Goal: Information Seeking & Learning: Learn about a topic

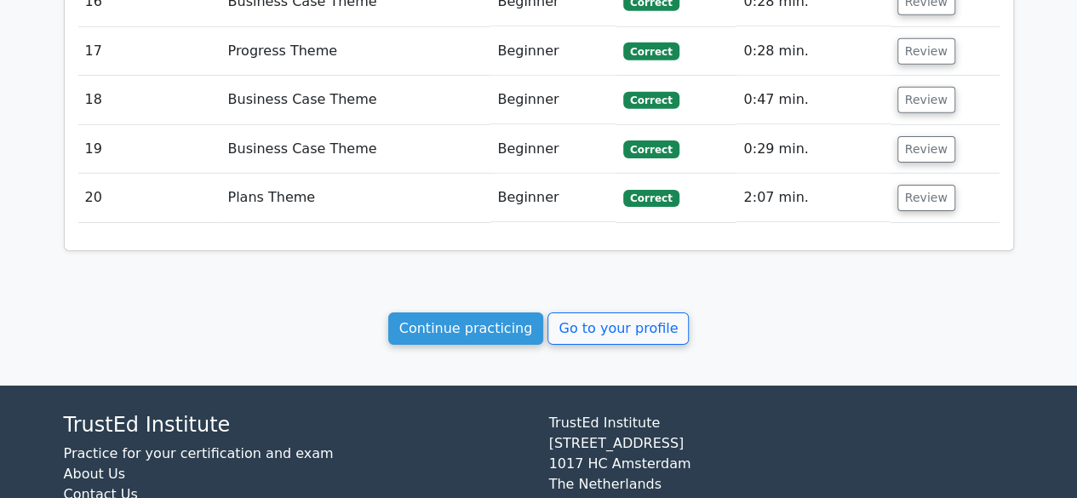
scroll to position [2753, 0]
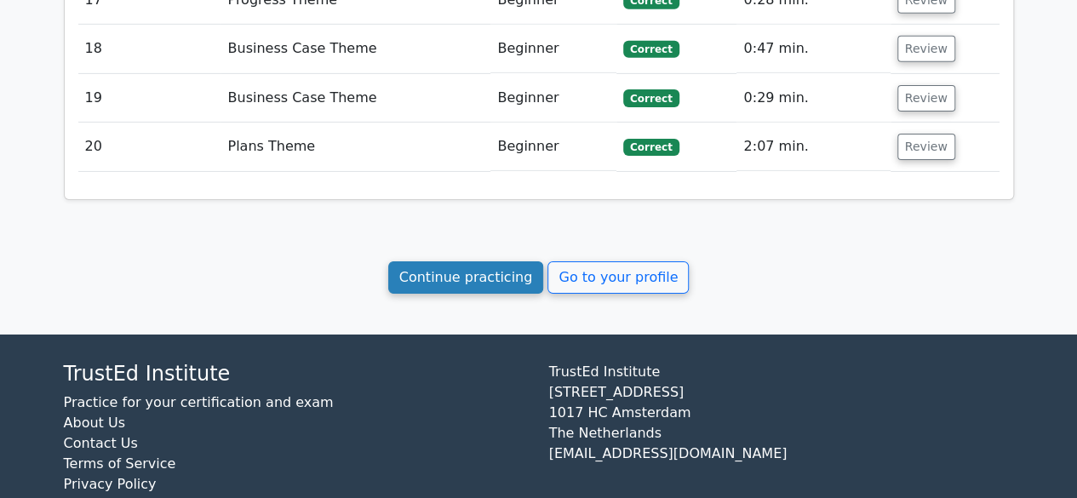
click at [451, 261] on link "Continue practicing" at bounding box center [466, 277] width 156 height 32
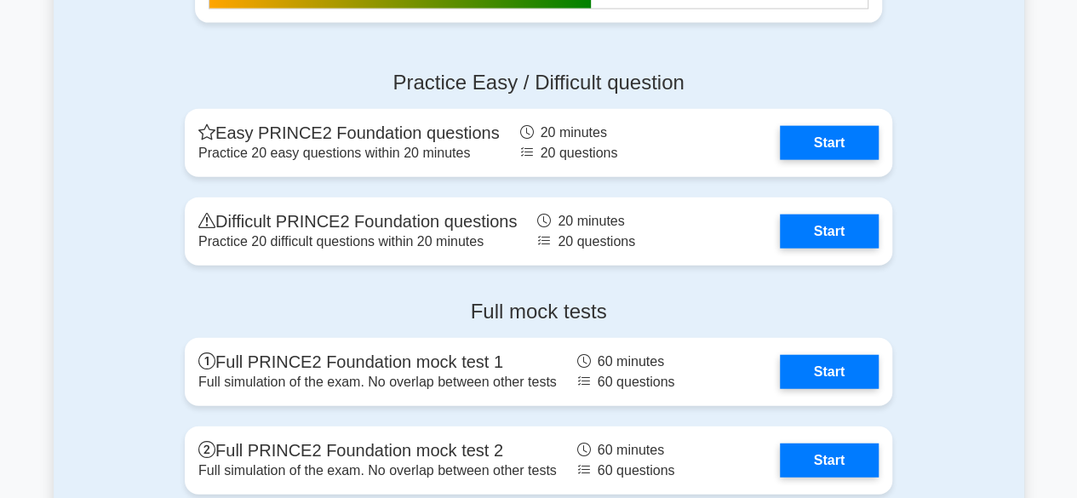
scroll to position [1978, 0]
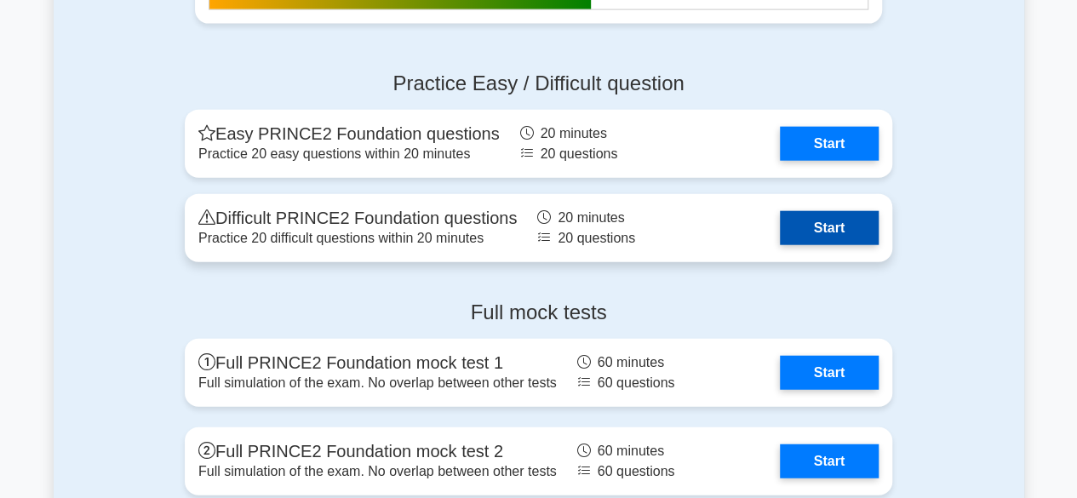
click at [846, 227] on link "Start" at bounding box center [829, 228] width 99 height 34
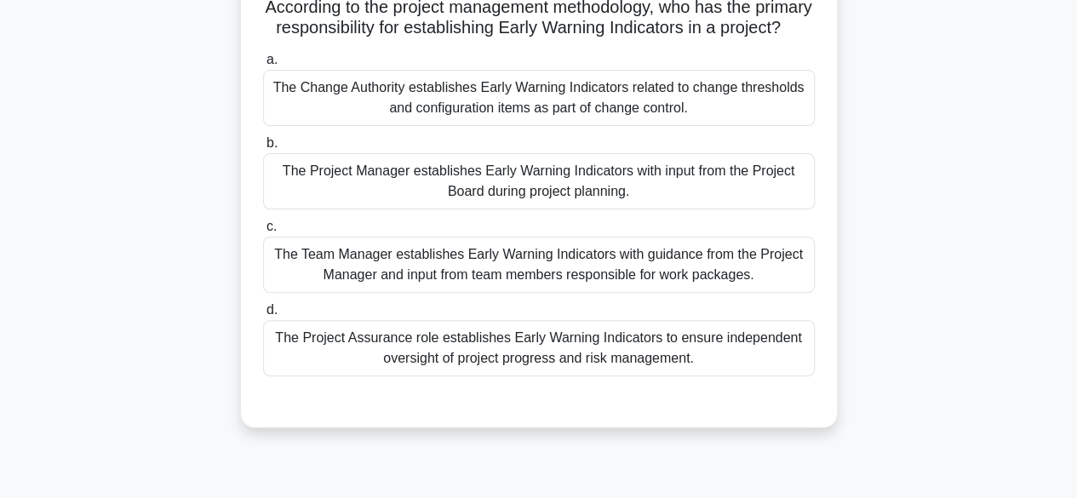
scroll to position [131, 0]
click at [0, 421] on main "19:22 Stop PRINCE2 Foundation Master 1/20 According to the project management m…" at bounding box center [538, 355] width 1077 height 865
click at [14, 417] on main "19:22 Stop PRINCE2 Foundation Master 1/20 According to the project management m…" at bounding box center [538, 355] width 1077 height 865
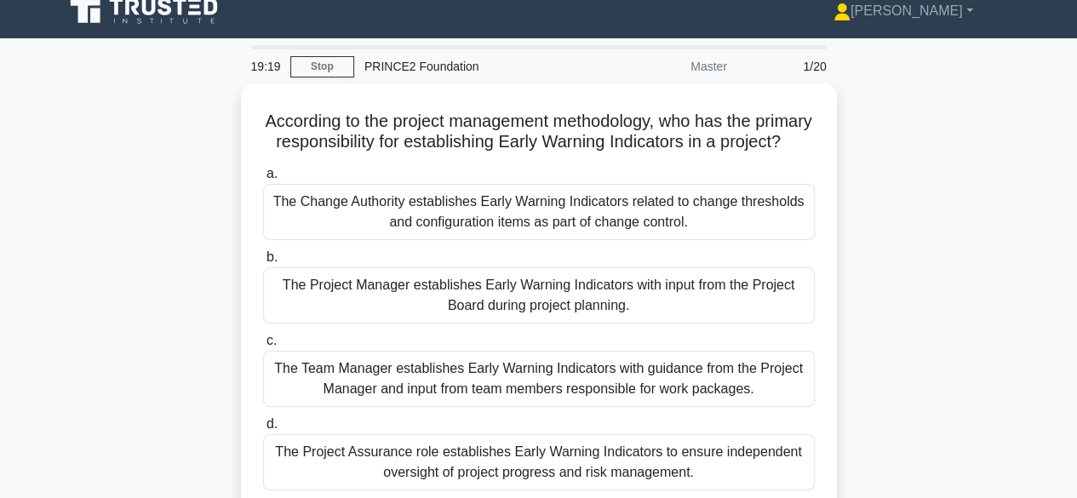
scroll to position [0, 0]
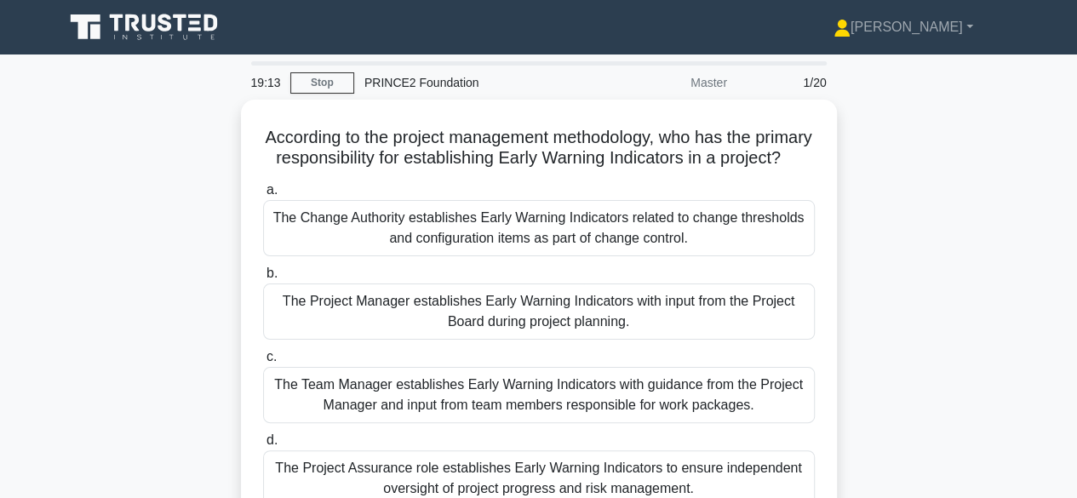
click at [27, 386] on main "19:13 Stop PRINCE2 Foundation Master 1/20 According to the project management m…" at bounding box center [538, 486] width 1077 height 865
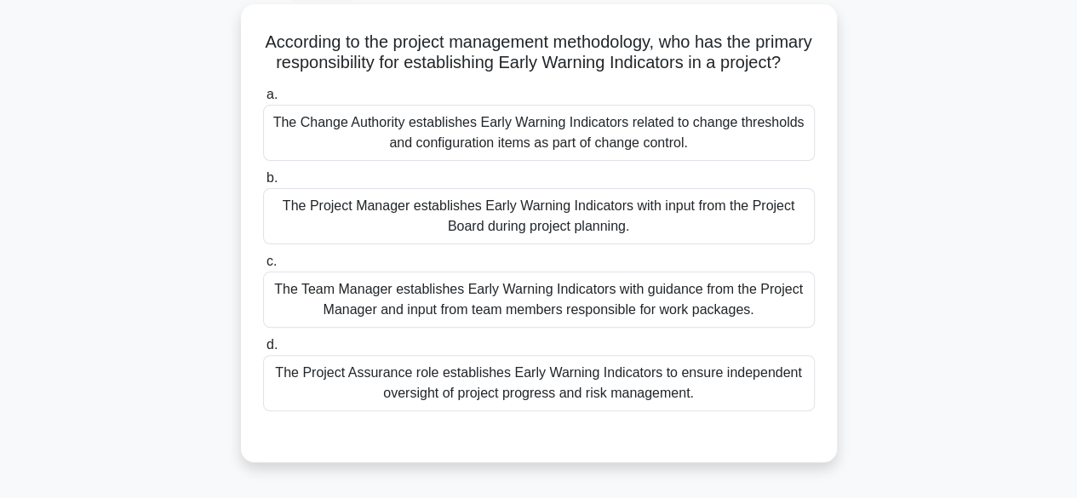
scroll to position [96, 0]
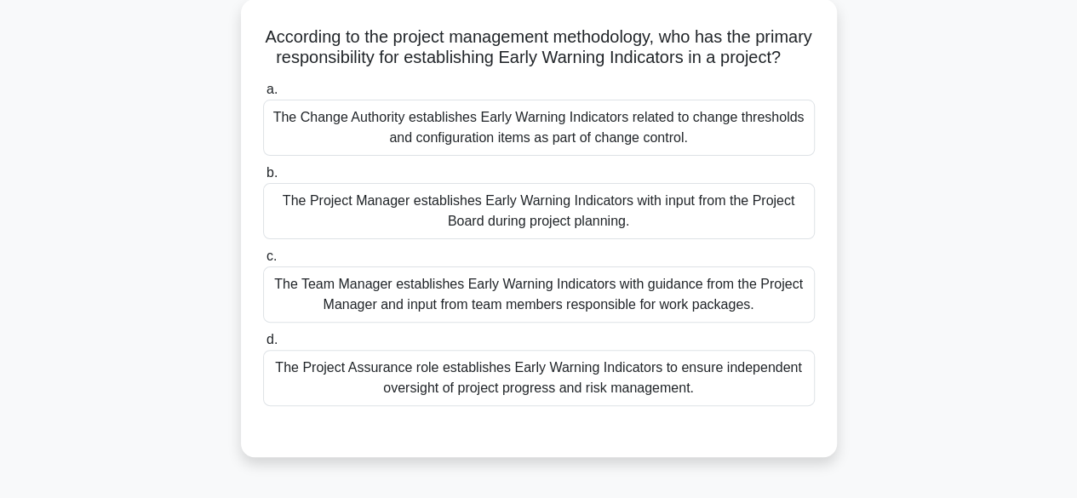
click at [756, 238] on div "The Project Manager establishes Early Warning Indicators with input from the Pr…" at bounding box center [539, 211] width 552 height 56
click at [263, 179] on input "b. The Project Manager establishes Early Warning Indicators with input from the…" at bounding box center [263, 173] width 0 height 11
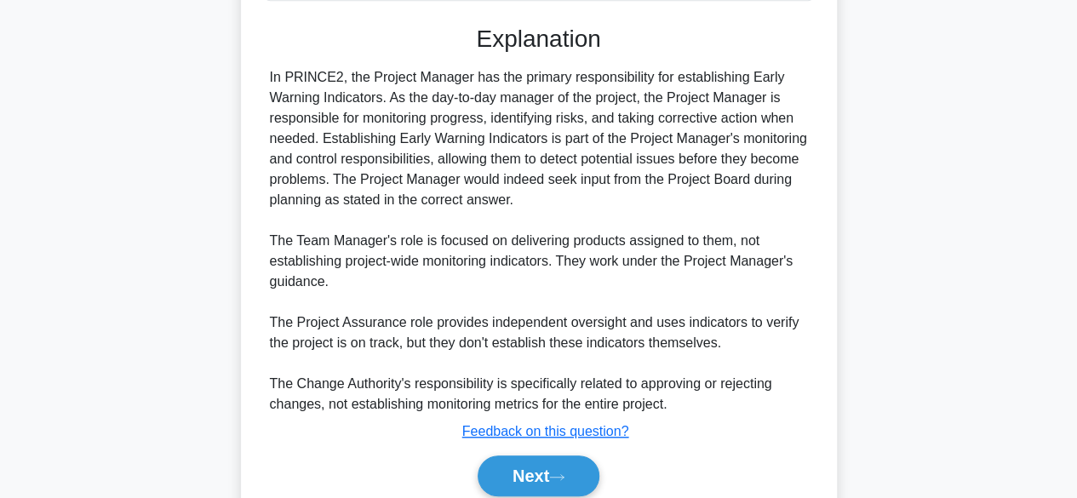
scroll to position [590, 0]
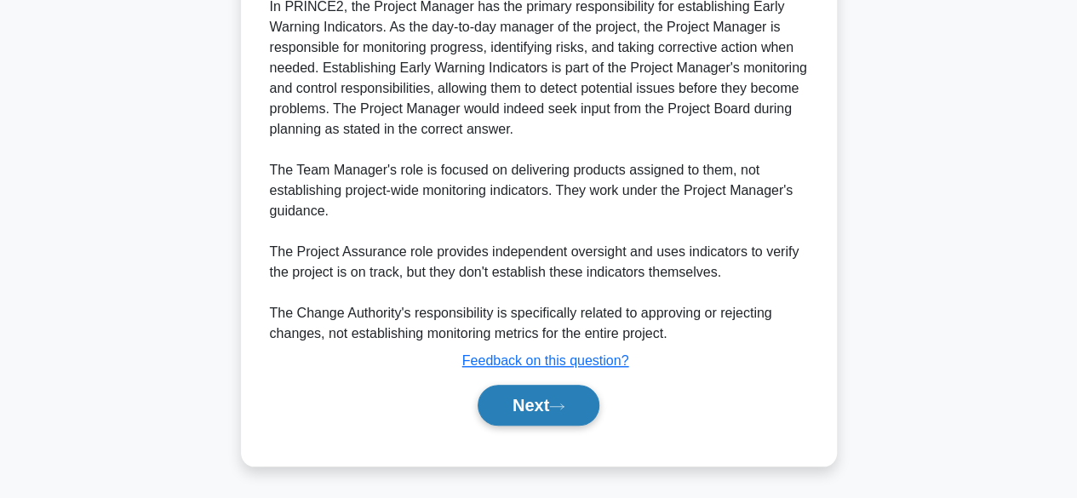
click at [562, 421] on button "Next" at bounding box center [539, 405] width 122 height 41
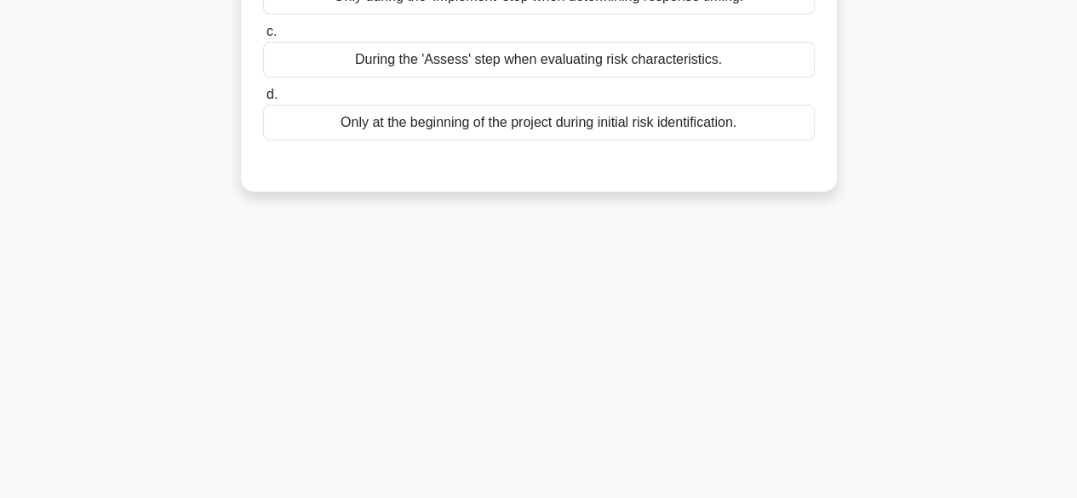
scroll to position [0, 0]
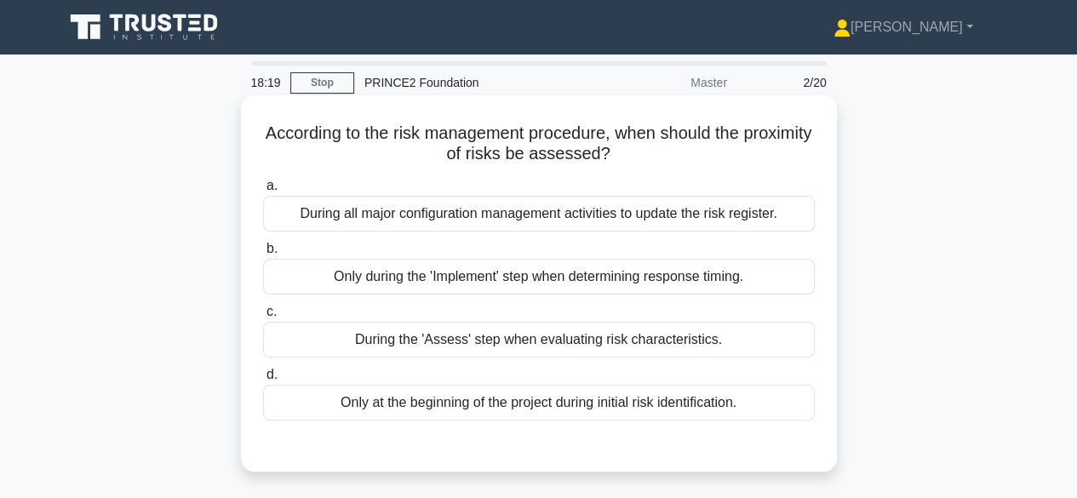
click at [759, 221] on div "During all major configuration management activities to update the risk registe…" at bounding box center [539, 214] width 552 height 36
click at [263, 192] on input "a. During all major configuration management activities to update the risk regi…" at bounding box center [263, 185] width 0 height 11
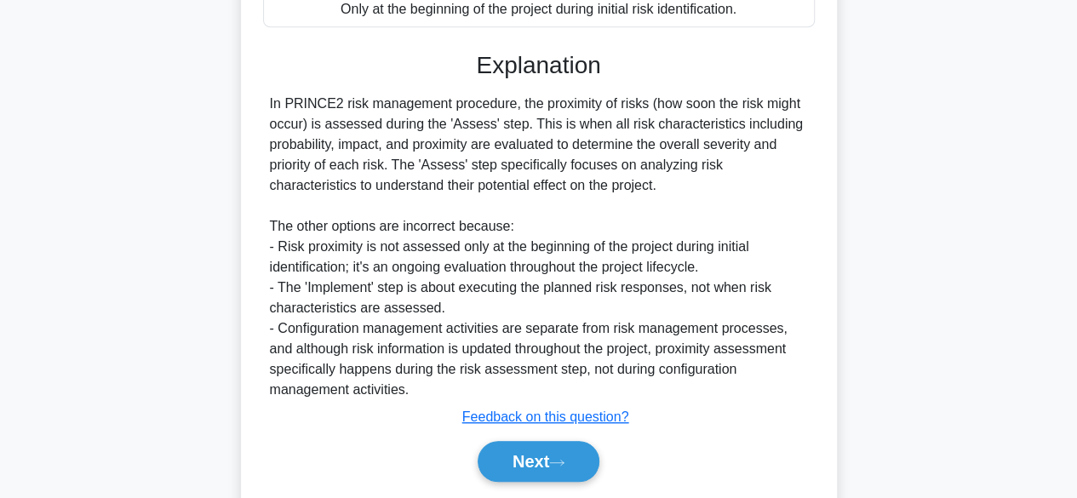
scroll to position [406, 0]
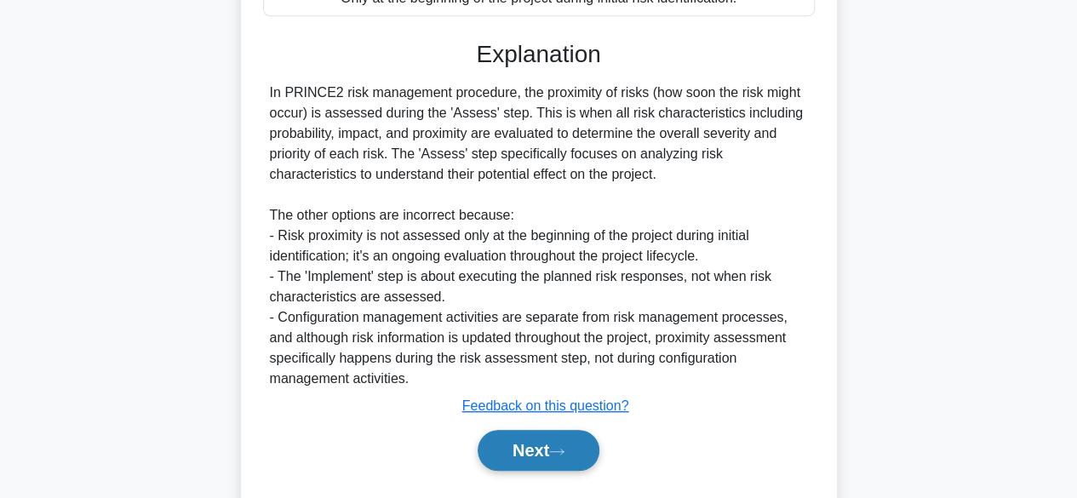
click at [558, 448] on icon at bounding box center [556, 451] width 15 height 9
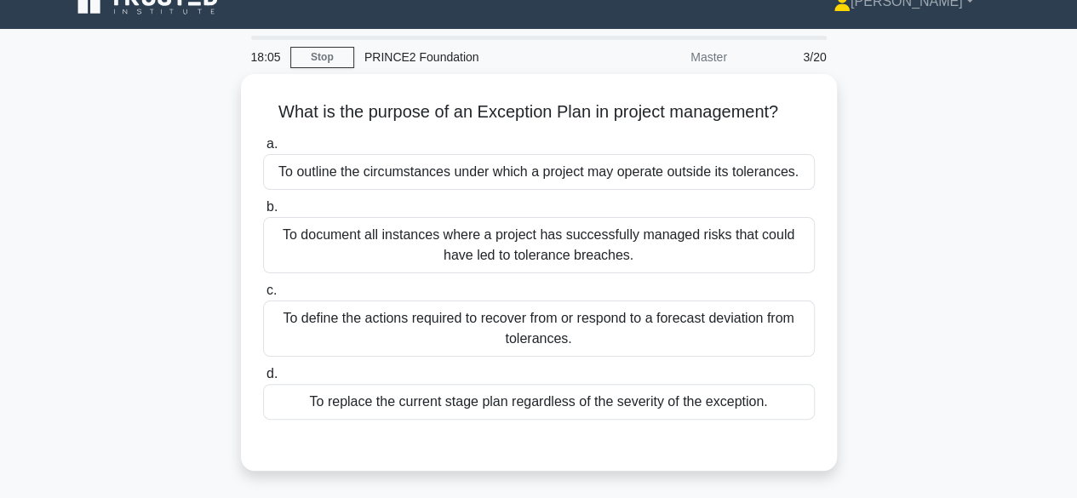
scroll to position [34, 0]
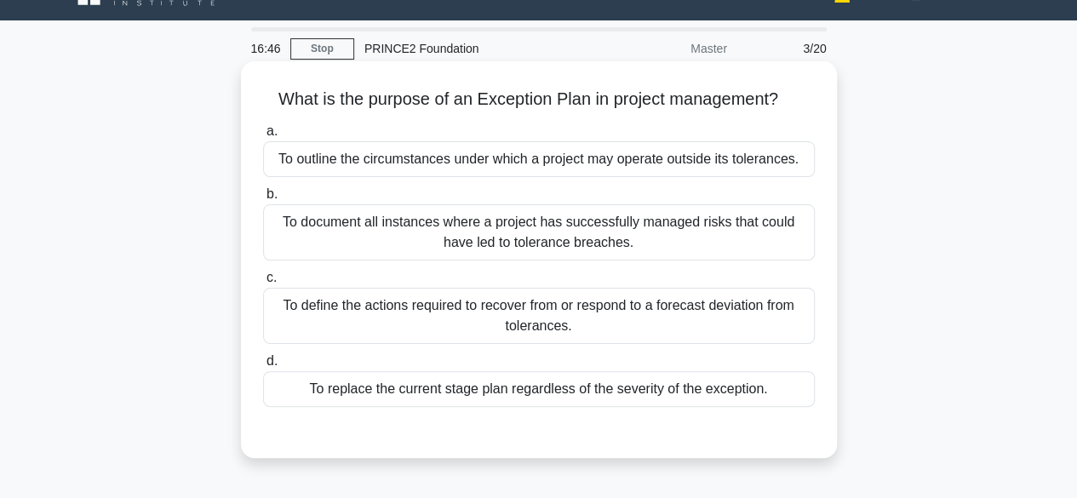
click at [777, 161] on div "To outline the circumstances under which a project may operate outside its tole…" at bounding box center [539, 159] width 552 height 36
click at [263, 137] on input "a. To outline the circumstances under which a project may operate outside its t…" at bounding box center [263, 131] width 0 height 11
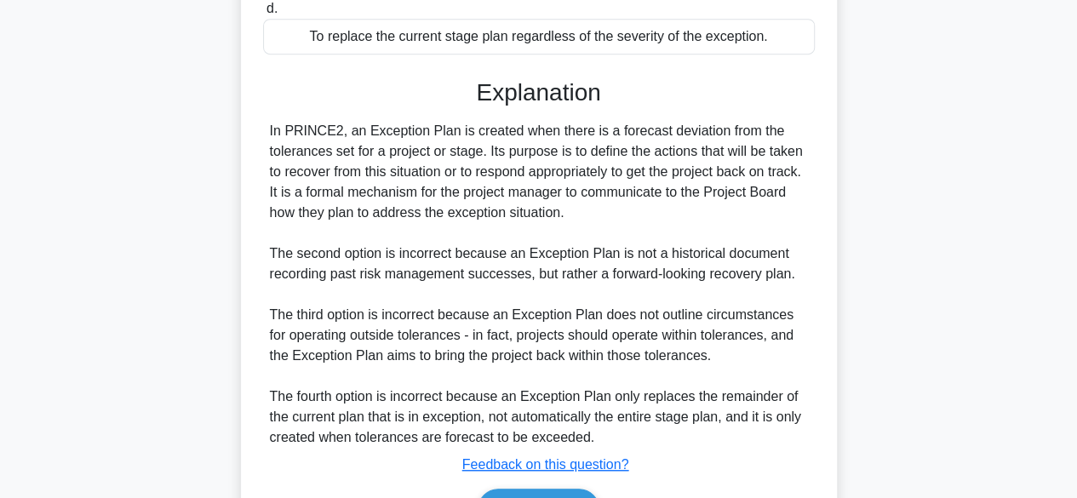
scroll to position [400, 0]
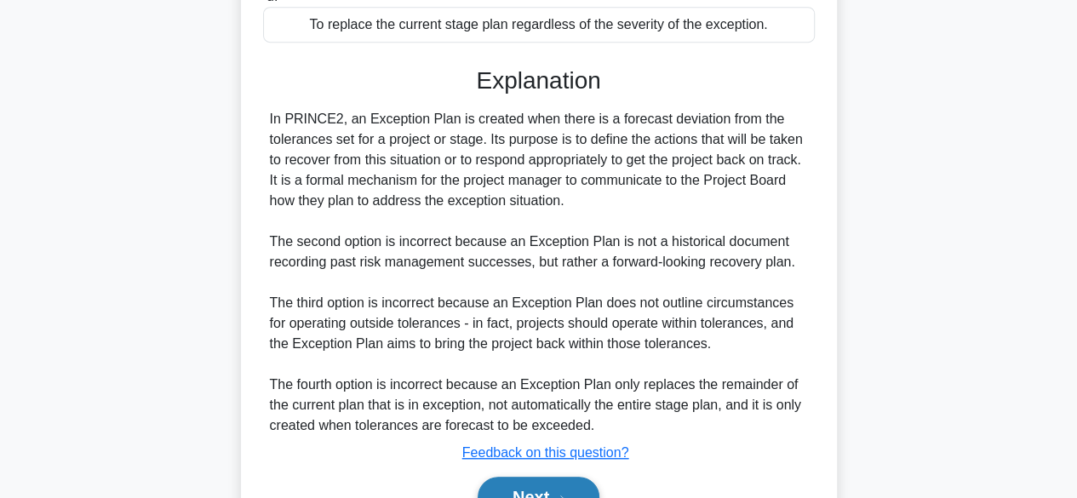
click at [584, 488] on button "Next" at bounding box center [539, 497] width 122 height 41
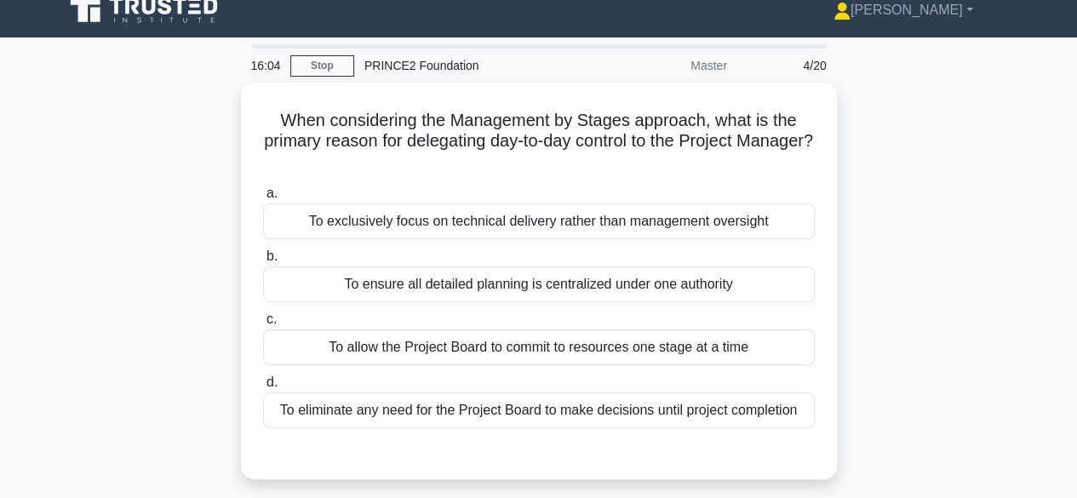
scroll to position [15, 0]
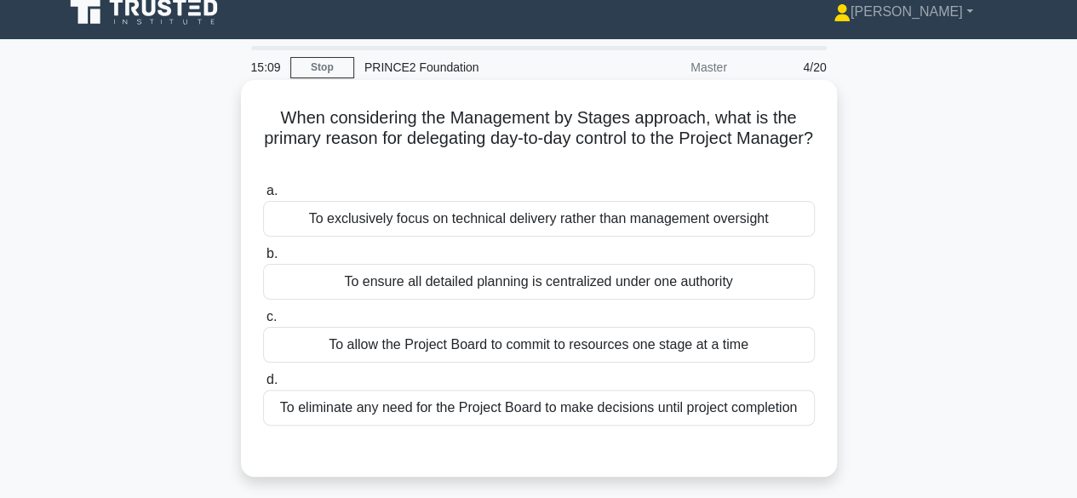
click at [776, 223] on div "To exclusively focus on technical delivery rather than management oversight" at bounding box center [539, 219] width 552 height 36
click at [263, 197] on input "a. To exclusively focus on technical delivery rather than management oversight" at bounding box center [263, 191] width 0 height 11
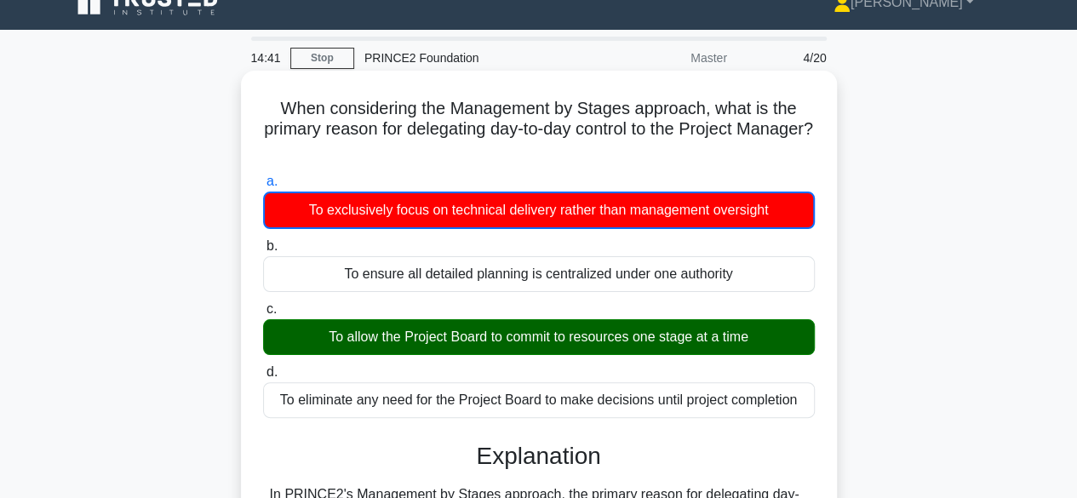
scroll to position [0, 0]
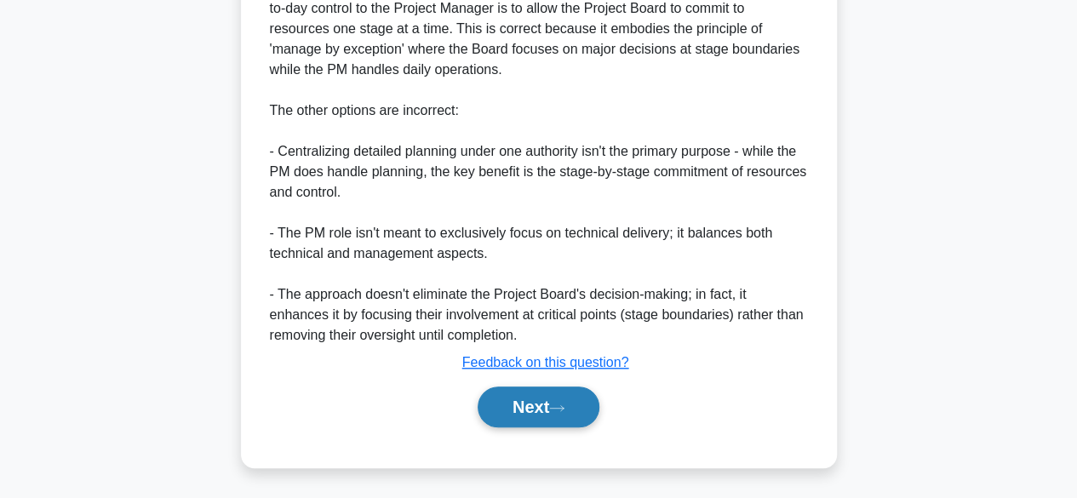
click at [581, 410] on button "Next" at bounding box center [539, 406] width 122 height 41
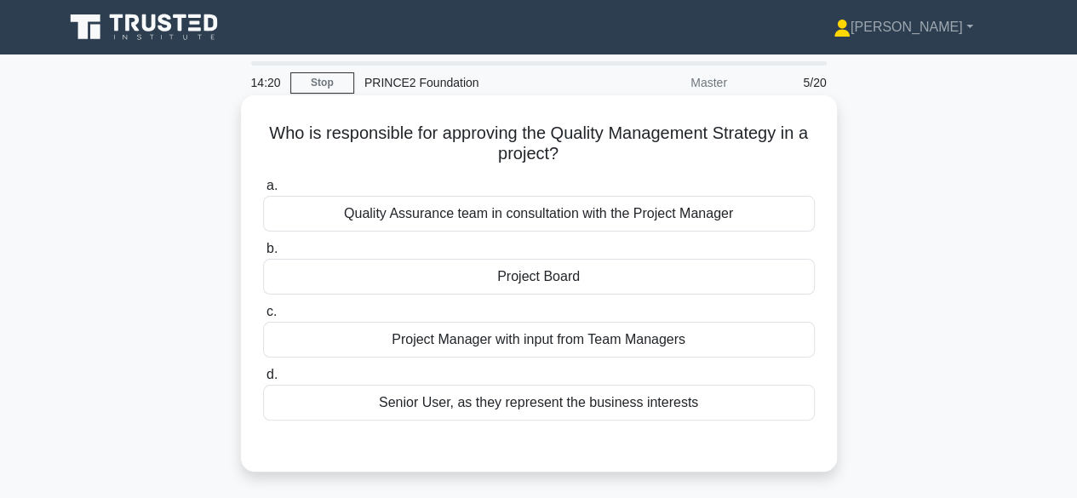
click at [763, 215] on div "Quality Assurance team in consultation with the Project Manager" at bounding box center [539, 214] width 552 height 36
click at [263, 192] on input "a. Quality Assurance team in consultation with the Project Manager" at bounding box center [263, 185] width 0 height 11
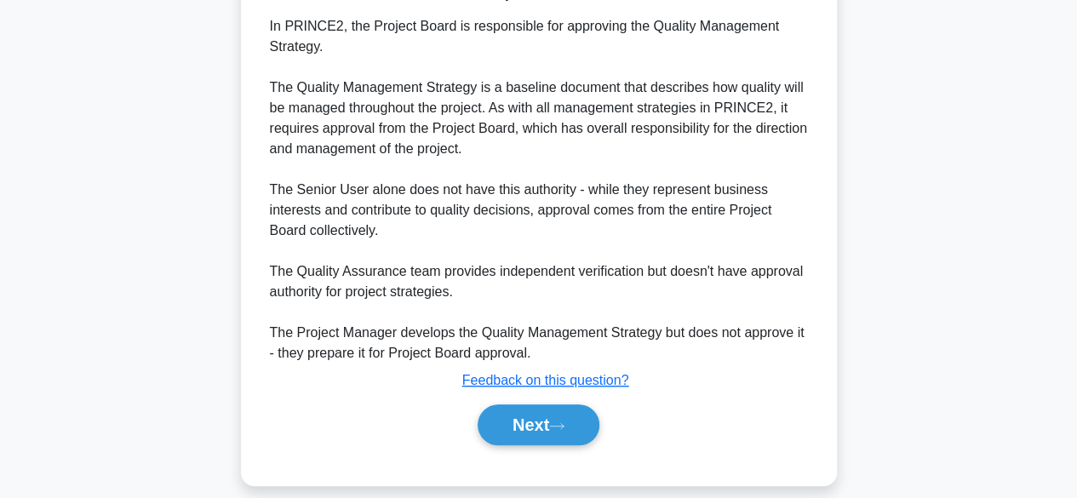
scroll to position [474, 0]
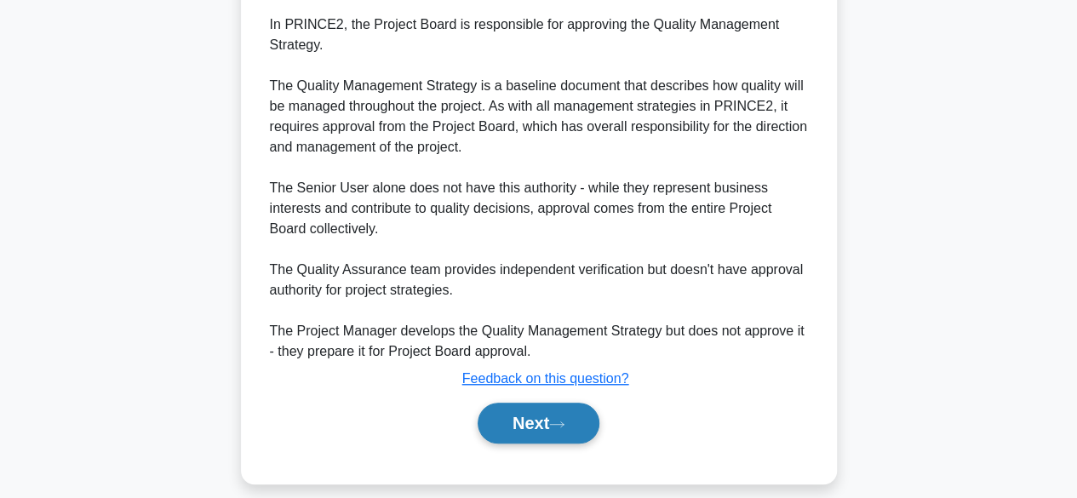
click at [523, 430] on button "Next" at bounding box center [539, 423] width 122 height 41
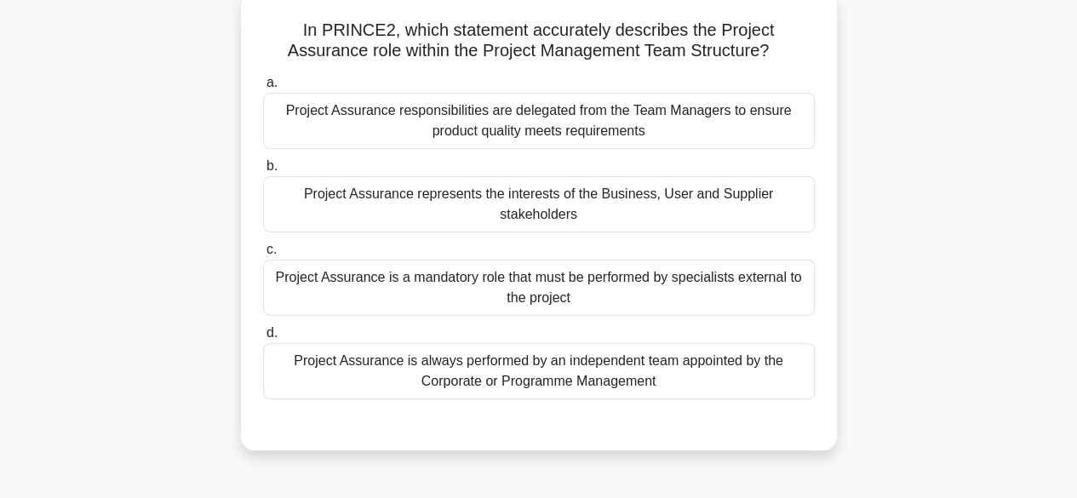
scroll to position [107, 0]
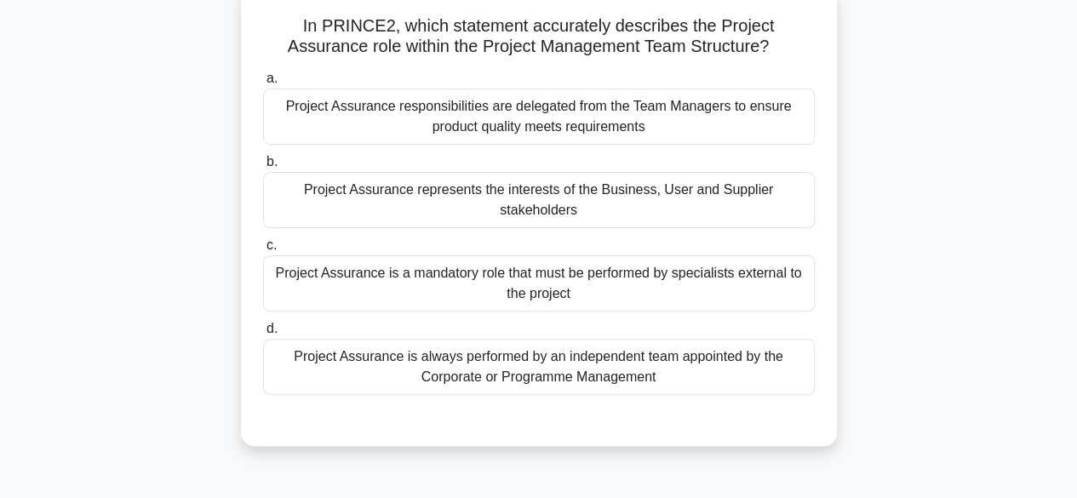
click at [760, 364] on div "Project Assurance is always performed by an independent team appointed by the C…" at bounding box center [539, 367] width 552 height 56
click at [263, 335] on input "d. Project Assurance is always performed by an independent team appointed by th…" at bounding box center [263, 328] width 0 height 11
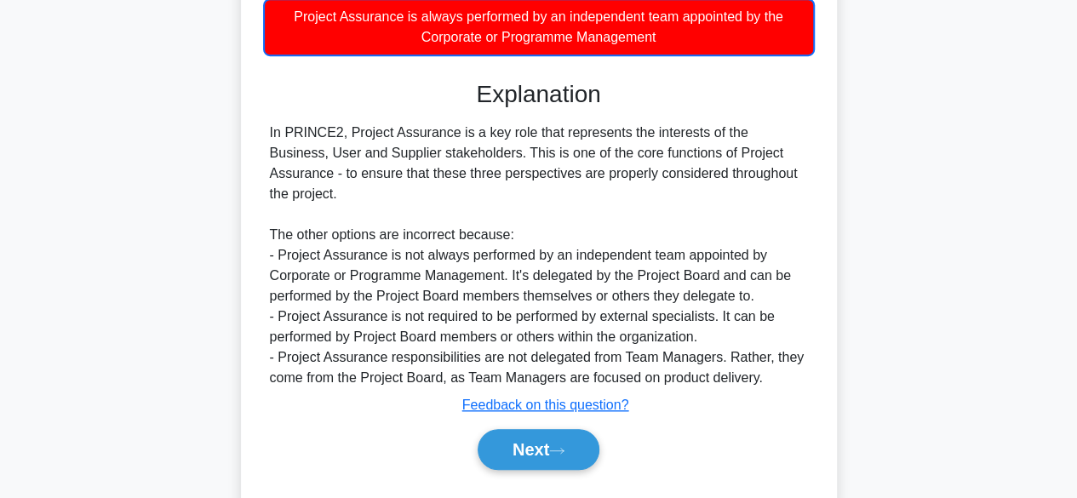
scroll to position [451, 0]
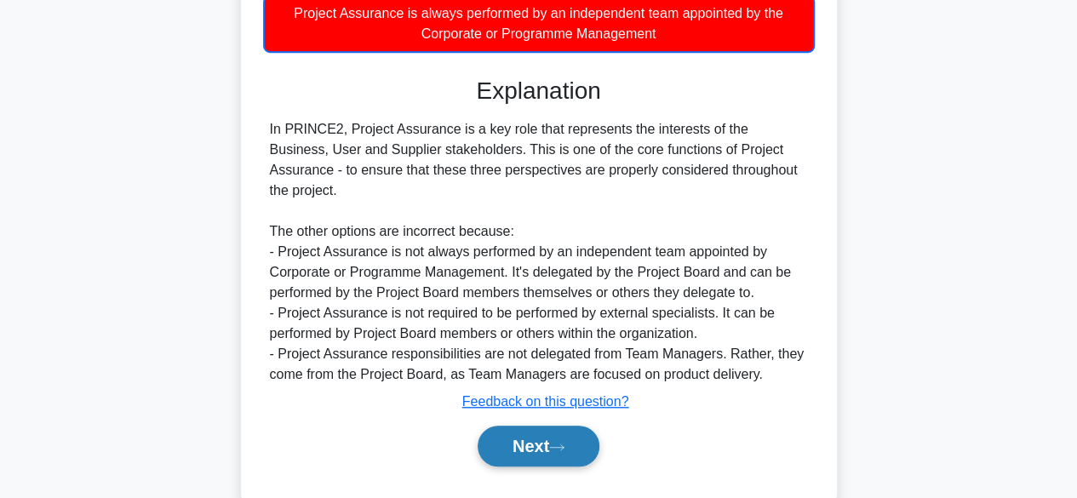
click at [574, 426] on button "Next" at bounding box center [539, 446] width 122 height 41
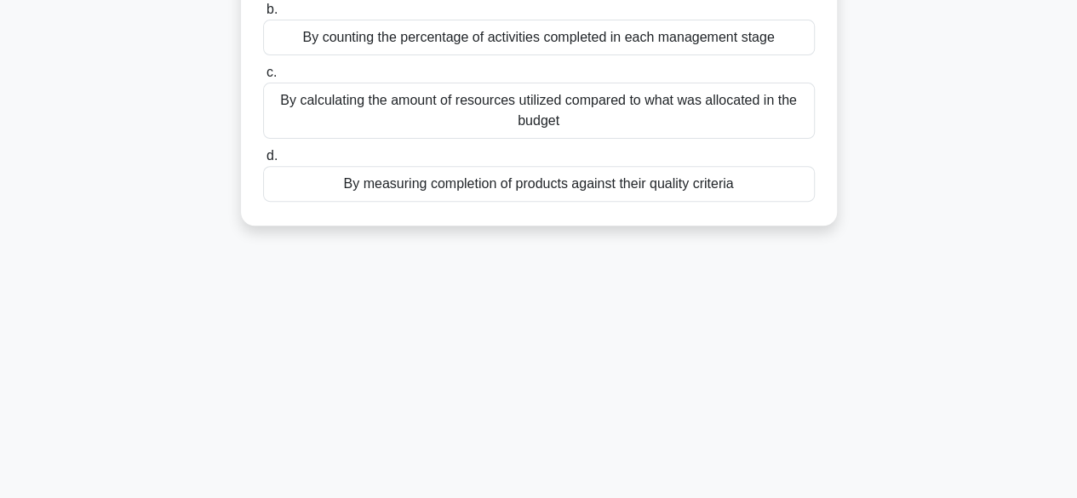
scroll to position [0, 0]
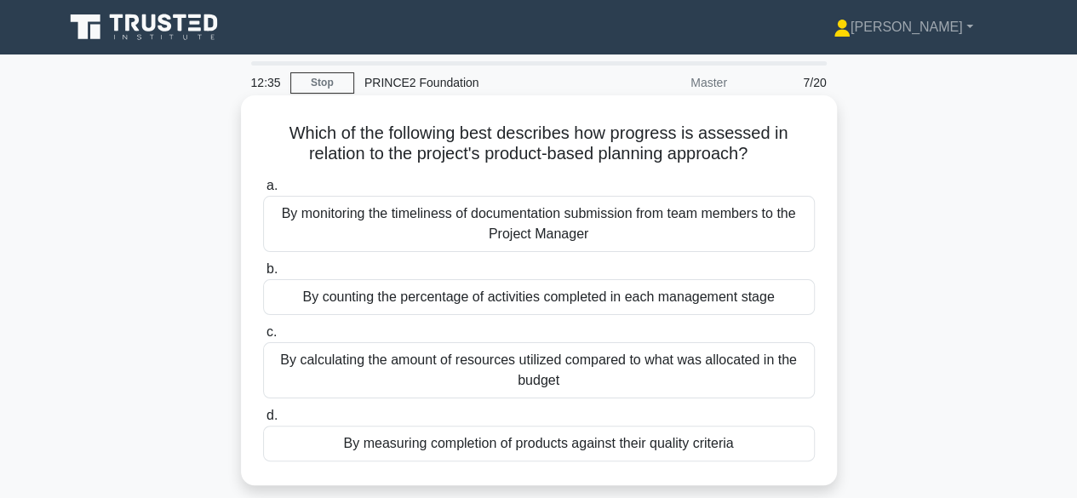
click at [722, 318] on div "a. By monitoring the timeliness of documentation submission from team members t…" at bounding box center [539, 318] width 572 height 293
click at [758, 296] on div "By counting the percentage of activities completed in each management stage" at bounding box center [539, 297] width 552 height 36
click at [263, 275] on input "b. By counting the percentage of activities completed in each management stage" at bounding box center [263, 269] width 0 height 11
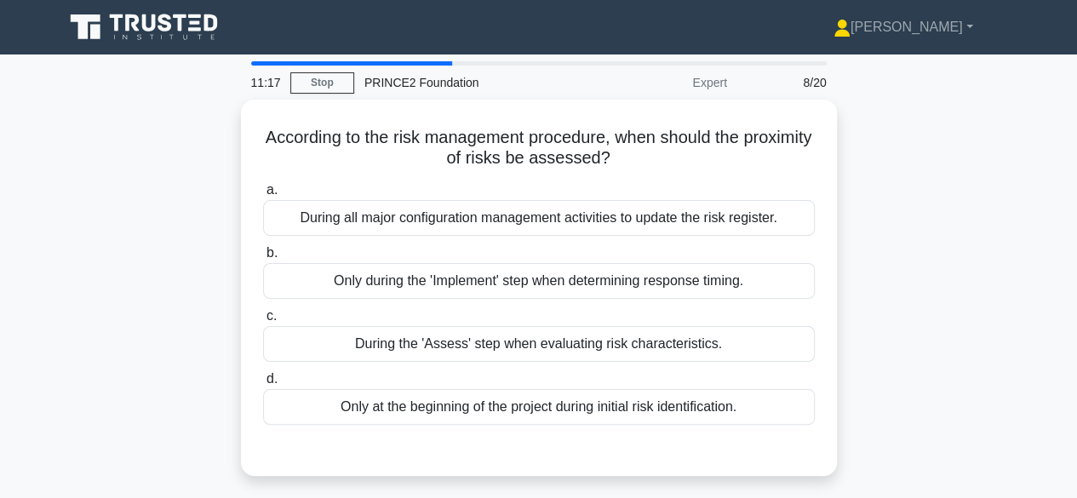
click at [148, 348] on div "According to the risk management procedure, when should the proximity of risks …" at bounding box center [539, 298] width 970 height 397
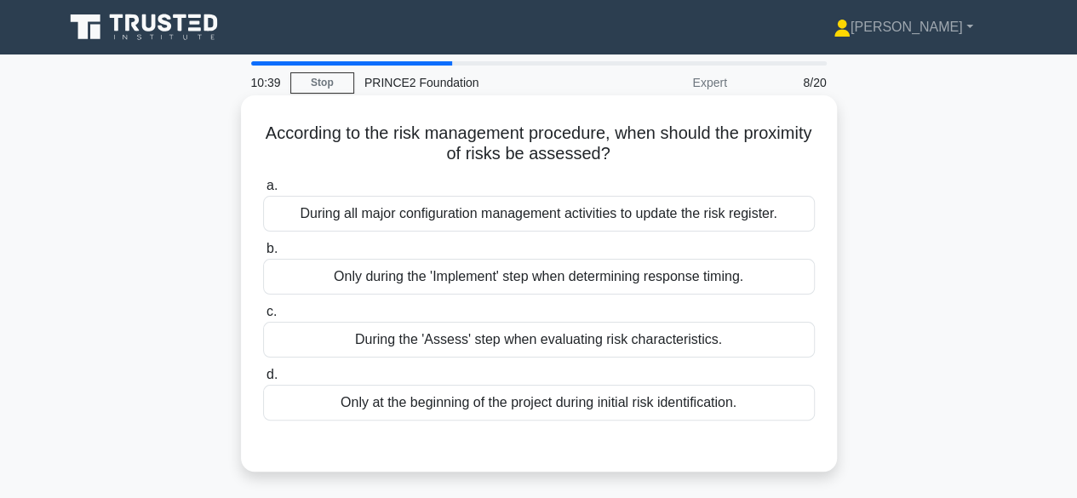
click at [768, 335] on div "During the 'Assess' step when evaluating risk characteristics." at bounding box center [539, 340] width 552 height 36
click at [263, 318] on input "c. During the 'Assess' step when evaluating risk characteristics." at bounding box center [263, 311] width 0 height 11
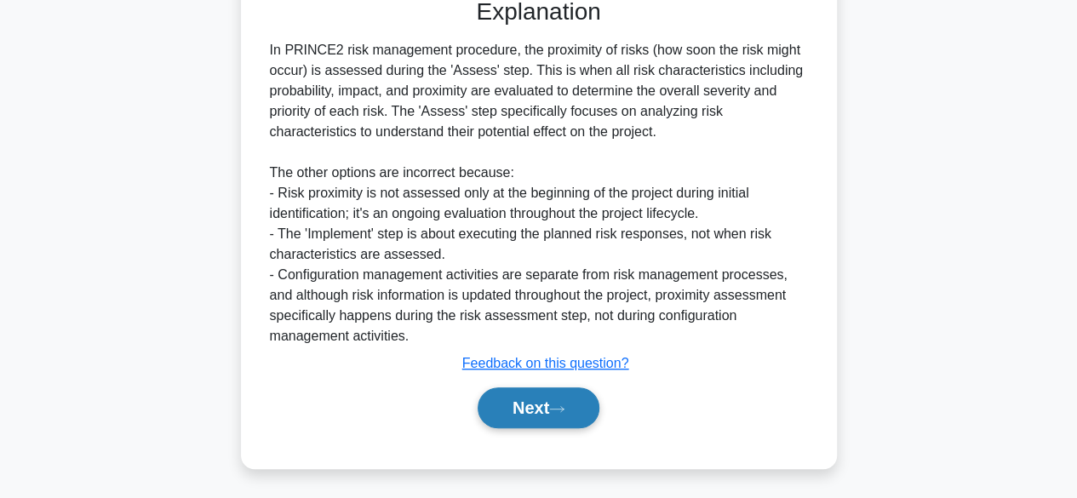
click at [548, 415] on button "Next" at bounding box center [539, 407] width 122 height 41
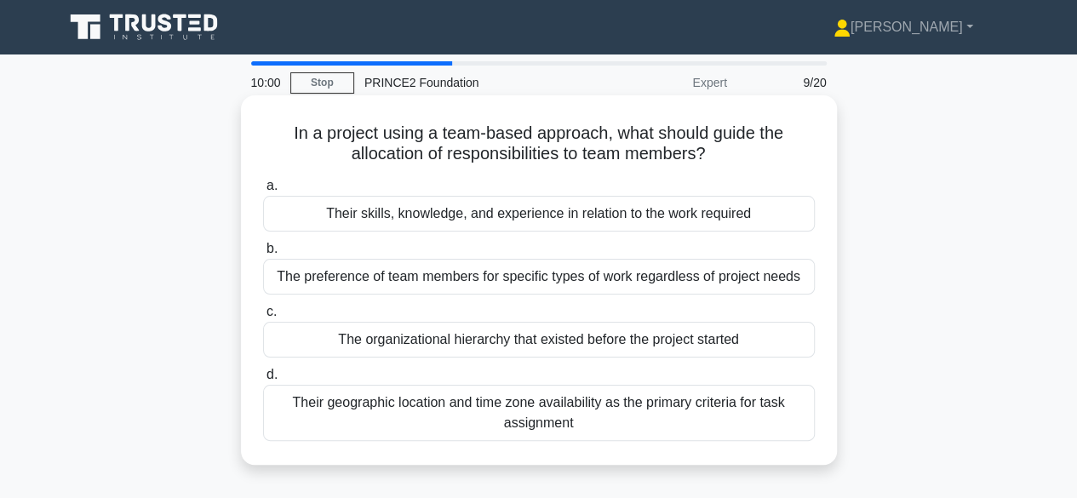
click at [770, 226] on div "Their skills, knowledge, and experience in relation to the work required" at bounding box center [539, 214] width 552 height 36
click at [263, 192] on input "a. Their skills, knowledge, and experience in relation to the work required" at bounding box center [263, 185] width 0 height 11
click at [713, 213] on div "Their skills, knowledge, and experience in relation to the work required" at bounding box center [539, 214] width 552 height 36
click at [263, 192] on input "a. Their skills, knowledge, and experience in relation to the work required" at bounding box center [263, 185] width 0 height 11
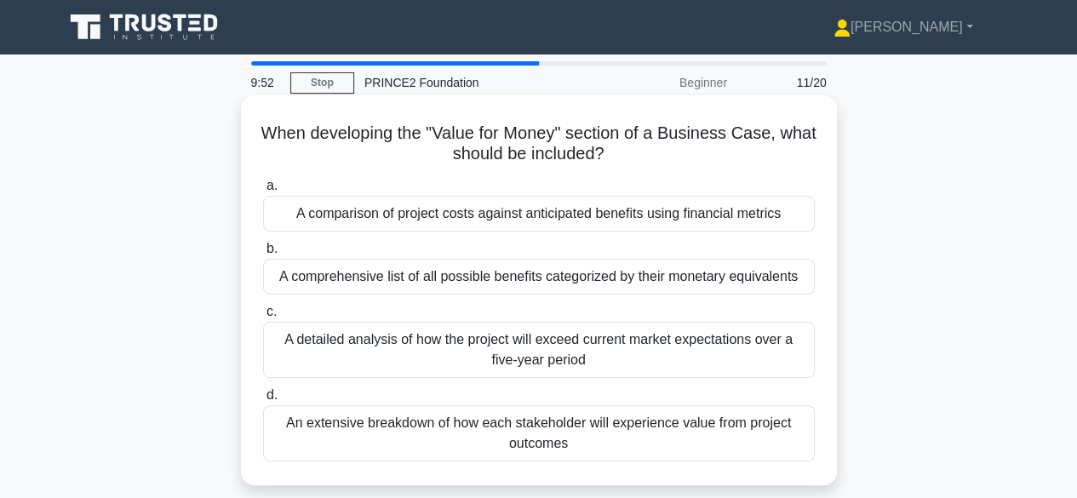
click at [255, 172] on div "When developing the "Value for Money" section of a Business Case, what should b…" at bounding box center [539, 290] width 582 height 376
click at [246, 255] on div "When developing the "Value for Money" section of a Business Case, what should b…" at bounding box center [539, 290] width 596 height 390
click at [774, 217] on div "A comparison of project costs against anticipated benefits using financial metr…" at bounding box center [539, 214] width 552 height 36
click at [263, 192] on input "a. A comparison of project costs against anticipated benefits using financial m…" at bounding box center [263, 185] width 0 height 11
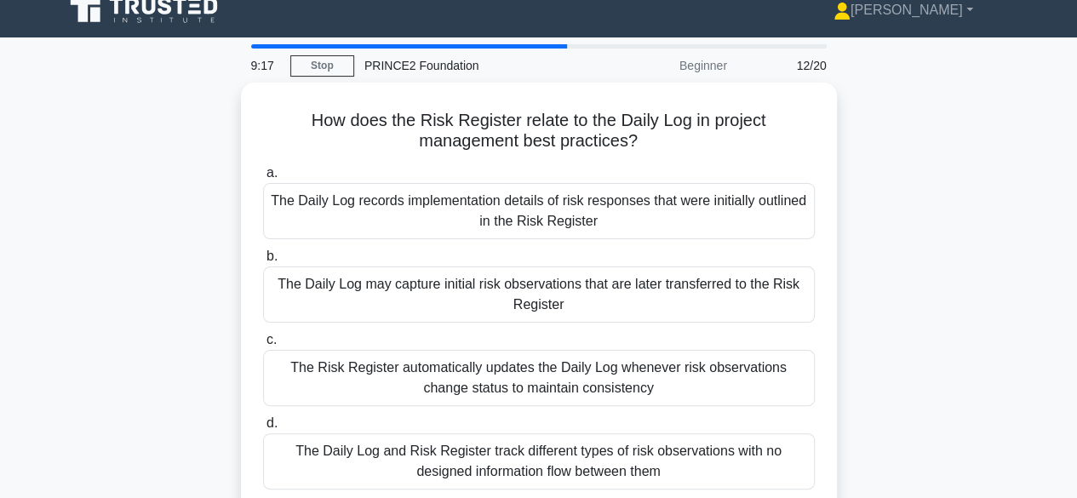
scroll to position [14, 0]
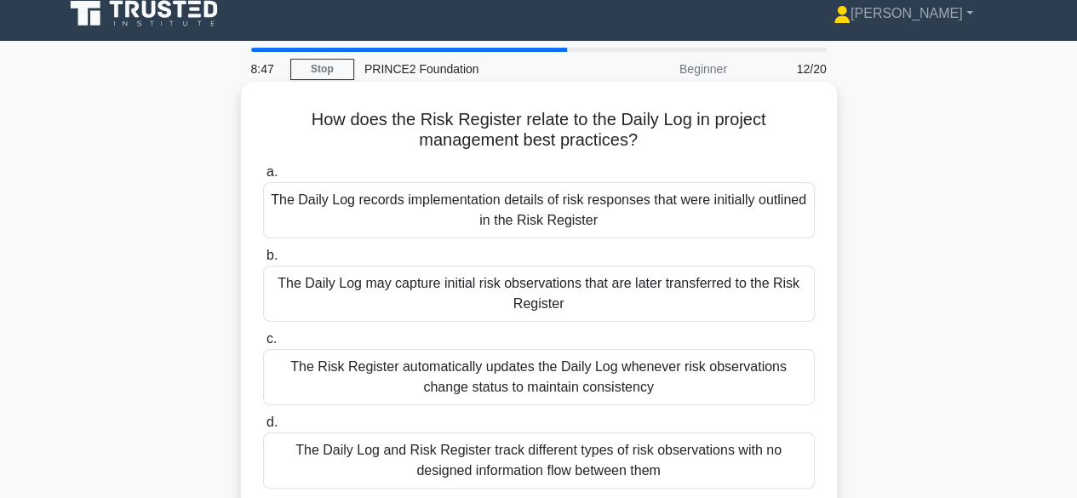
click at [592, 293] on div "The Daily Log may capture initial risk observations that are later transferred …" at bounding box center [539, 294] width 552 height 56
click at [263, 261] on input "b. The Daily Log may capture initial risk observations that are later transferr…" at bounding box center [263, 255] width 0 height 11
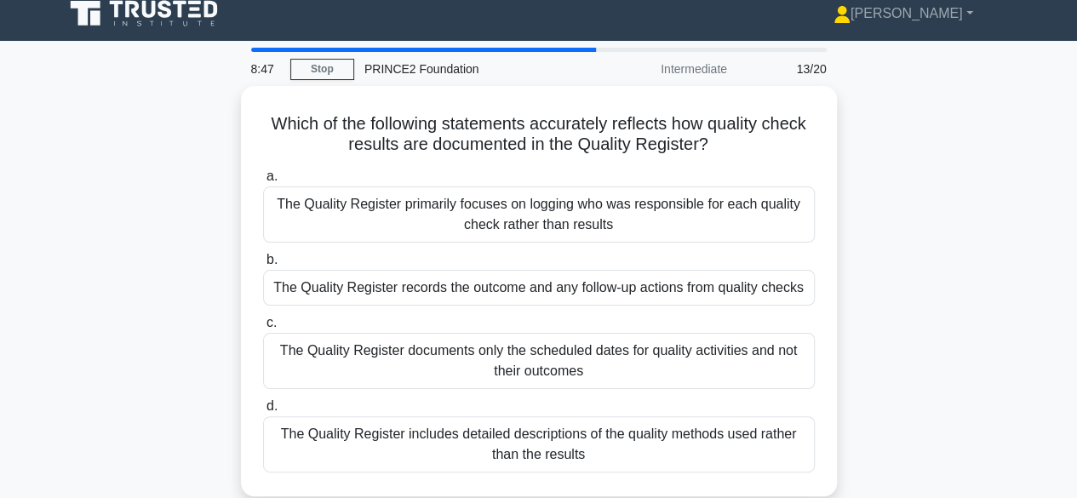
scroll to position [0, 0]
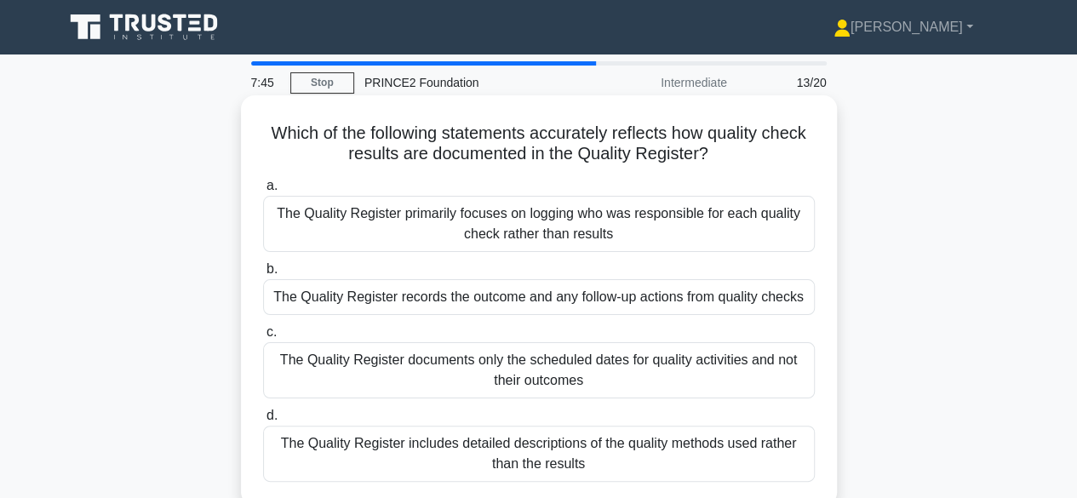
click at [350, 299] on div "The Quality Register records the outcome and any follow-up actions from quality…" at bounding box center [539, 297] width 552 height 36
click at [263, 275] on input "b. The Quality Register records the outcome and any follow-up actions from qual…" at bounding box center [263, 269] width 0 height 11
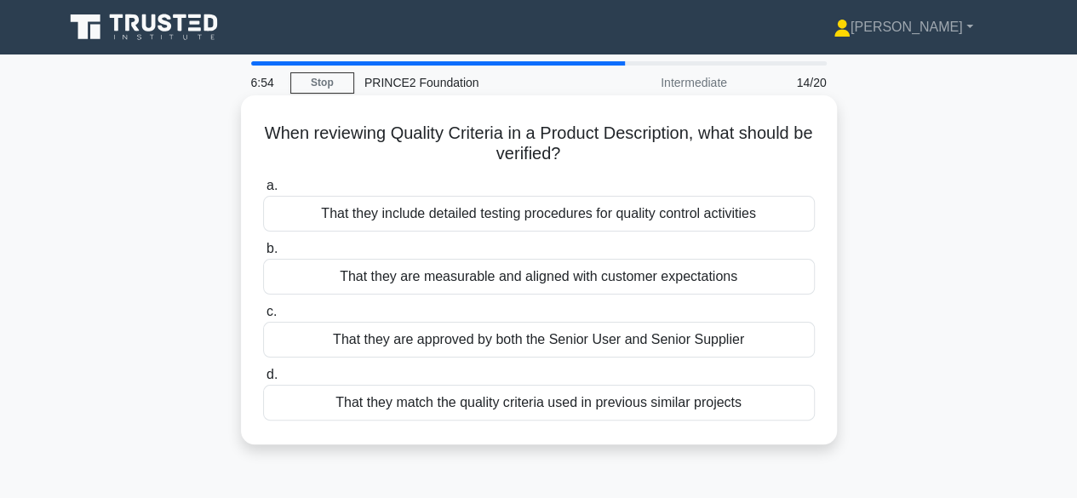
click at [602, 268] on div "That they are measurable and aligned with customer expectations" at bounding box center [539, 277] width 552 height 36
click at [263, 255] on input "b. That they are measurable and aligned with customer expectations" at bounding box center [263, 248] width 0 height 11
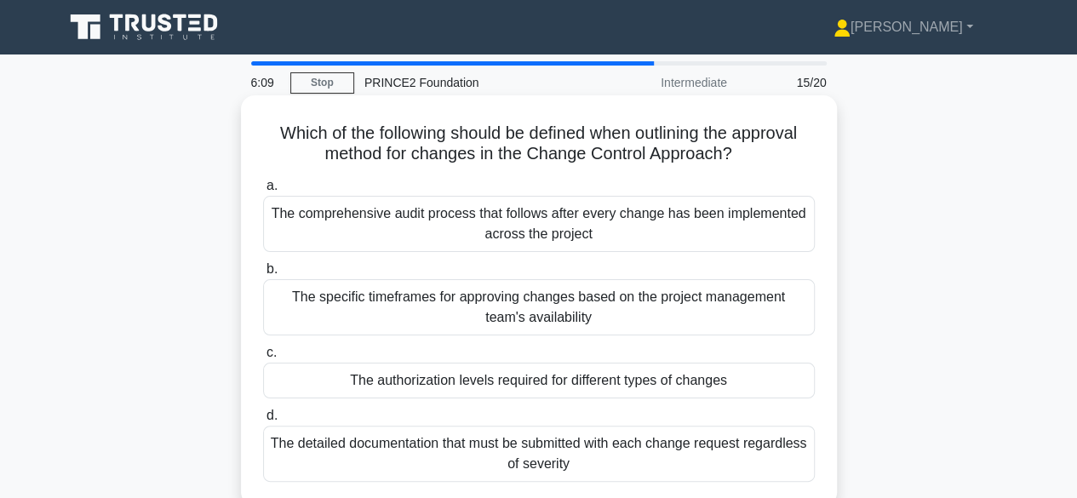
click at [344, 384] on div "The authorization levels required for different types of changes" at bounding box center [539, 381] width 552 height 36
click at [263, 358] on input "c. The authorization levels required for different types of changes" at bounding box center [263, 352] width 0 height 11
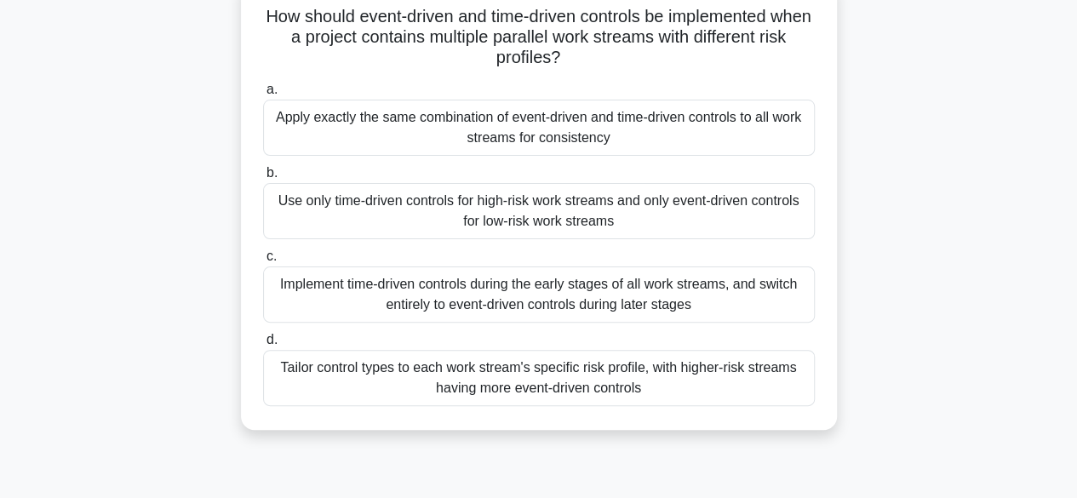
scroll to position [121, 0]
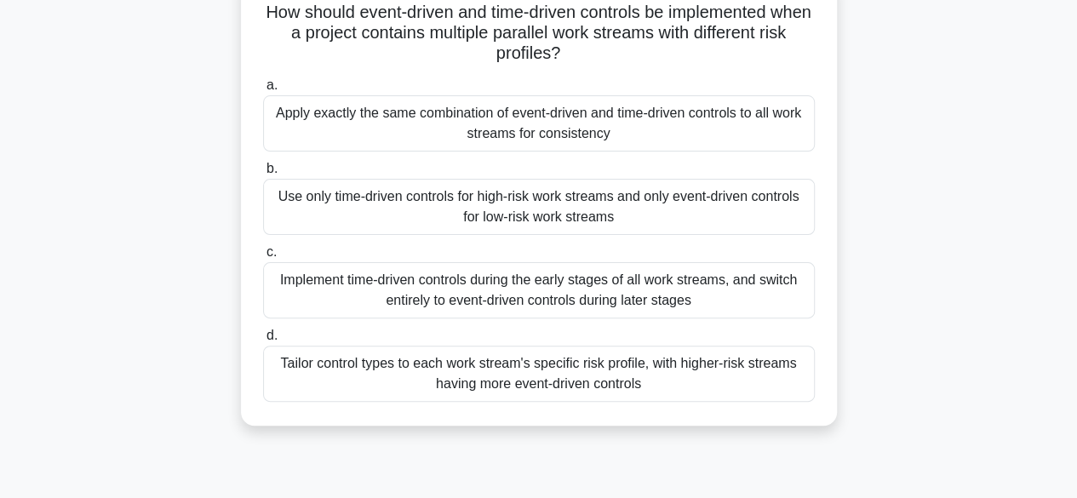
click at [355, 378] on div "Tailor control types to each work stream's specific risk profile, with higher-r…" at bounding box center [539, 374] width 552 height 56
click at [263, 341] on input "d. Tailor control types to each work stream's specific risk profile, with highe…" at bounding box center [263, 335] width 0 height 11
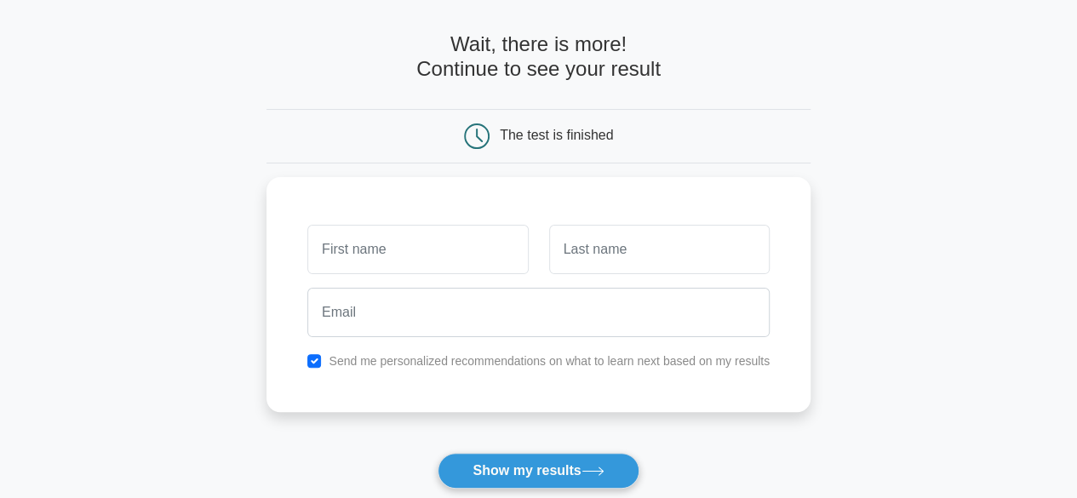
scroll to position [54, 0]
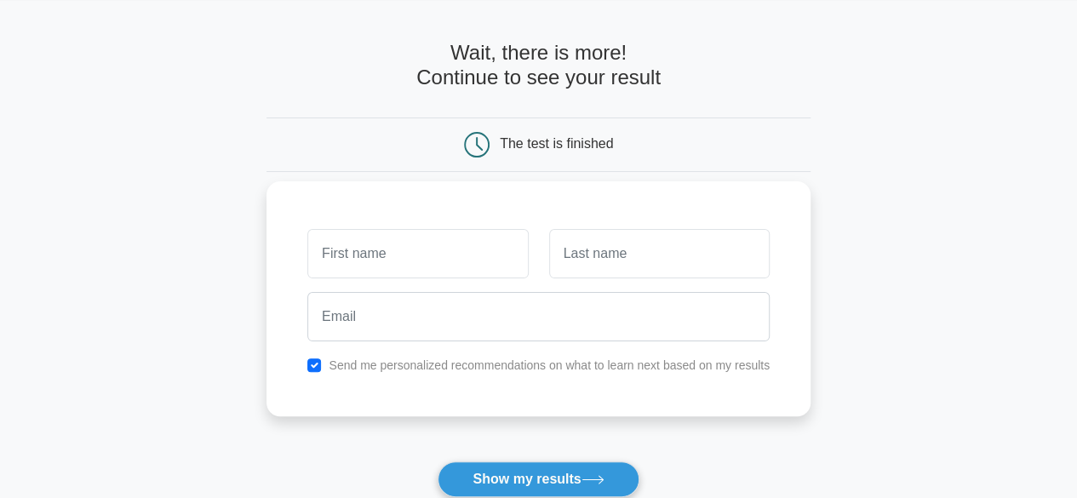
click at [341, 276] on input "text" at bounding box center [417, 253] width 220 height 49
type input "elaine"
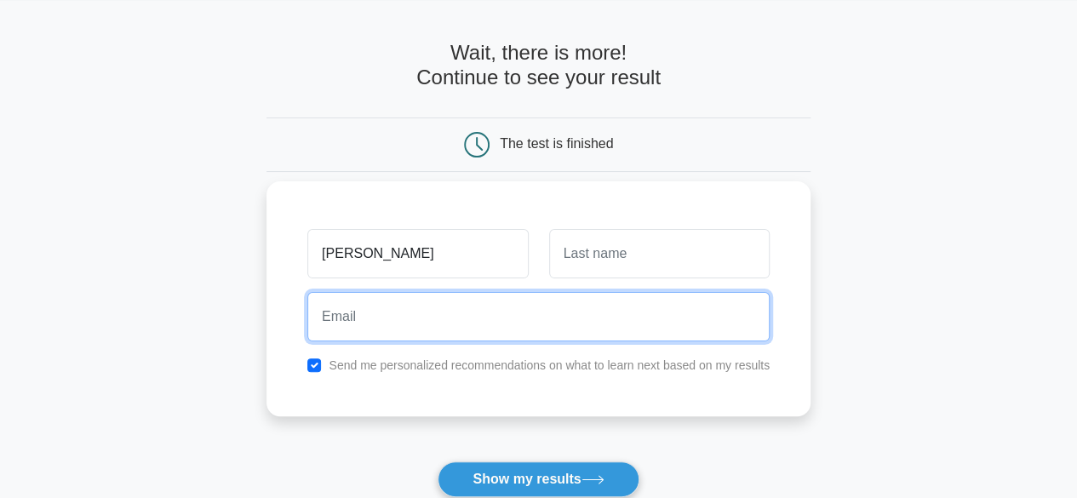
click at [402, 319] on input "email" at bounding box center [538, 316] width 462 height 49
type input "elaineg8@hotmail.com"
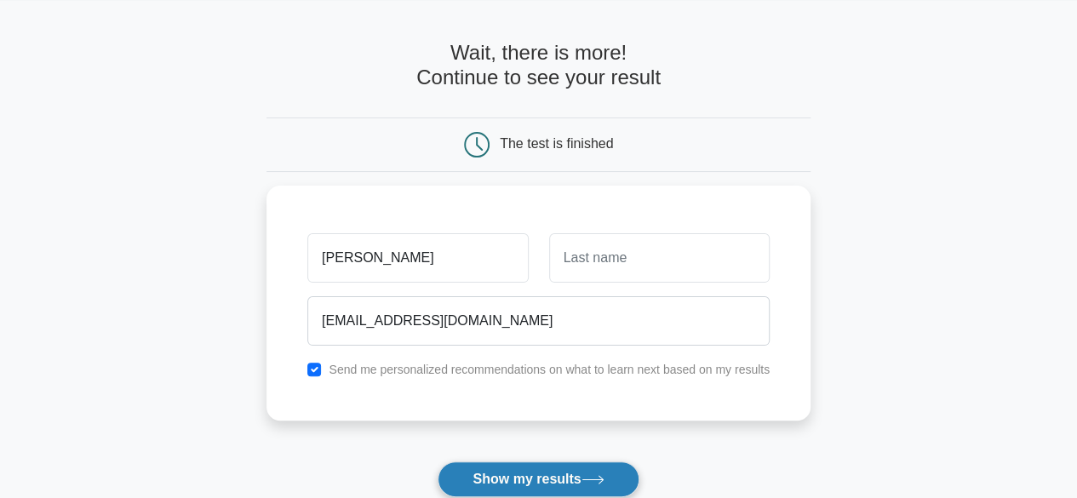
click at [470, 480] on button "Show my results" at bounding box center [538, 479] width 201 height 36
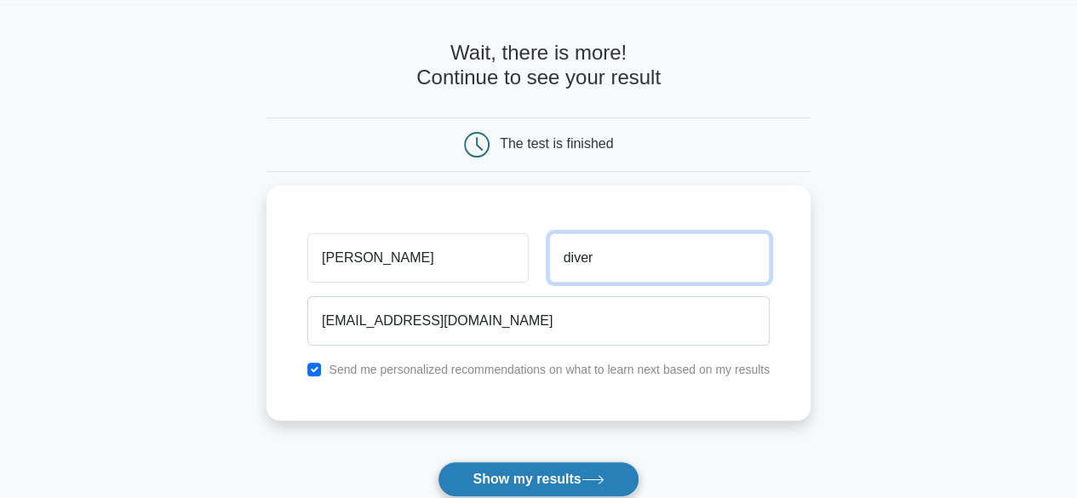
type input "diver"
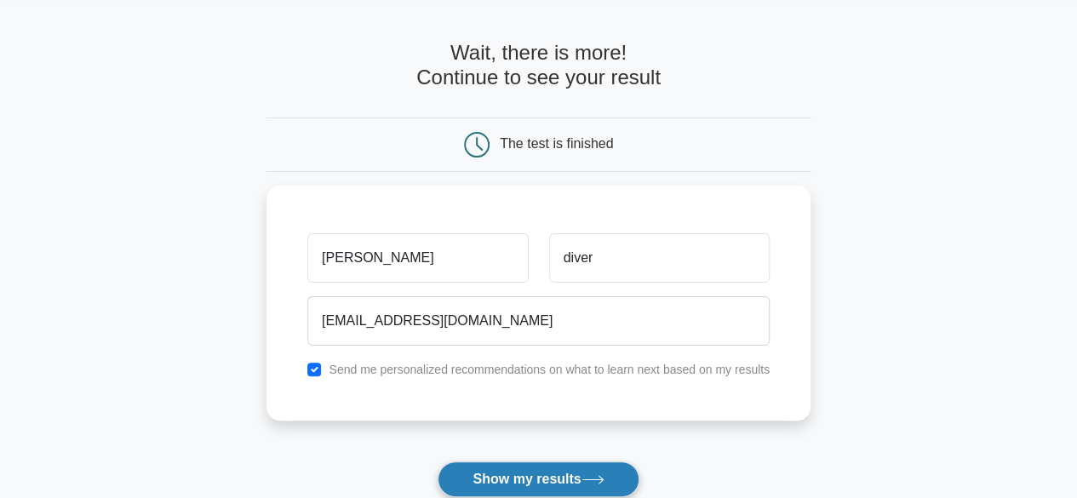
click at [493, 477] on button "Show my results" at bounding box center [538, 479] width 201 height 36
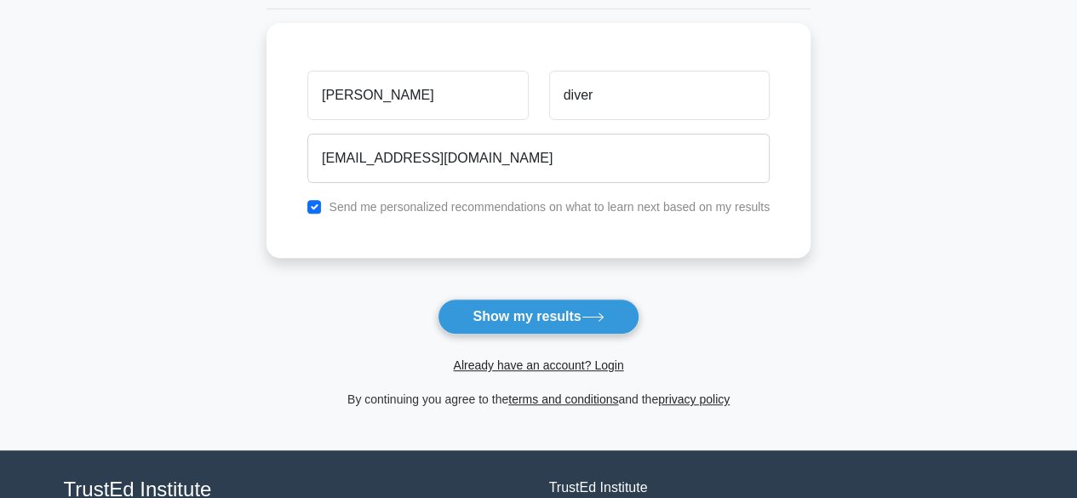
scroll to position [220, 0]
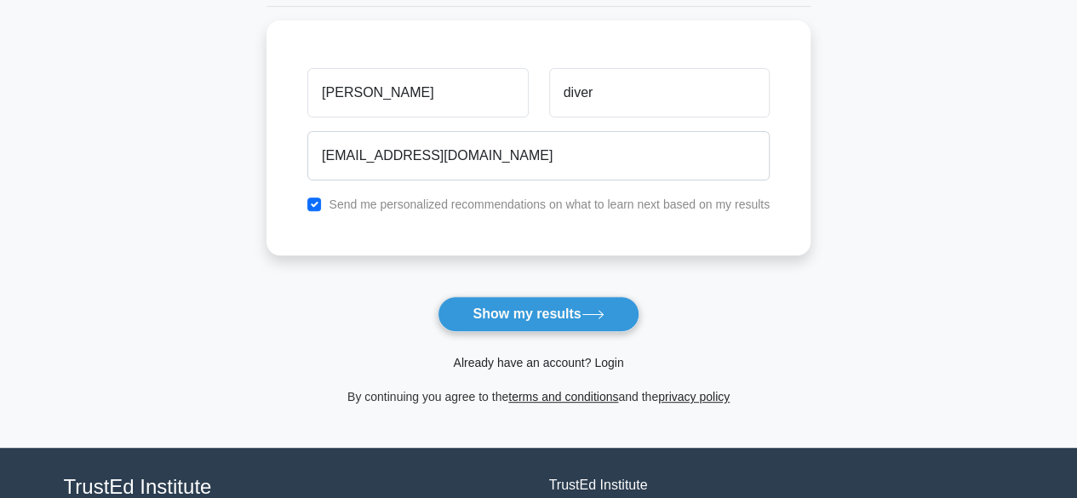
click at [536, 367] on link "Already have an account? Login" at bounding box center [538, 363] width 170 height 14
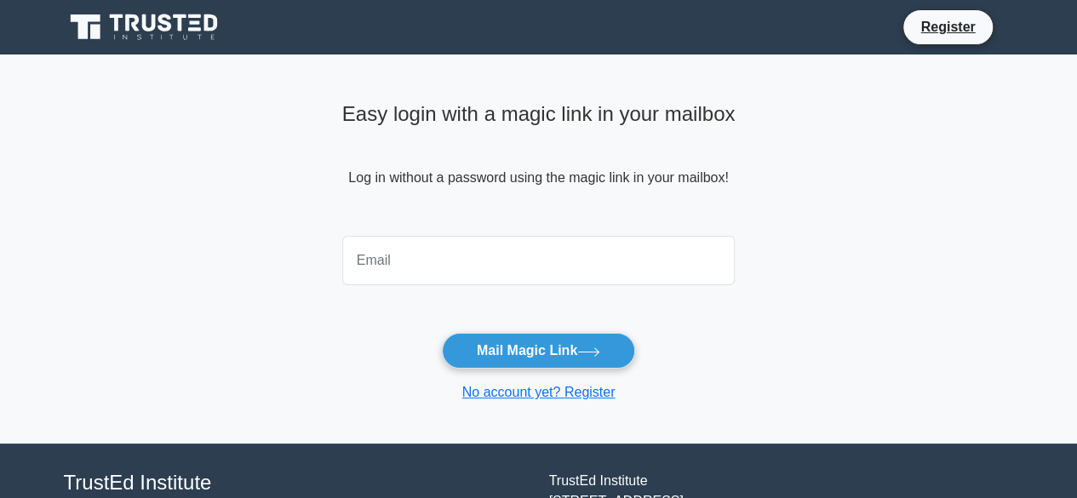
click at [669, 267] on input "email" at bounding box center [538, 260] width 393 height 49
type input "elaineg8@hotmail.com"
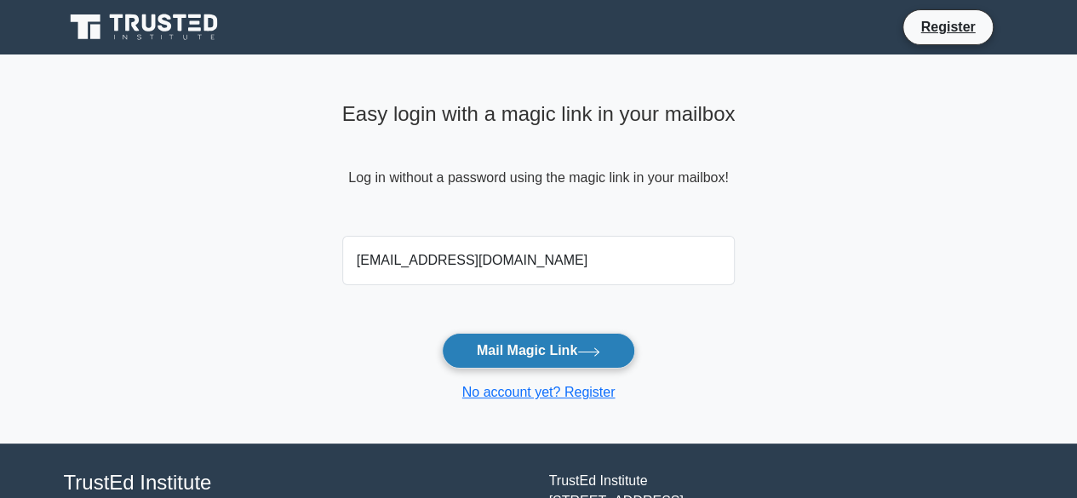
click at [577, 352] on button "Mail Magic Link" at bounding box center [538, 351] width 193 height 36
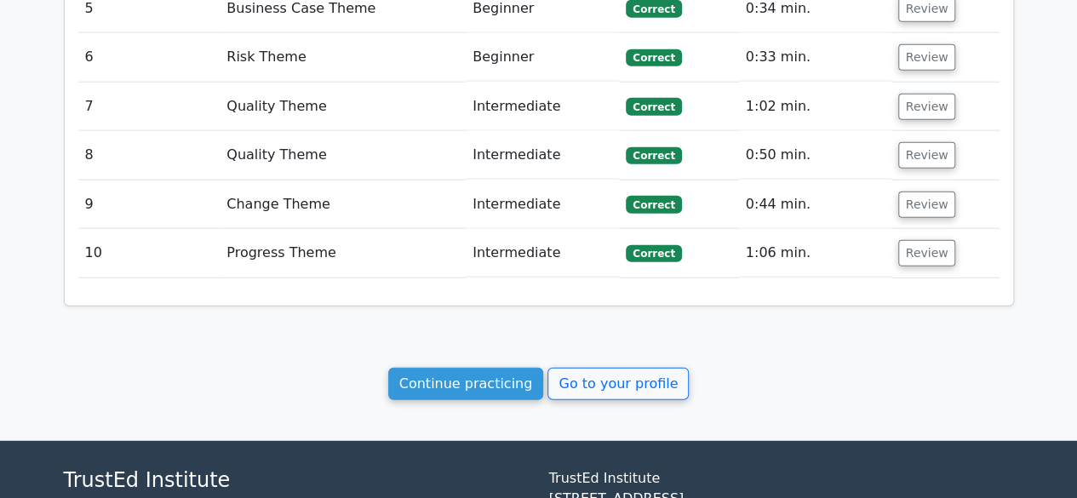
scroll to position [2098, 0]
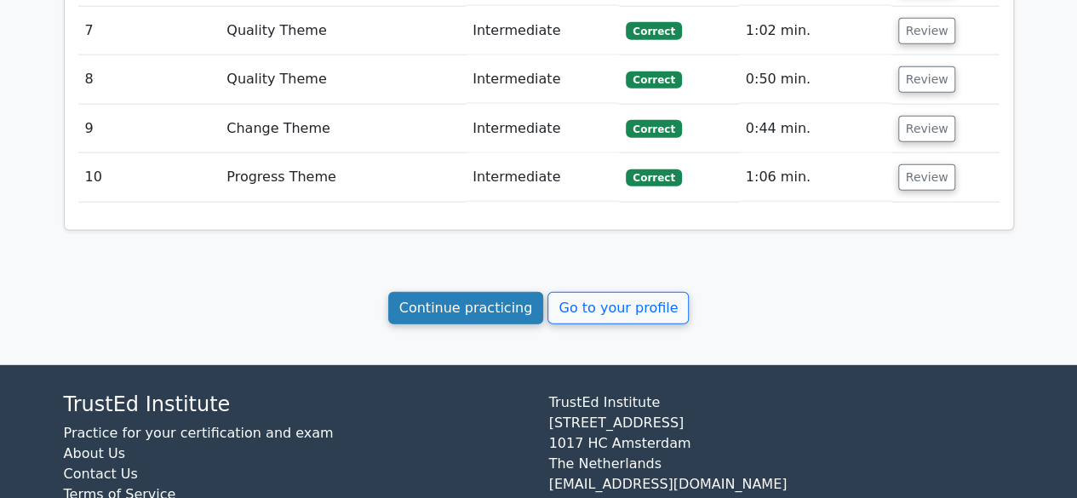
click at [480, 292] on link "Continue practicing" at bounding box center [466, 308] width 156 height 32
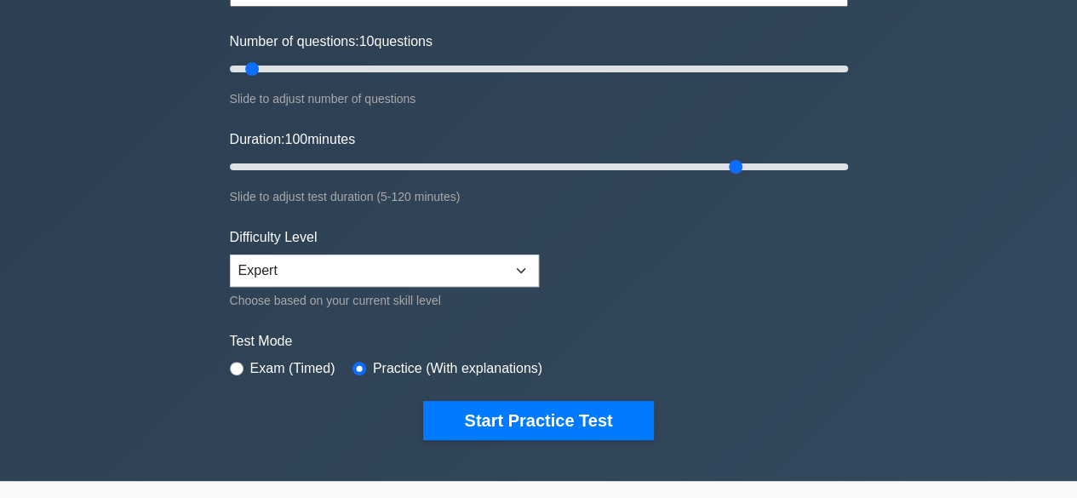
type input "100"
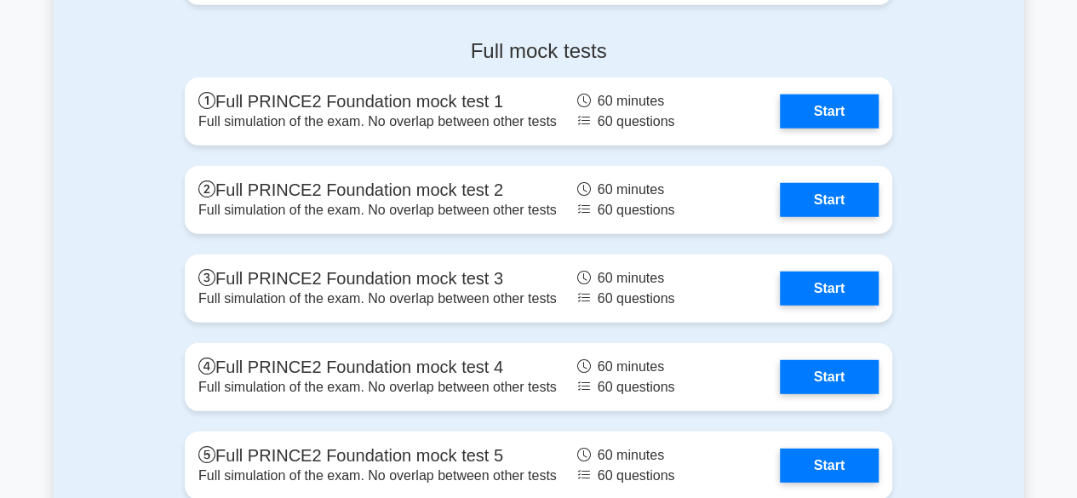
scroll to position [2241, 0]
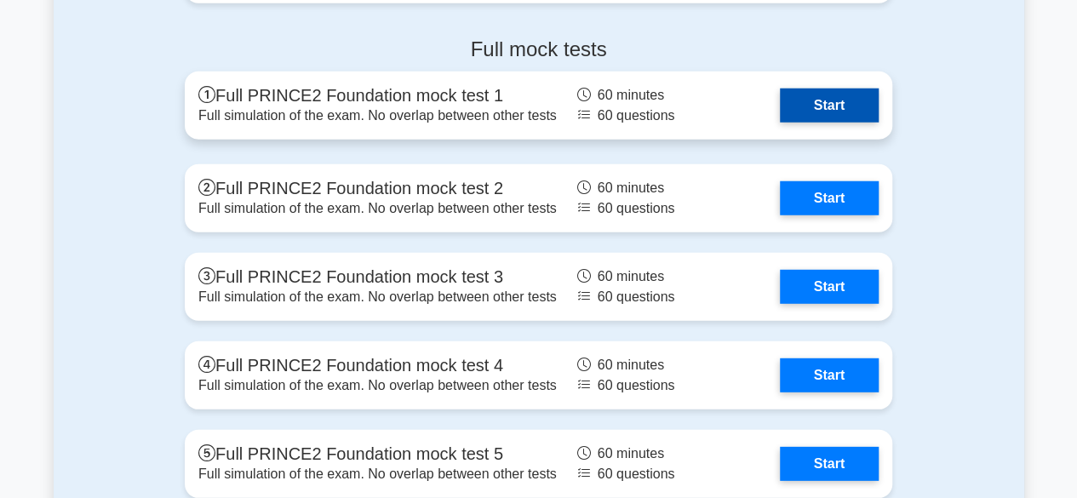
click at [838, 109] on link "Start" at bounding box center [829, 106] width 99 height 34
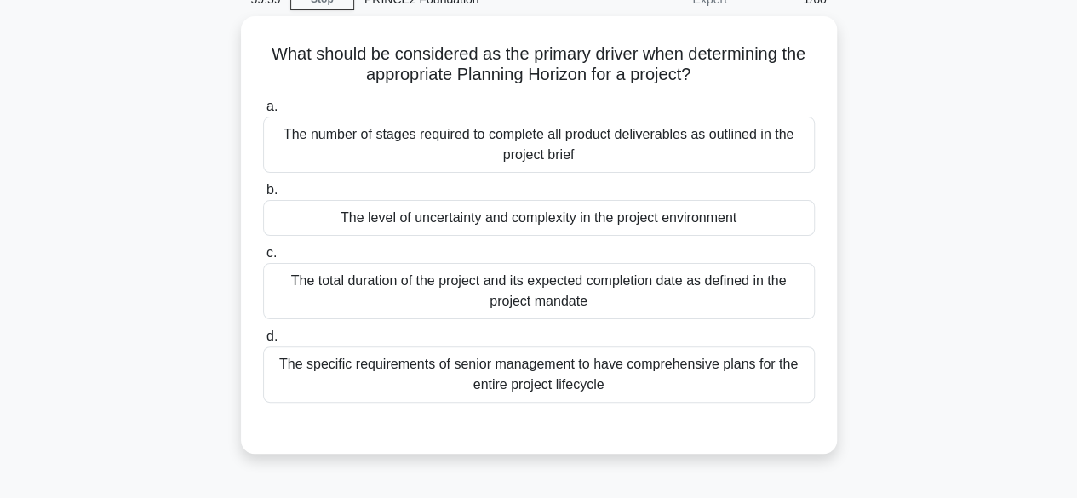
scroll to position [87, 0]
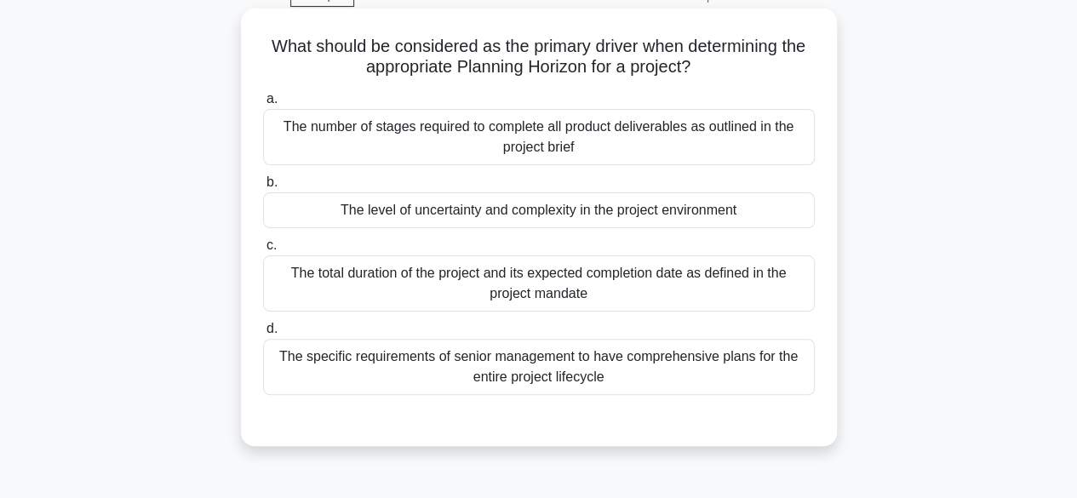
click at [651, 219] on div "The level of uncertainty and complexity in the project environment" at bounding box center [539, 210] width 552 height 36
click at [263, 188] on input "b. The level of uncertainty and complexity in the project environment" at bounding box center [263, 182] width 0 height 11
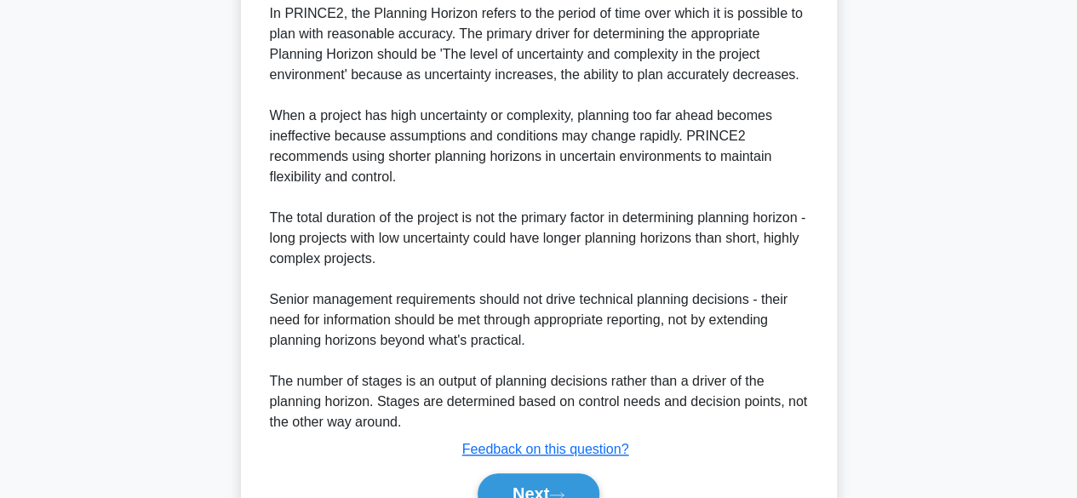
scroll to position [631, 0]
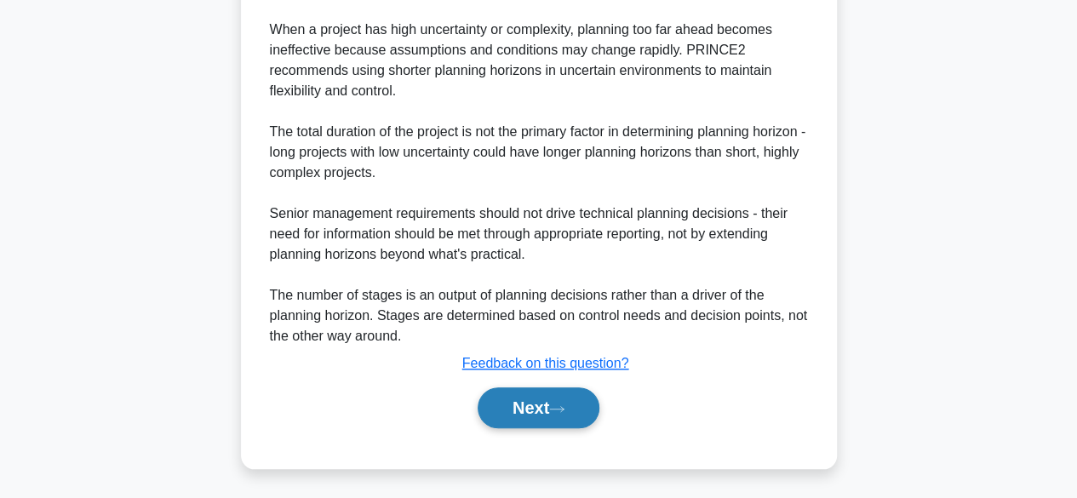
click at [568, 415] on button "Next" at bounding box center [539, 407] width 122 height 41
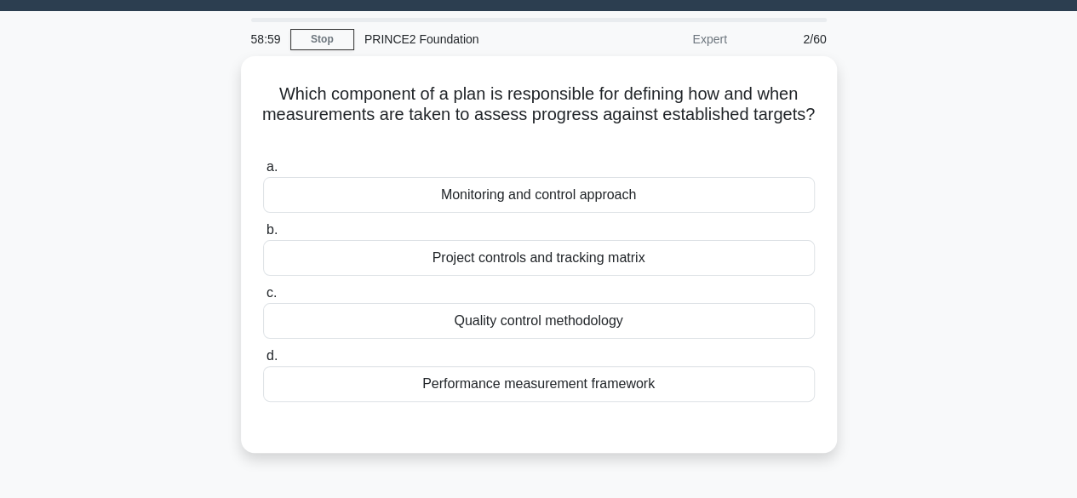
scroll to position [67, 0]
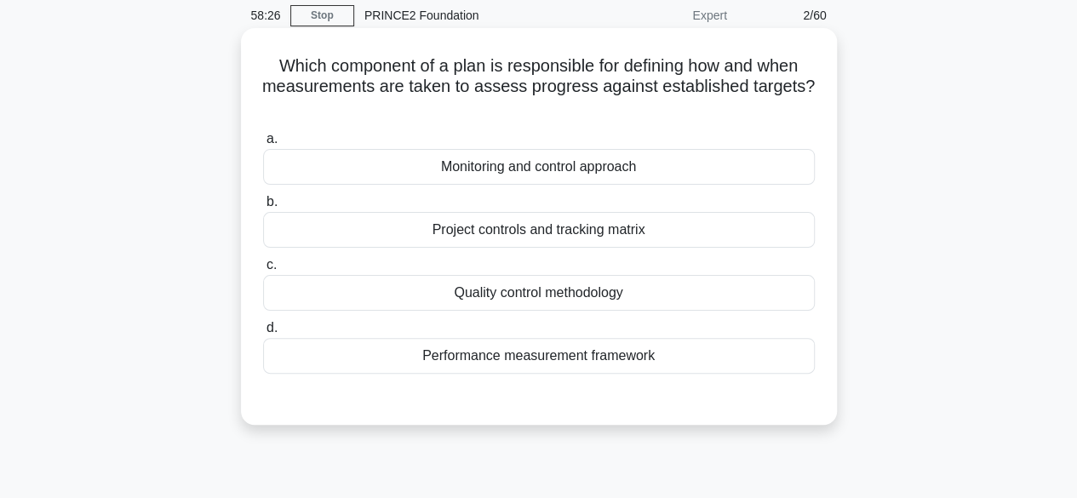
click at [727, 180] on div "Monitoring and control approach" at bounding box center [539, 167] width 552 height 36
click at [263, 145] on input "a. Monitoring and control approach" at bounding box center [263, 139] width 0 height 11
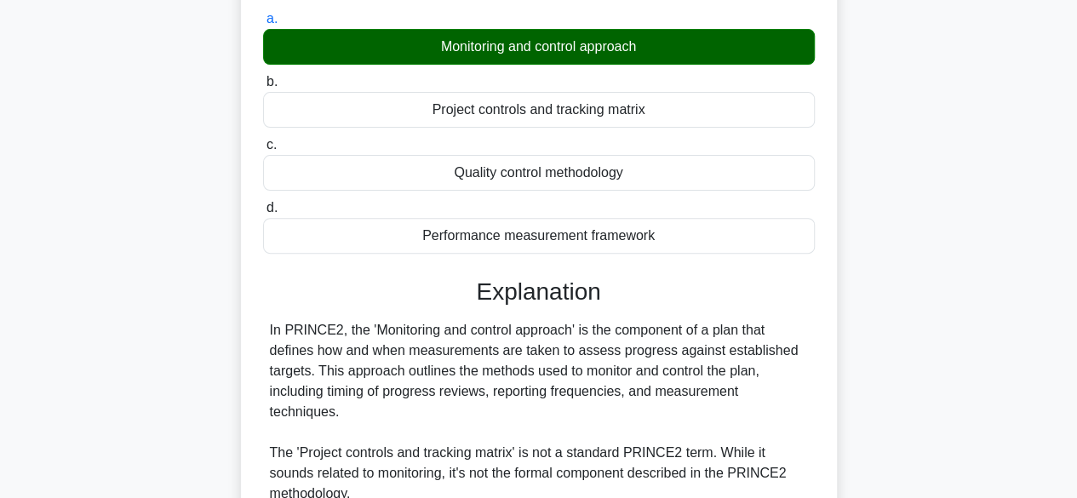
scroll to position [488, 0]
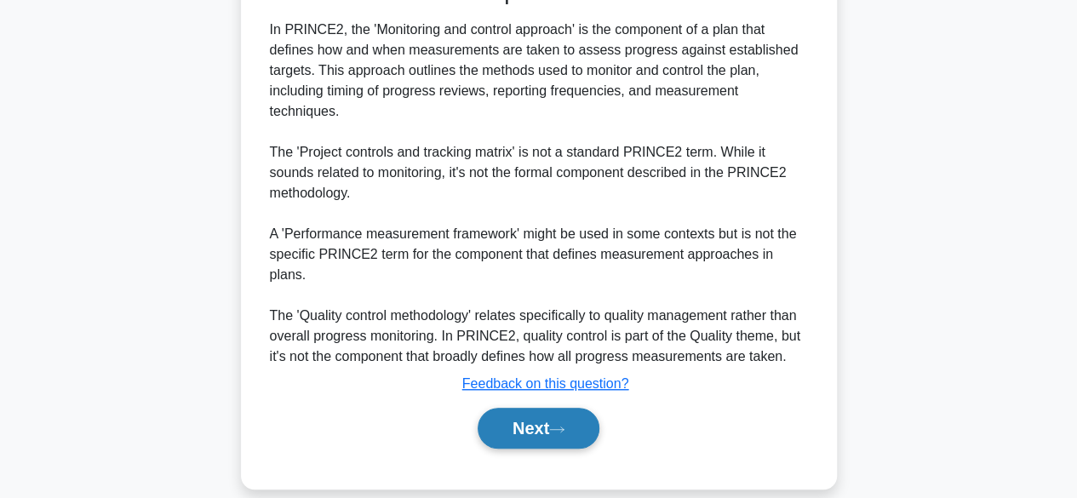
click at [575, 409] on button "Next" at bounding box center [539, 428] width 122 height 41
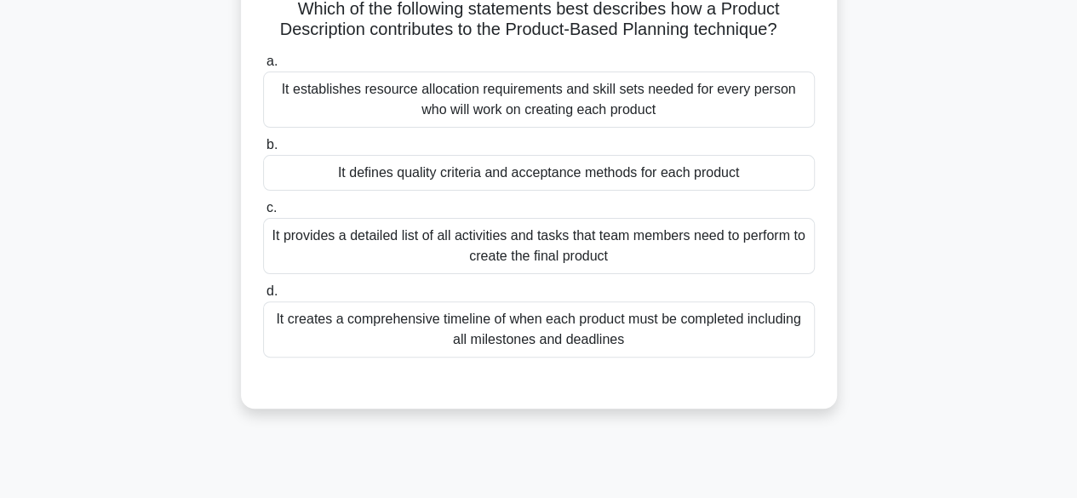
scroll to position [129, 0]
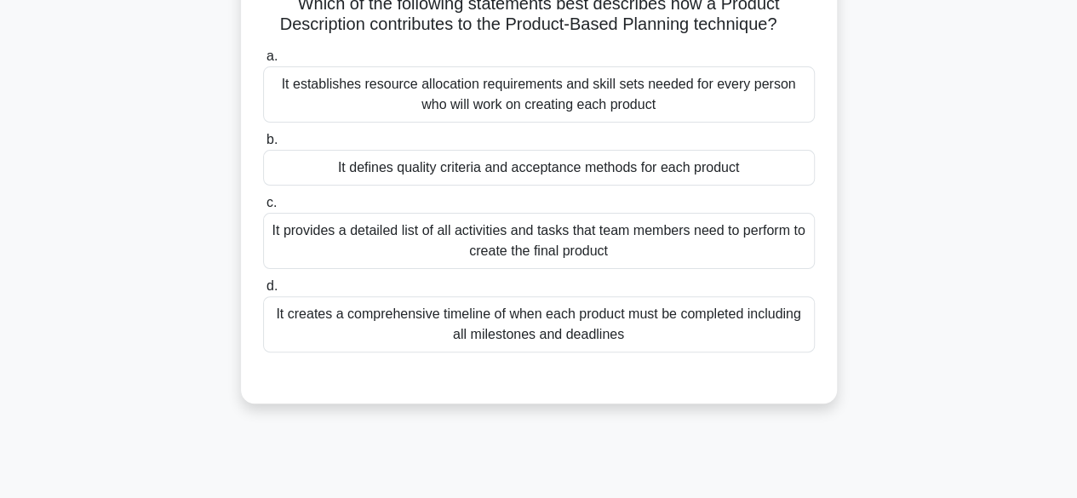
click at [349, 250] on div "It provides a detailed list of all activities and tasks that team members need …" at bounding box center [539, 241] width 552 height 56
click at [263, 209] on input "c. It provides a detailed list of all activities and tasks that team members ne…" at bounding box center [263, 202] width 0 height 11
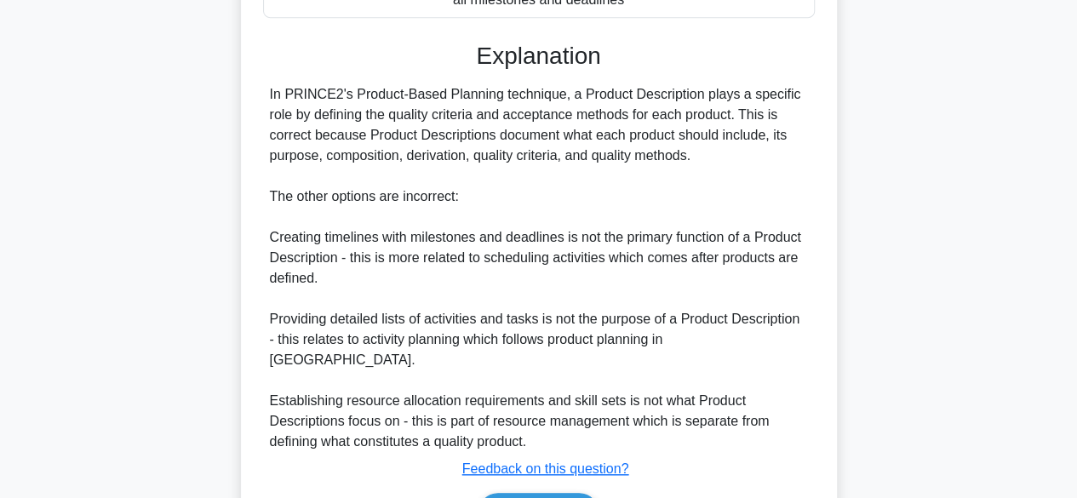
scroll to position [552, 0]
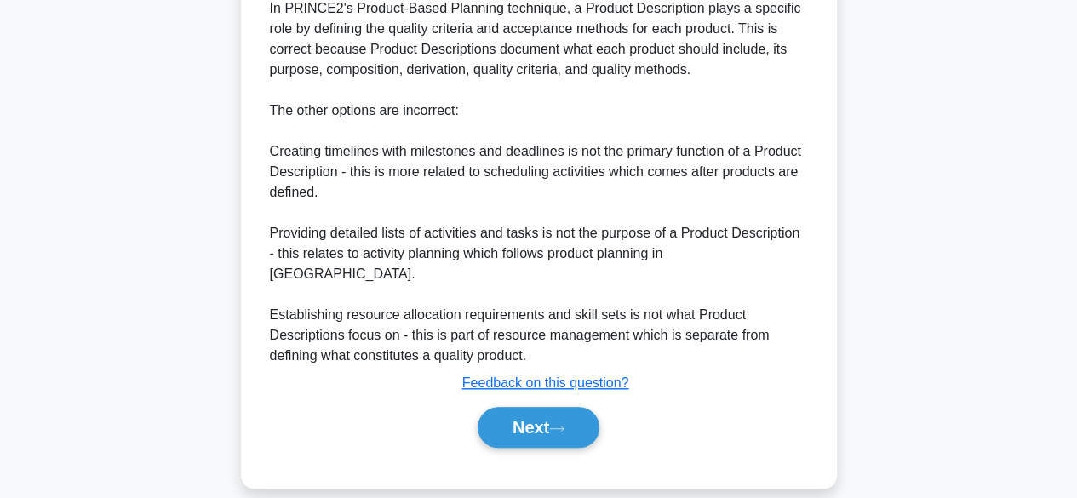
click at [753, 373] on div "Submit feedback Feedback on this question?" at bounding box center [546, 383] width 552 height 20
click at [583, 414] on button "Next" at bounding box center [539, 427] width 122 height 41
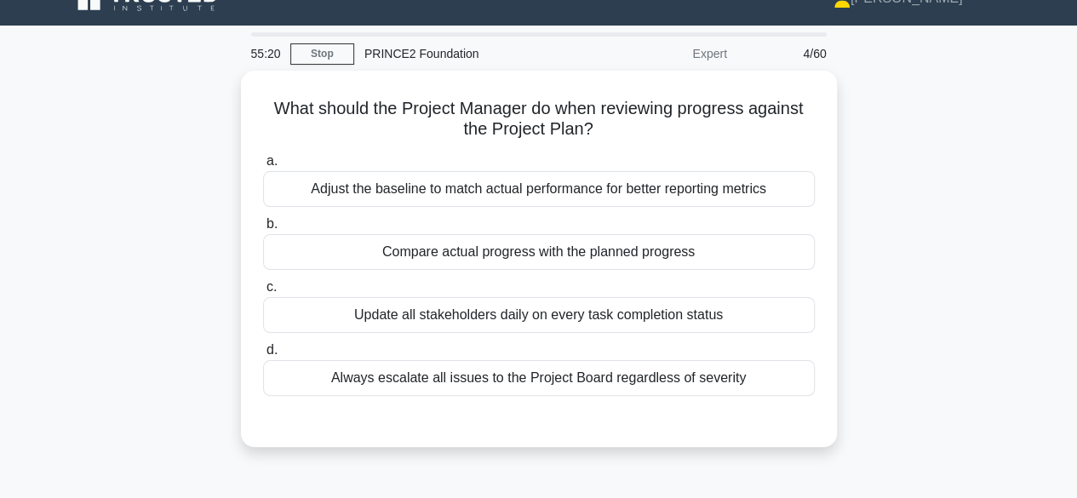
scroll to position [29, 0]
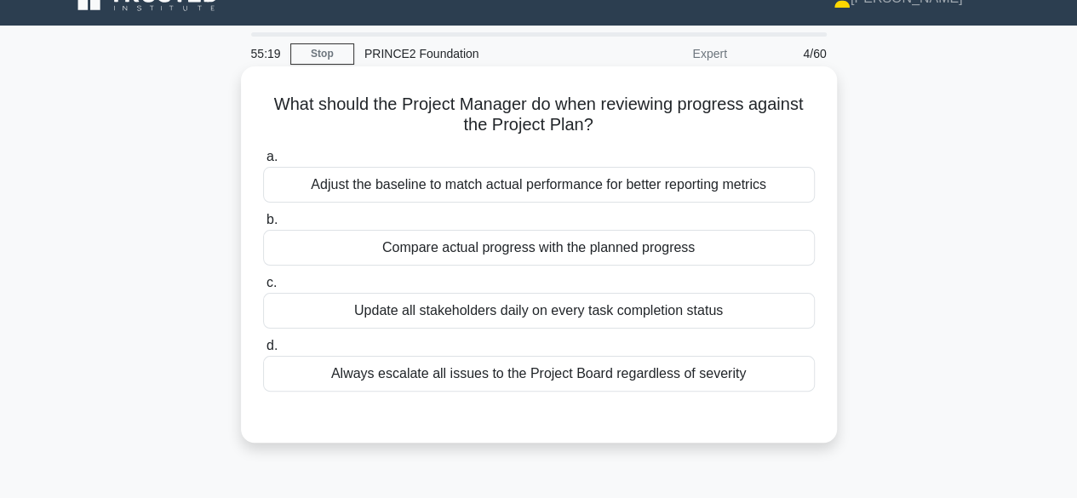
click at [340, 256] on div "Compare actual progress with the planned progress" at bounding box center [539, 248] width 552 height 36
click at [263, 226] on input "b. Compare actual progress with the planned progress" at bounding box center [263, 220] width 0 height 11
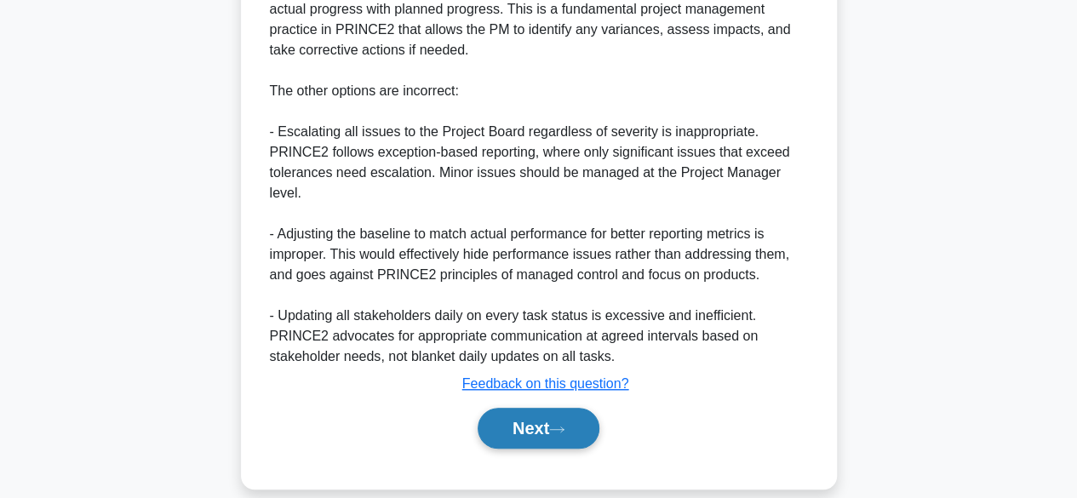
click at [559, 425] on icon at bounding box center [556, 429] width 15 height 9
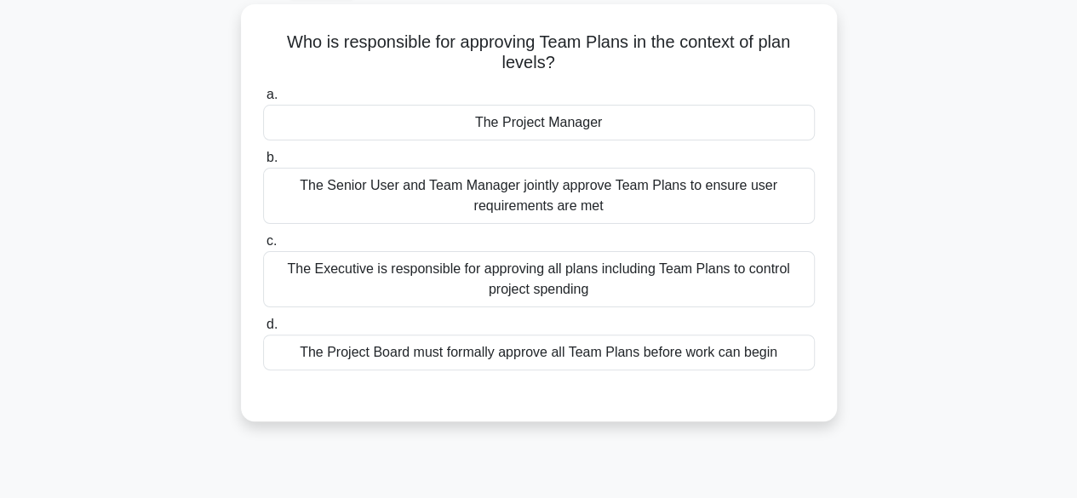
scroll to position [95, 0]
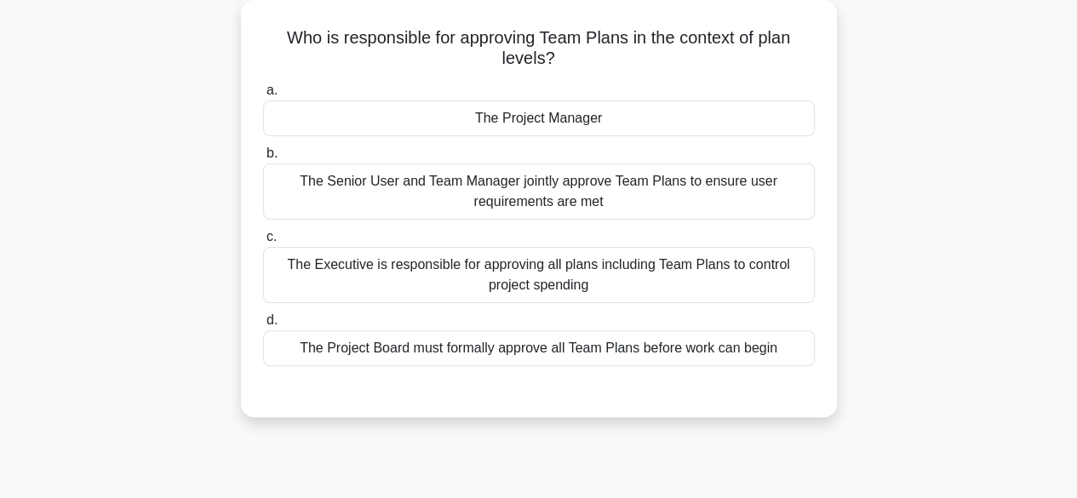
click at [722, 124] on div "The Project Manager" at bounding box center [539, 118] width 552 height 36
click at [263, 96] on input "a. The Project Manager" at bounding box center [263, 90] width 0 height 11
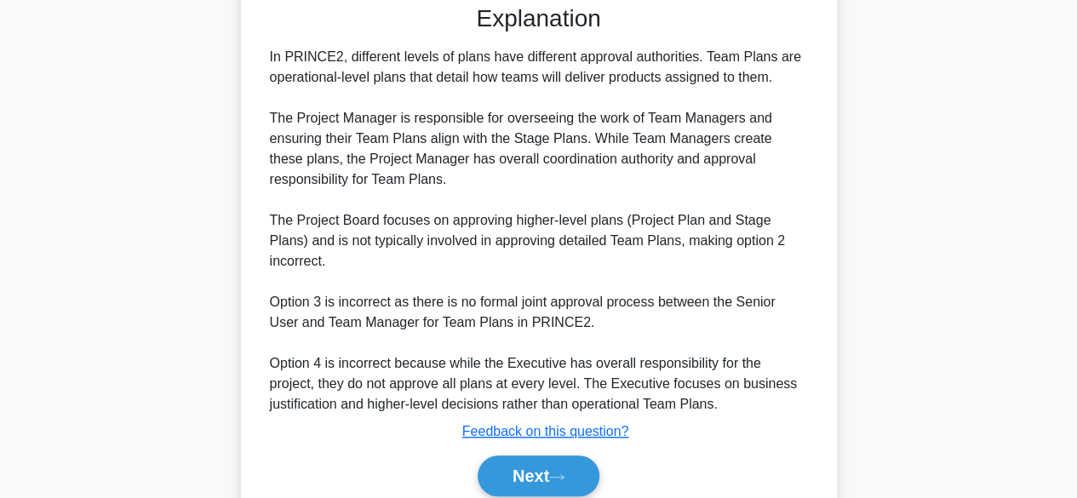
scroll to position [482, 0]
click at [512, 467] on button "Next" at bounding box center [539, 475] width 122 height 41
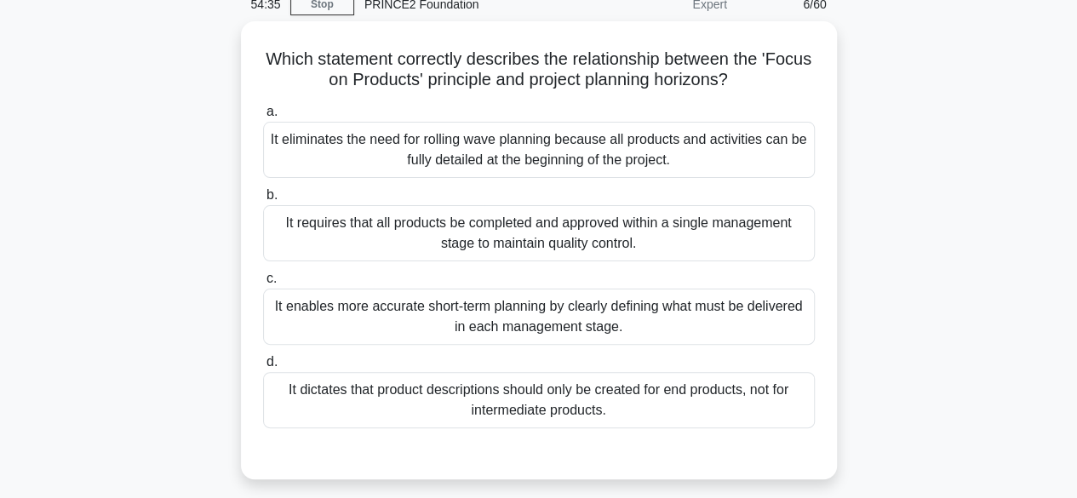
scroll to position [80, 0]
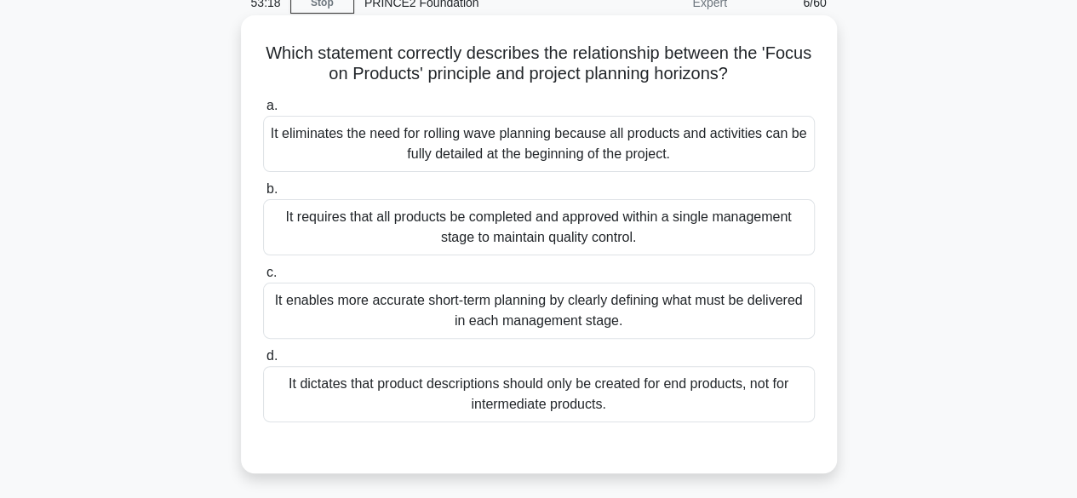
click at [296, 312] on div "It enables more accurate short-term planning by clearly defining what must be d…" at bounding box center [539, 311] width 552 height 56
click at [263, 278] on input "c. It enables more accurate short-term planning by clearly defining what must b…" at bounding box center [263, 272] width 0 height 11
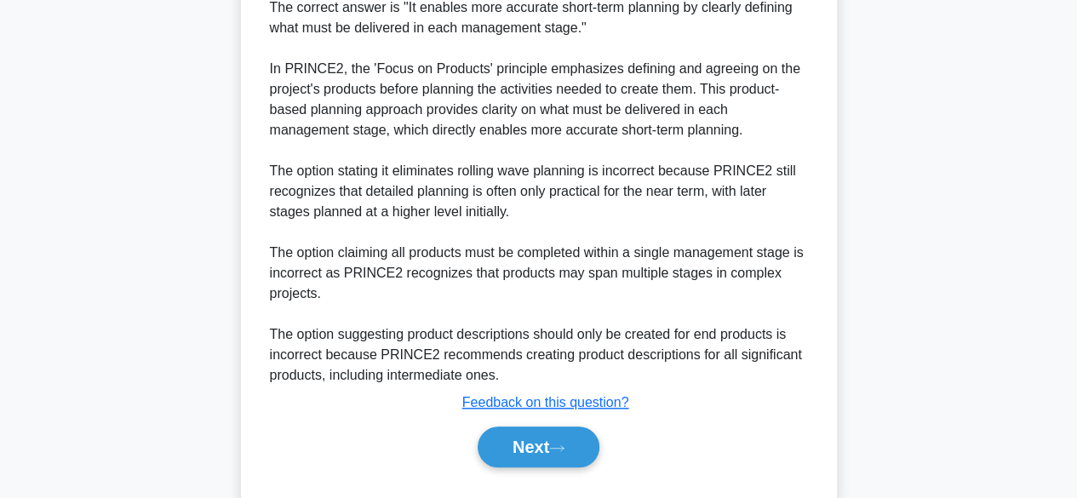
scroll to position [578, 0]
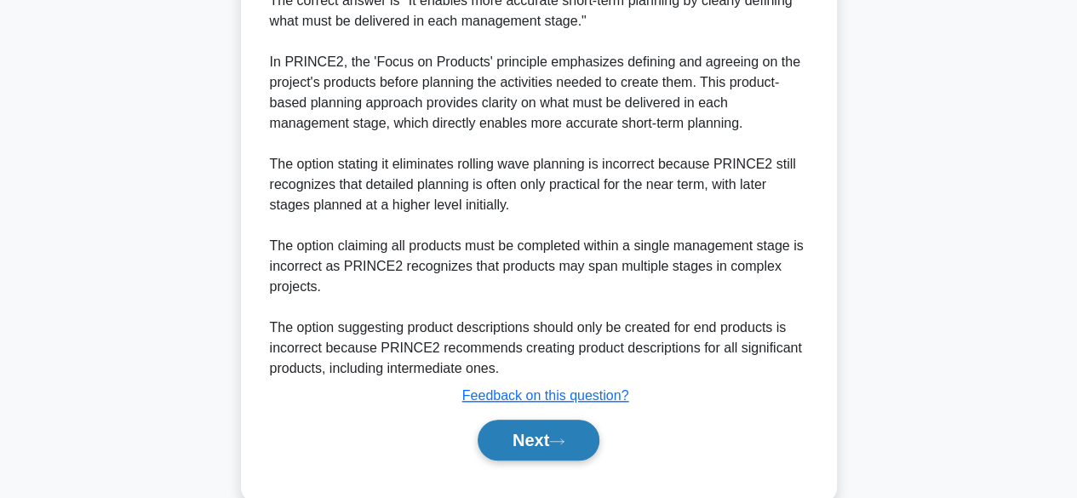
click at [524, 448] on button "Next" at bounding box center [539, 440] width 122 height 41
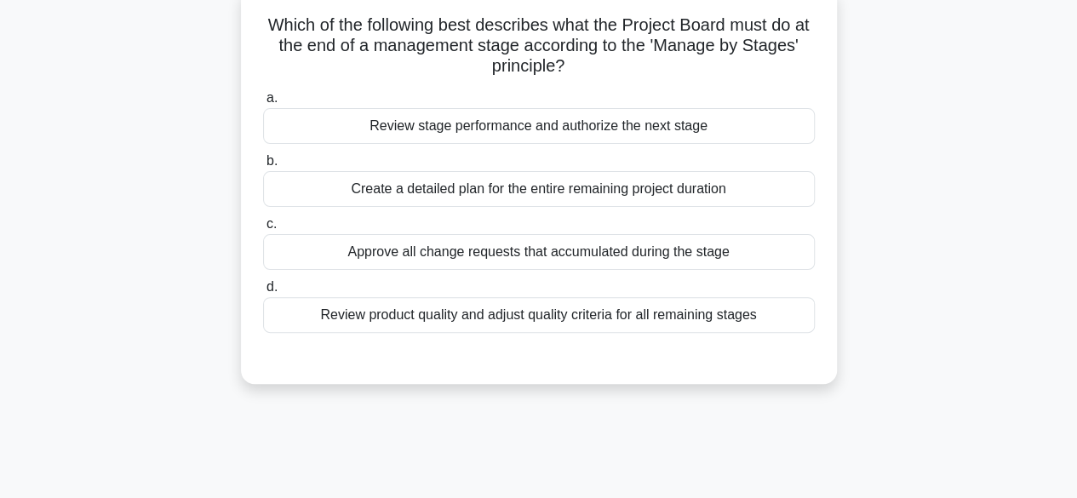
scroll to position [91, 0]
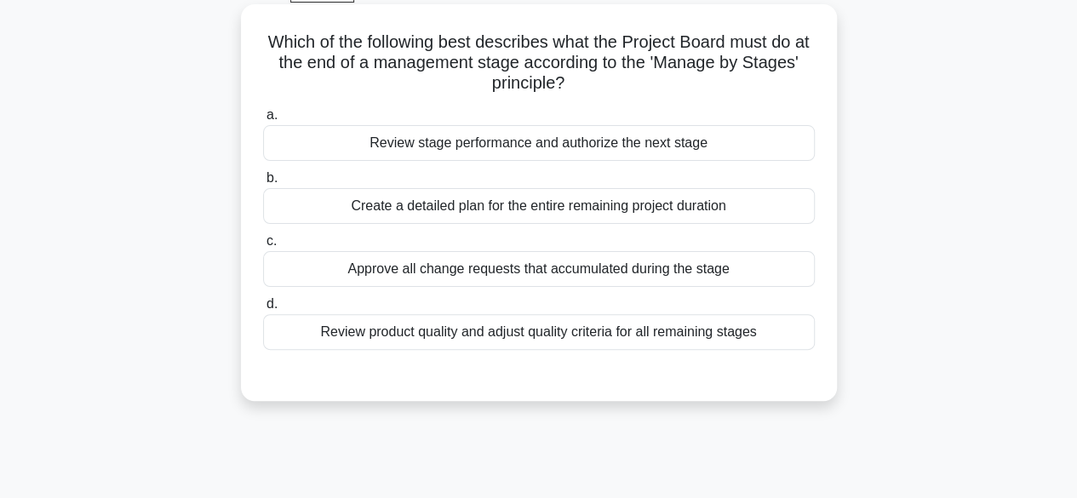
click at [346, 146] on div "Review stage performance and authorize the next stage" at bounding box center [539, 143] width 552 height 36
click at [263, 121] on input "a. Review stage performance and authorize the next stage" at bounding box center [263, 115] width 0 height 11
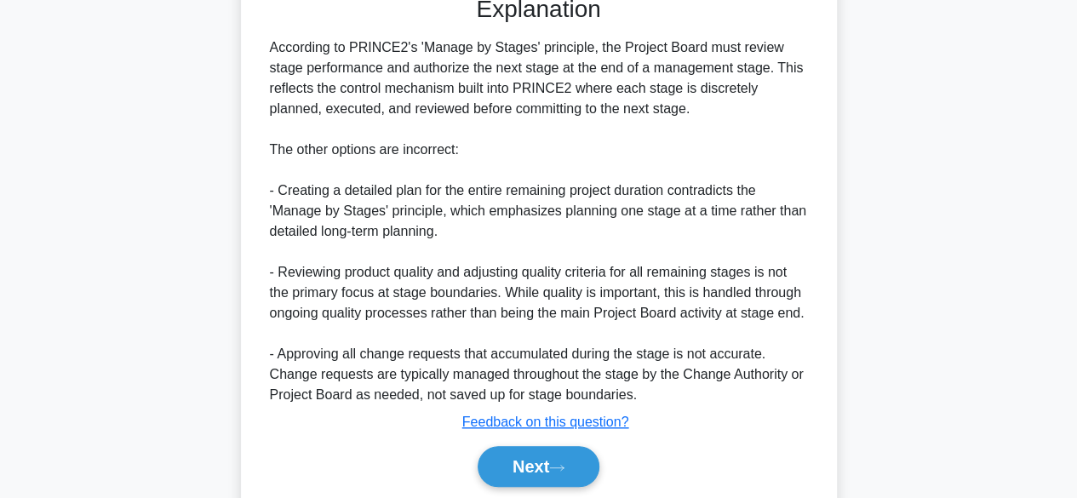
scroll to position [529, 0]
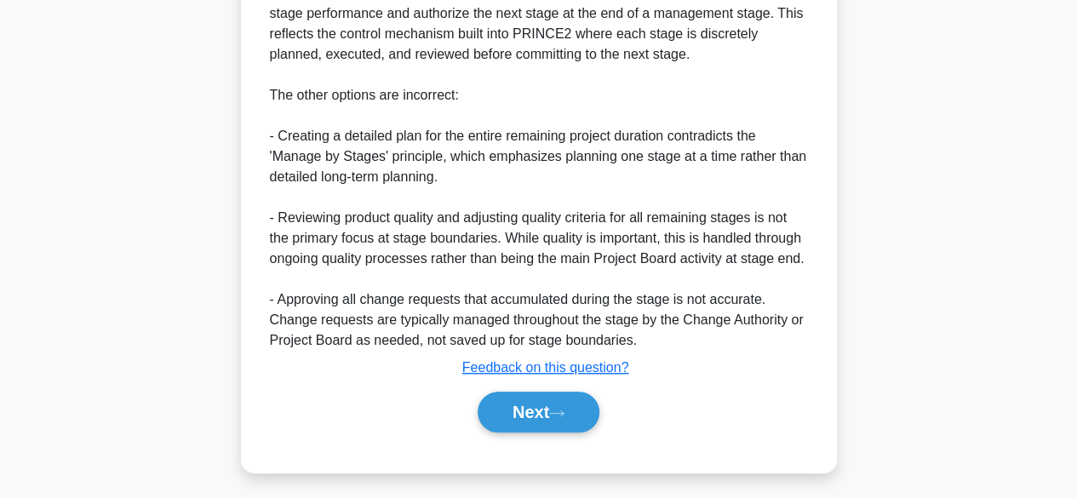
click at [208, 313] on div "Which of the following best describes what the Project Board must do at the end…" at bounding box center [539, 32] width 970 height 922
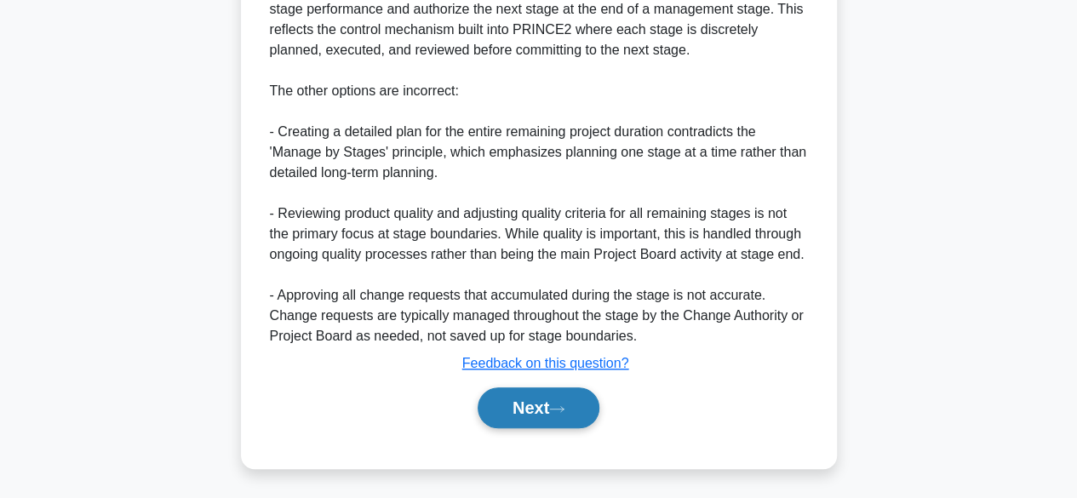
click at [540, 426] on button "Next" at bounding box center [539, 407] width 122 height 41
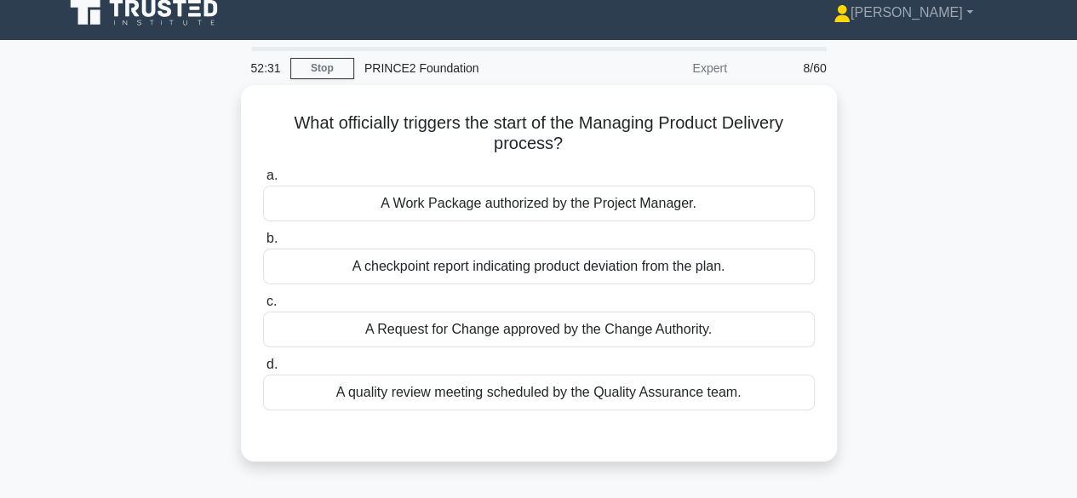
scroll to position [0, 0]
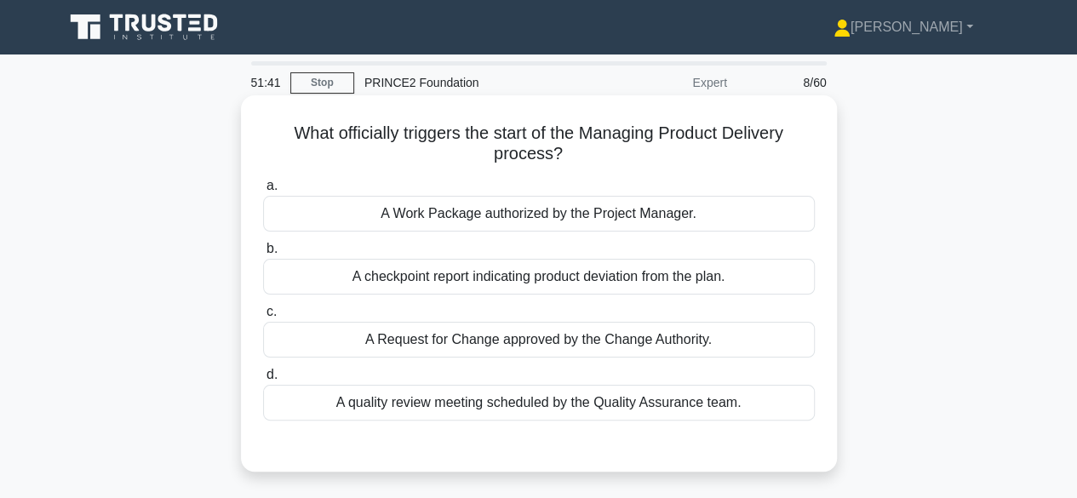
click at [308, 288] on div "A checkpoint report indicating product deviation from the plan." at bounding box center [539, 277] width 552 height 36
click at [263, 255] on input "b. A checkpoint report indicating product deviation from the plan." at bounding box center [263, 248] width 0 height 11
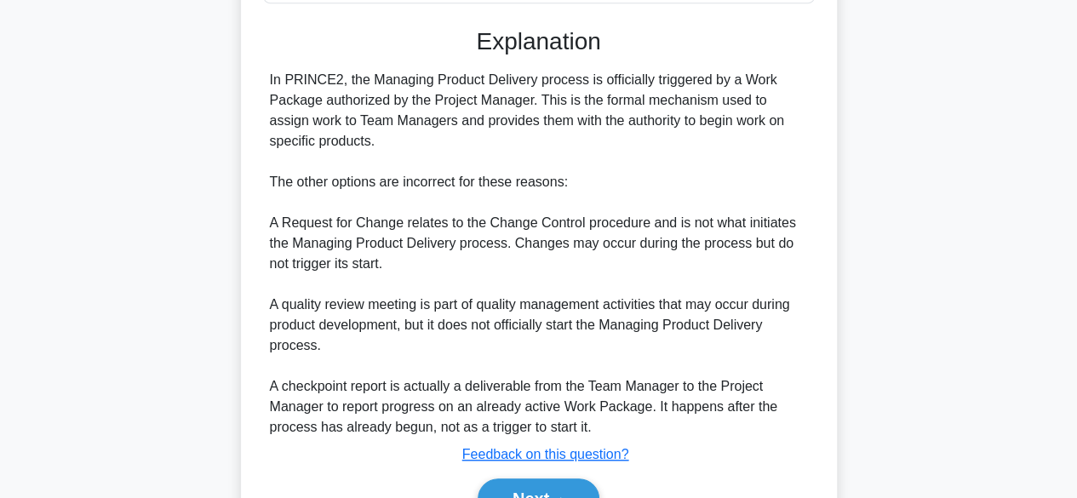
scroll to position [511, 0]
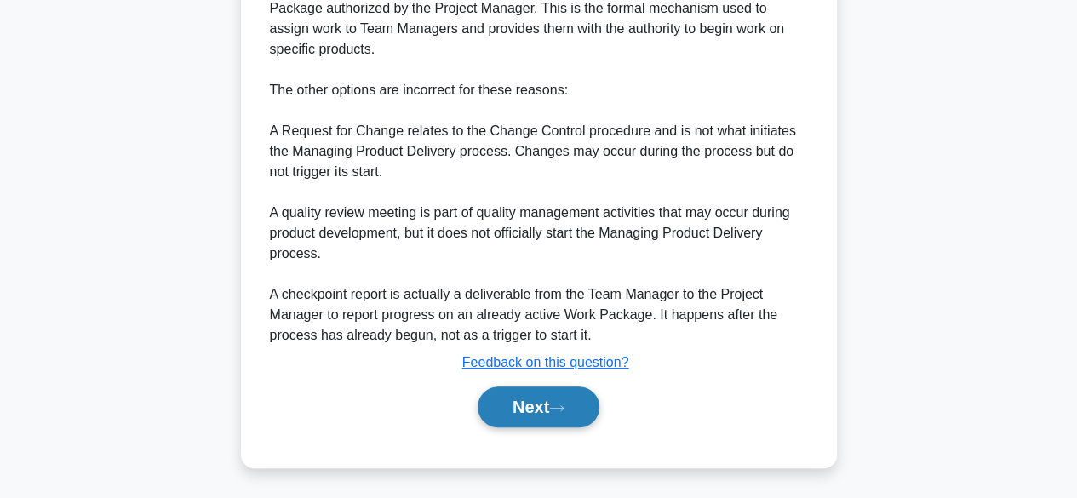
click at [558, 414] on button "Next" at bounding box center [539, 406] width 122 height 41
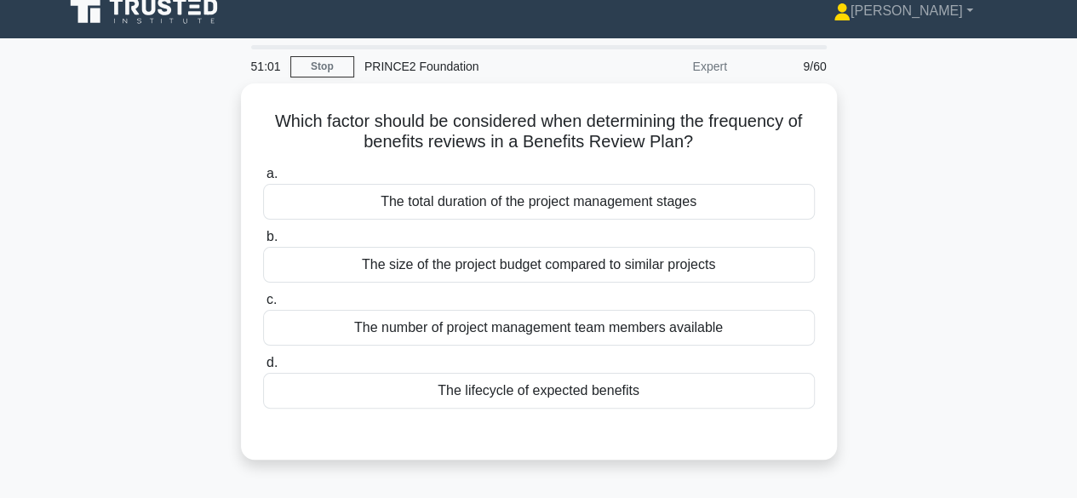
scroll to position [0, 0]
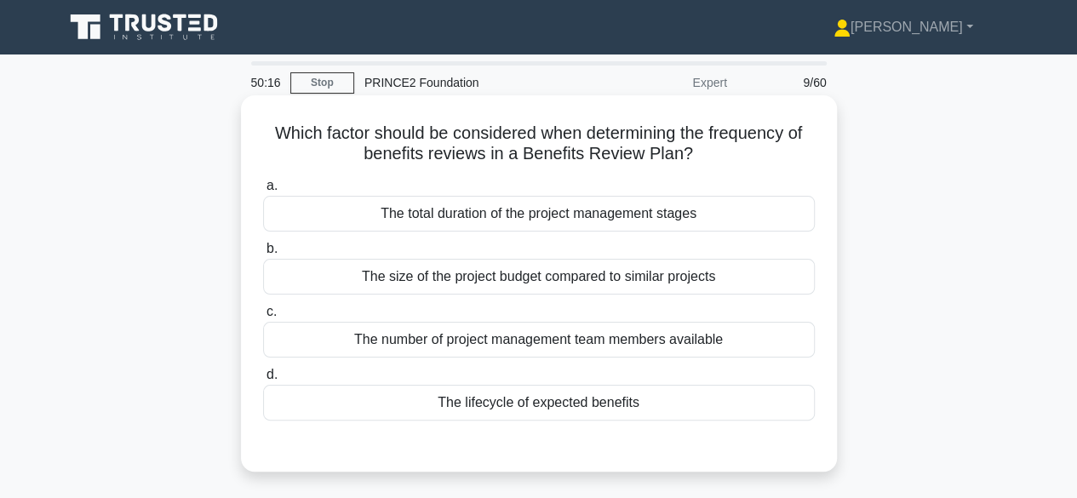
click at [337, 421] on div "The lifecycle of expected benefits" at bounding box center [539, 403] width 552 height 36
click at [263, 381] on input "d. The lifecycle of expected benefits" at bounding box center [263, 374] width 0 height 11
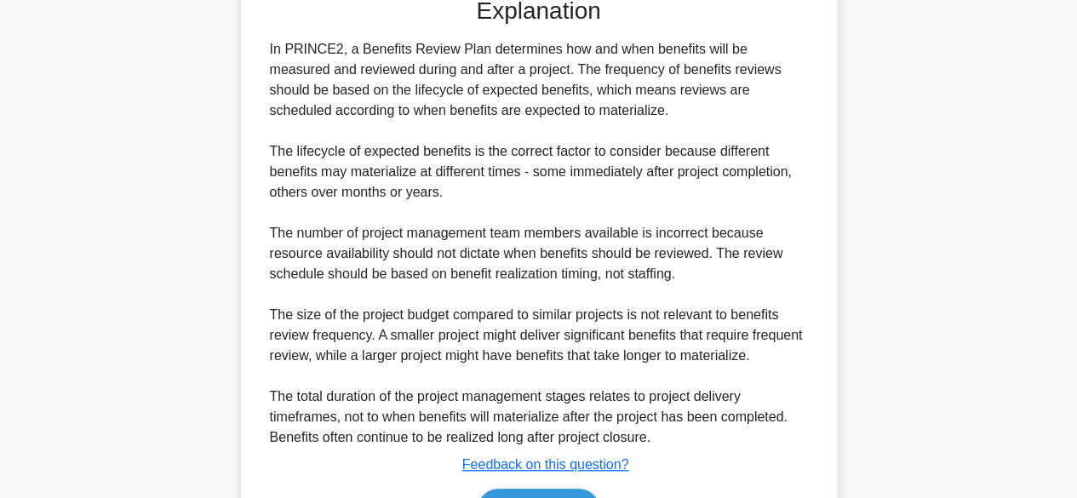
scroll to position [501, 0]
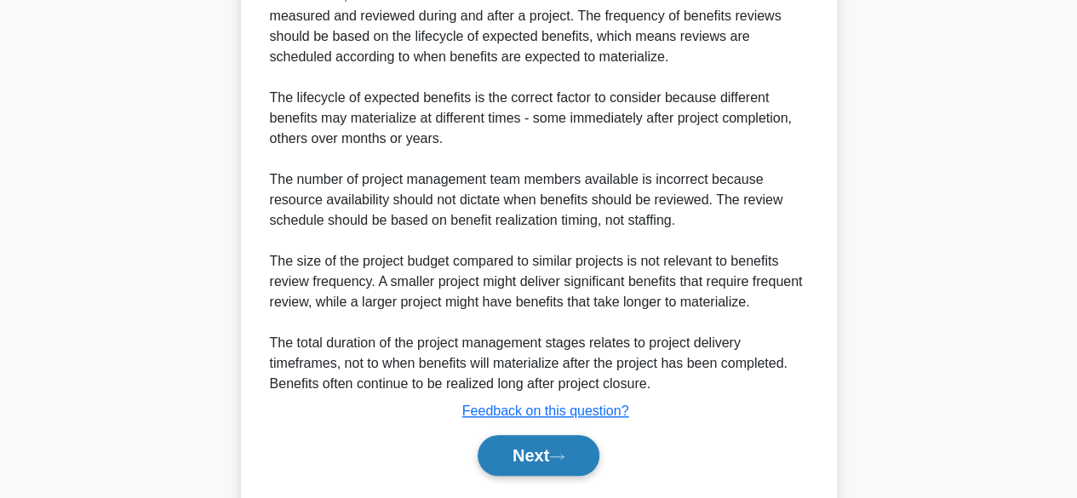
click at [505, 460] on button "Next" at bounding box center [539, 455] width 122 height 41
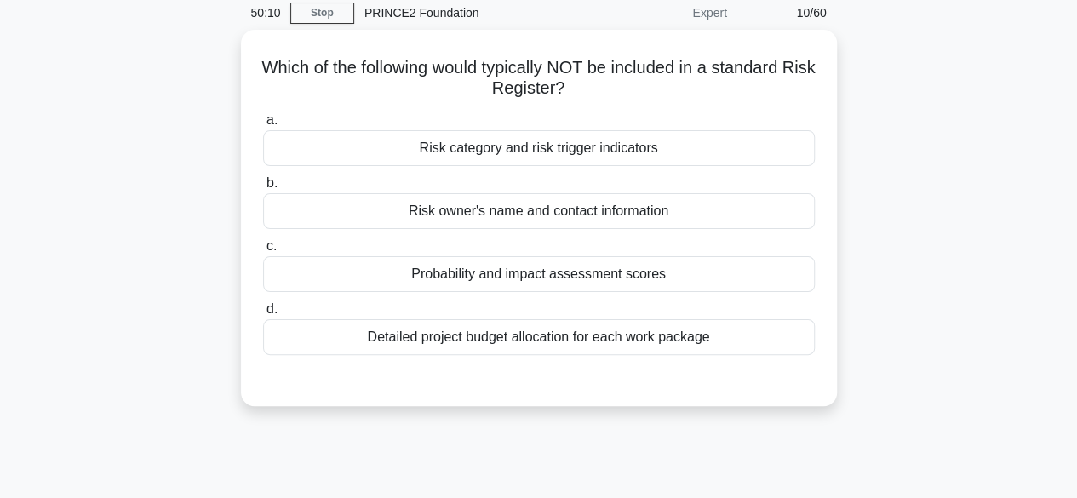
scroll to position [65, 0]
click at [312, 348] on div "Detailed project budget allocation for each work package" at bounding box center [539, 338] width 552 height 36
click at [263, 316] on input "d. Detailed project budget allocation for each work package" at bounding box center [263, 310] width 0 height 11
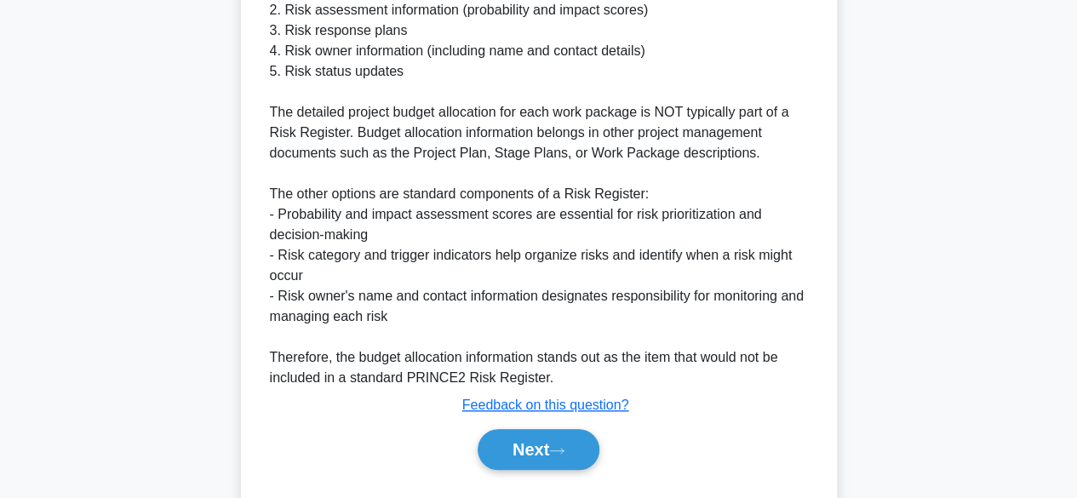
scroll to position [555, 0]
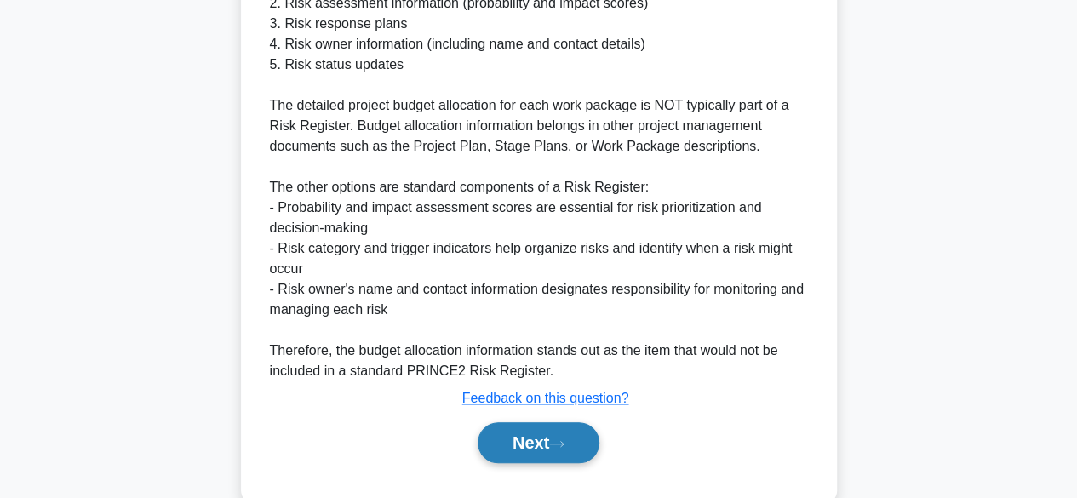
click at [582, 448] on button "Next" at bounding box center [539, 442] width 122 height 41
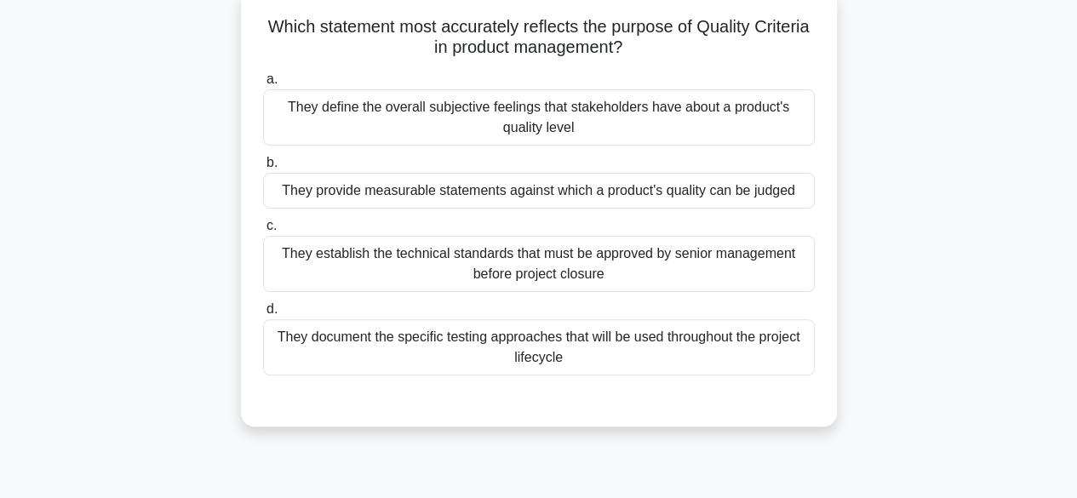
scroll to position [107, 0]
click at [747, 197] on div "They provide measurable statements against which a product's quality can be jud…" at bounding box center [539, 190] width 552 height 36
click at [263, 168] on input "b. They provide measurable statements against which a product's quality can be …" at bounding box center [263, 162] width 0 height 11
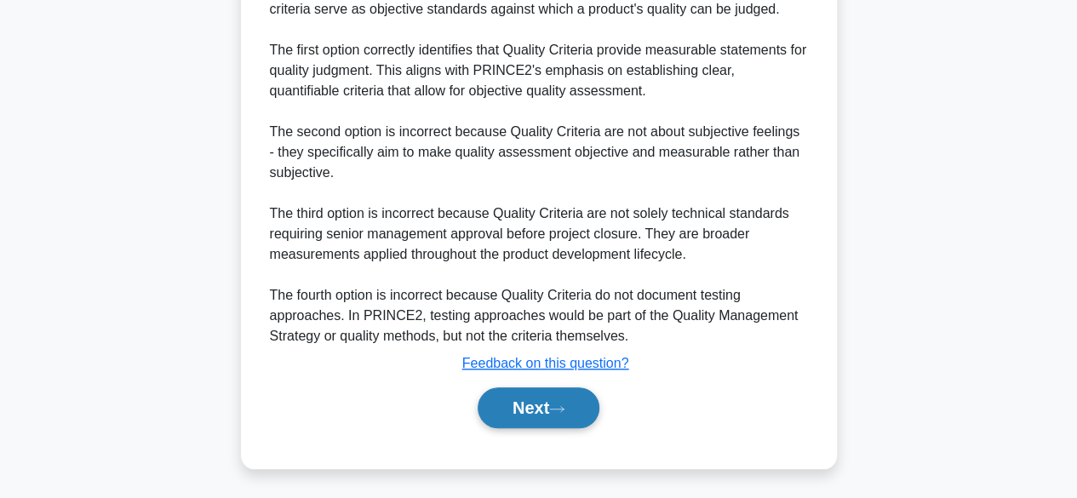
click at [563, 415] on button "Next" at bounding box center [539, 407] width 122 height 41
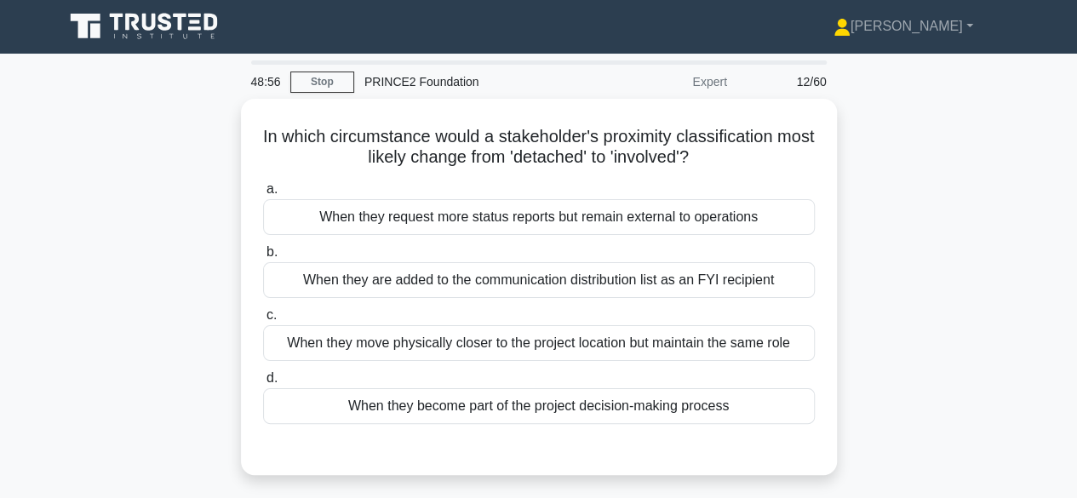
scroll to position [0, 0]
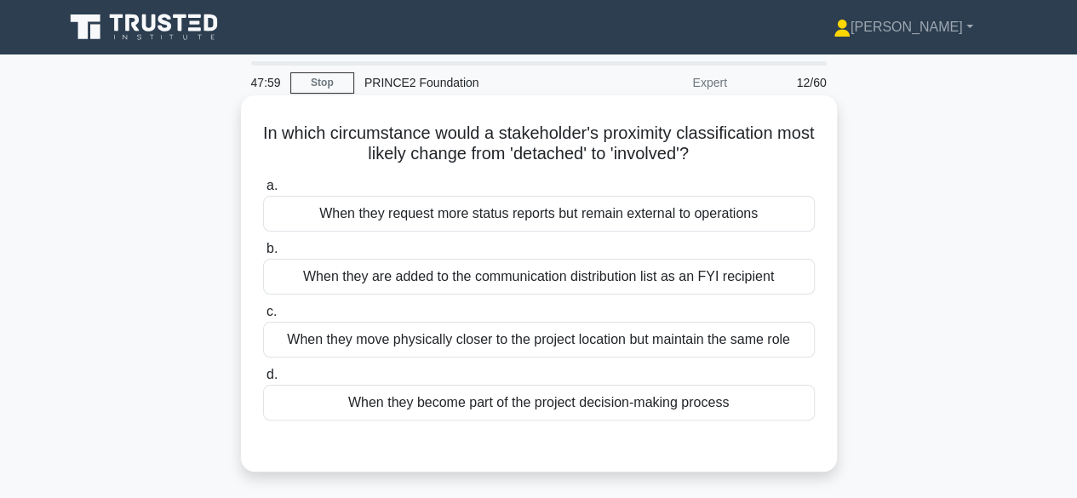
click at [300, 417] on div "When they become part of the project decision-making process" at bounding box center [539, 403] width 552 height 36
click at [263, 381] on input "d. When they become part of the project decision-making process" at bounding box center [263, 374] width 0 height 11
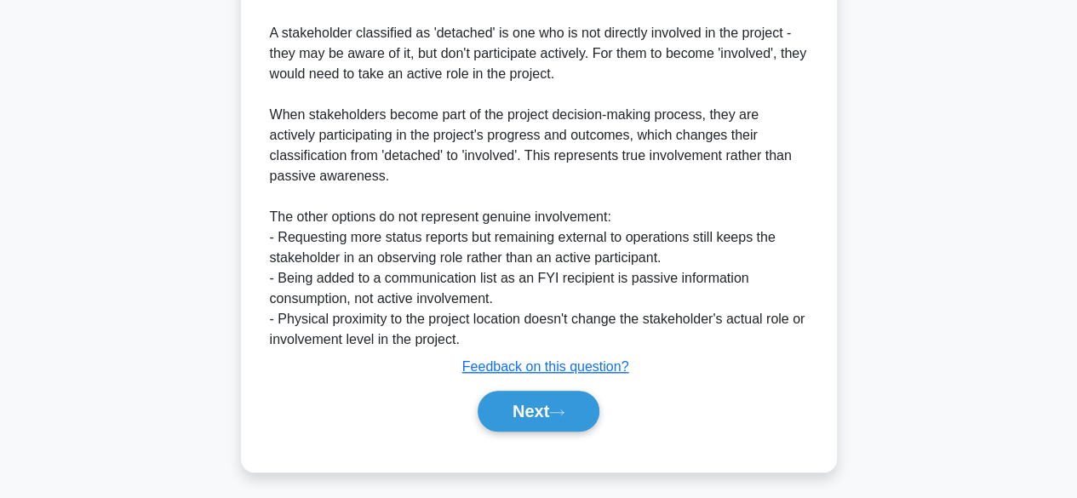
scroll to position [549, 0]
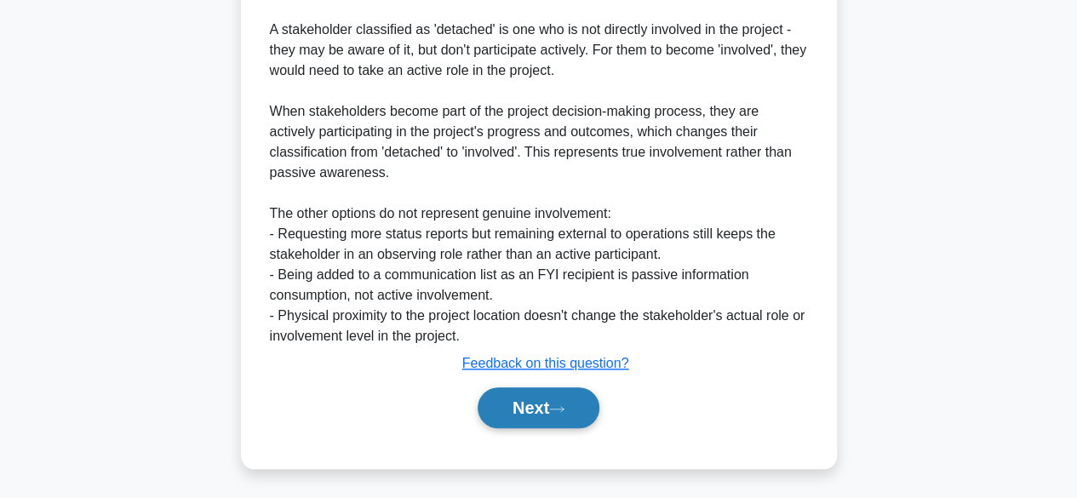
click at [525, 412] on button "Next" at bounding box center [539, 407] width 122 height 41
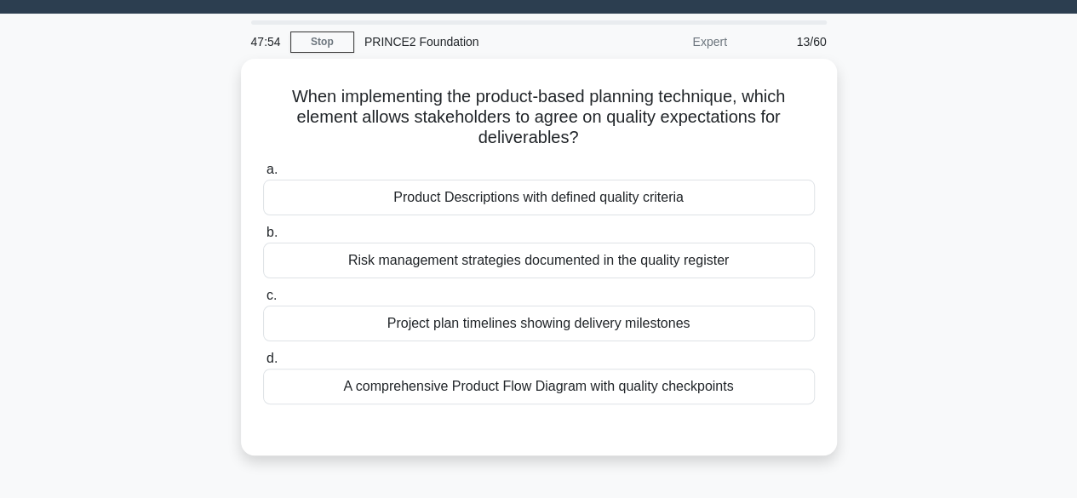
scroll to position [37, 0]
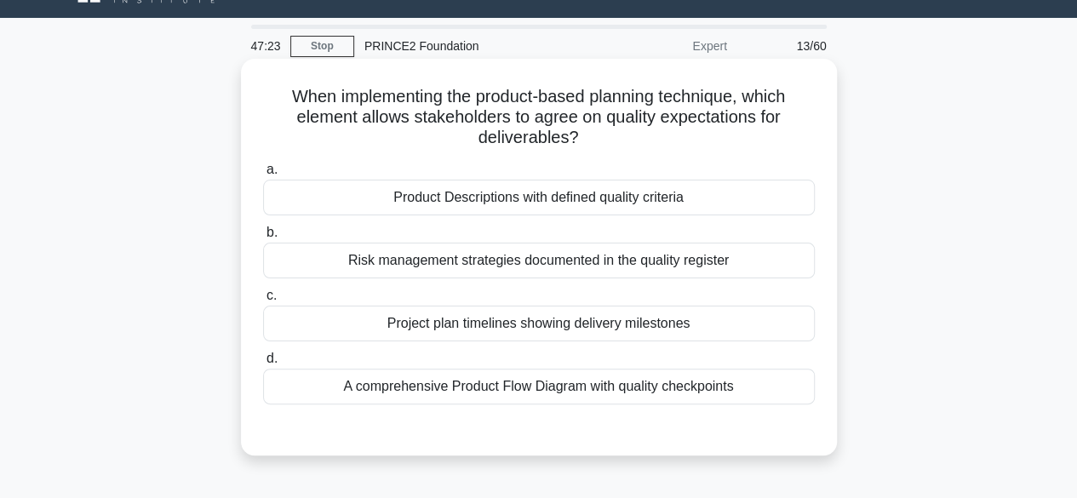
click at [377, 209] on div "Product Descriptions with defined quality criteria" at bounding box center [539, 198] width 552 height 36
click at [263, 175] on input "a. Product Descriptions with defined quality criteria" at bounding box center [263, 169] width 0 height 11
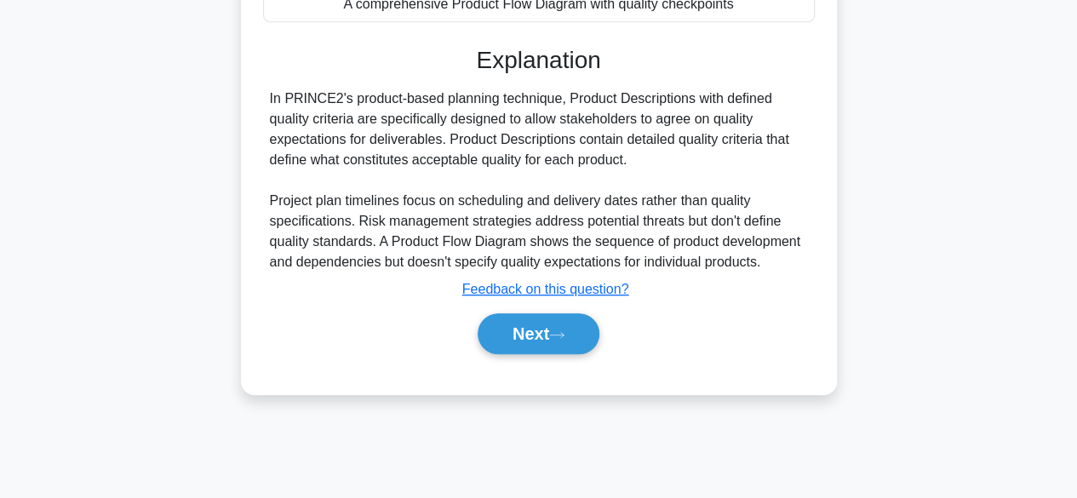
scroll to position [421, 0]
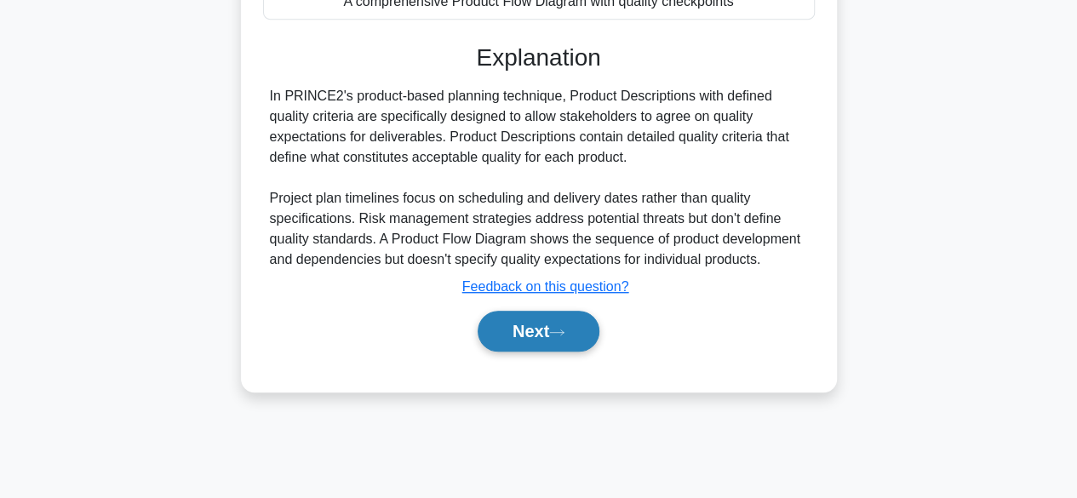
click at [500, 334] on button "Next" at bounding box center [539, 331] width 122 height 41
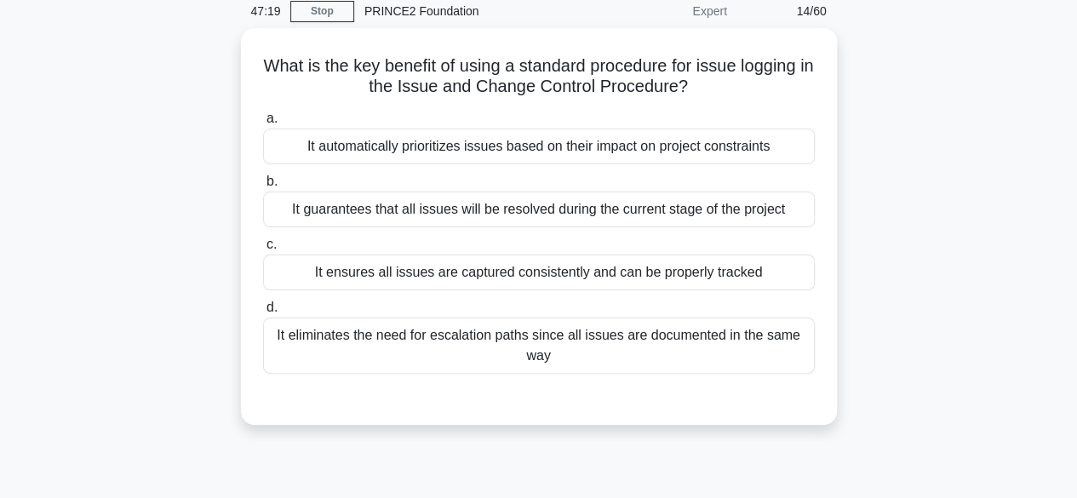
scroll to position [71, 0]
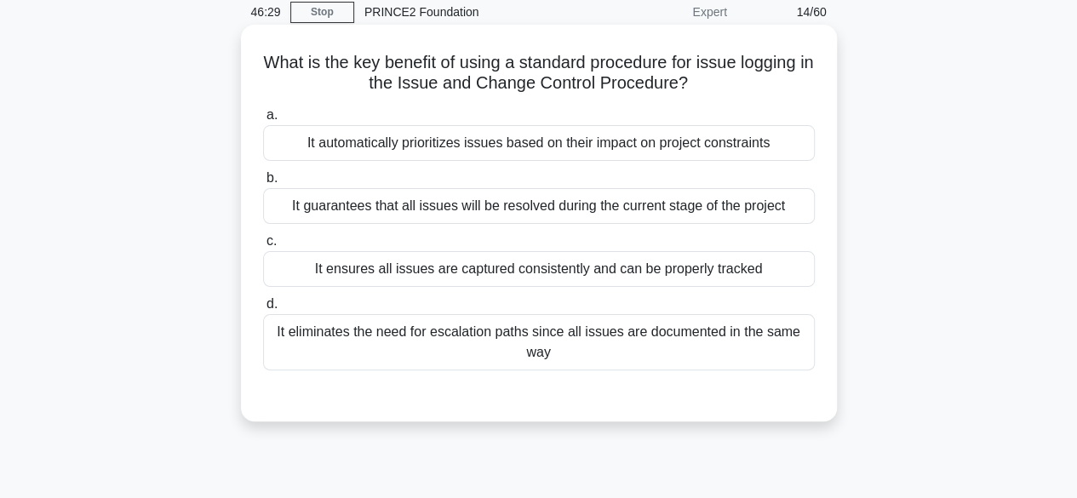
click at [299, 277] on div "It ensures all issues are captured consistently and can be properly tracked" at bounding box center [539, 269] width 552 height 36
click at [263, 247] on input "c. It ensures all issues are captured consistently and can be properly tracked" at bounding box center [263, 241] width 0 height 11
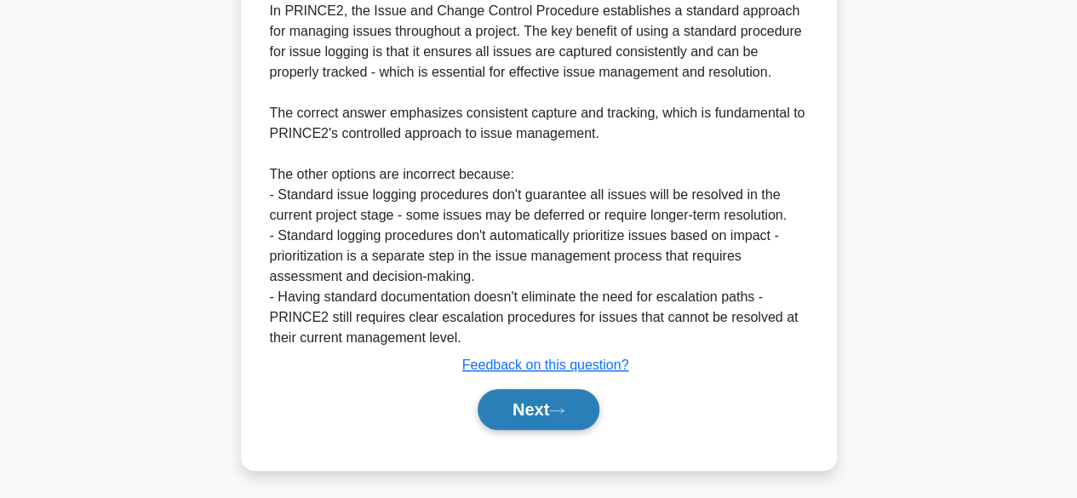
click at [516, 408] on button "Next" at bounding box center [539, 409] width 122 height 41
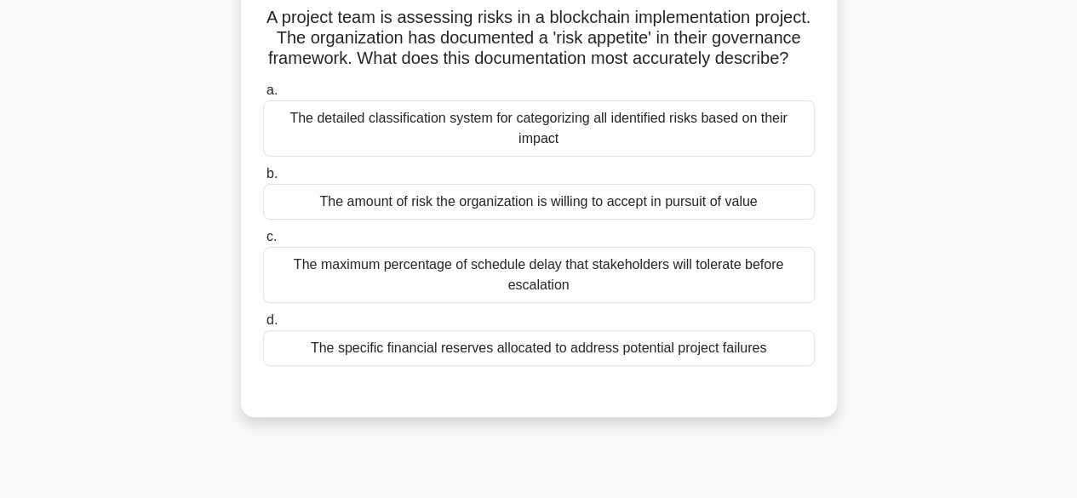
scroll to position [123, 0]
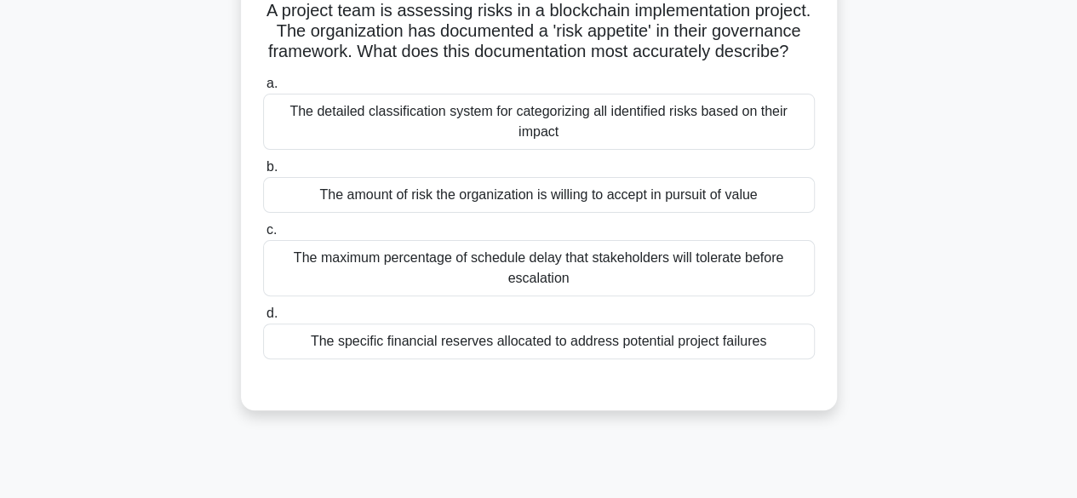
click at [283, 213] on div "The amount of risk the organization is willing to accept in pursuit of value" at bounding box center [539, 195] width 552 height 36
click at [263, 173] on input "b. The amount of risk the organization is willing to accept in pursuit of value" at bounding box center [263, 167] width 0 height 11
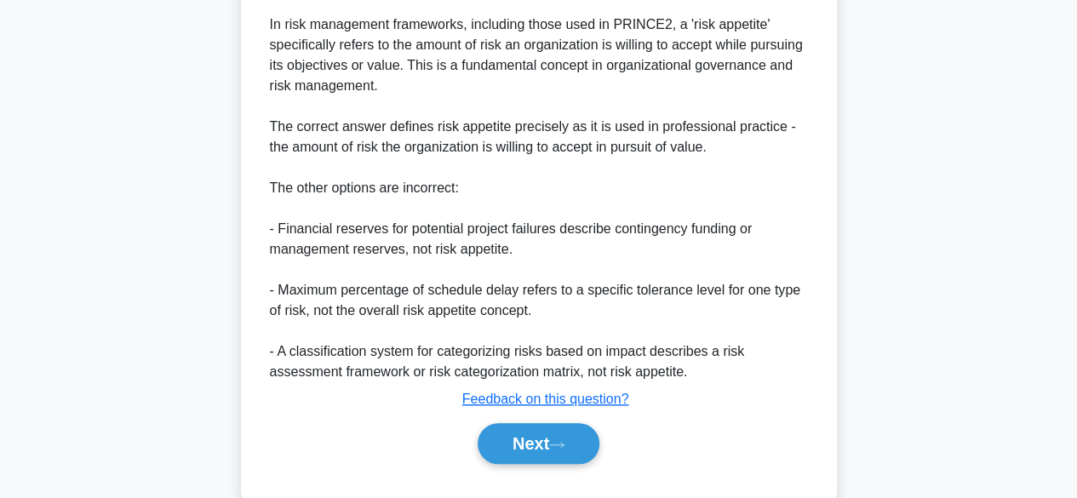
scroll to position [590, 0]
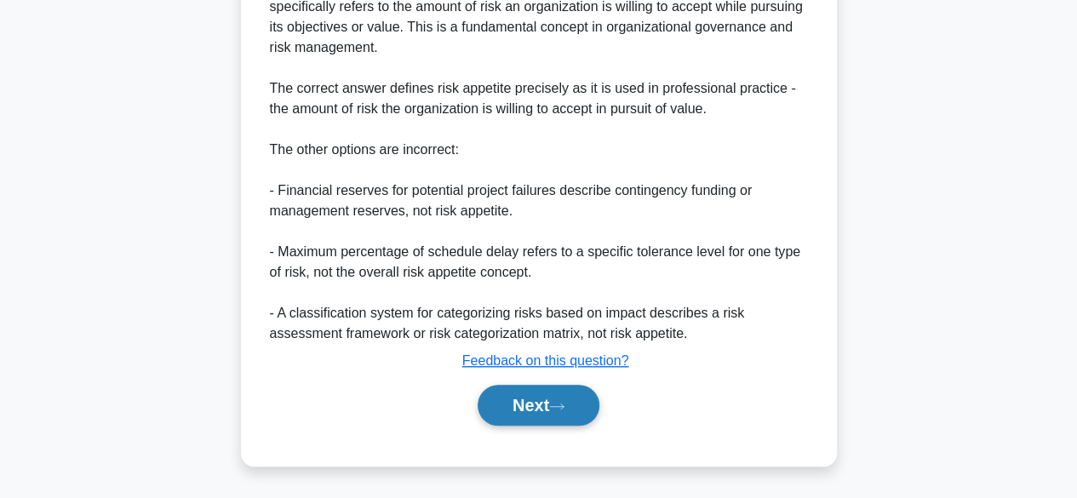
click at [509, 415] on button "Next" at bounding box center [539, 405] width 122 height 41
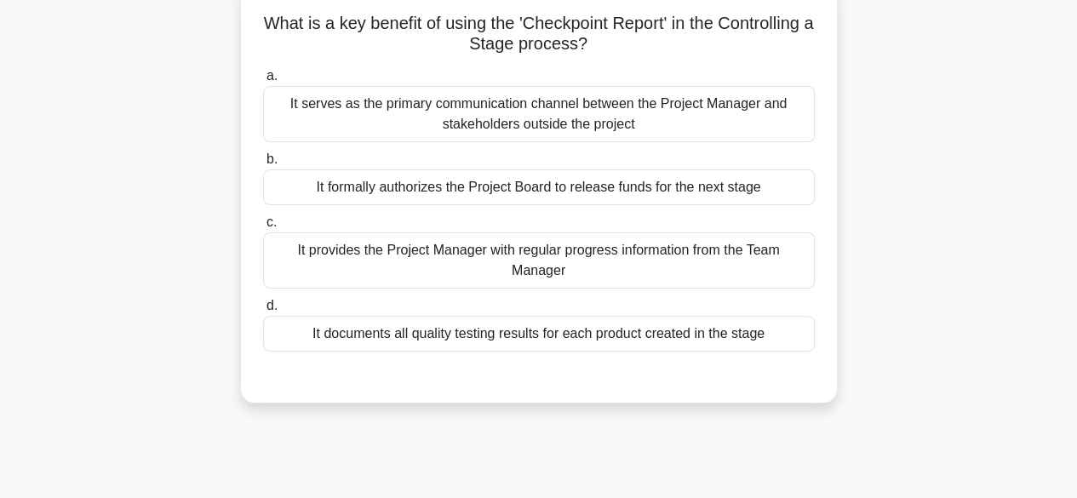
scroll to position [115, 0]
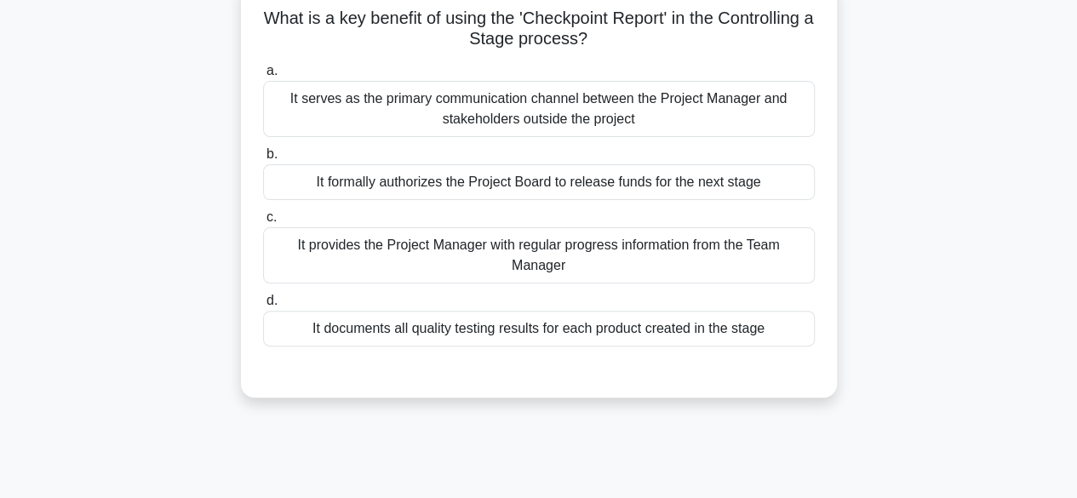
click at [297, 271] on div "It provides the Project Manager with regular progress information from the Team…" at bounding box center [539, 255] width 552 height 56
click at [263, 223] on input "c. It provides the Project Manager with regular progress information from the T…" at bounding box center [263, 217] width 0 height 11
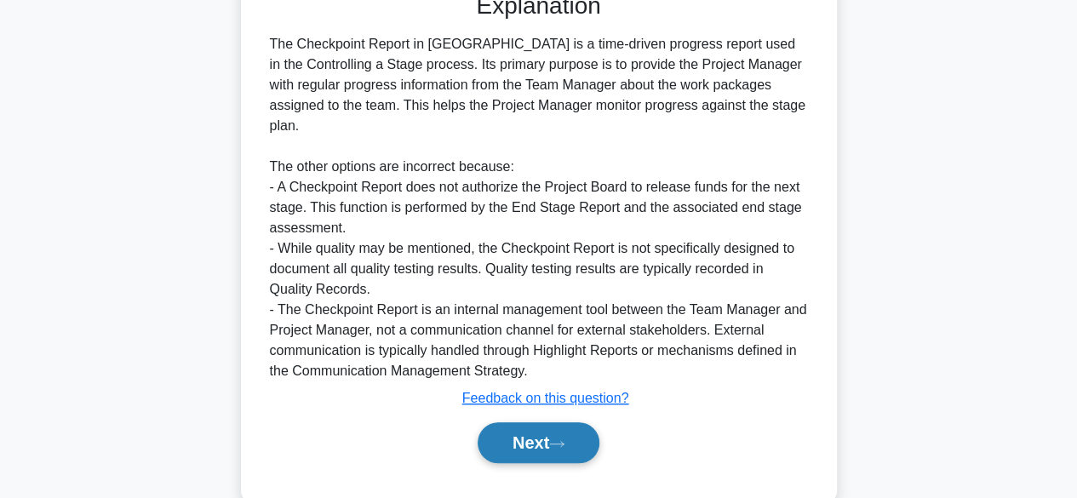
click at [518, 438] on button "Next" at bounding box center [539, 442] width 122 height 41
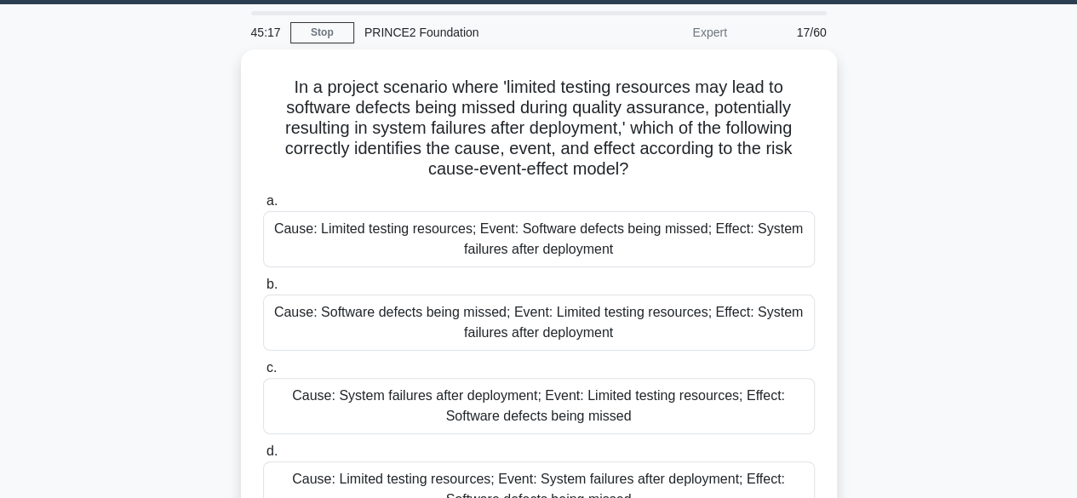
scroll to position [51, 0]
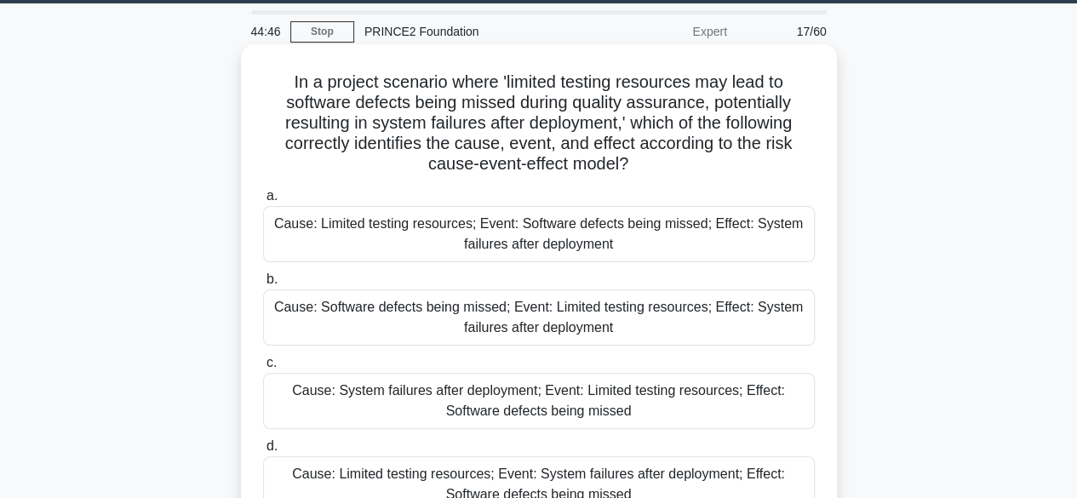
click at [306, 242] on div "Cause: Limited testing resources; Event: Software defects being missed; Effect:…" at bounding box center [539, 234] width 552 height 56
click at [263, 202] on input "a. Cause: Limited testing resources; Event: Software defects being missed; Effe…" at bounding box center [263, 196] width 0 height 11
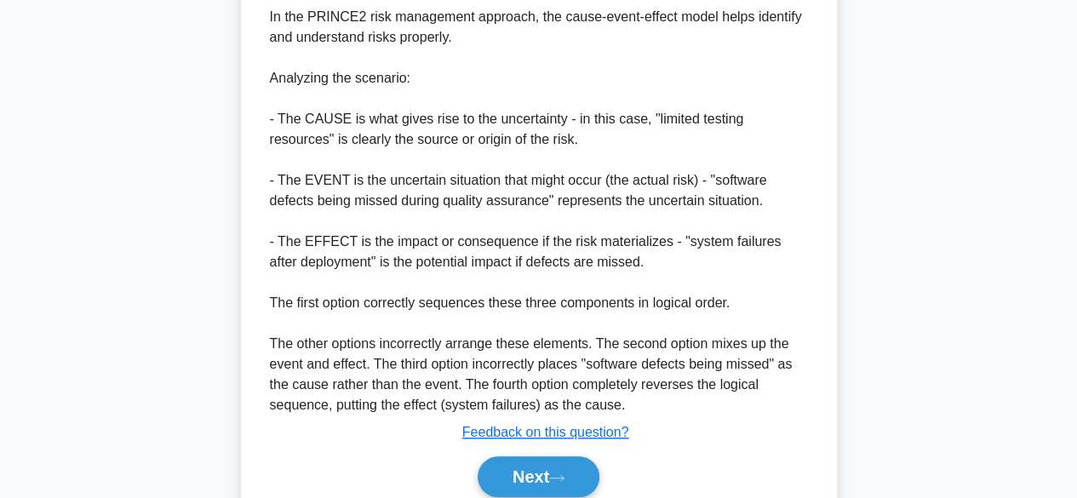
scroll to position [625, 0]
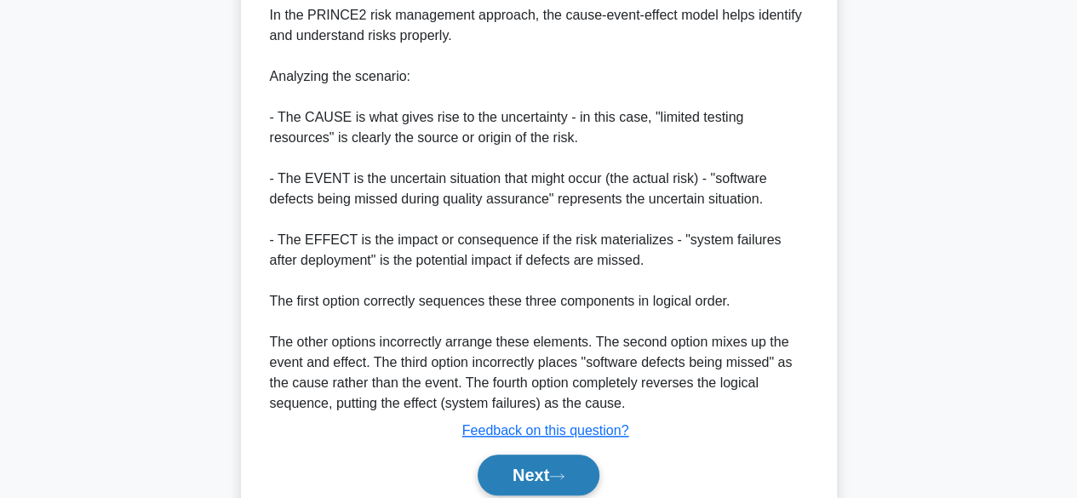
click at [503, 472] on button "Next" at bounding box center [539, 475] width 122 height 41
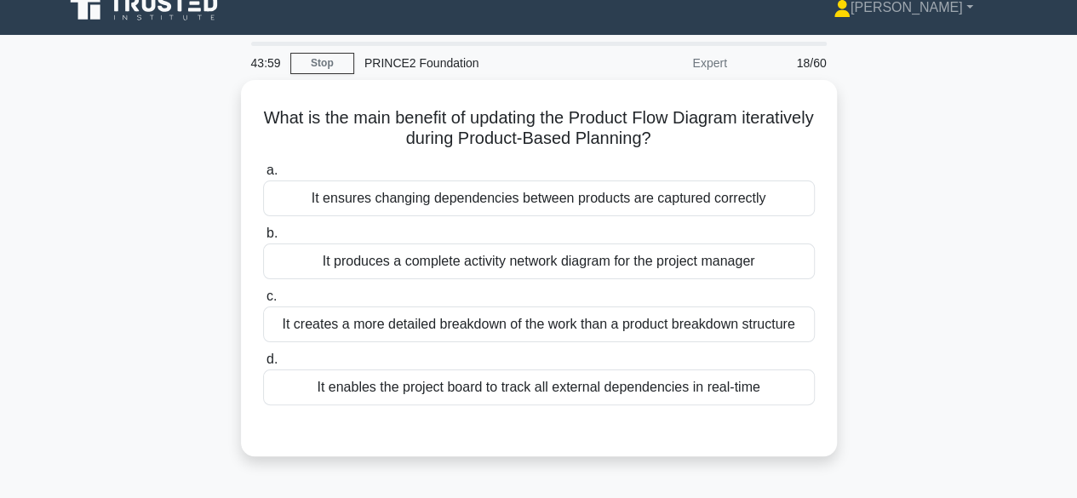
scroll to position [0, 0]
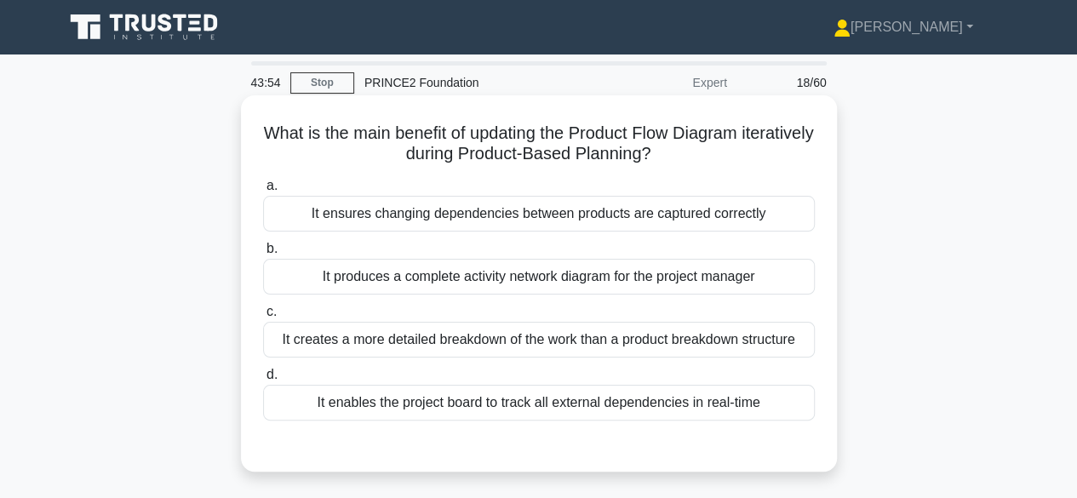
click at [312, 221] on div "It ensures changing dependencies between products are captured correctly" at bounding box center [539, 214] width 552 height 36
click at [263, 192] on input "a. It ensures changing dependencies between products are captured correctly" at bounding box center [263, 185] width 0 height 11
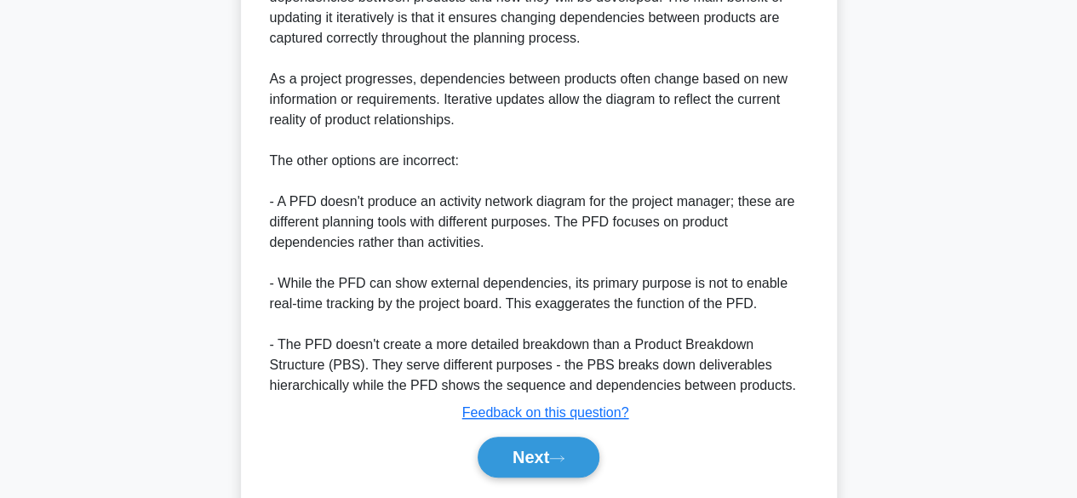
scroll to position [570, 0]
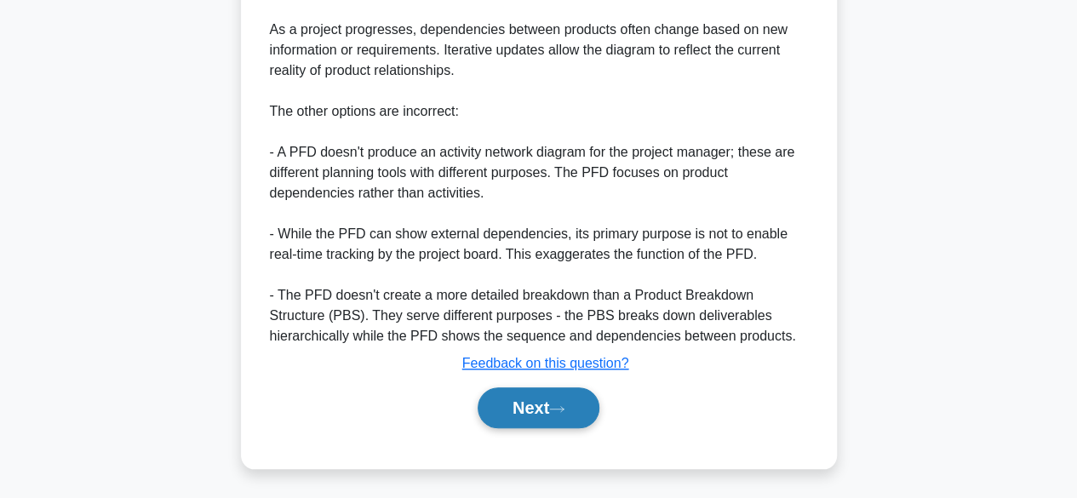
click at [507, 398] on button "Next" at bounding box center [539, 407] width 122 height 41
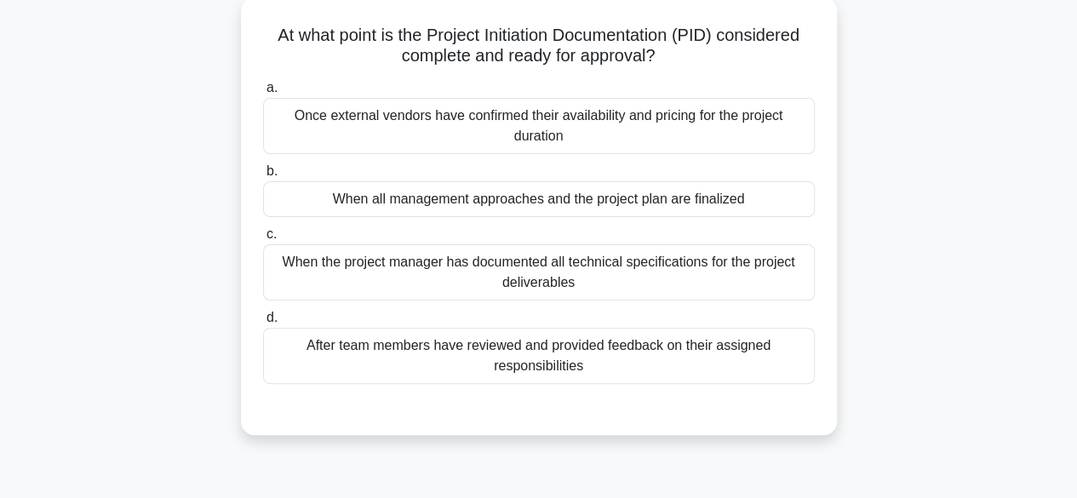
scroll to position [104, 0]
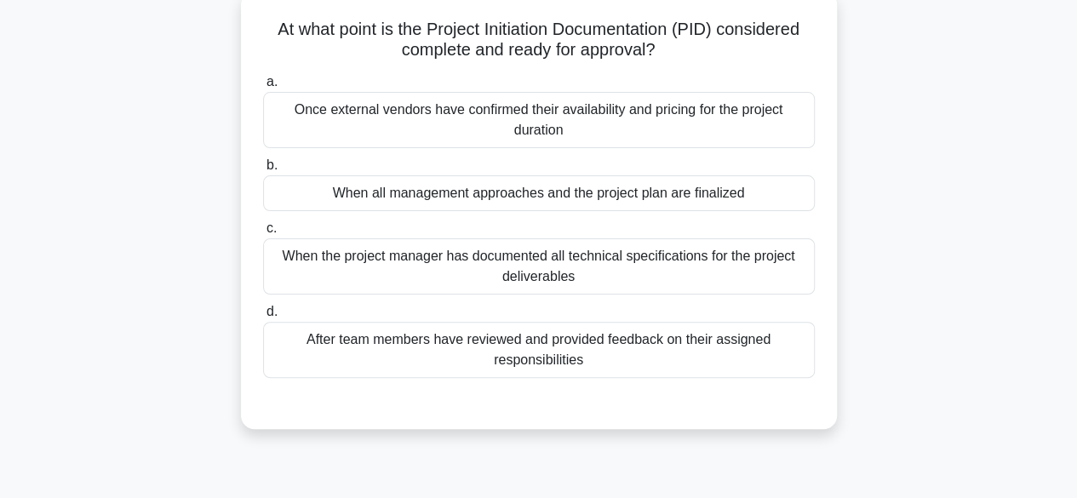
click at [301, 358] on div "After team members have reviewed and provided feedback on their assigned respon…" at bounding box center [539, 350] width 552 height 56
click at [263, 318] on input "d. After team members have reviewed and provided feedback on their assigned res…" at bounding box center [263, 311] width 0 height 11
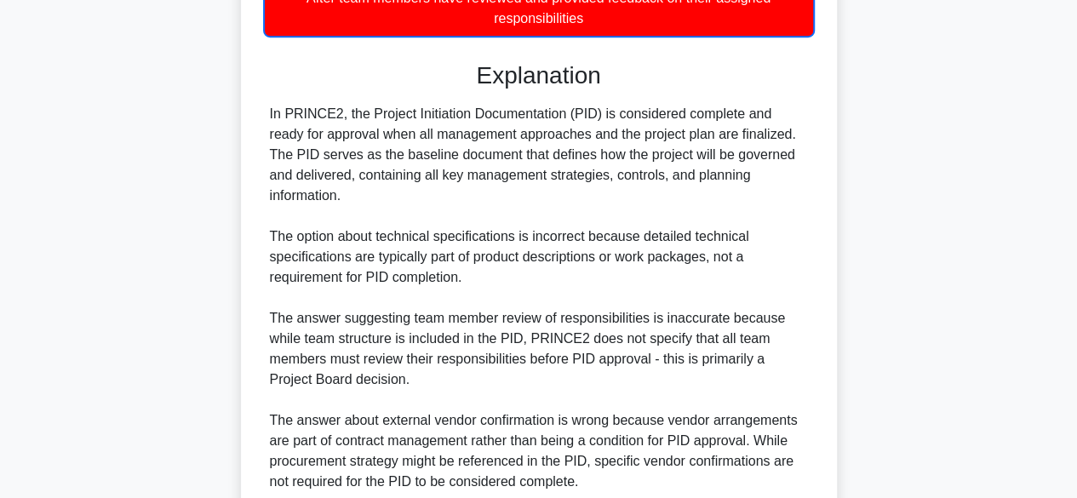
scroll to position [572, 0]
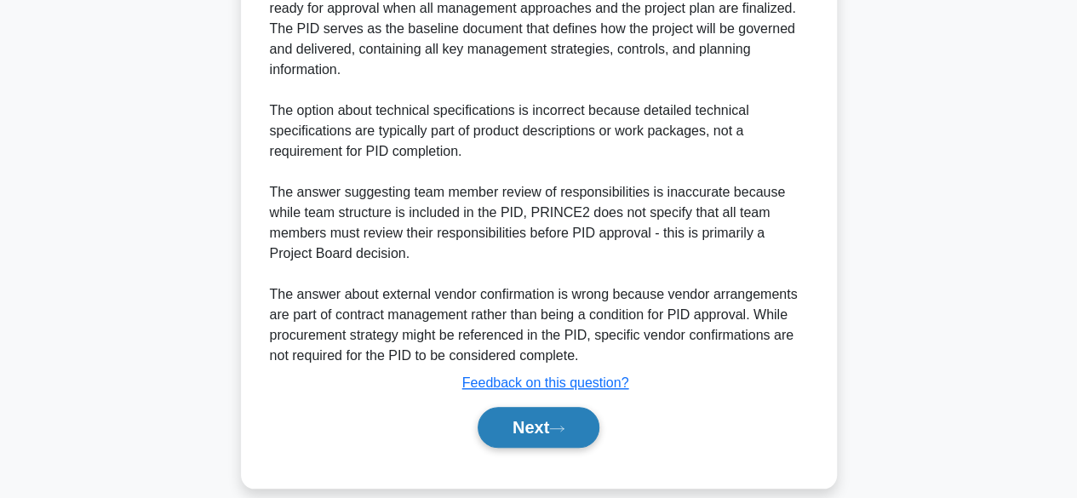
click at [518, 412] on button "Next" at bounding box center [539, 427] width 122 height 41
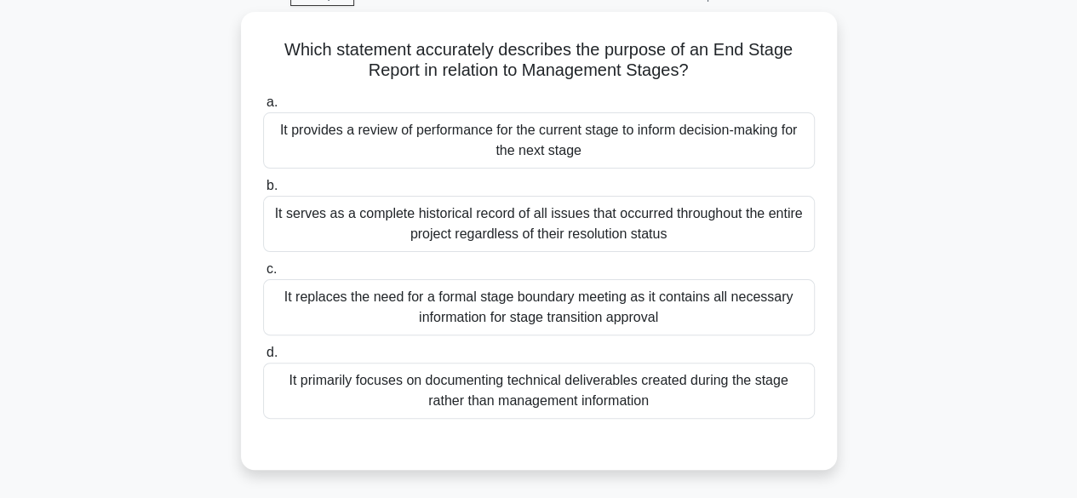
scroll to position [89, 0]
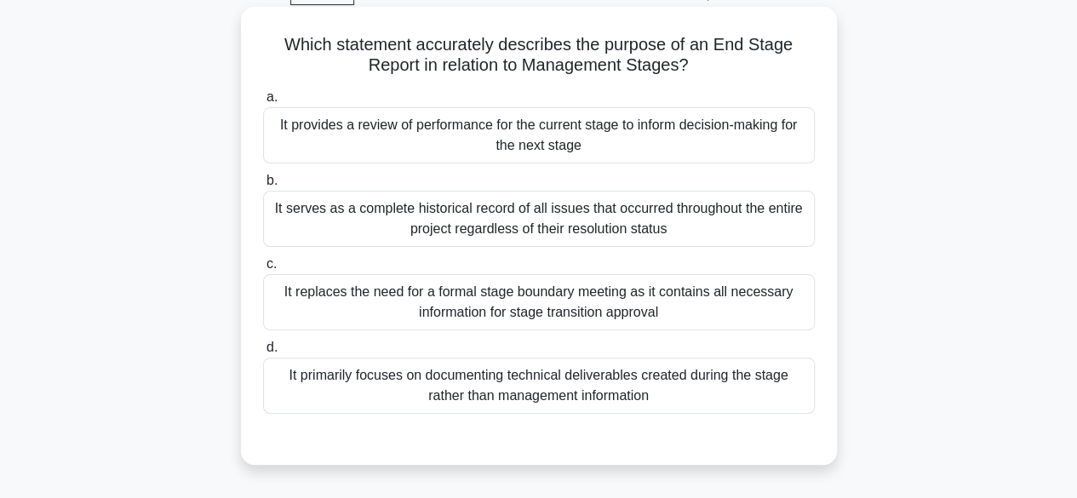
click at [305, 135] on div "It provides a review of performance for the current stage to inform decision-ma…" at bounding box center [539, 135] width 552 height 56
click at [263, 103] on input "a. It provides a review of performance for the current stage to inform decision…" at bounding box center [263, 97] width 0 height 11
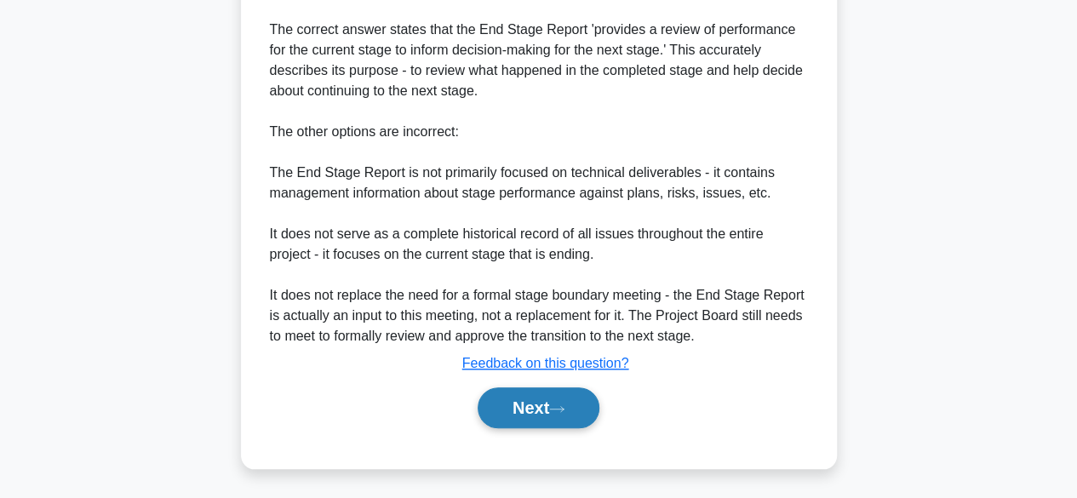
click at [518, 411] on button "Next" at bounding box center [539, 407] width 122 height 41
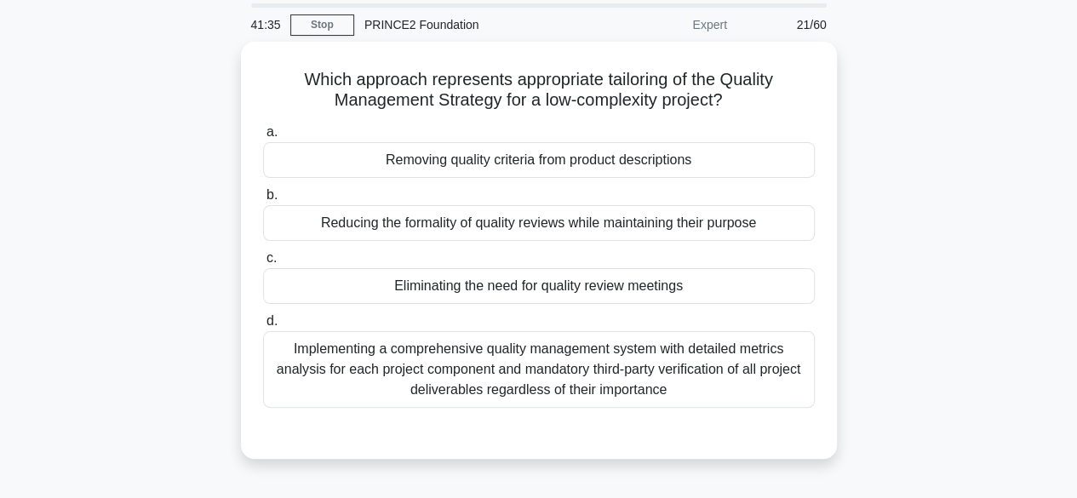
scroll to position [58, 0]
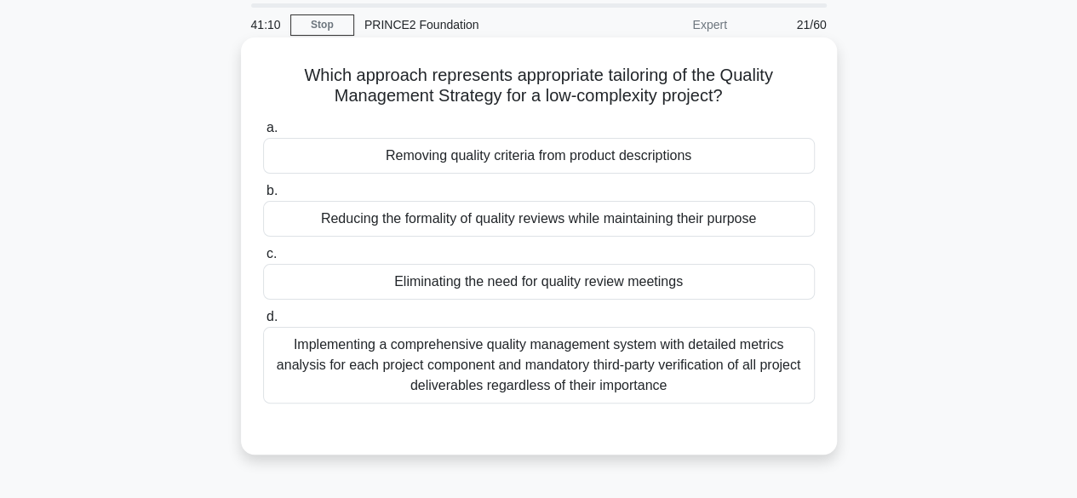
click at [326, 222] on div "Reducing the formality of quality reviews while maintaining their purpose" at bounding box center [539, 219] width 552 height 36
click at [263, 197] on input "b. Reducing the formality of quality reviews while maintaining their purpose" at bounding box center [263, 191] width 0 height 11
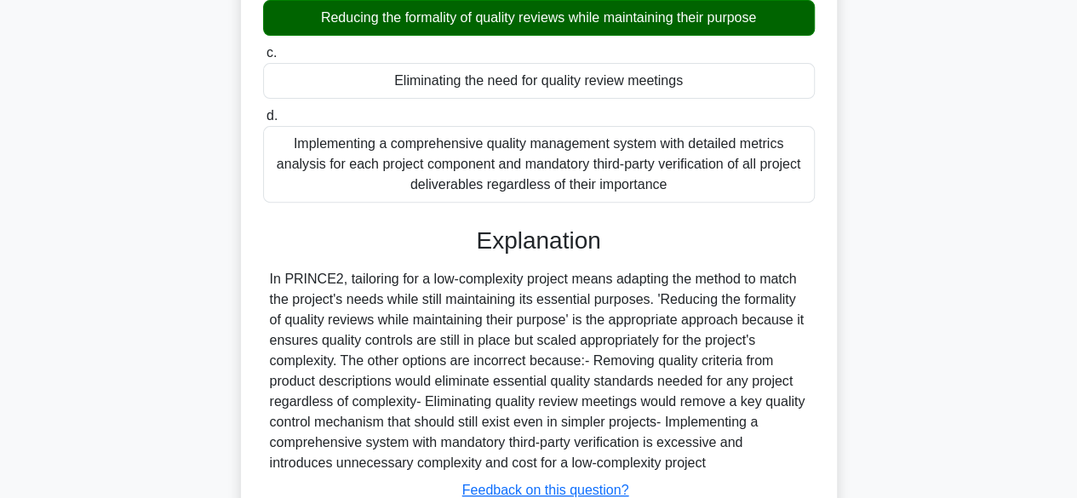
scroll to position [421, 0]
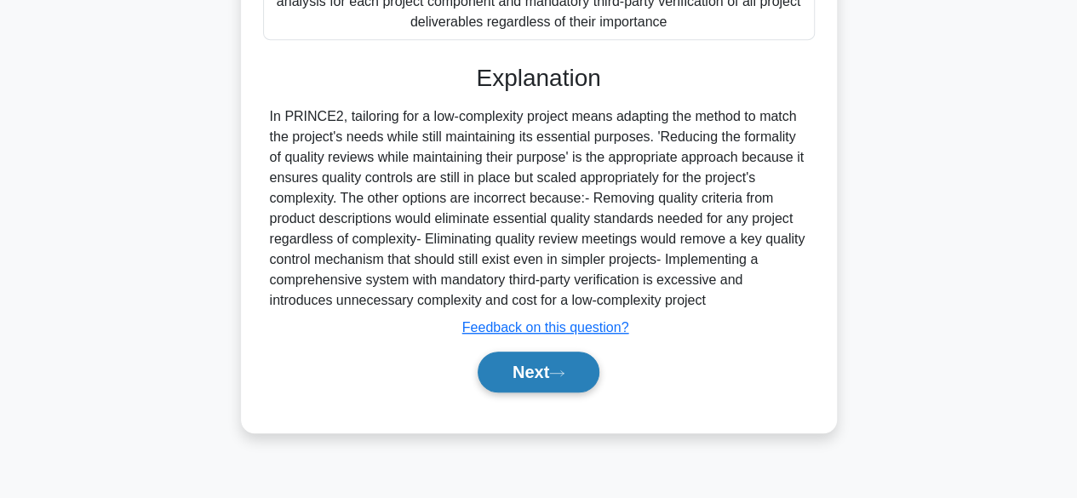
click at [501, 377] on button "Next" at bounding box center [539, 372] width 122 height 41
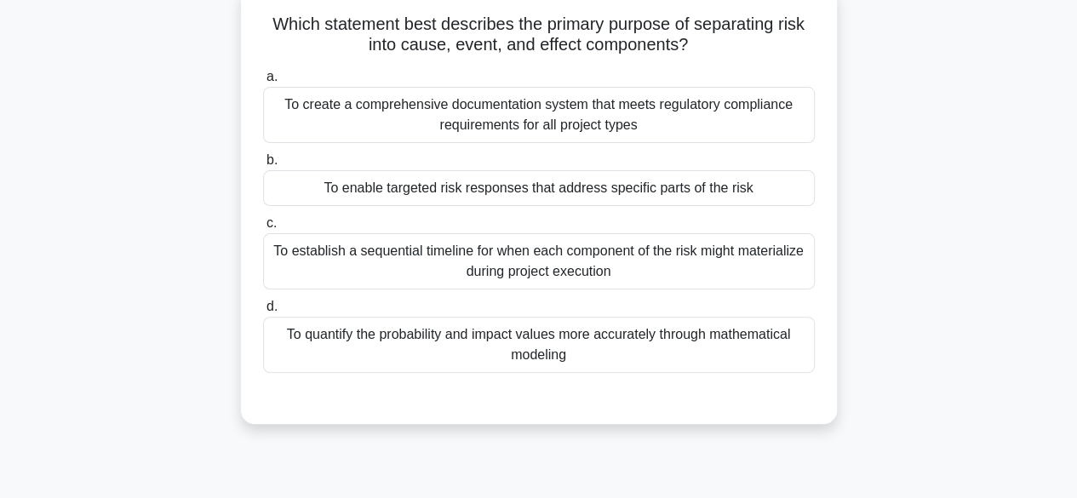
scroll to position [112, 0]
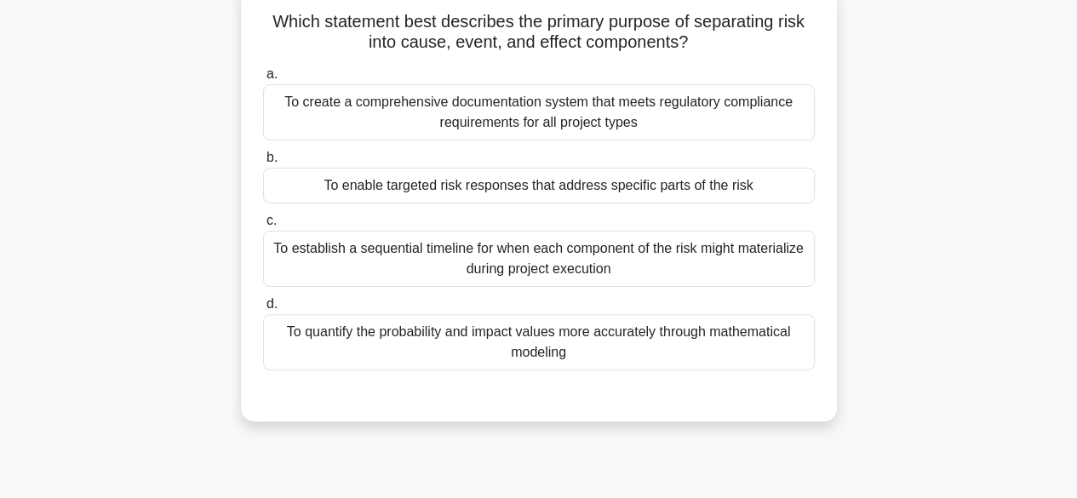
click at [754, 188] on div "To enable targeted risk responses that address specific parts of the risk" at bounding box center [539, 186] width 552 height 36
click at [263, 163] on input "b. To enable targeted risk responses that address specific parts of the risk" at bounding box center [263, 157] width 0 height 11
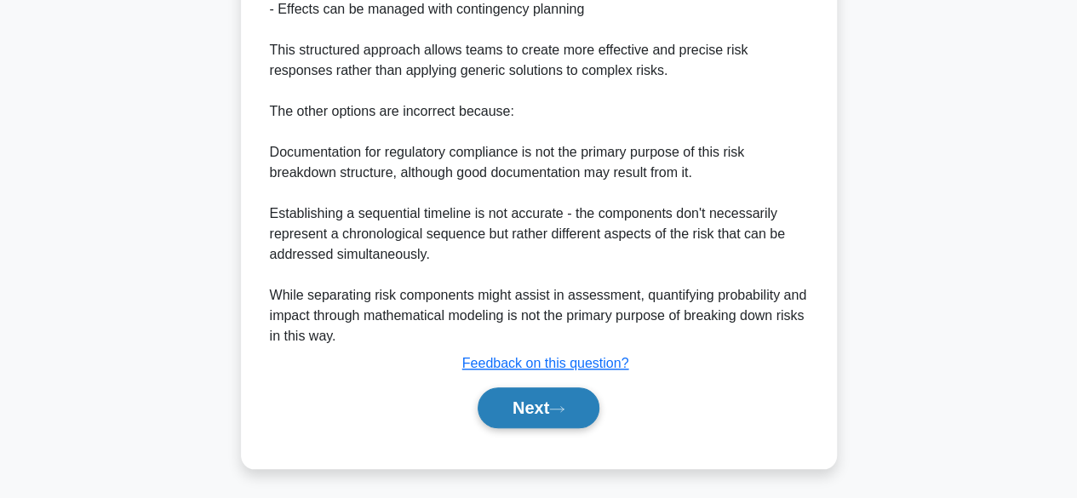
click at [560, 417] on button "Next" at bounding box center [539, 407] width 122 height 41
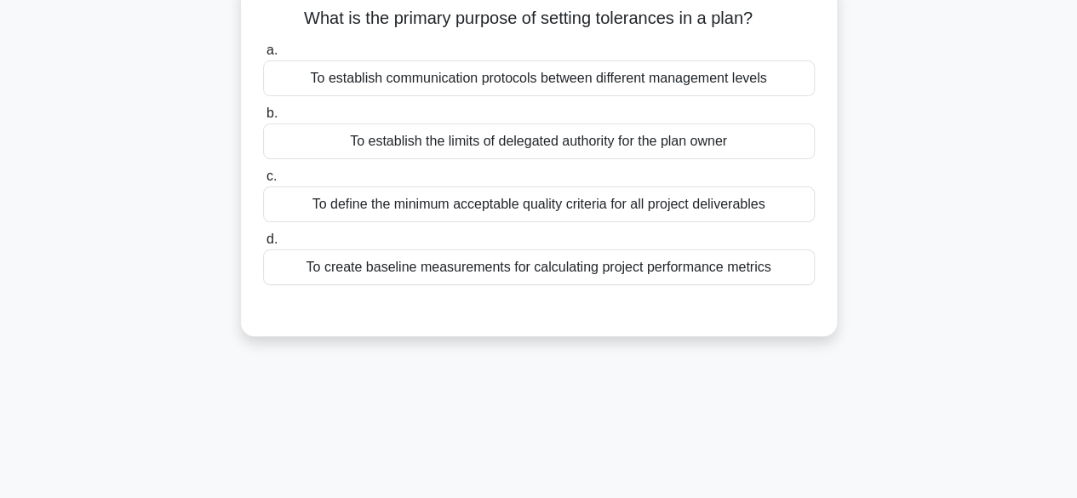
scroll to position [0, 0]
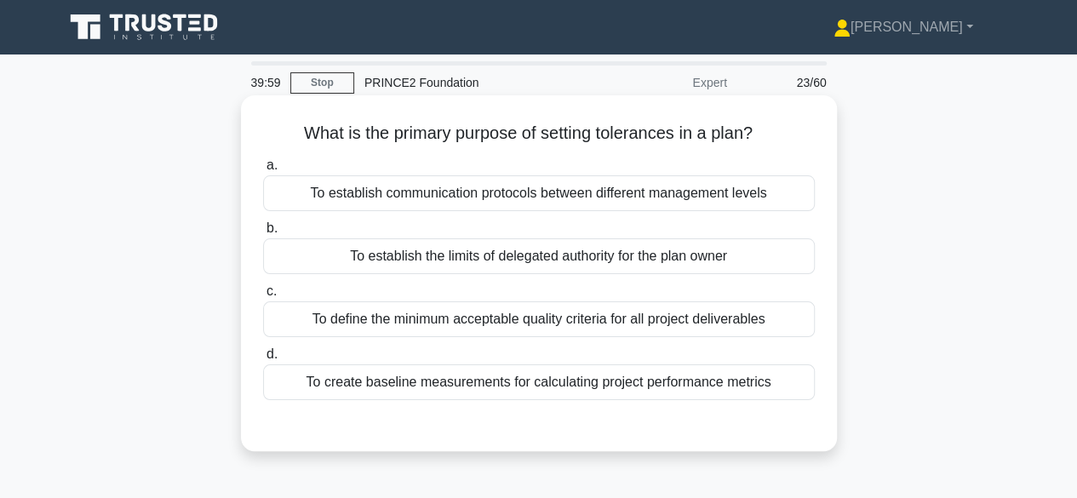
click at [297, 252] on div "To establish the limits of delegated authority for the plan owner" at bounding box center [539, 256] width 552 height 36
click at [263, 234] on input "b. To establish the limits of delegated authority for the plan owner" at bounding box center [263, 228] width 0 height 11
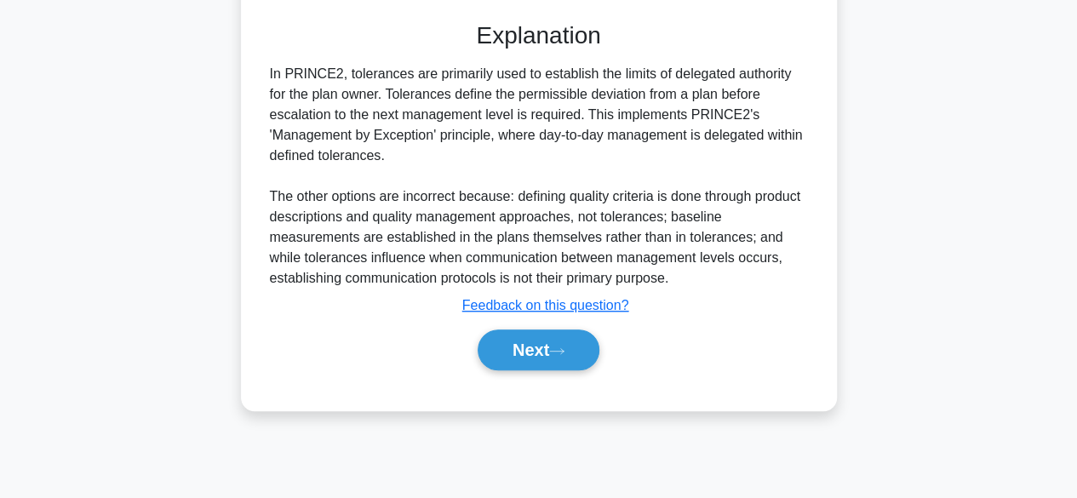
scroll to position [414, 0]
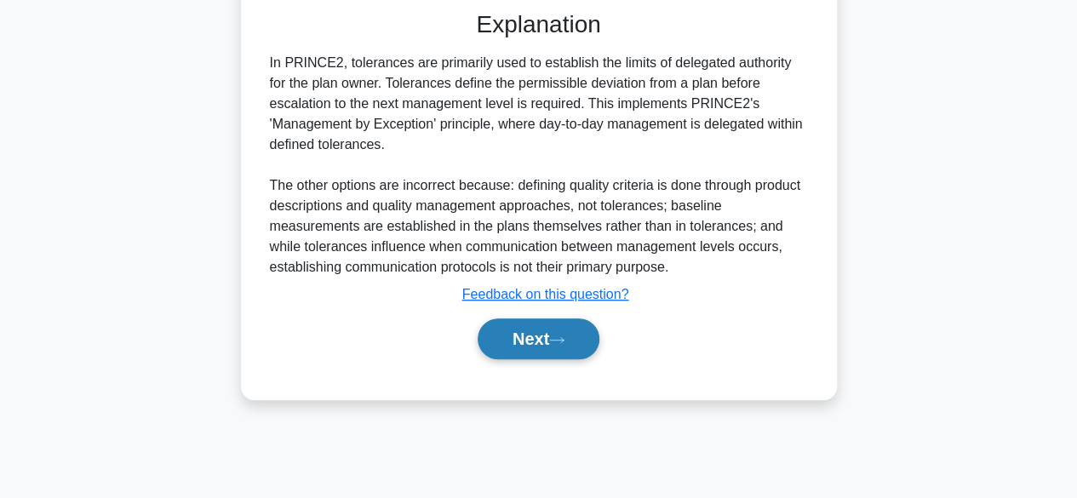
click at [497, 334] on button "Next" at bounding box center [539, 338] width 122 height 41
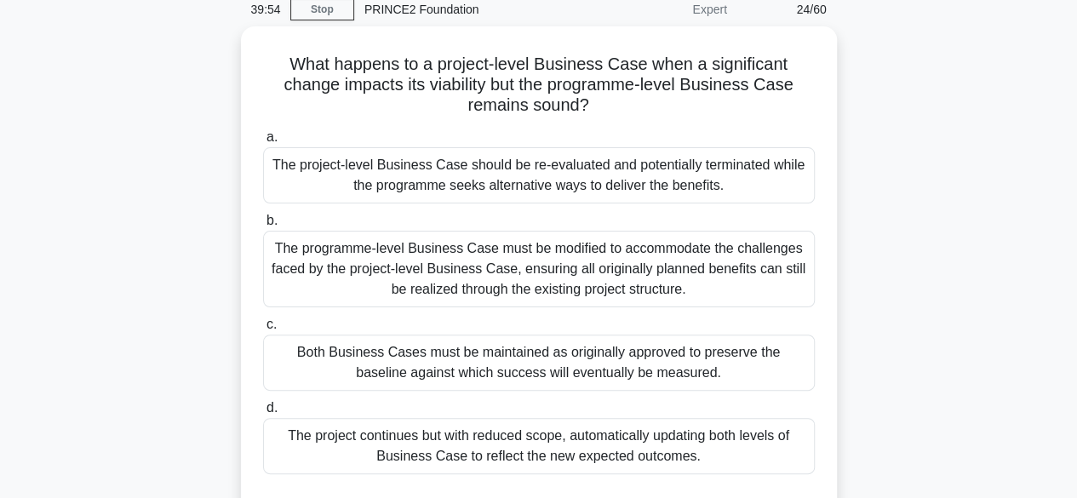
scroll to position [77, 0]
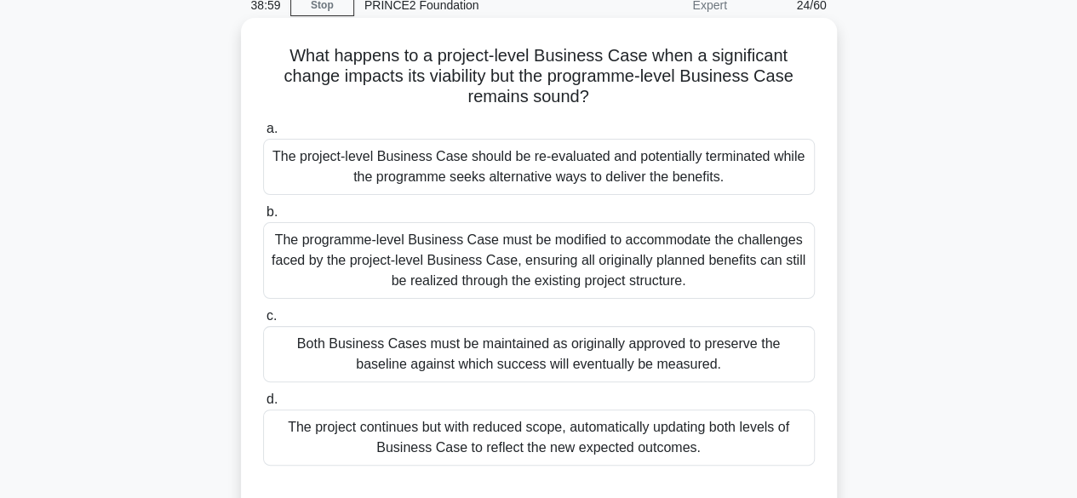
click at [763, 157] on div "The project-level Business Case should be re-evaluated and potentially terminat…" at bounding box center [539, 167] width 552 height 56
click at [263, 135] on input "a. The project-level Business Case should be re-evaluated and potentially termi…" at bounding box center [263, 128] width 0 height 11
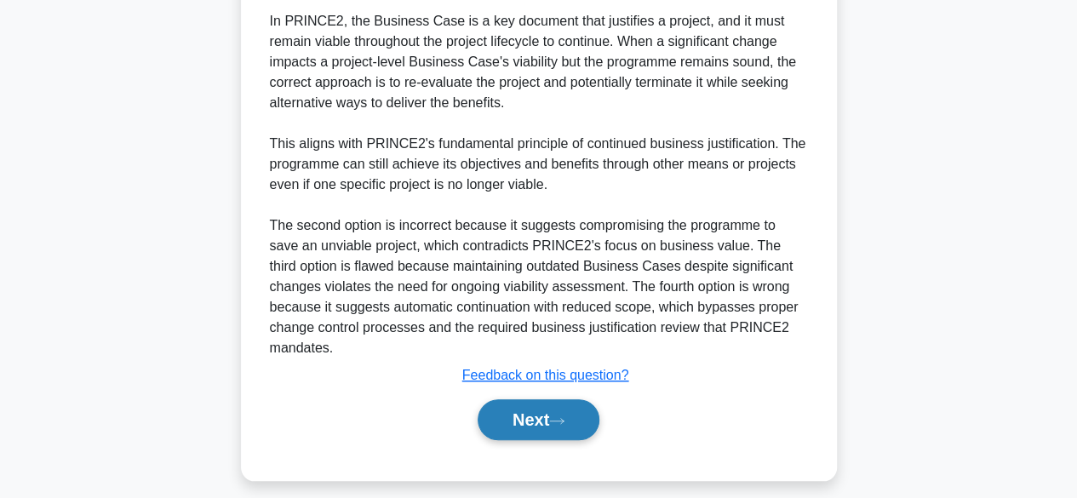
click at [569, 425] on button "Next" at bounding box center [539, 419] width 122 height 41
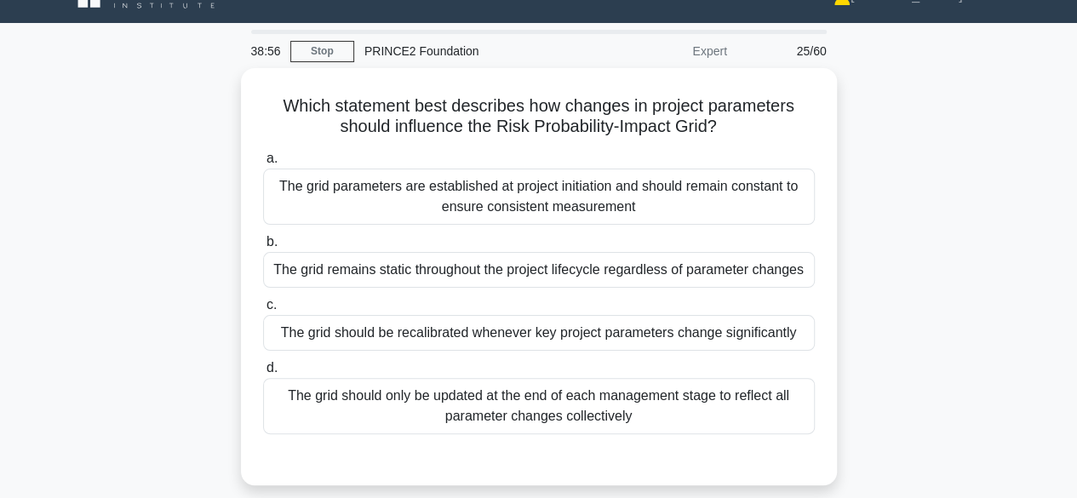
scroll to position [0, 0]
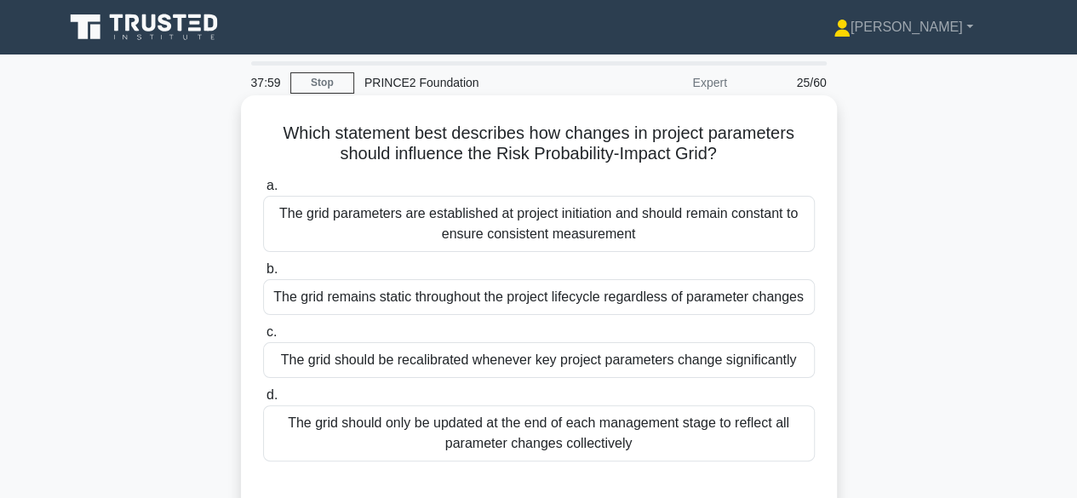
click at [284, 438] on div "The grid should only be updated at the end of each management stage to reflect …" at bounding box center [539, 433] width 552 height 56
click at [263, 401] on input "d. The grid should only be updated at the end of each management stage to refle…" at bounding box center [263, 395] width 0 height 11
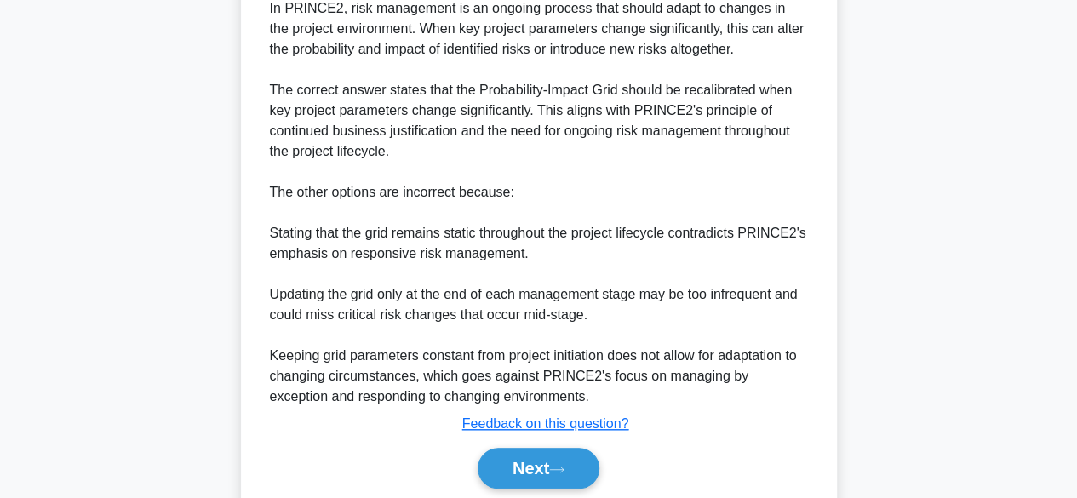
scroll to position [592, 0]
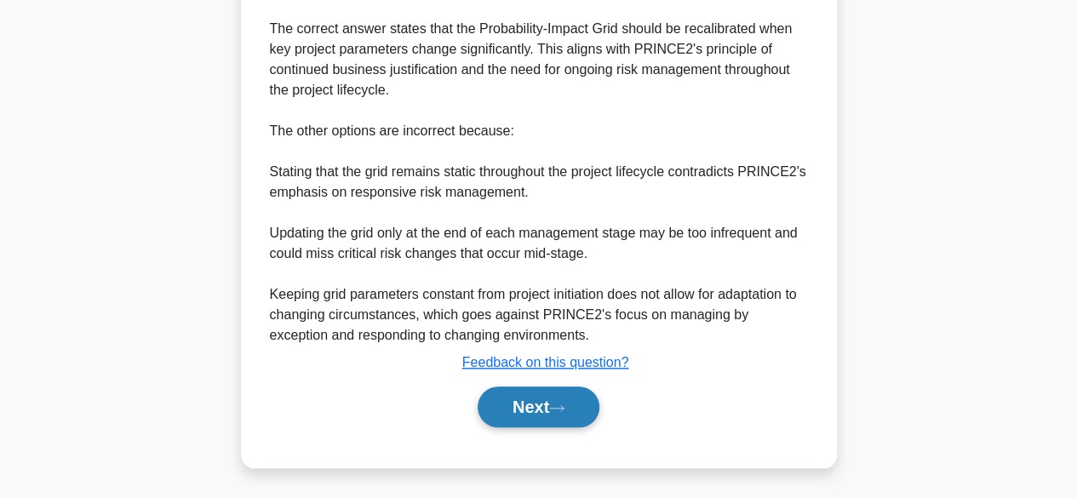
click at [534, 409] on button "Next" at bounding box center [539, 406] width 122 height 41
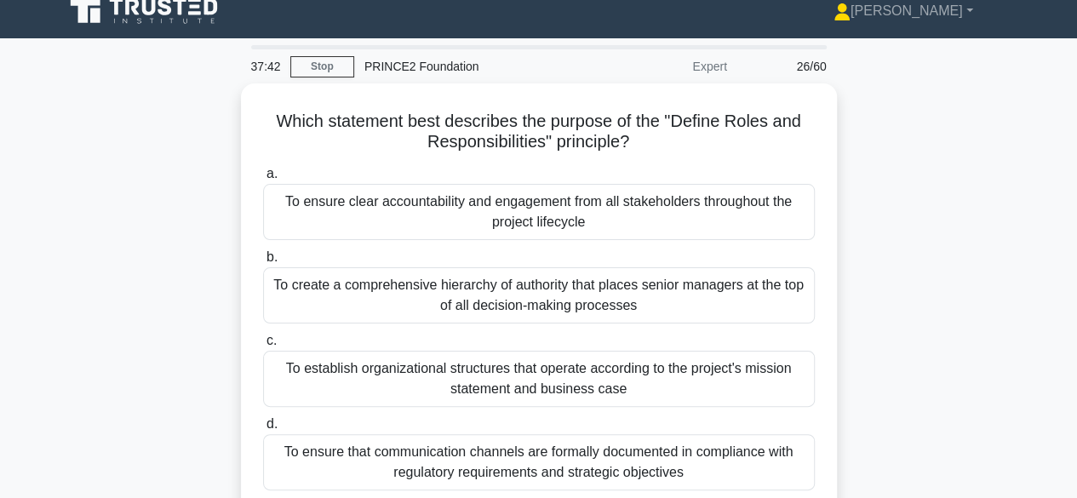
scroll to position [14, 0]
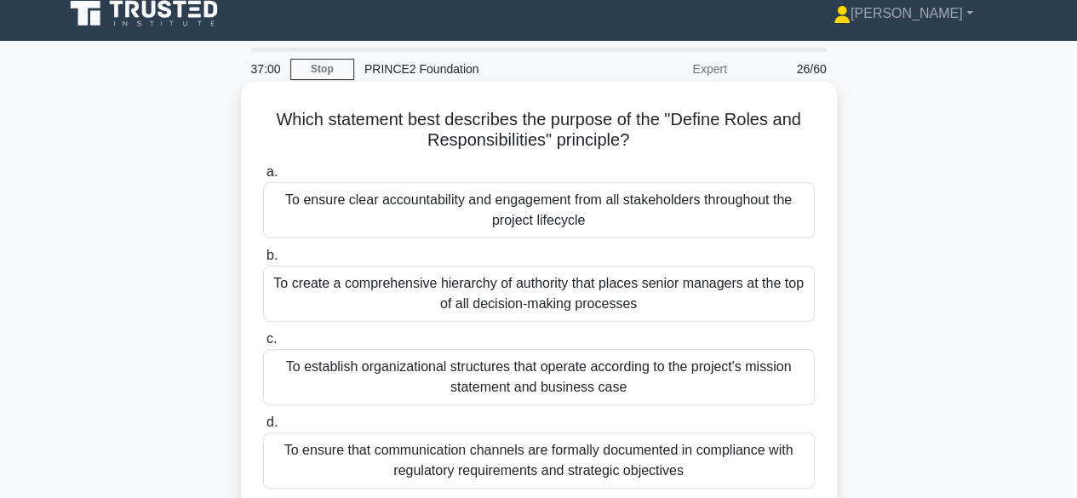
click at [749, 202] on div "To ensure clear accountability and engagement from all stakeholders throughout …" at bounding box center [539, 210] width 552 height 56
click at [263, 178] on input "a. To ensure clear accountability and engagement from all stakeholders througho…" at bounding box center [263, 172] width 0 height 11
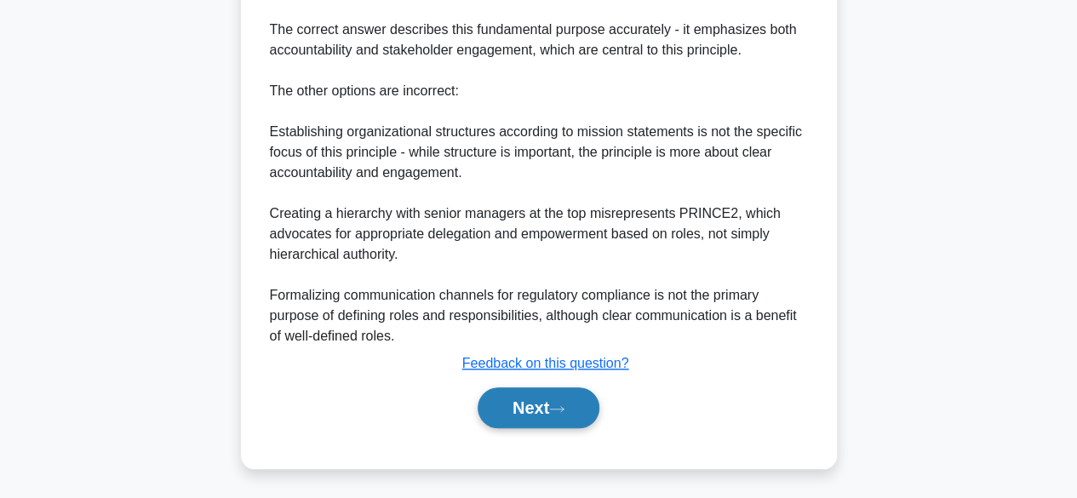
click at [572, 418] on button "Next" at bounding box center [539, 407] width 122 height 41
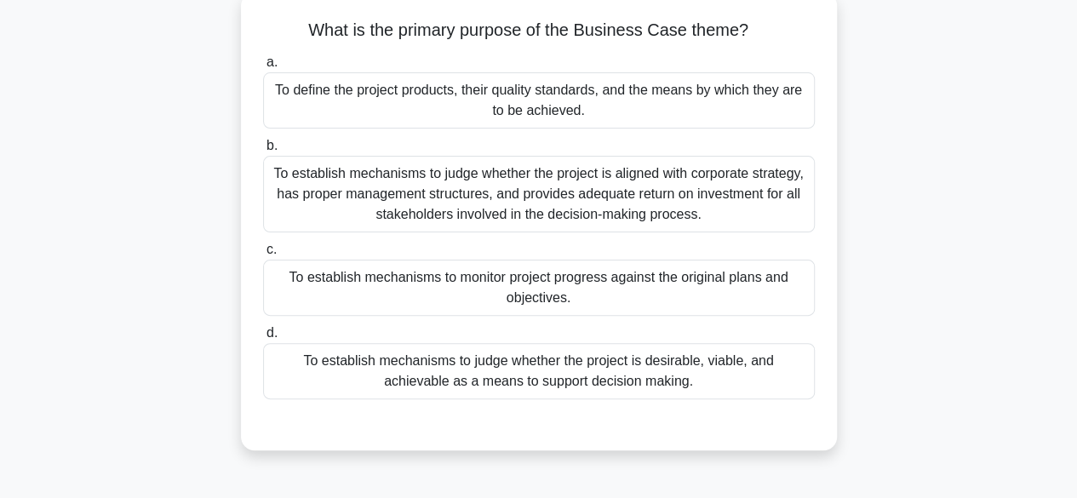
scroll to position [109, 0]
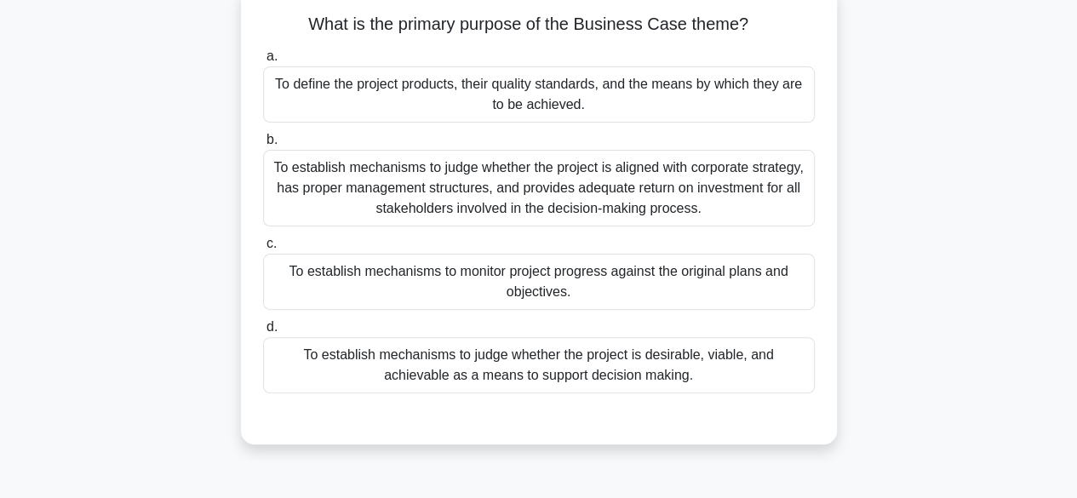
click at [793, 371] on div "To establish mechanisms to judge whether the project is desirable, viable, and …" at bounding box center [539, 365] width 552 height 56
click at [263, 333] on input "d. To establish mechanisms to judge whether the project is desirable, viable, a…" at bounding box center [263, 327] width 0 height 11
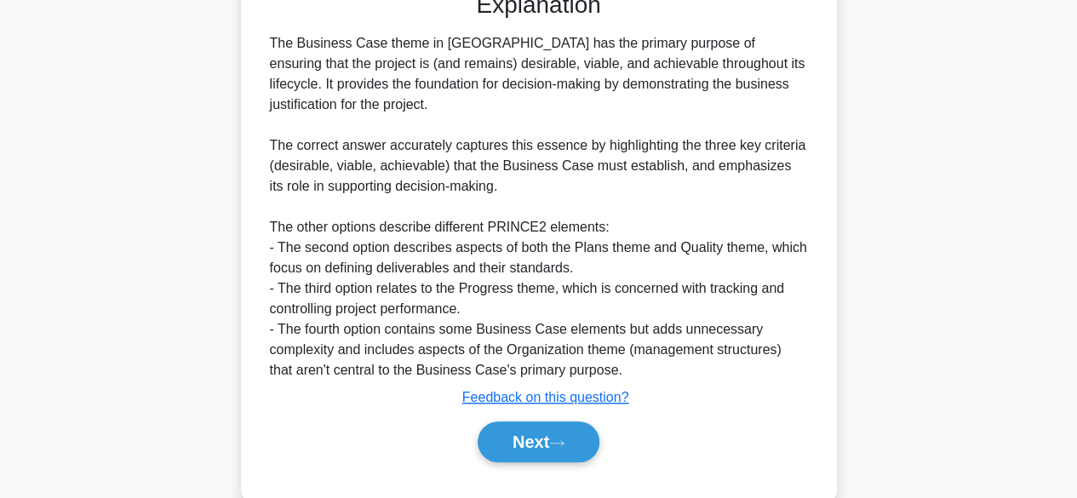
scroll to position [570, 0]
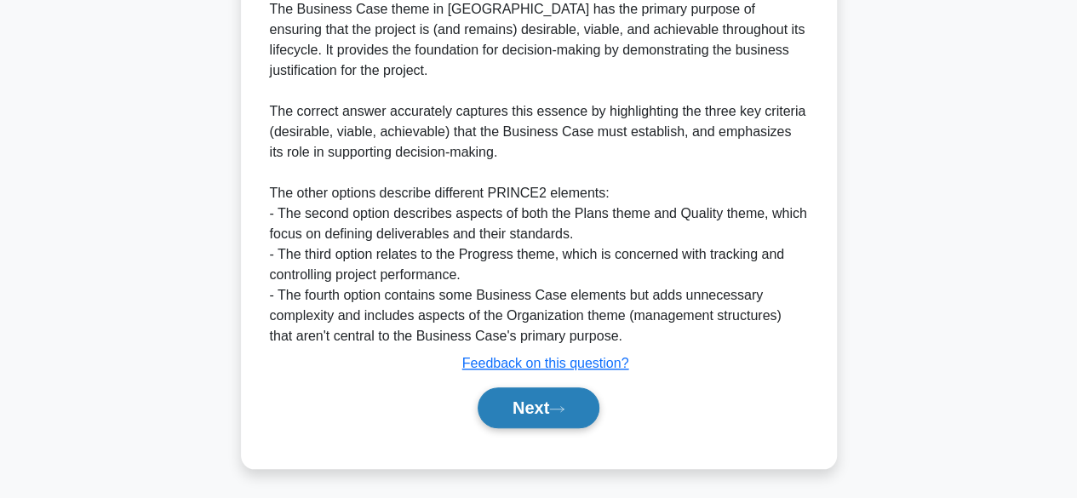
click at [491, 412] on button "Next" at bounding box center [539, 407] width 122 height 41
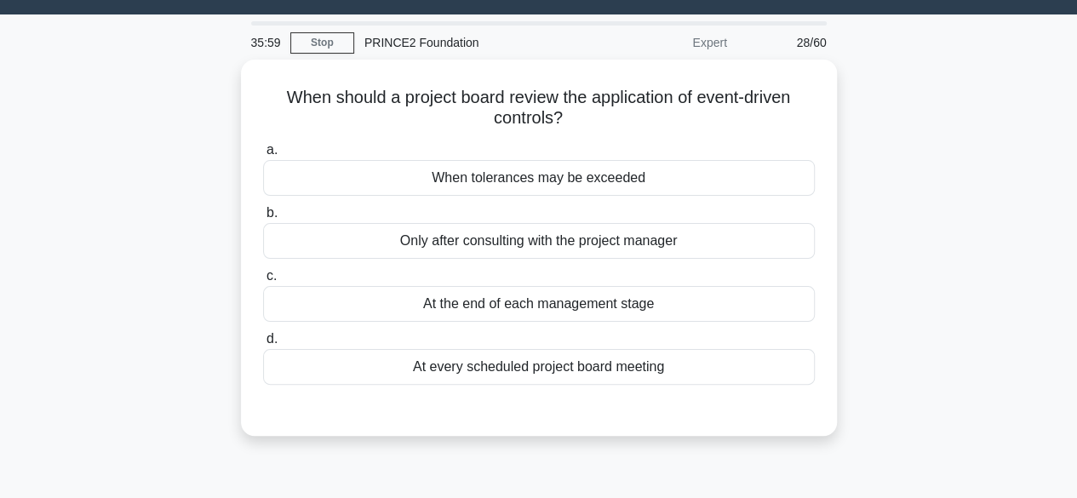
scroll to position [43, 0]
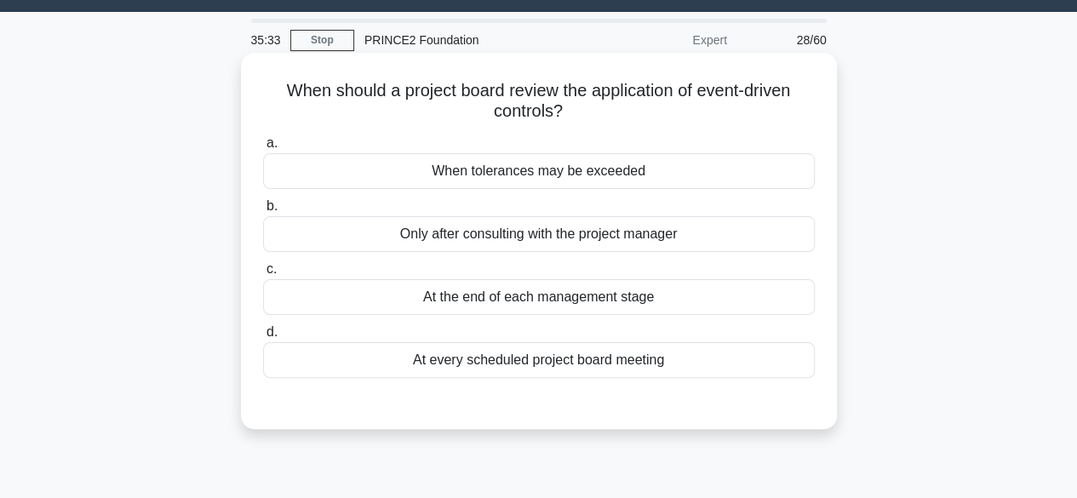
click at [310, 172] on div "When tolerances may be exceeded" at bounding box center [539, 171] width 552 height 36
click at [263, 149] on input "a. When tolerances may be exceeded" at bounding box center [263, 143] width 0 height 11
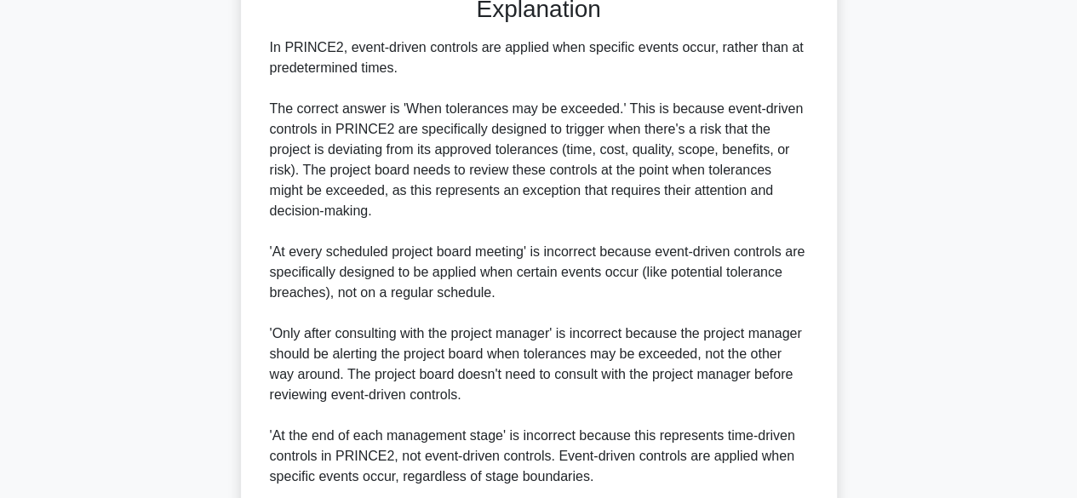
scroll to position [590, 0]
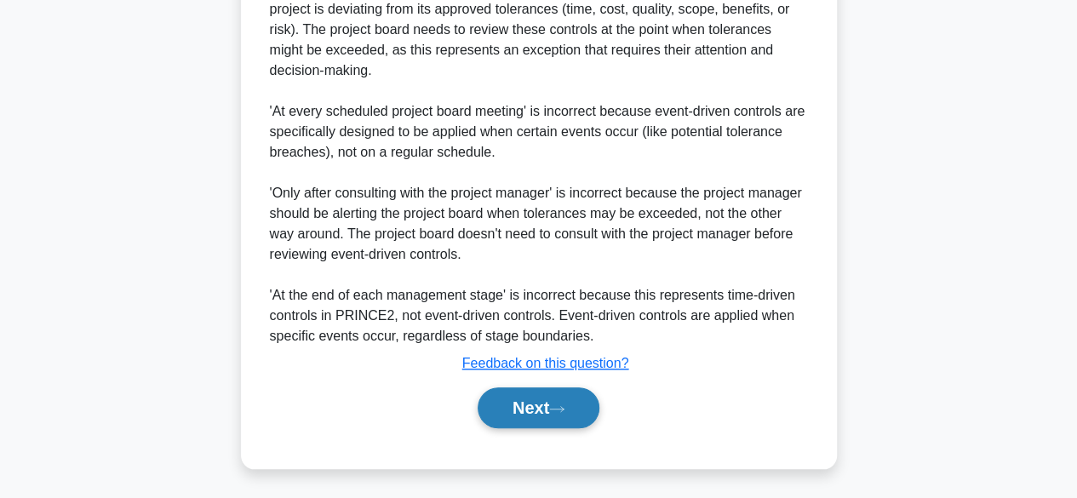
click at [562, 409] on icon at bounding box center [556, 408] width 15 height 9
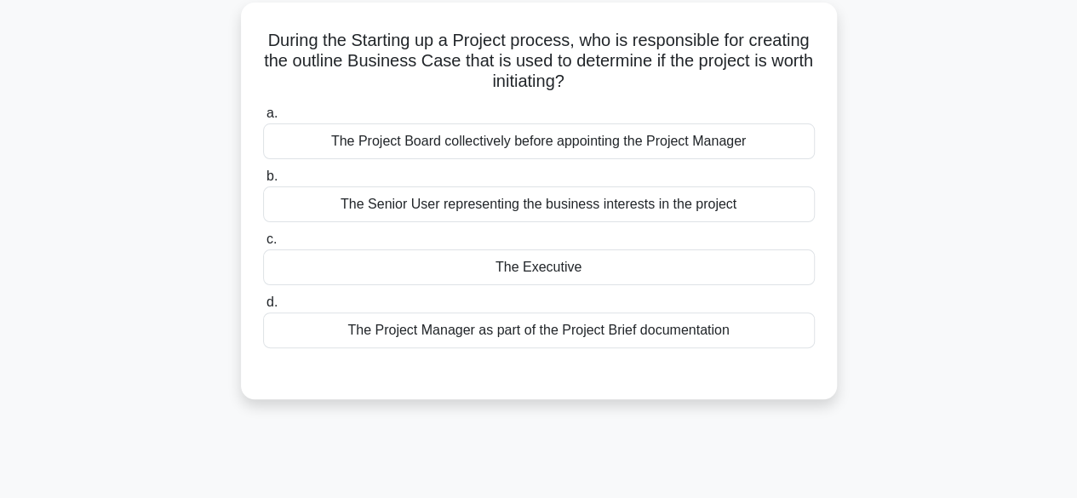
scroll to position [95, 0]
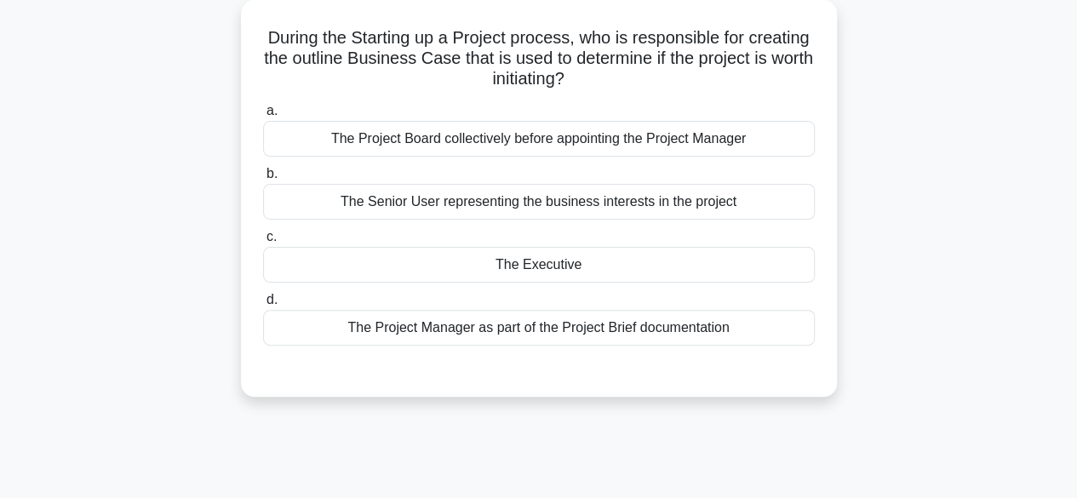
click at [581, 271] on div "The Executive" at bounding box center [539, 265] width 552 height 36
click at [263, 243] on input "c. The Executive" at bounding box center [263, 237] width 0 height 11
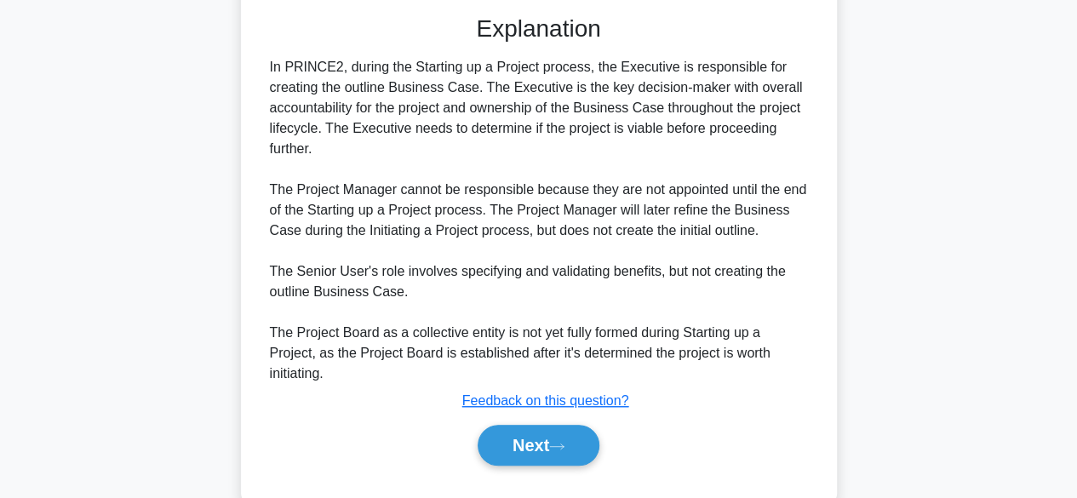
scroll to position [451, 0]
click at [572, 439] on button "Next" at bounding box center [539, 444] width 122 height 41
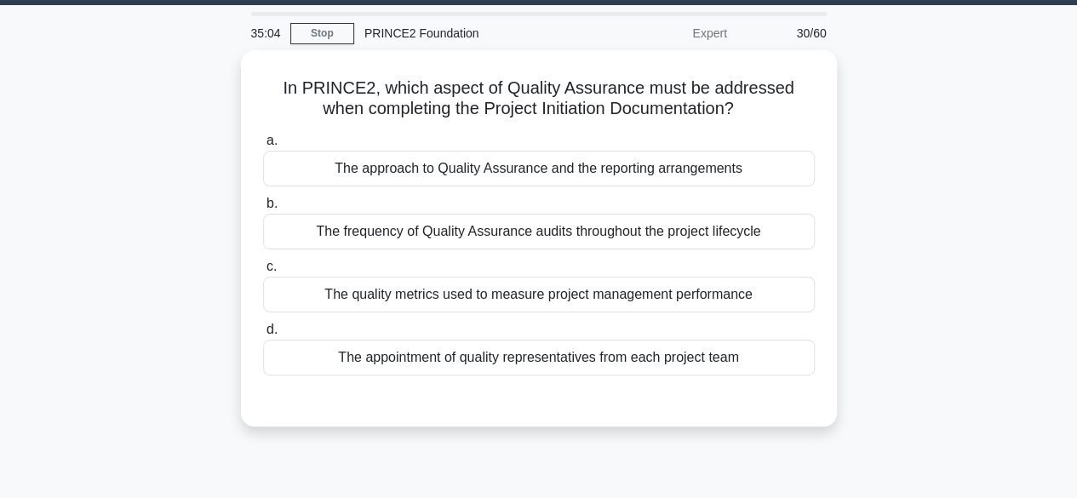
scroll to position [49, 0]
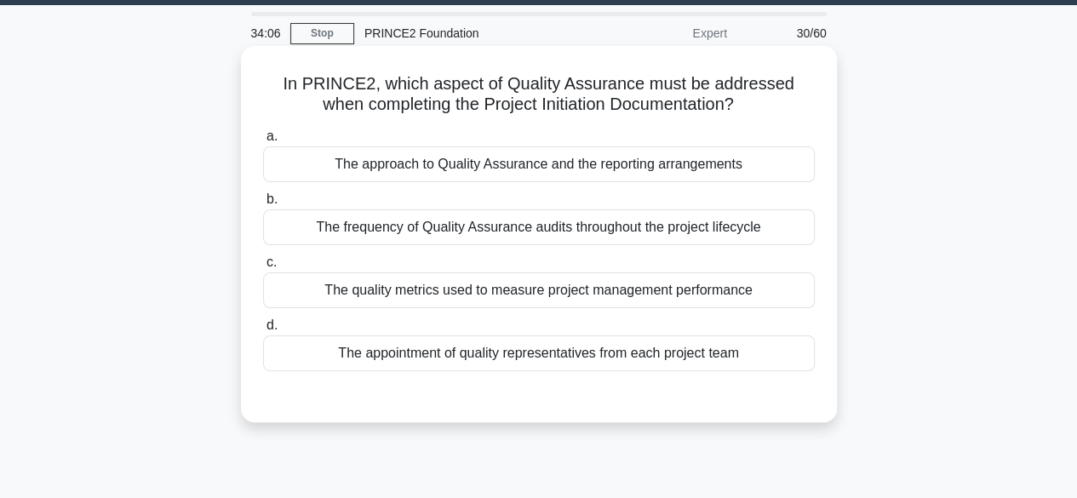
click at [737, 178] on div "The approach to Quality Assurance and the reporting arrangements" at bounding box center [539, 164] width 552 height 36
click at [263, 142] on input "a. The approach to Quality Assurance and the reporting arrangements" at bounding box center [263, 136] width 0 height 11
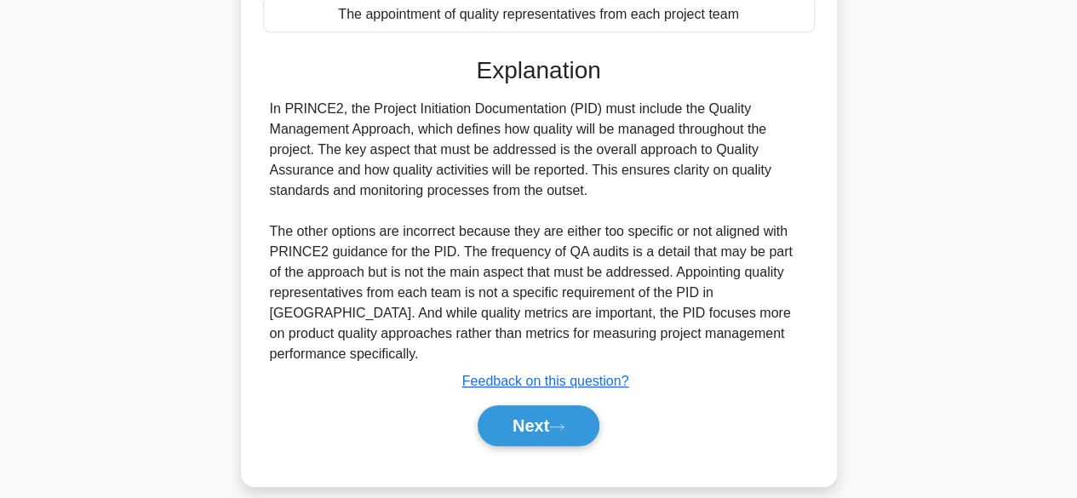
scroll to position [392, 0]
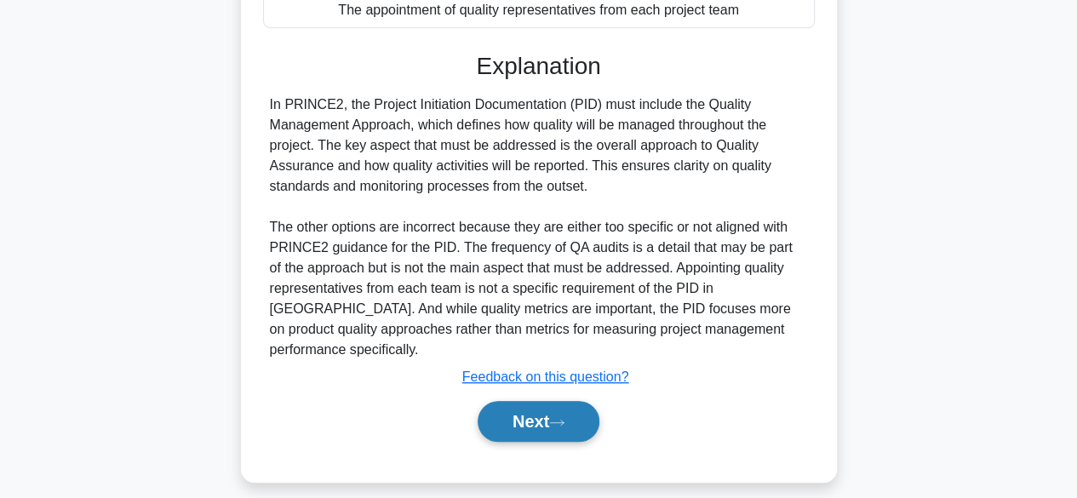
click at [550, 412] on button "Next" at bounding box center [539, 421] width 122 height 41
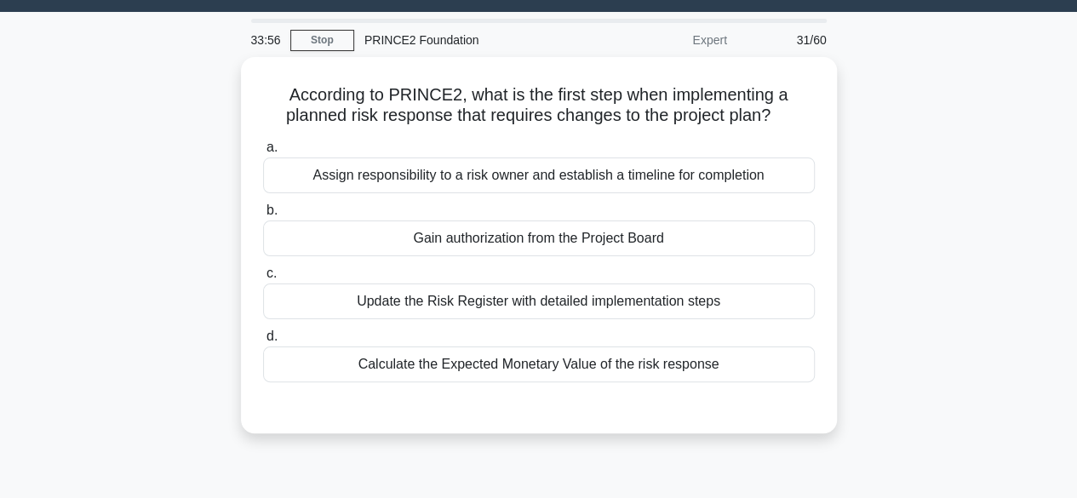
scroll to position [28, 0]
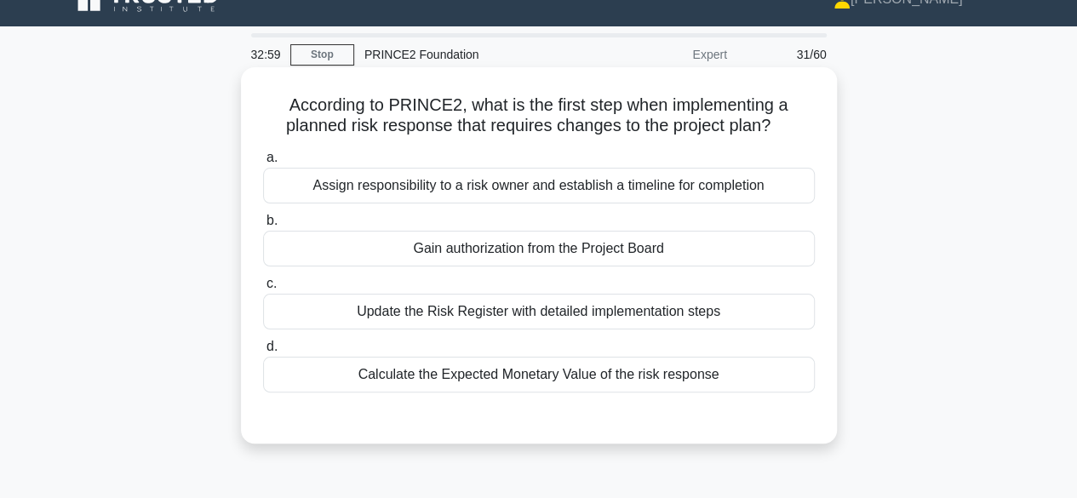
click at [313, 323] on div "Update the Risk Register with detailed implementation steps" at bounding box center [539, 312] width 552 height 36
click at [263, 289] on input "c. Update the Risk Register with detailed implementation steps" at bounding box center [263, 283] width 0 height 11
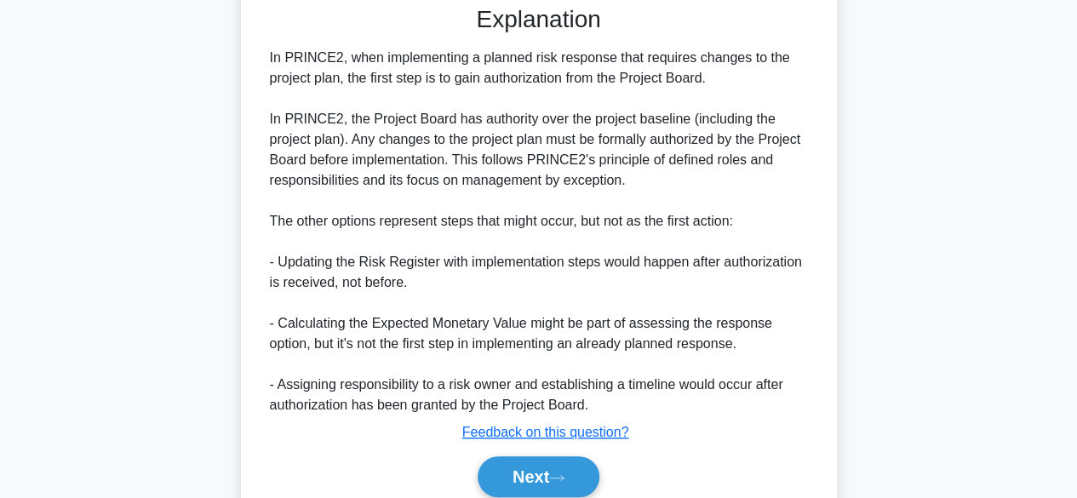
scroll to position [441, 0]
click at [514, 487] on button "Next" at bounding box center [539, 476] width 122 height 41
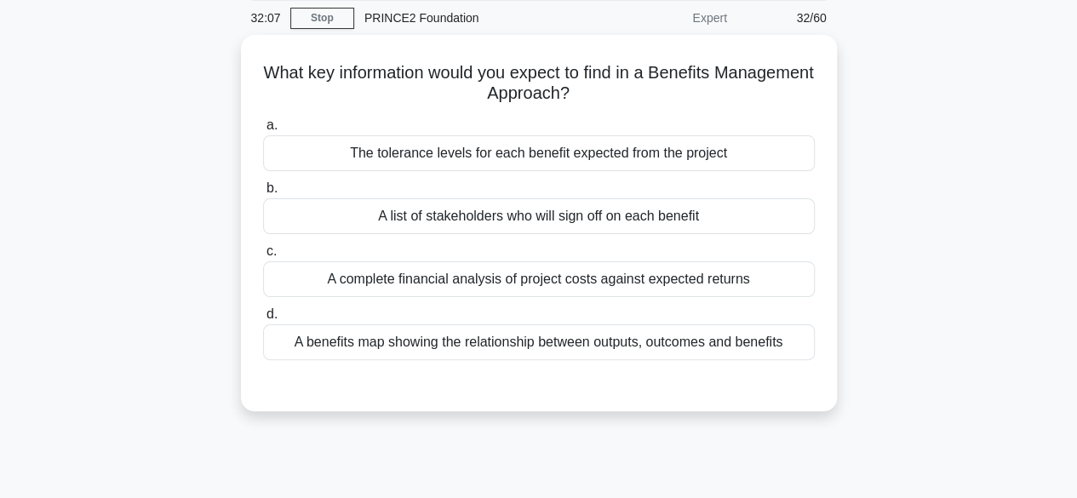
scroll to position [54, 0]
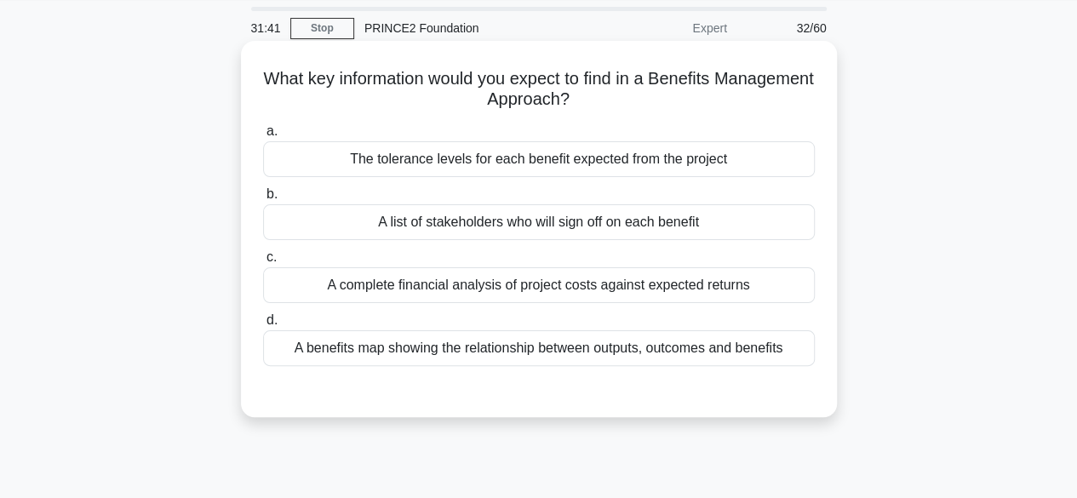
click at [300, 363] on div "A benefits map showing the relationship between outputs, outcomes and benefits" at bounding box center [539, 348] width 552 height 36
click at [263, 326] on input "d. A benefits map showing the relationship between outputs, outcomes and benefi…" at bounding box center [263, 320] width 0 height 11
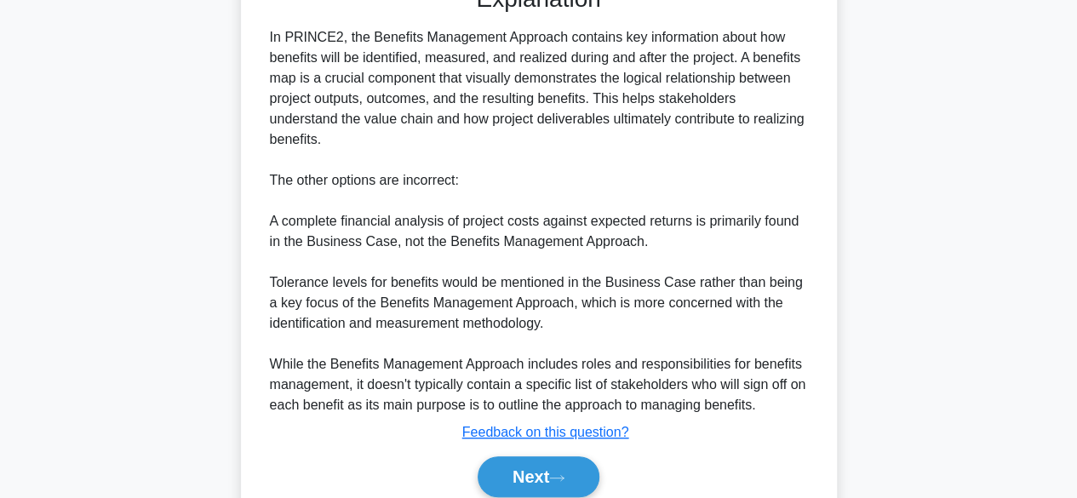
scroll to position [461, 0]
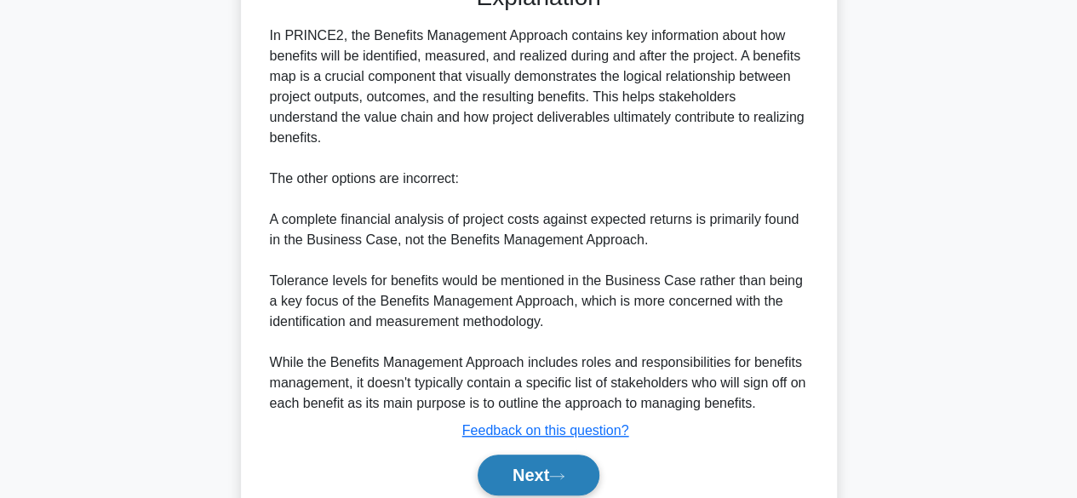
click at [529, 455] on button "Next" at bounding box center [539, 475] width 122 height 41
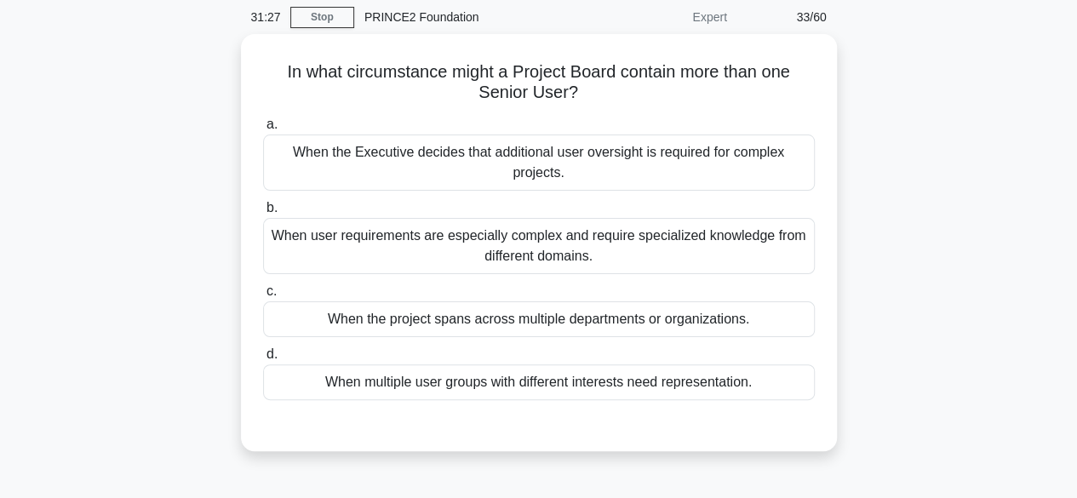
scroll to position [61, 0]
click at [309, 255] on div "When user requirements are especially complex and require specialized knowledge…" at bounding box center [539, 246] width 552 height 56
click at [263, 214] on input "b. When user requirements are especially complex and require specialized knowle…" at bounding box center [263, 208] width 0 height 11
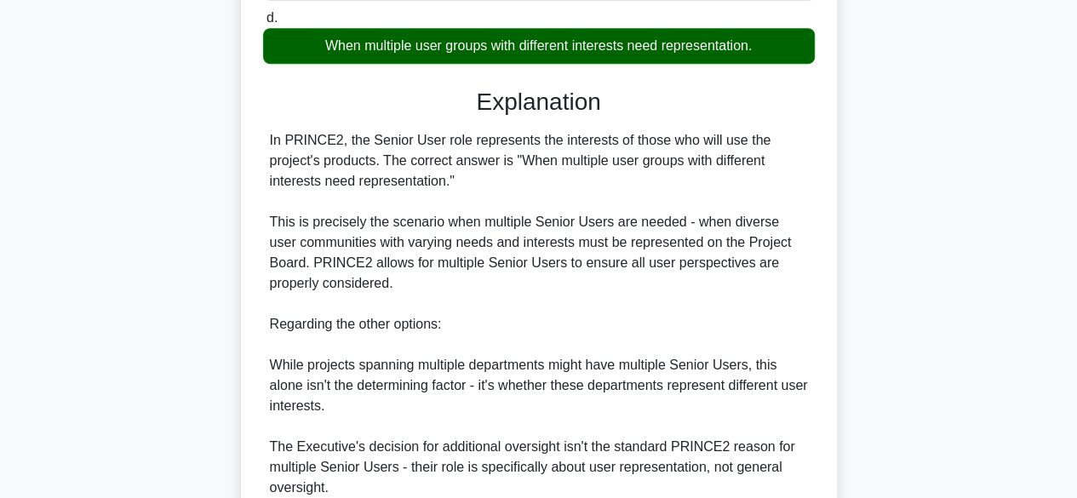
scroll to position [400, 0]
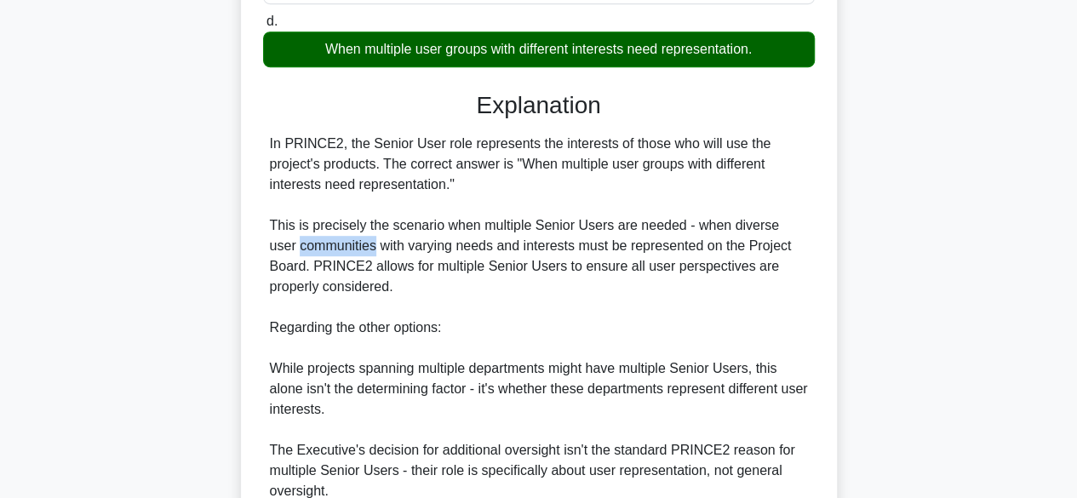
click at [89, 388] on div "In what circumstance might a Project Board contain more than one Senior User? .…" at bounding box center [539, 212] width 970 height 1026
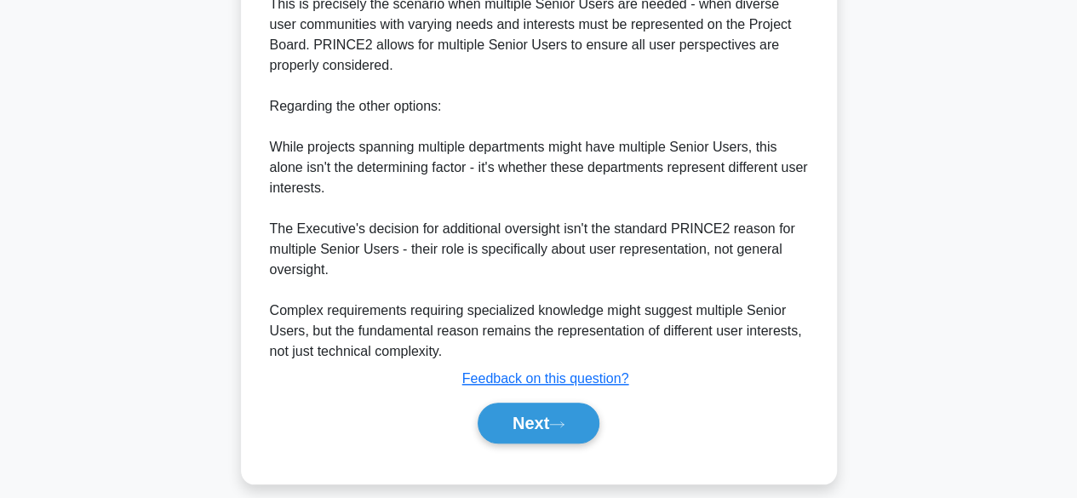
scroll to position [623, 0]
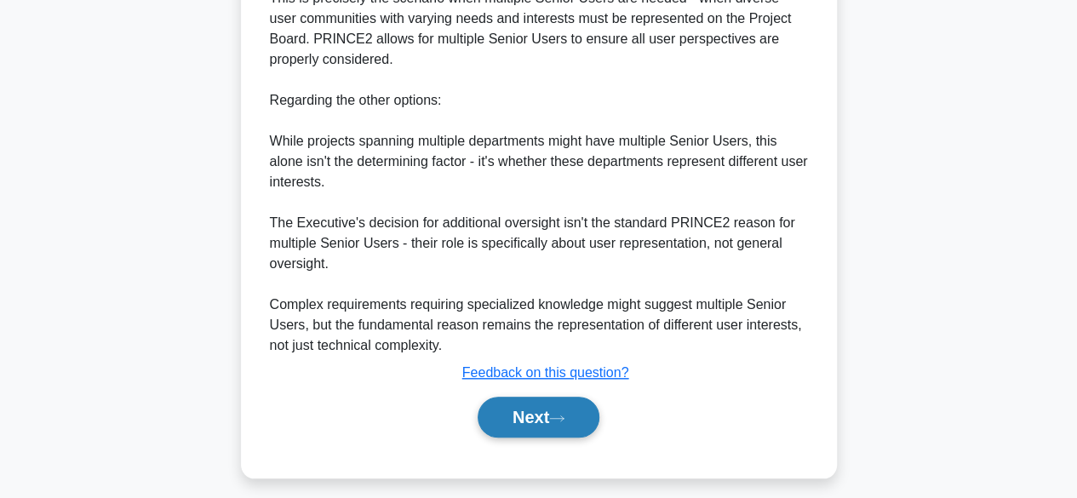
click at [552, 426] on button "Next" at bounding box center [539, 417] width 122 height 41
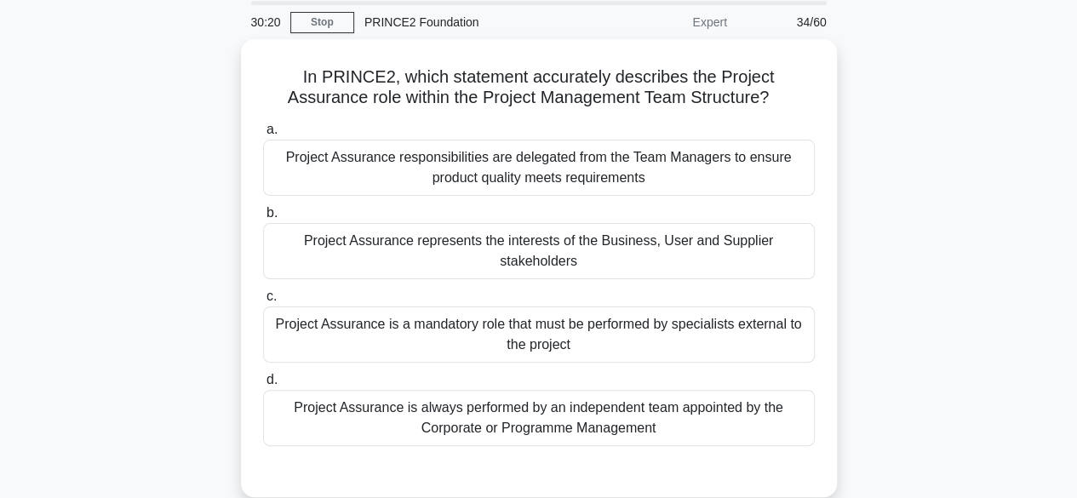
scroll to position [61, 0]
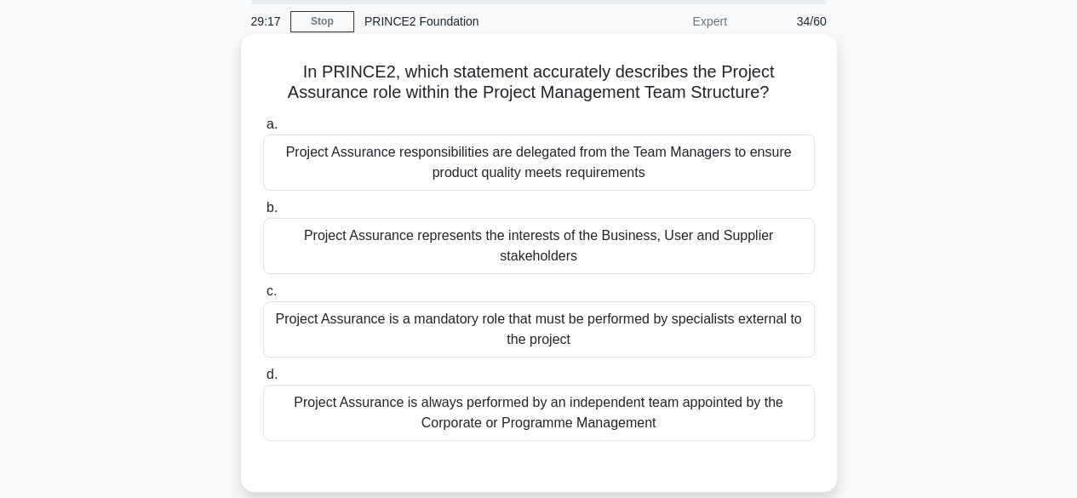
click at [312, 255] on div "Project Assurance represents the interests of the Business, User and Supplier s…" at bounding box center [539, 246] width 552 height 56
click at [263, 214] on input "b. Project Assurance represents the interests of the Business, User and Supplie…" at bounding box center [263, 208] width 0 height 11
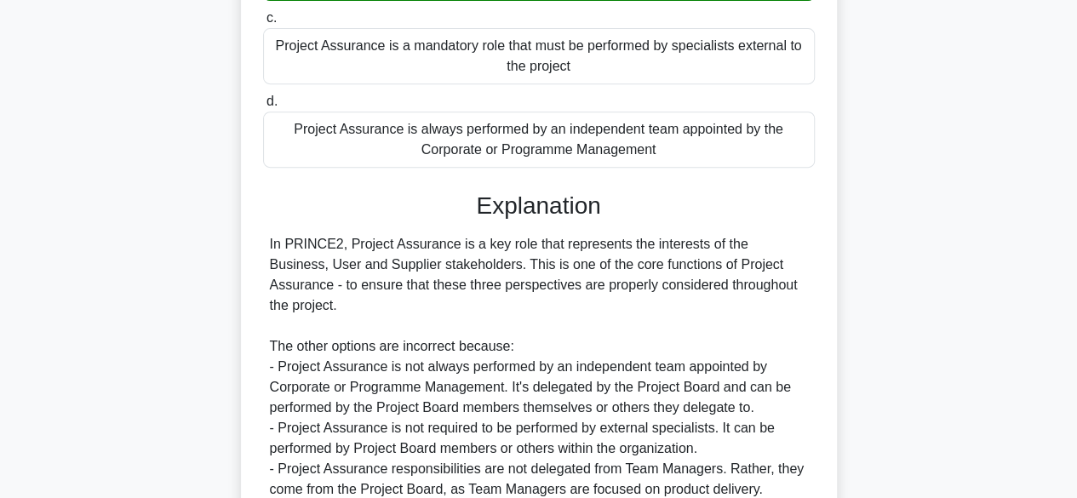
scroll to position [467, 0]
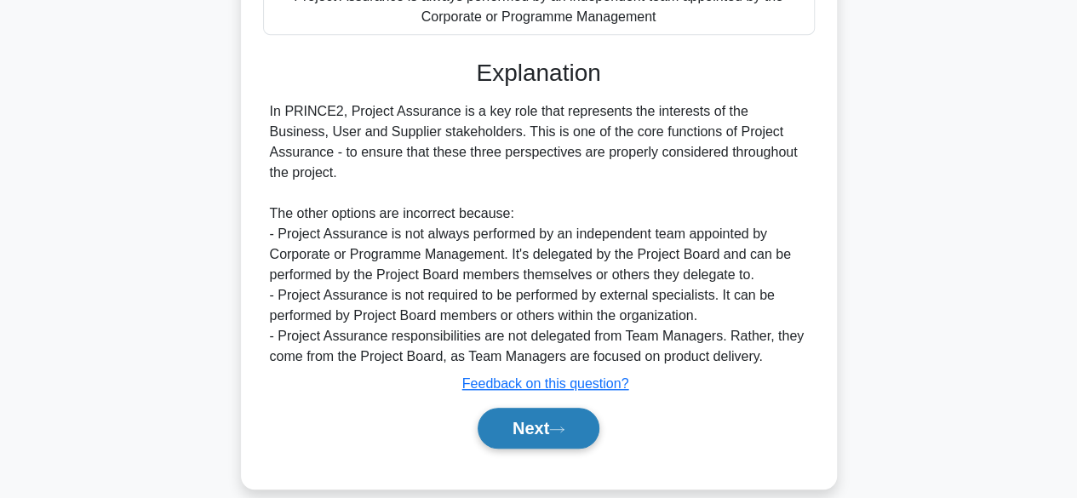
click at [510, 410] on button "Next" at bounding box center [539, 428] width 122 height 41
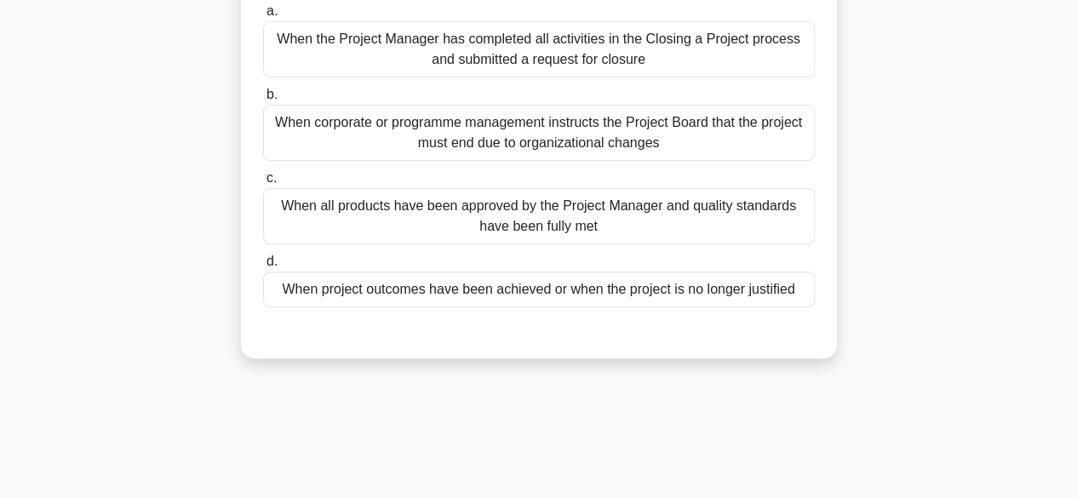
scroll to position [180, 0]
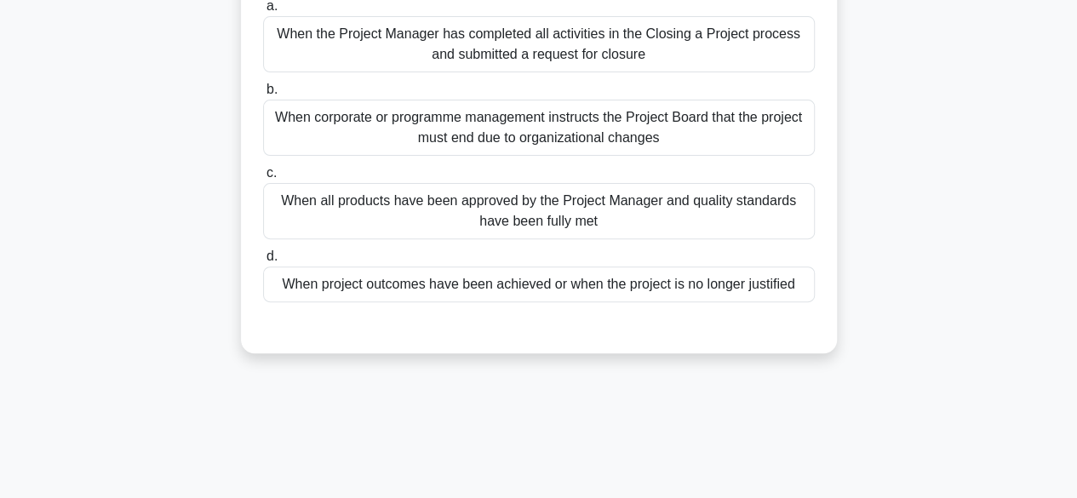
click at [343, 300] on div "When project outcomes have been achieved or when the project is no longer justi…" at bounding box center [539, 284] width 552 height 36
click at [263, 262] on input "d. When project outcomes have been achieved or when the project is no longer ju…" at bounding box center [263, 256] width 0 height 11
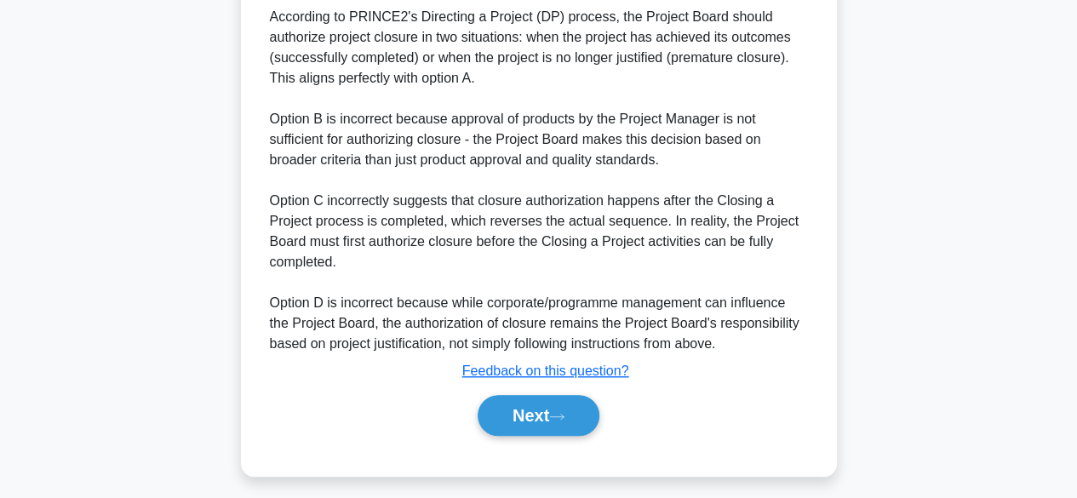
scroll to position [549, 0]
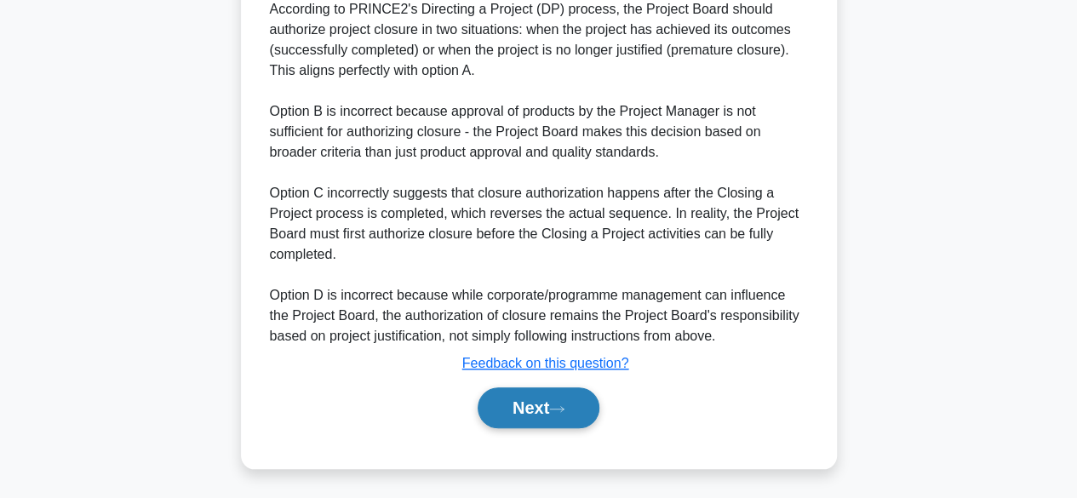
click at [517, 421] on button "Next" at bounding box center [539, 407] width 122 height 41
click at [509, 422] on button "Next" at bounding box center [539, 407] width 122 height 41
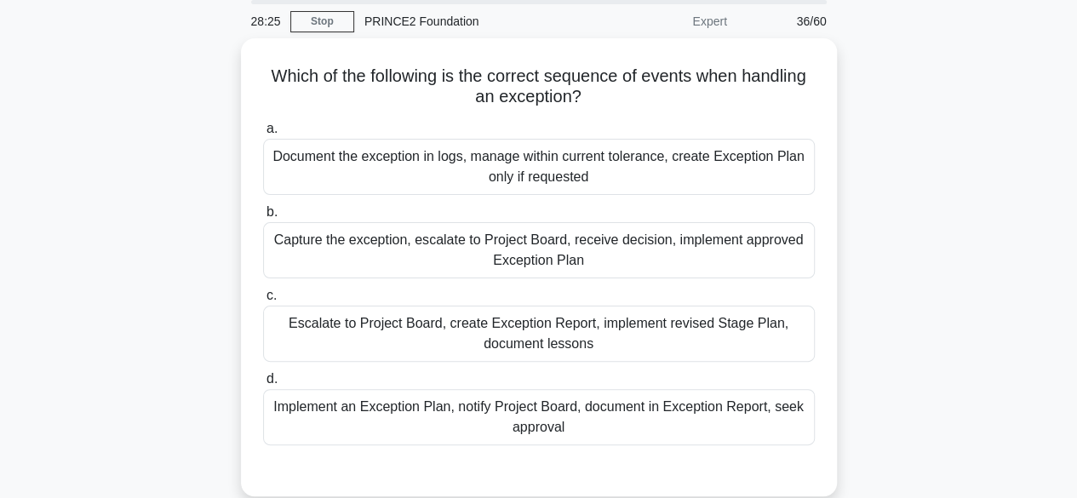
scroll to position [49, 0]
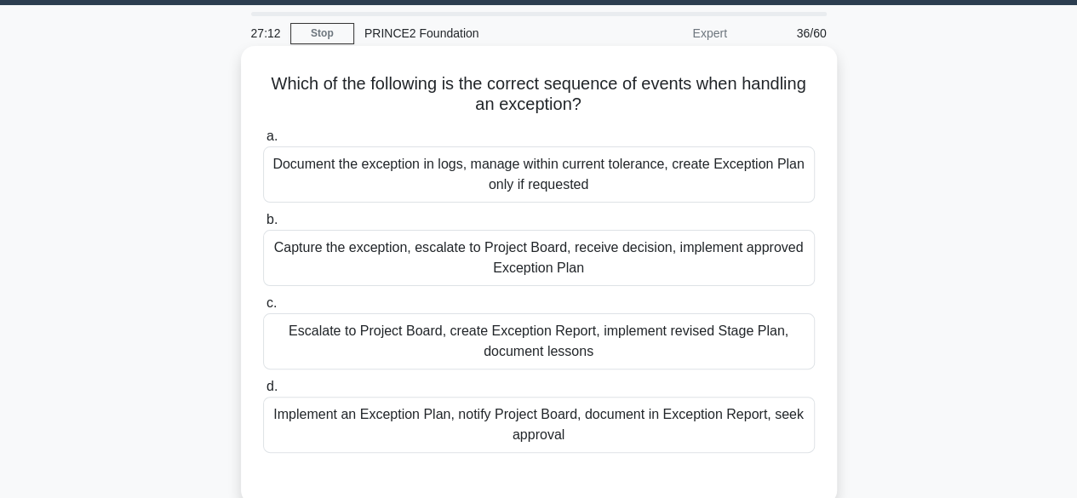
click at [299, 422] on div "Implement an Exception Plan, notify Project Board, document in Exception Report…" at bounding box center [539, 425] width 552 height 56
click at [263, 392] on input "d. Implement an Exception Plan, notify Project Board, document in Exception Rep…" at bounding box center [263, 386] width 0 height 11
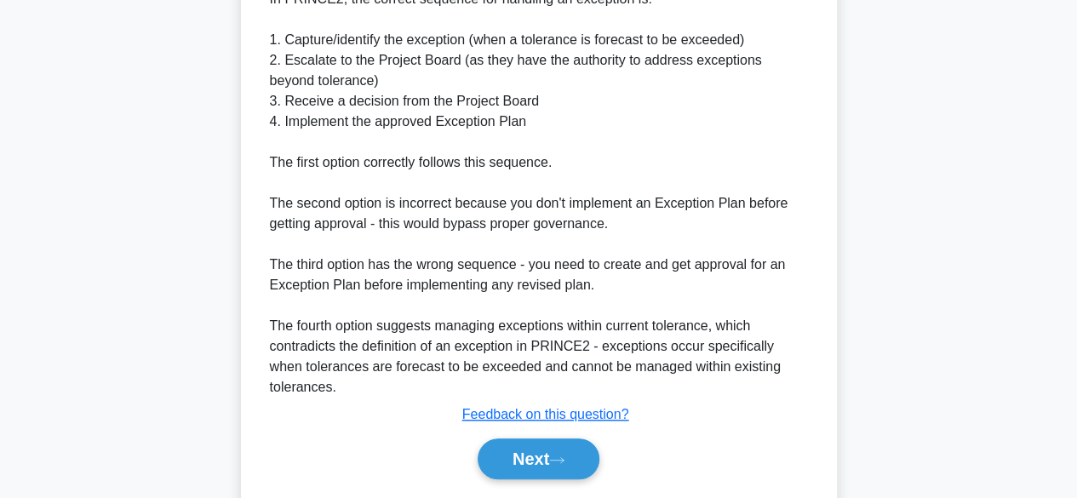
scroll to position [633, 0]
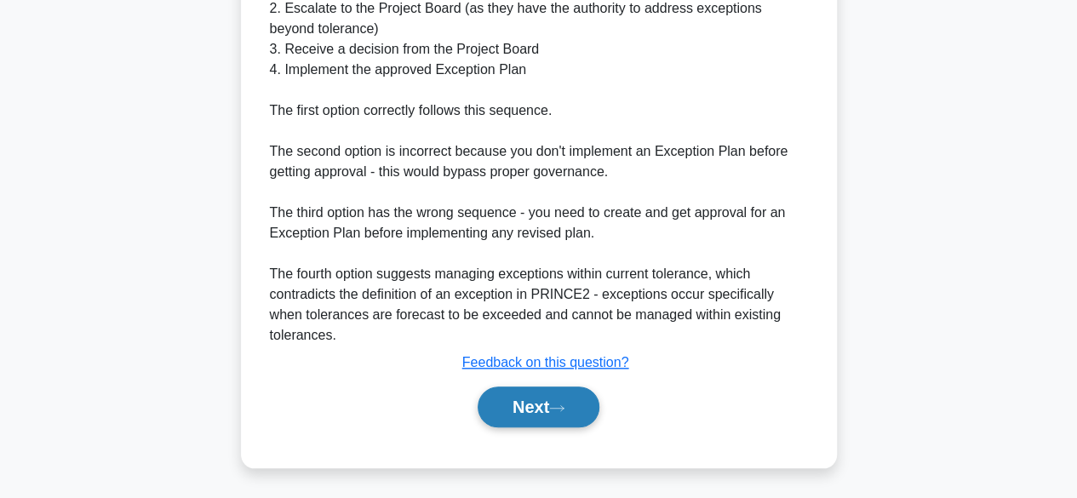
click at [540, 412] on button "Next" at bounding box center [539, 406] width 122 height 41
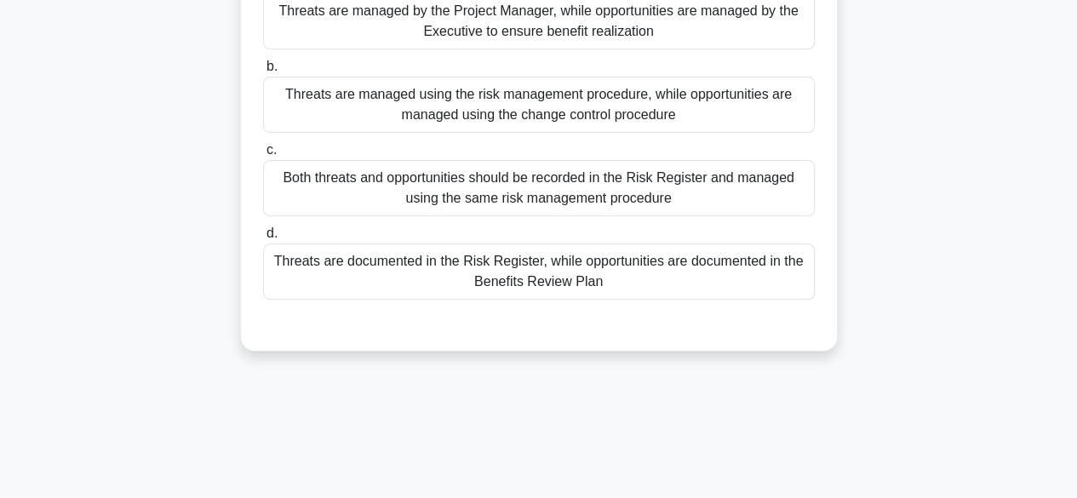
scroll to position [209, 0]
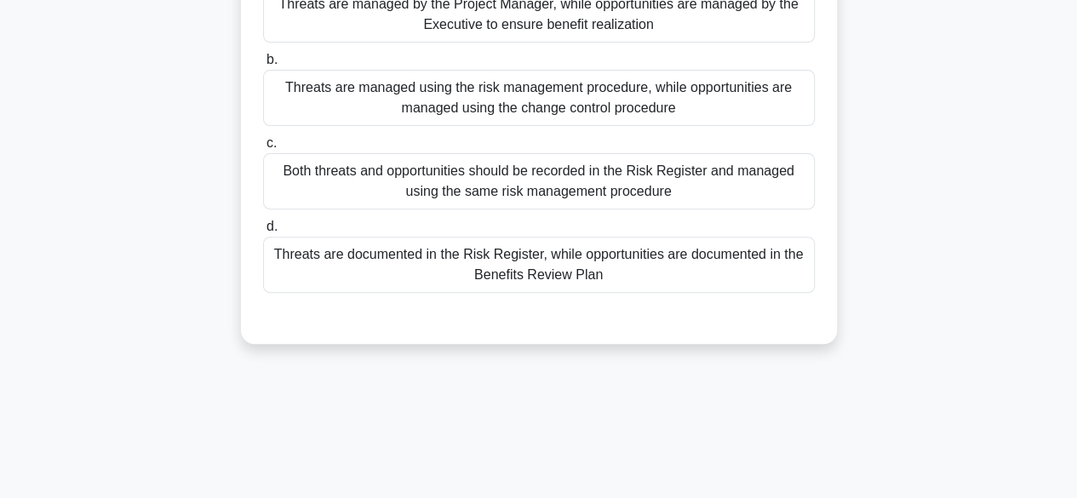
click at [329, 271] on div "Threats are documented in the Risk Register, while opportunities are documented…" at bounding box center [539, 265] width 552 height 56
click at [263, 232] on input "d. Threats are documented in the Risk Register, while opportunities are documen…" at bounding box center [263, 226] width 0 height 11
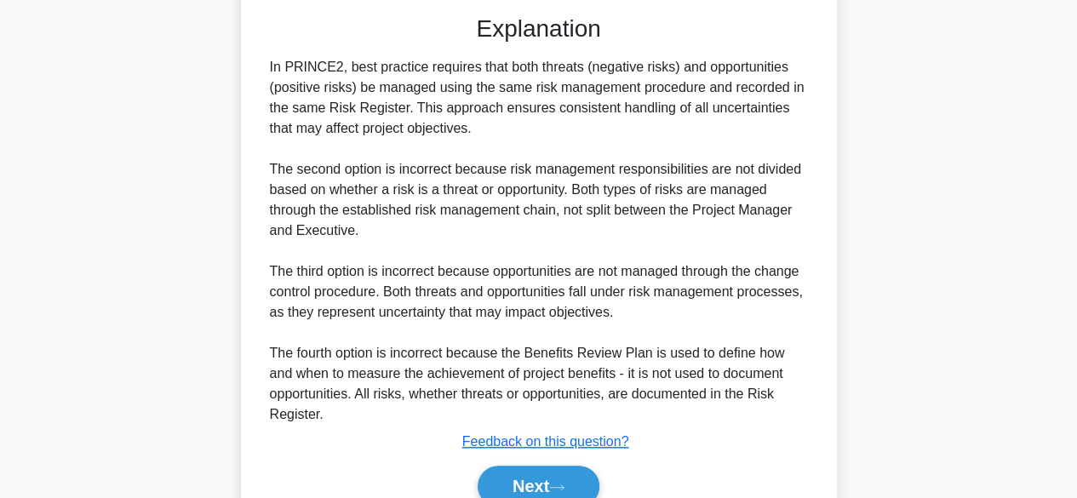
scroll to position [592, 0]
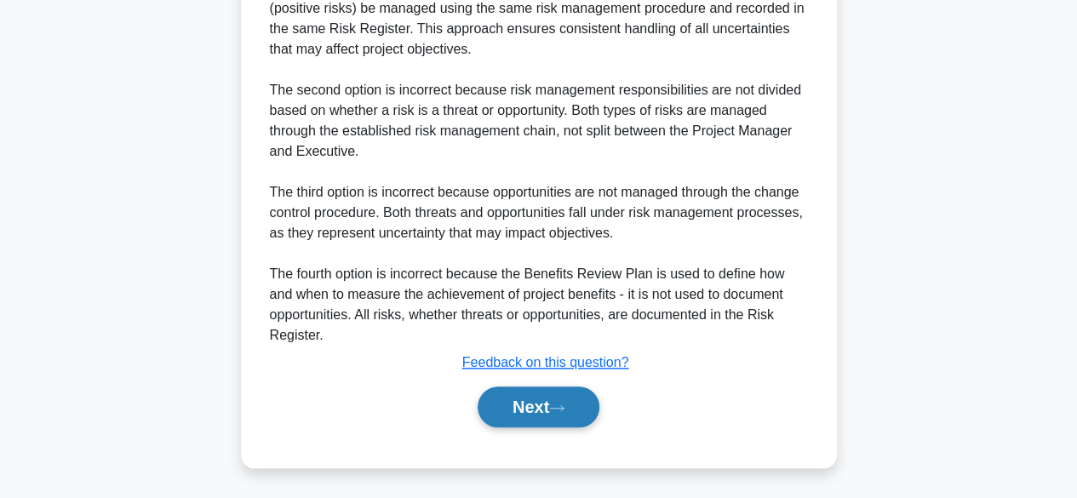
click at [575, 405] on button "Next" at bounding box center [539, 406] width 122 height 41
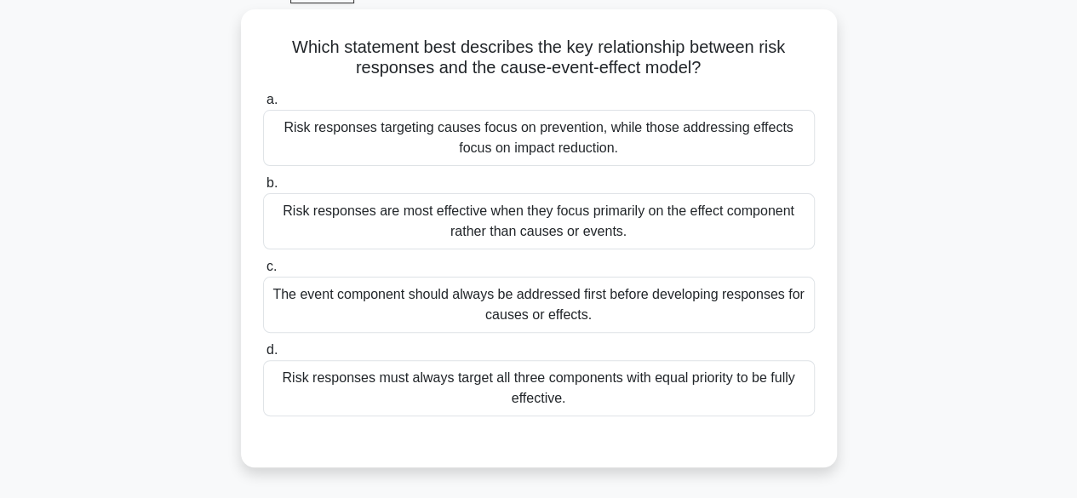
scroll to position [92, 0]
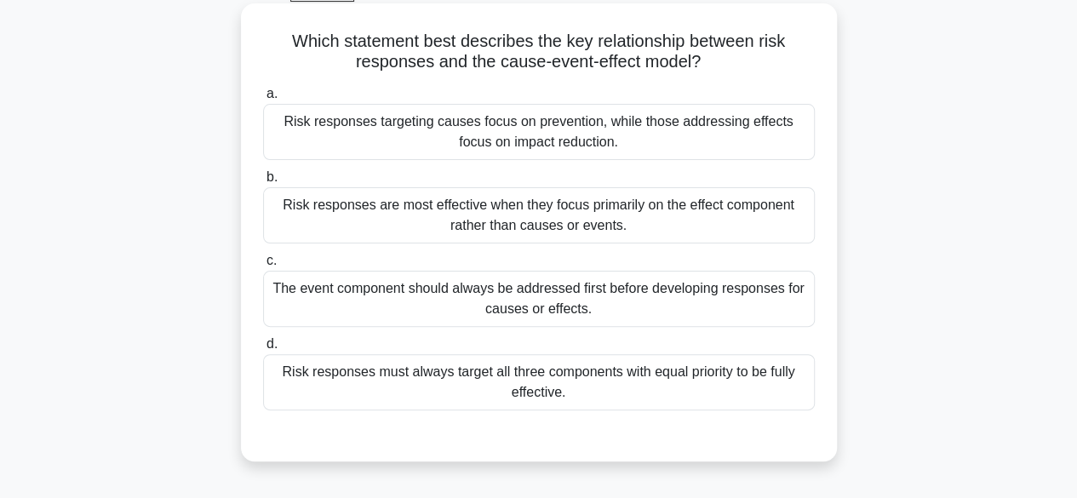
click at [306, 135] on div "Risk responses targeting causes focus on prevention, while those addressing eff…" at bounding box center [539, 132] width 552 height 56
click at [263, 100] on input "a. Risk responses targeting causes focus on prevention, while those addressing …" at bounding box center [263, 94] width 0 height 11
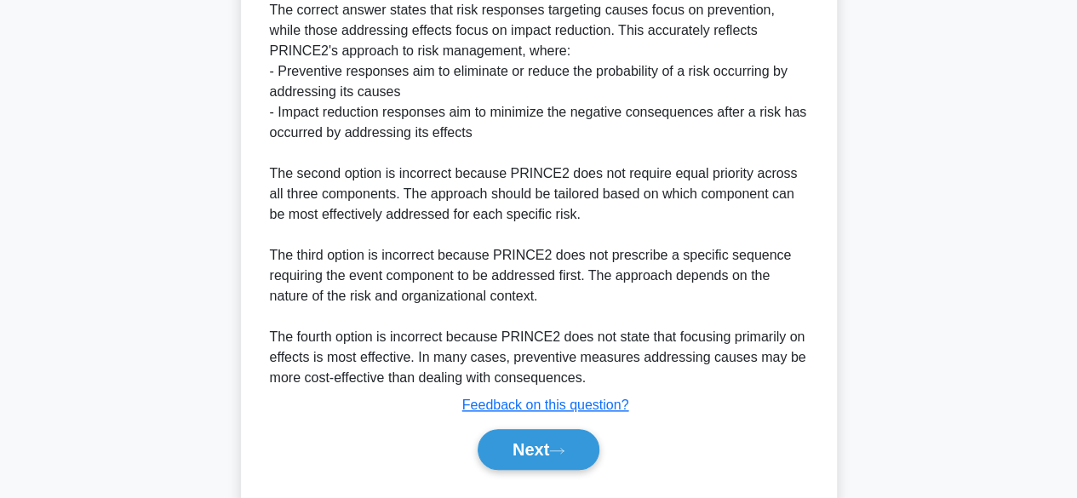
scroll to position [672, 0]
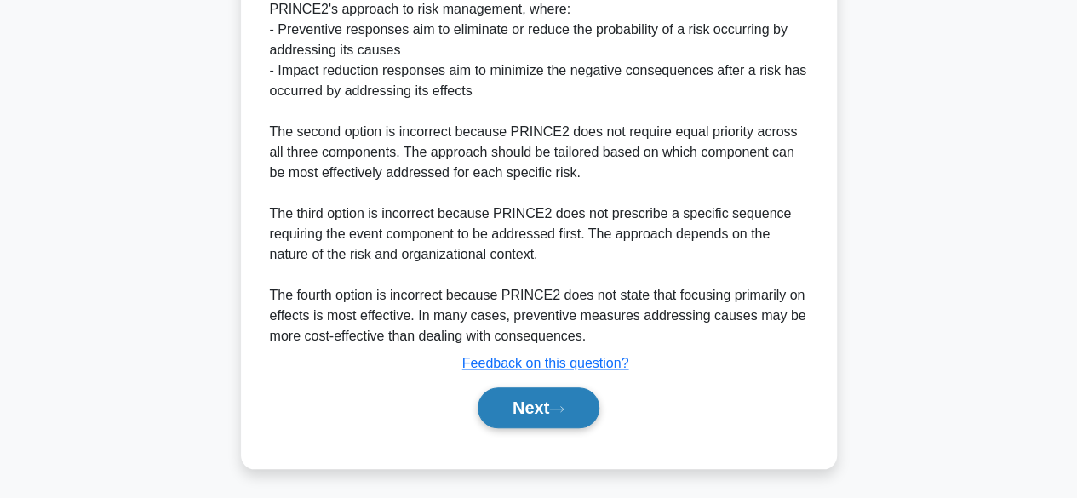
click at [529, 392] on button "Next" at bounding box center [539, 407] width 122 height 41
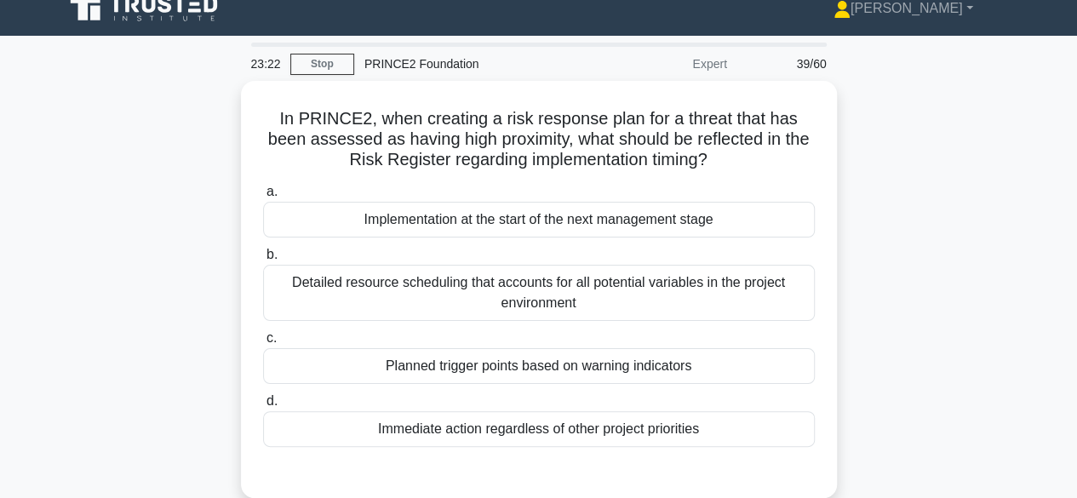
scroll to position [0, 0]
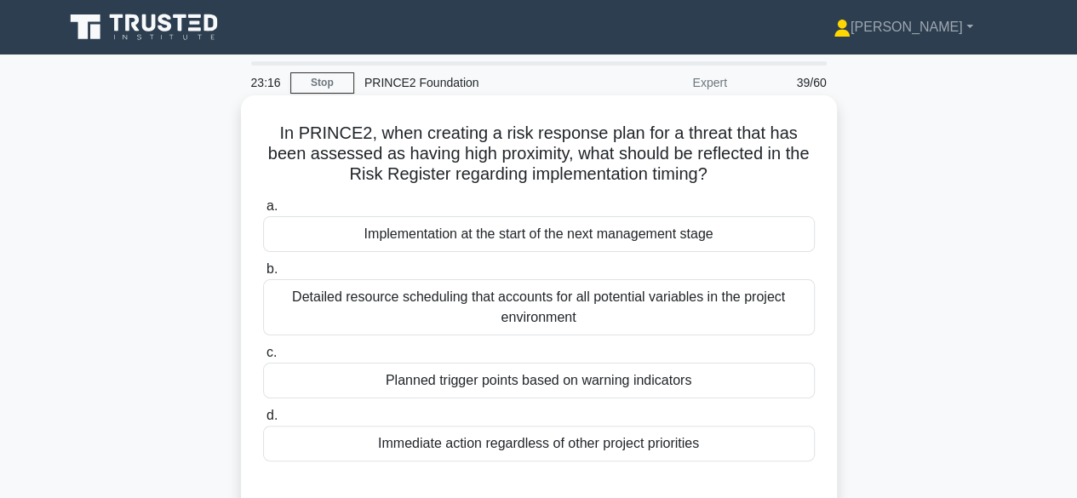
click at [770, 392] on div "Planned trigger points based on warning indicators" at bounding box center [539, 381] width 552 height 36
click at [263, 358] on input "c. Planned trigger points based on warning indicators" at bounding box center [263, 352] width 0 height 11
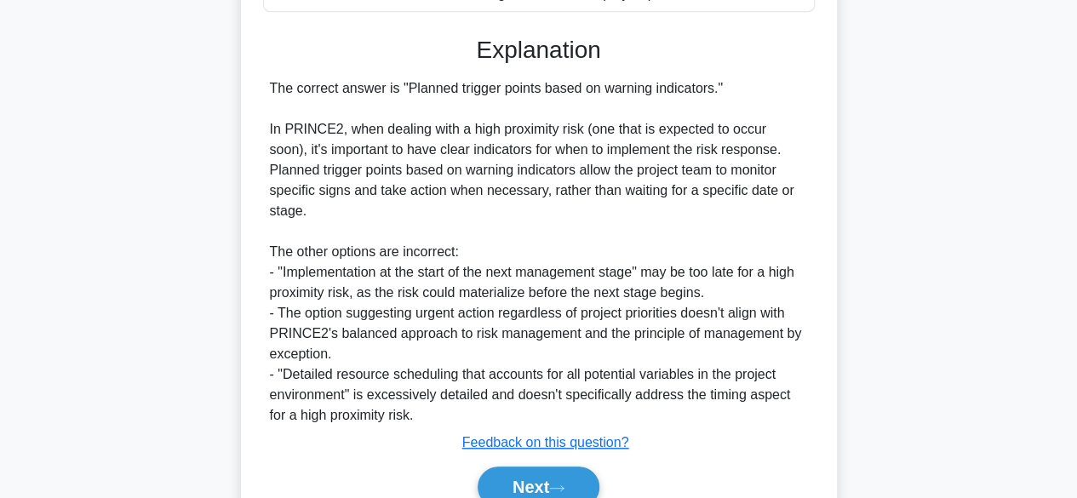
scroll to position [508, 0]
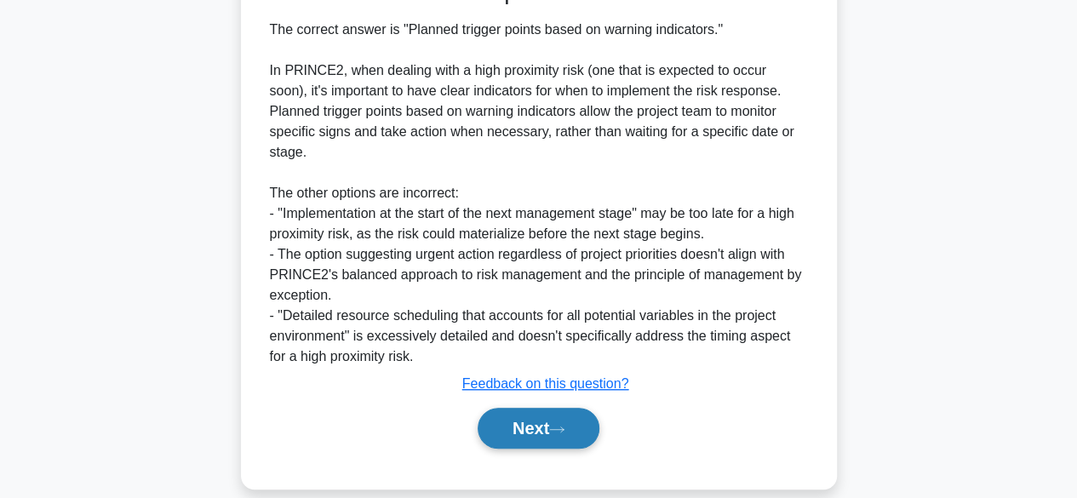
click at [563, 413] on button "Next" at bounding box center [539, 428] width 122 height 41
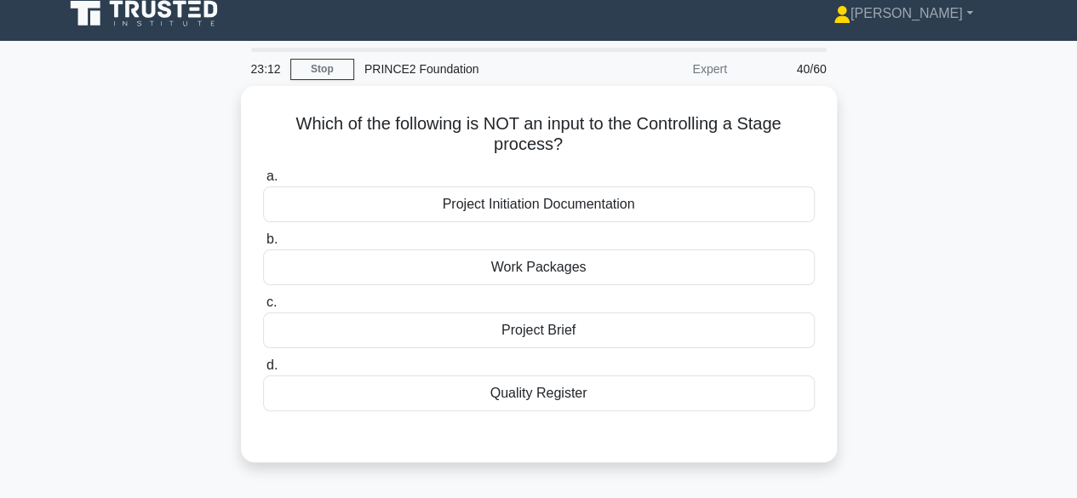
scroll to position [0, 0]
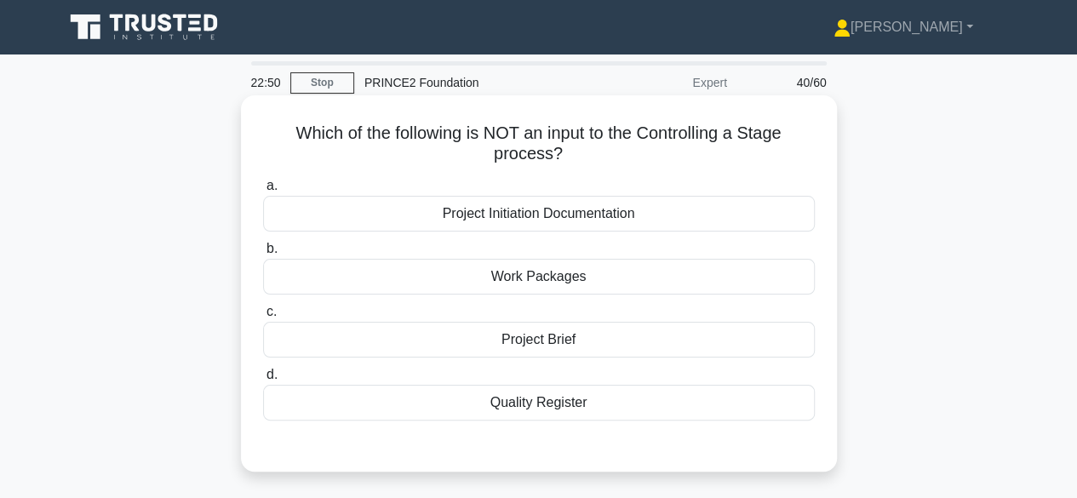
click at [356, 222] on div "Project Initiation Documentation" at bounding box center [539, 214] width 552 height 36
click at [263, 192] on input "a. Project Initiation Documentation" at bounding box center [263, 185] width 0 height 11
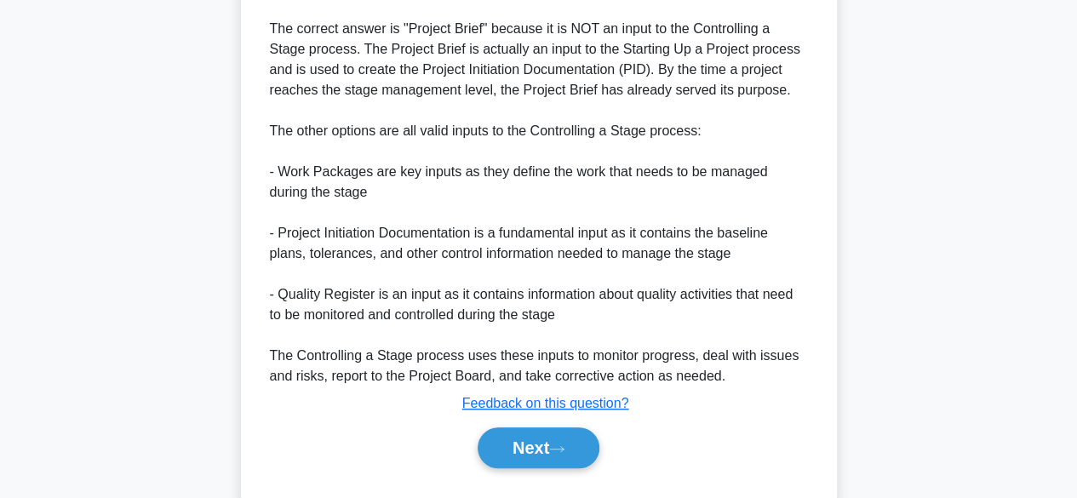
scroll to position [572, 0]
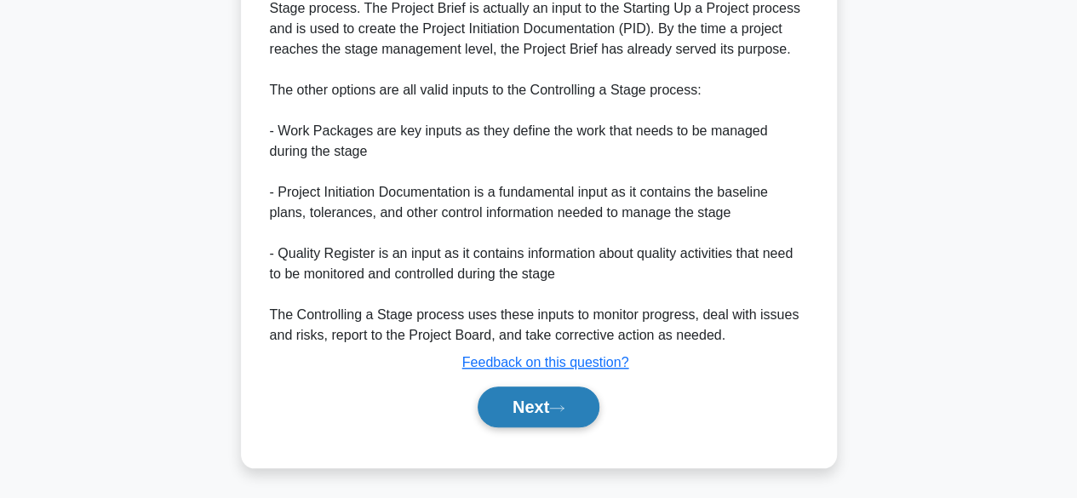
click at [514, 409] on button "Next" at bounding box center [539, 406] width 122 height 41
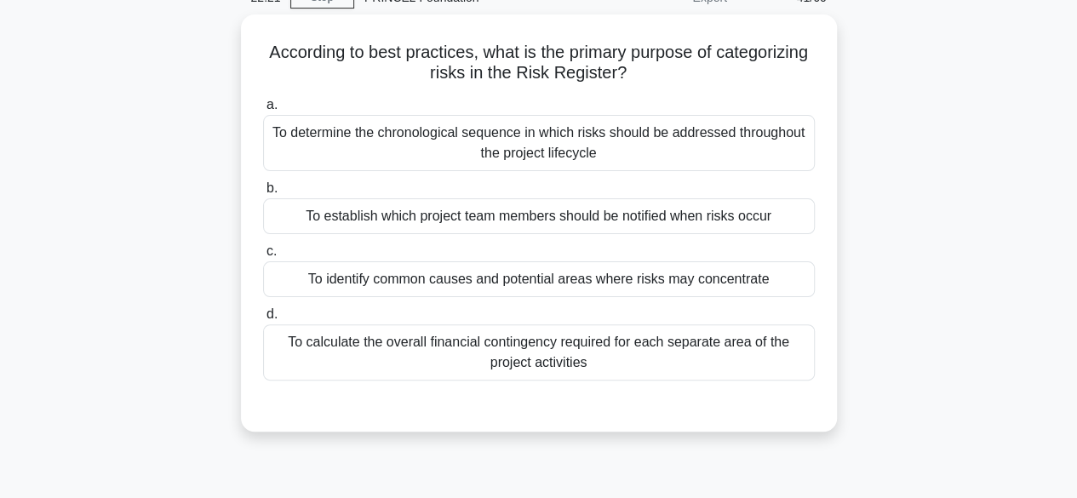
scroll to position [50, 0]
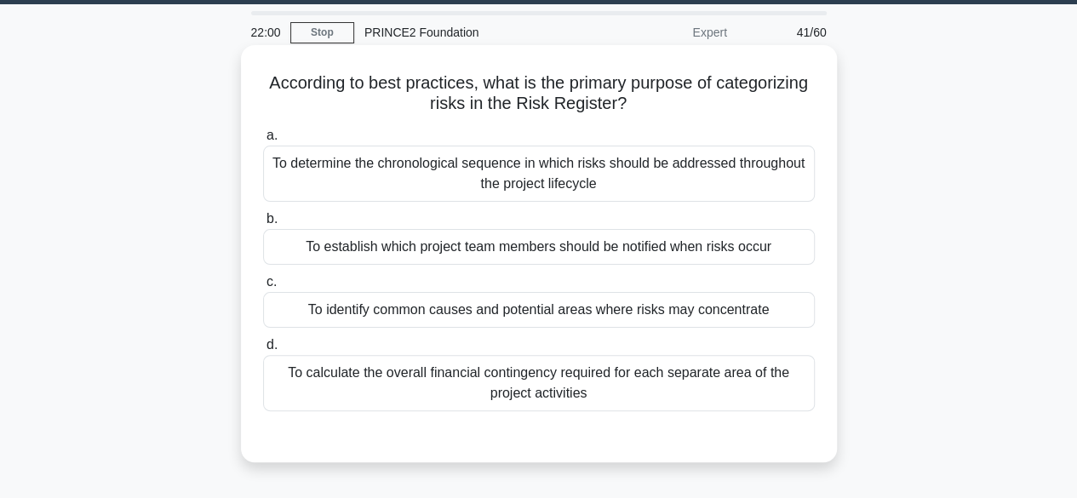
click at [314, 318] on div "To identify common causes and potential areas where risks may concentrate" at bounding box center [539, 310] width 552 height 36
click at [263, 288] on input "c. To identify common causes and potential areas where risks may concentrate" at bounding box center [263, 282] width 0 height 11
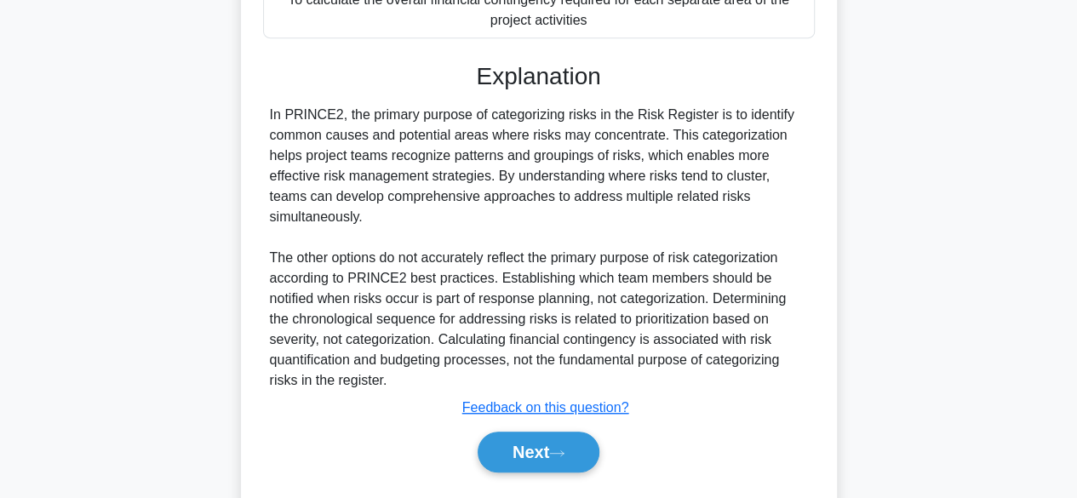
scroll to position [447, 0]
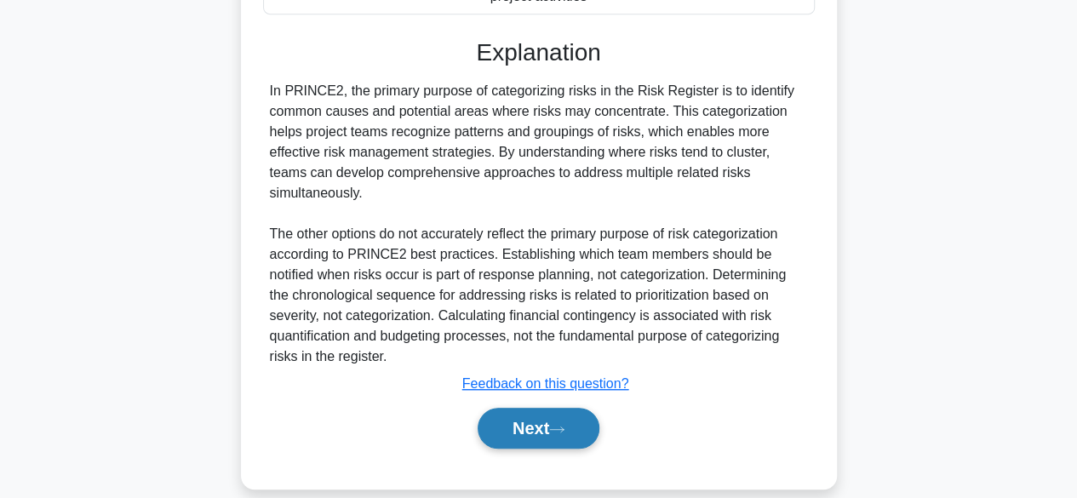
click at [519, 409] on button "Next" at bounding box center [539, 428] width 122 height 41
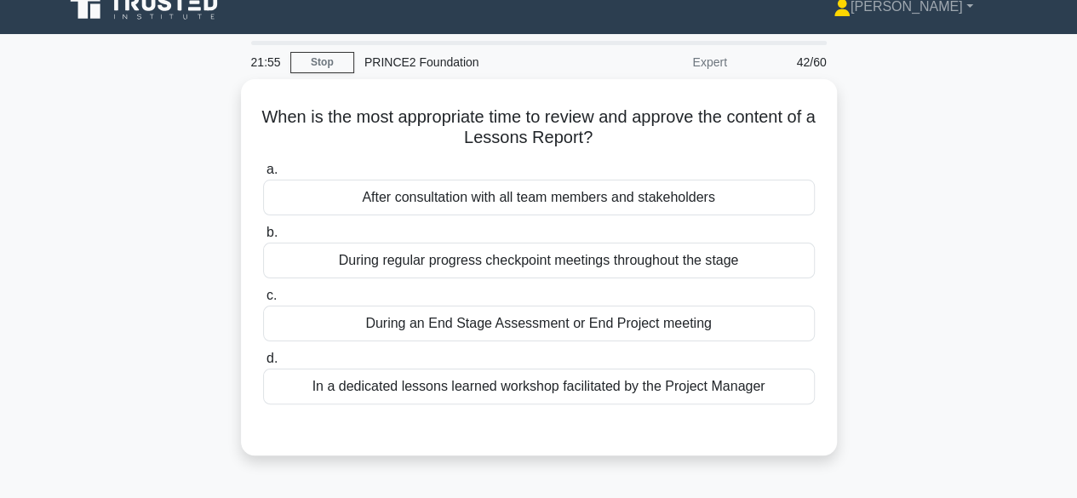
scroll to position [0, 0]
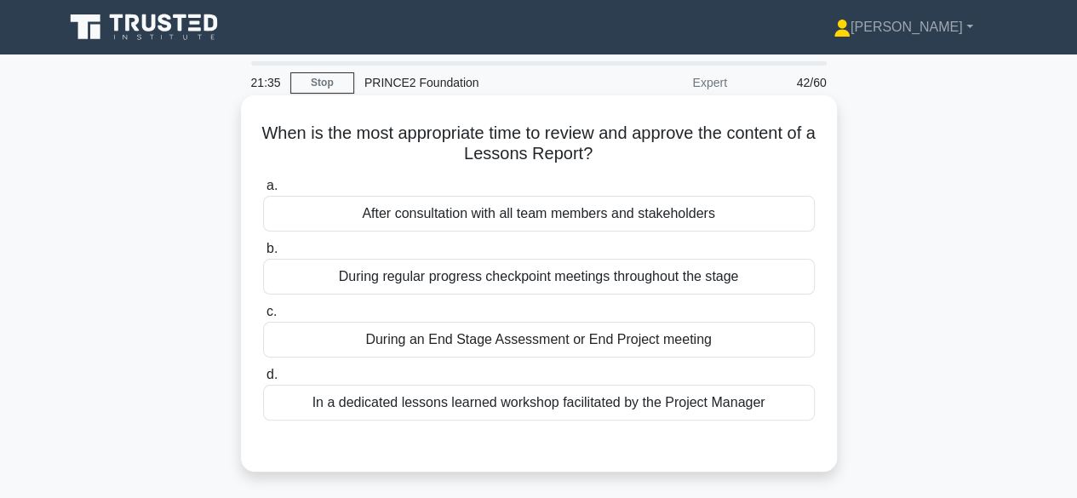
click at [323, 415] on div "In a dedicated lessons learned workshop facilitated by the Project Manager" at bounding box center [539, 403] width 552 height 36
click at [263, 381] on input "d. In a dedicated lessons learned workshop facilitated by the Project Manager" at bounding box center [263, 374] width 0 height 11
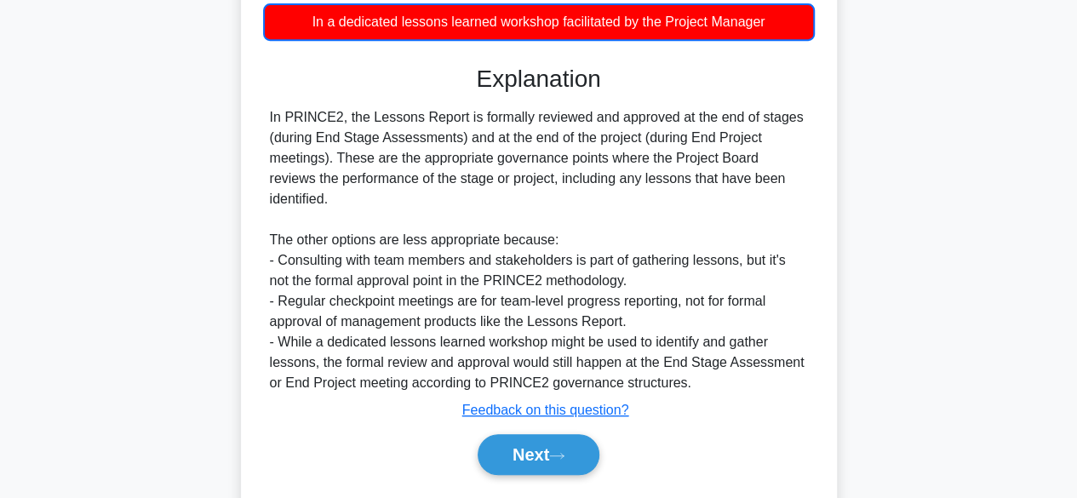
scroll to position [381, 0]
click at [536, 441] on button "Next" at bounding box center [539, 454] width 122 height 41
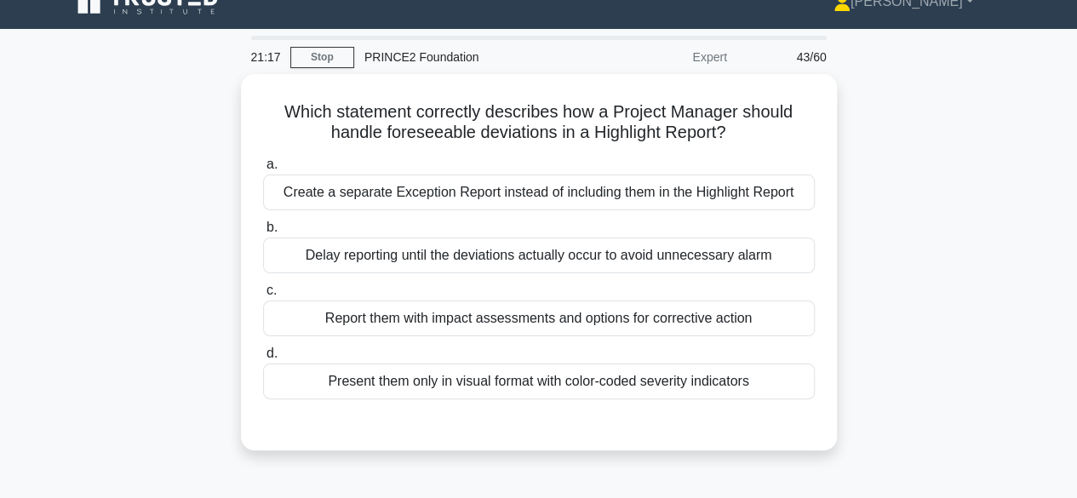
scroll to position [0, 0]
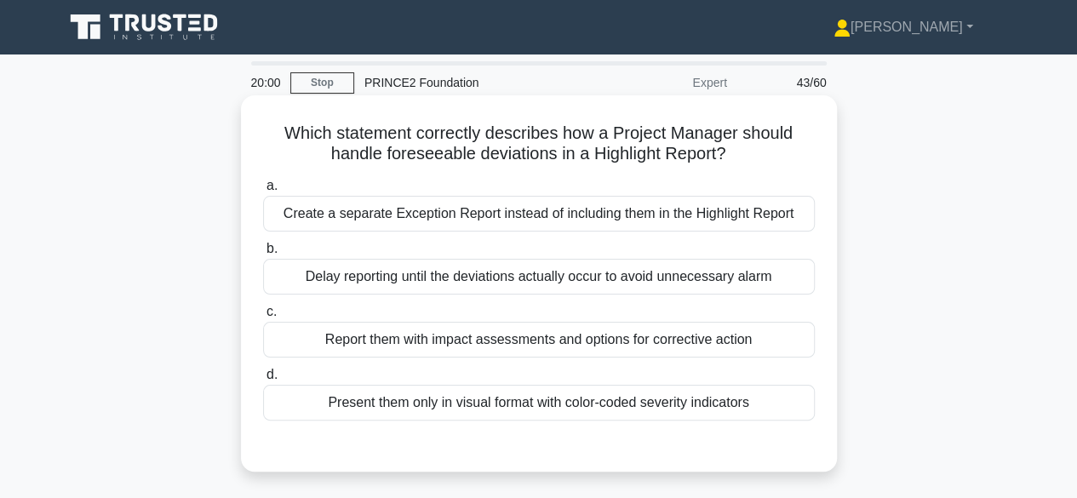
click at [484, 404] on div "Present them only in visual format with color-coded severity indicators" at bounding box center [539, 403] width 552 height 36
click at [263, 381] on input "d. Present them only in visual format with color-coded severity indicators" at bounding box center [263, 374] width 0 height 11
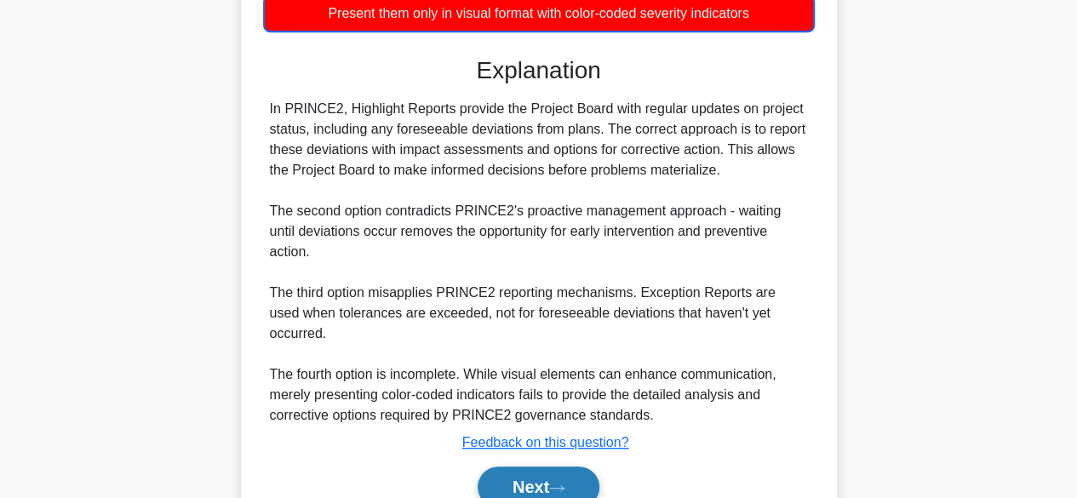
scroll to position [429, 0]
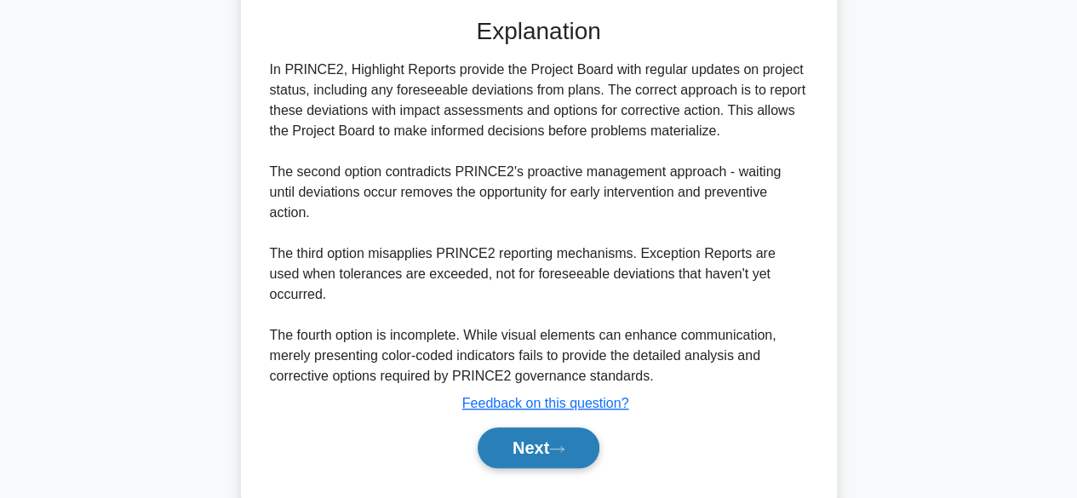
click at [581, 427] on button "Next" at bounding box center [539, 447] width 122 height 41
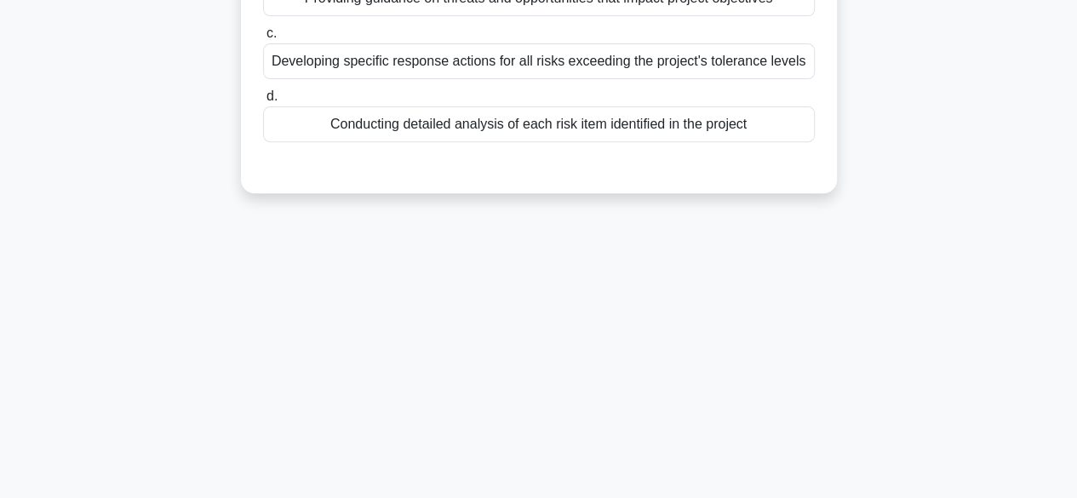
scroll to position [0, 0]
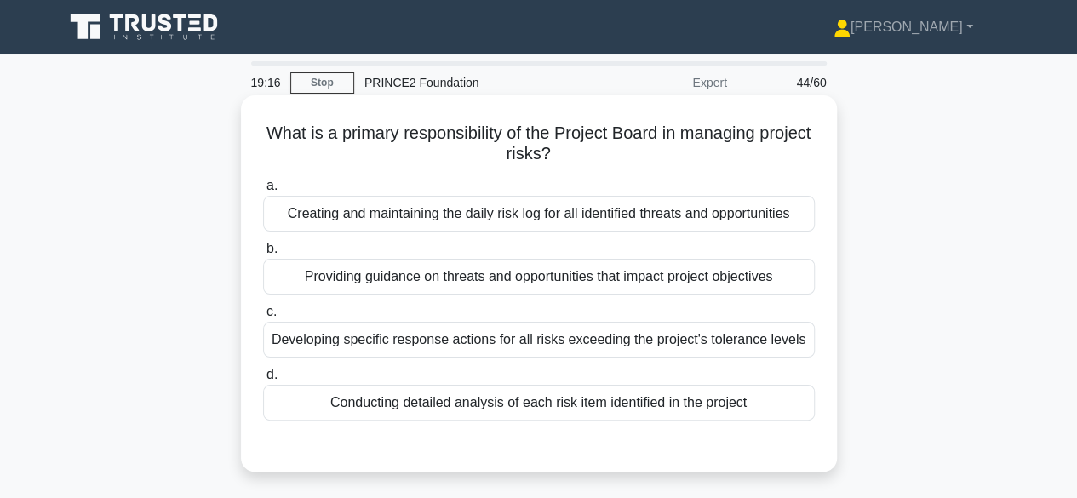
click at [499, 290] on div "Providing guidance on threats and opportunities that impact project objectives" at bounding box center [539, 277] width 552 height 36
click at [263, 255] on input "b. Providing guidance on threats and opportunities that impact project objectiv…" at bounding box center [263, 248] width 0 height 11
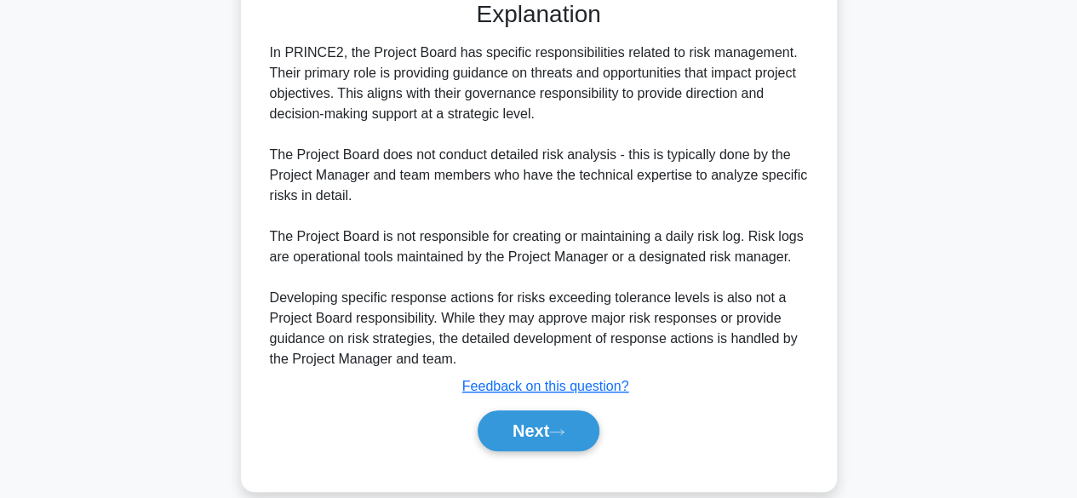
scroll to position [447, 0]
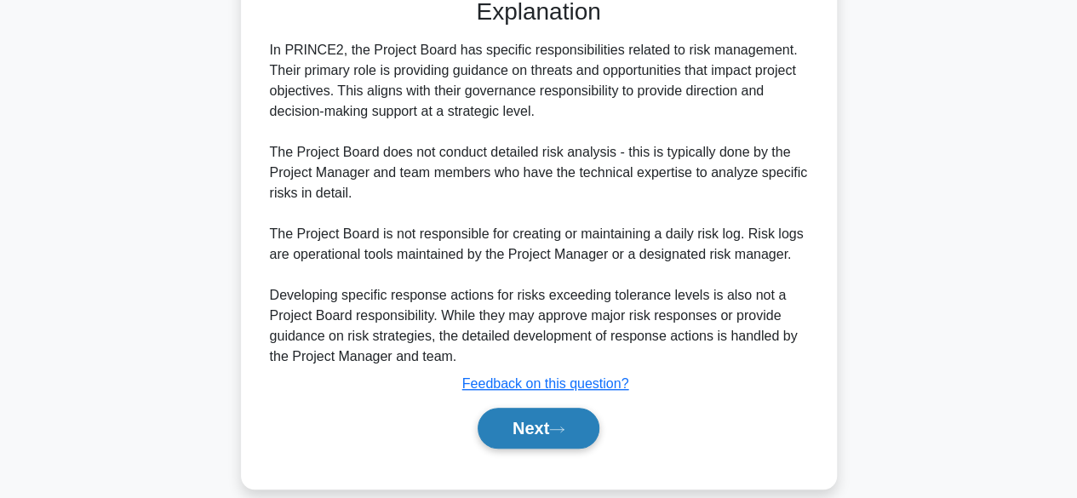
click at [536, 420] on button "Next" at bounding box center [539, 428] width 122 height 41
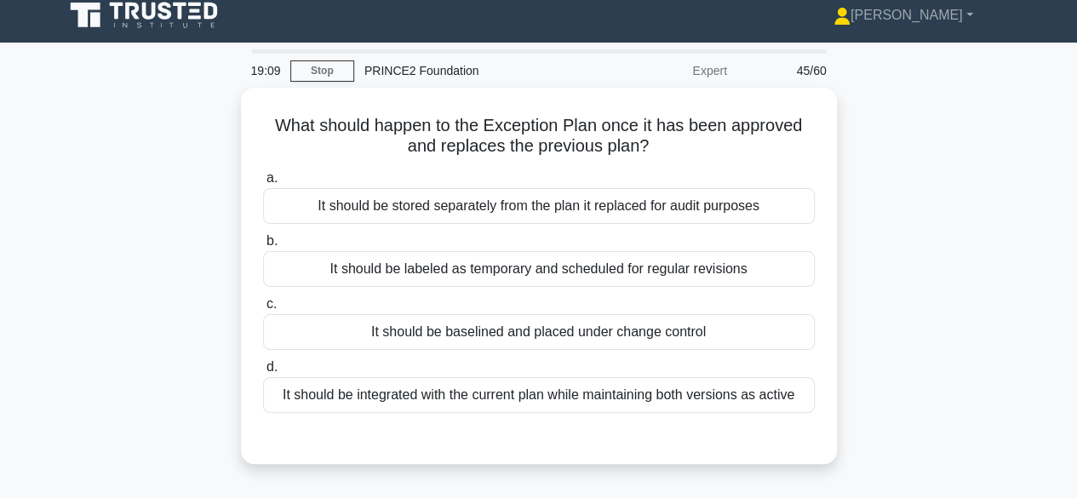
scroll to position [0, 0]
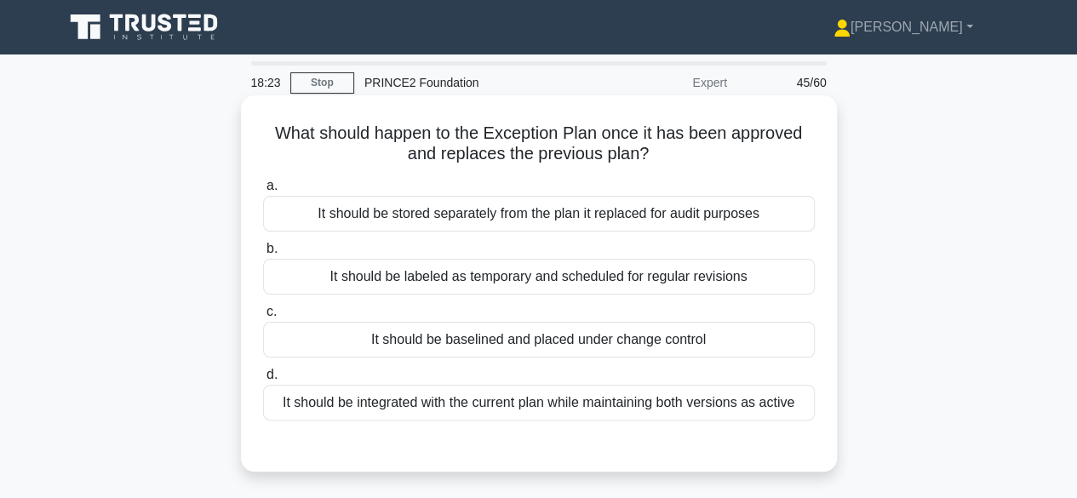
click at [656, 410] on div "It should be integrated with the current plan while maintaining both versions a…" at bounding box center [539, 403] width 552 height 36
click at [263, 381] on input "d. It should be integrated with the current plan while maintaining both version…" at bounding box center [263, 374] width 0 height 11
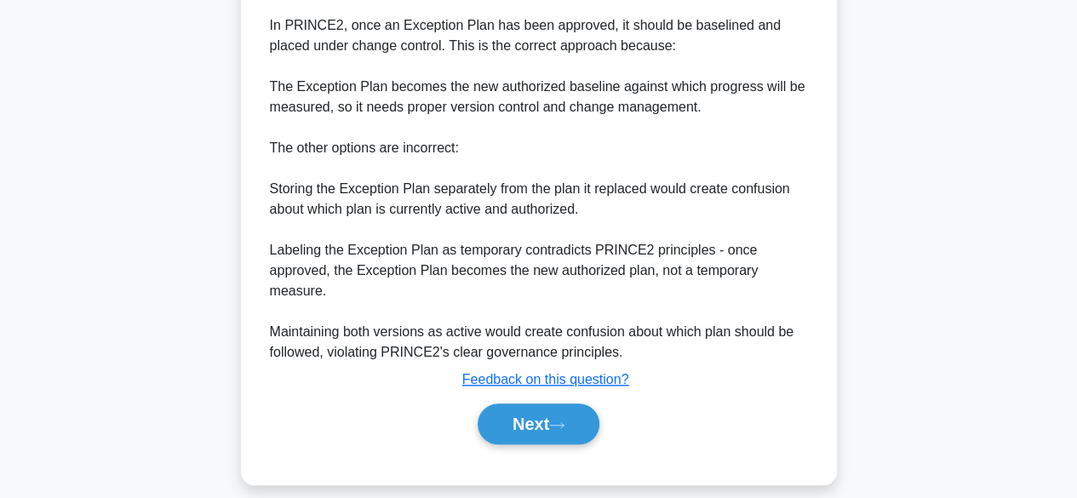
scroll to position [474, 0]
click at [564, 422] on icon at bounding box center [556, 424] width 15 height 9
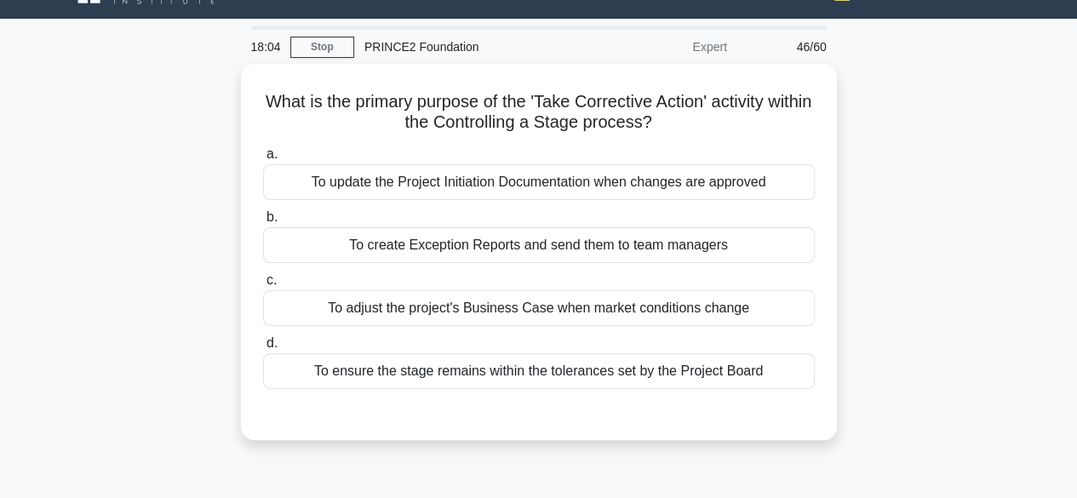
scroll to position [33, 0]
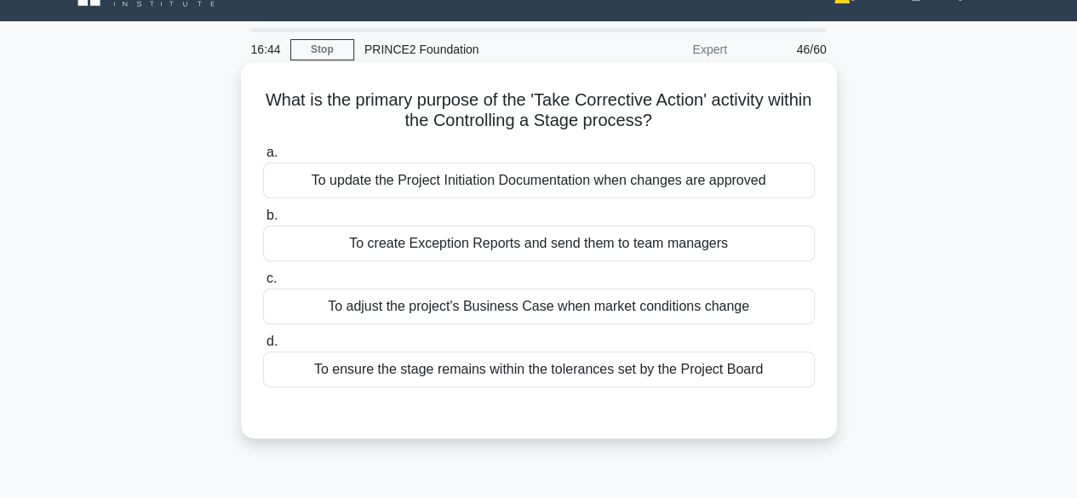
click at [649, 370] on div "To ensure the stage remains within the tolerances set by the Project Board" at bounding box center [539, 370] width 552 height 36
click at [263, 347] on input "d. To ensure the stage remains within the tolerances set by the Project Board" at bounding box center [263, 341] width 0 height 11
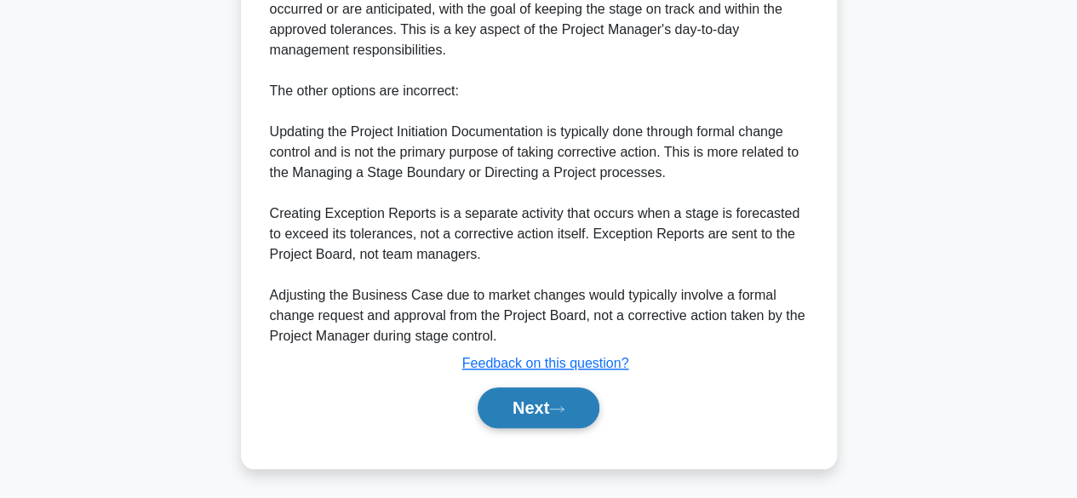
click at [549, 415] on button "Next" at bounding box center [539, 407] width 122 height 41
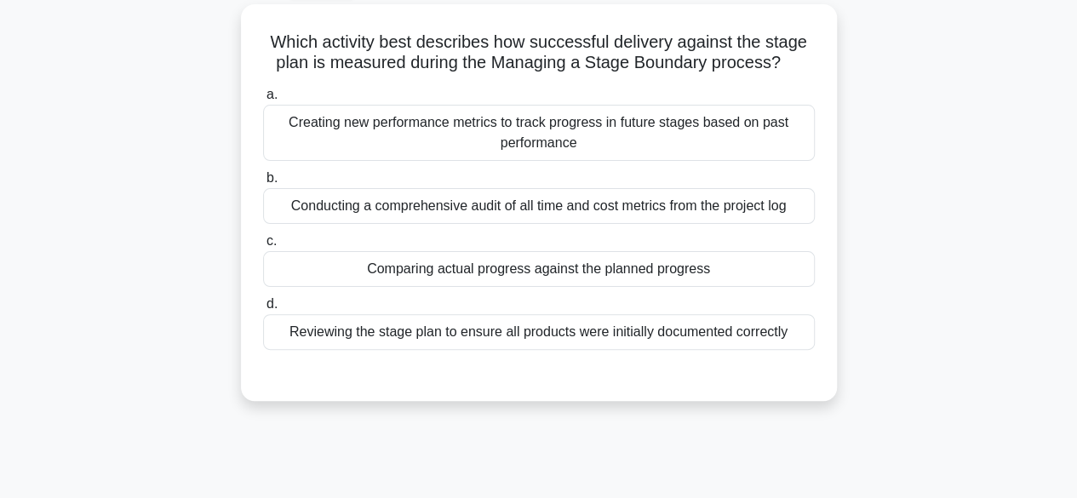
scroll to position [100, 0]
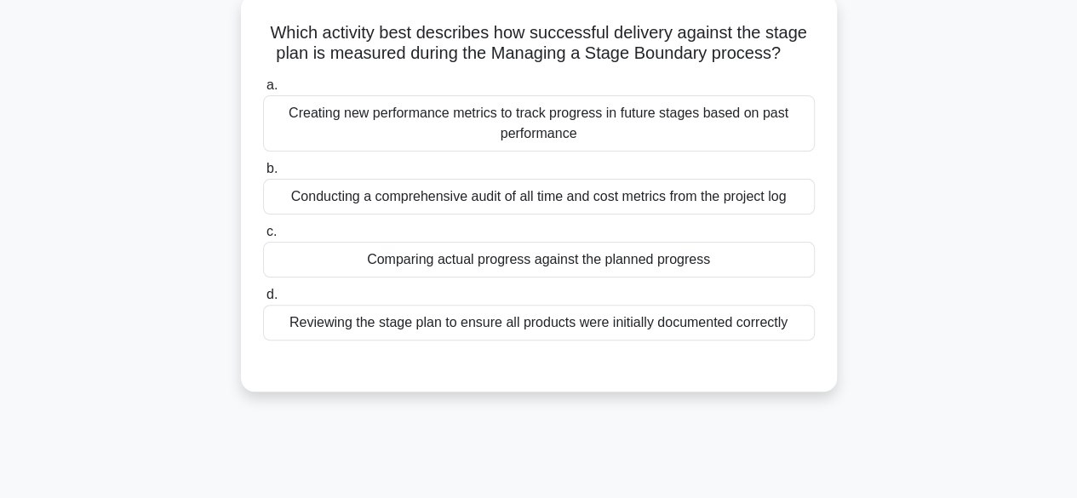
click at [363, 257] on div "Comparing actual progress against the planned progress" at bounding box center [539, 260] width 552 height 36
click at [263, 238] on input "c. Comparing actual progress against the planned progress" at bounding box center [263, 231] width 0 height 11
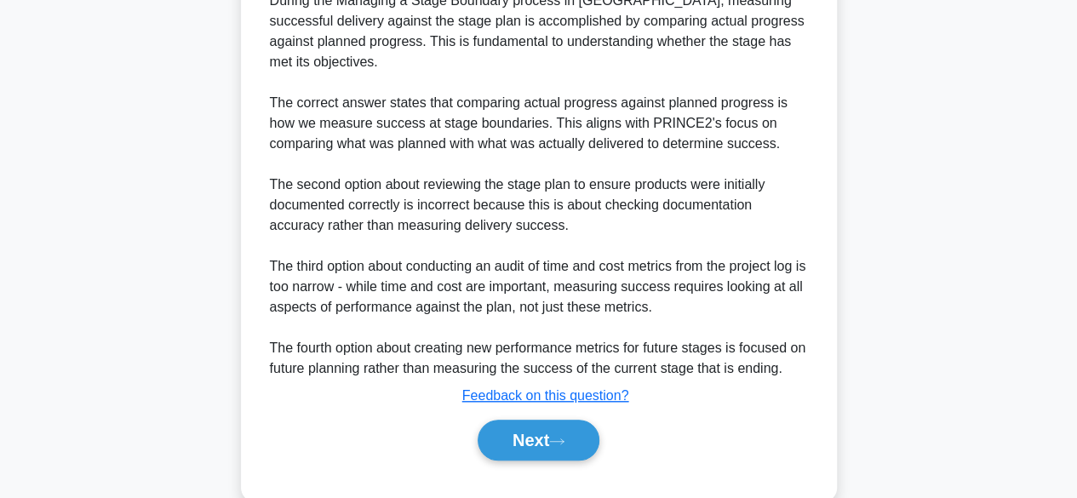
scroll to position [549, 0]
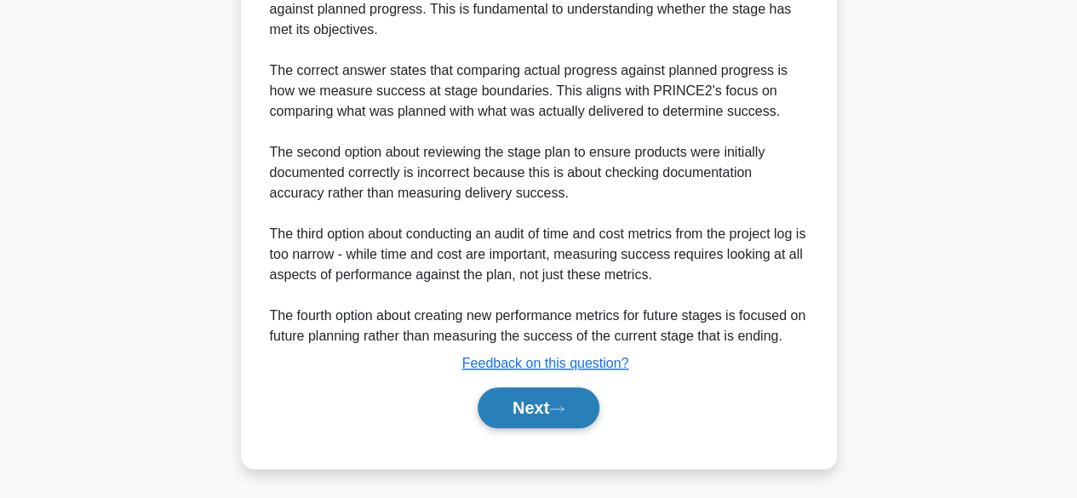
click at [545, 404] on button "Next" at bounding box center [539, 407] width 122 height 41
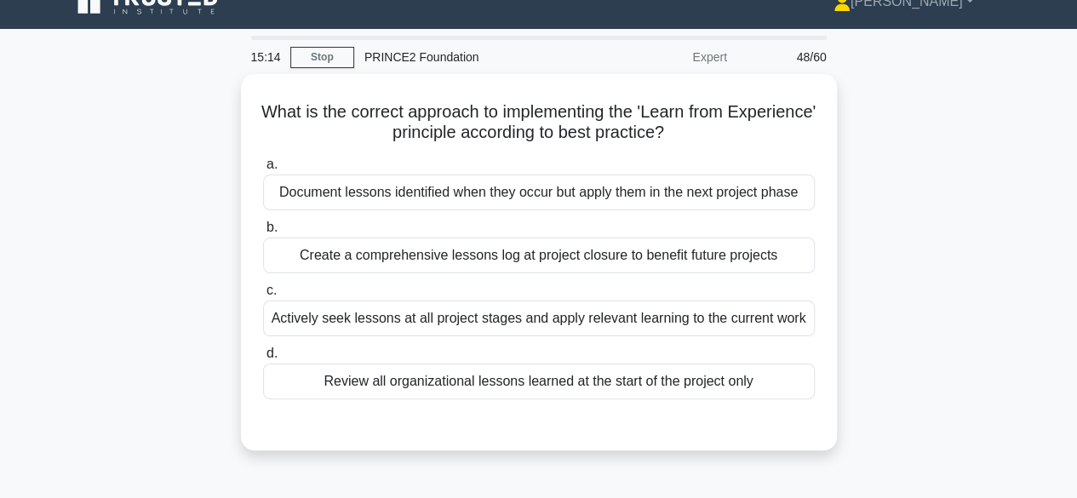
scroll to position [24, 0]
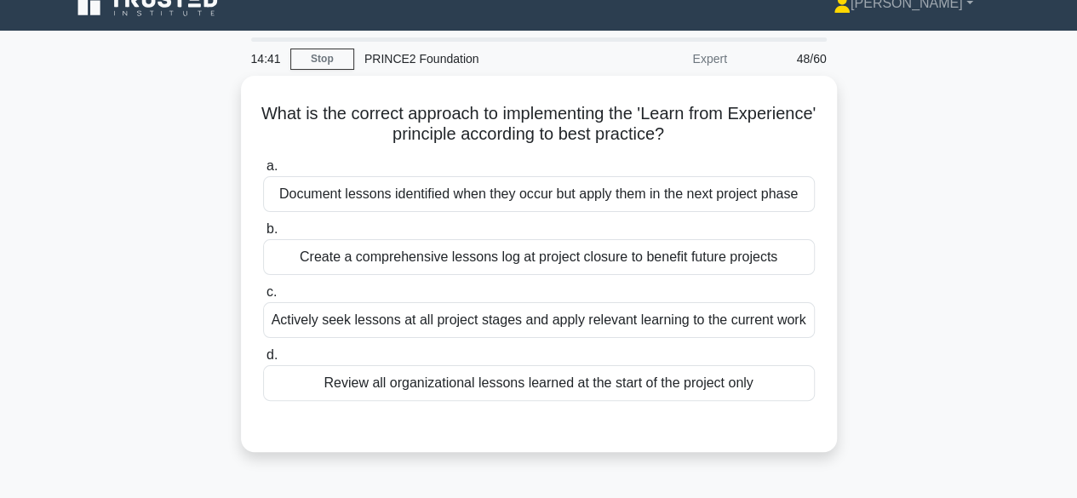
click at [230, 296] on div "What is the correct approach to implementing the 'Learn from Experience' princi…" at bounding box center [539, 274] width 970 height 397
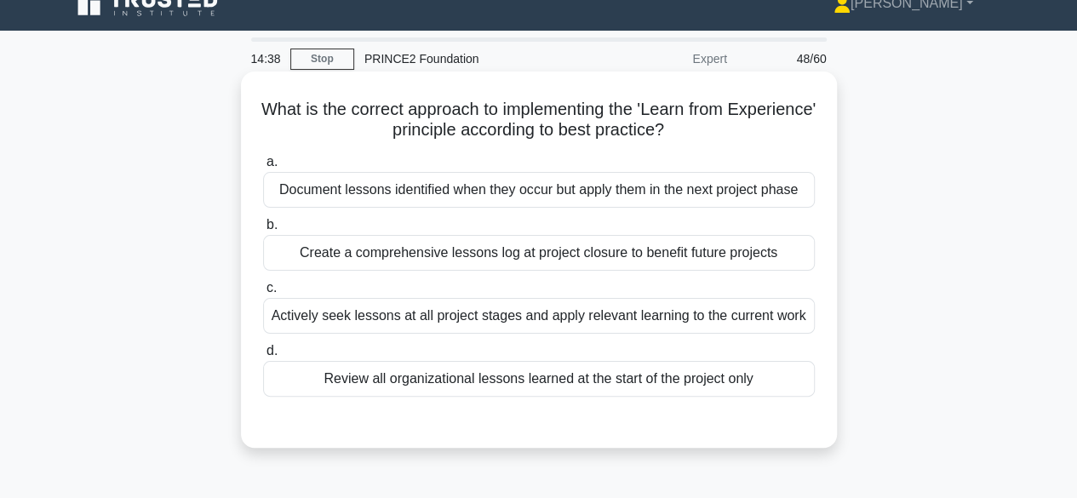
click at [294, 329] on div "Actively seek lessons at all project stages and apply relevant learning to the …" at bounding box center [539, 316] width 552 height 36
click at [263, 294] on input "c. Actively seek lessons at all project stages and apply relevant learning to t…" at bounding box center [263, 288] width 0 height 11
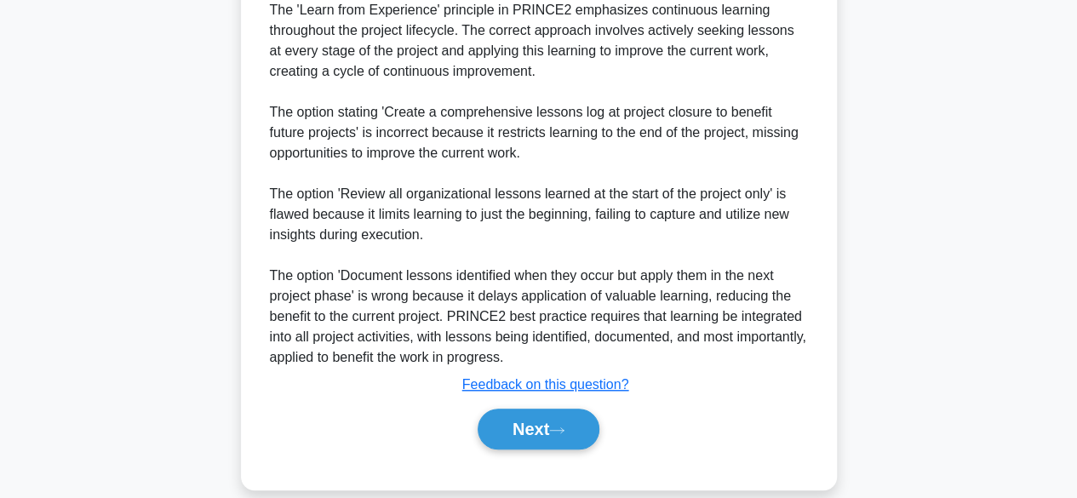
scroll to position [488, 0]
click at [537, 448] on button "Next" at bounding box center [539, 428] width 122 height 41
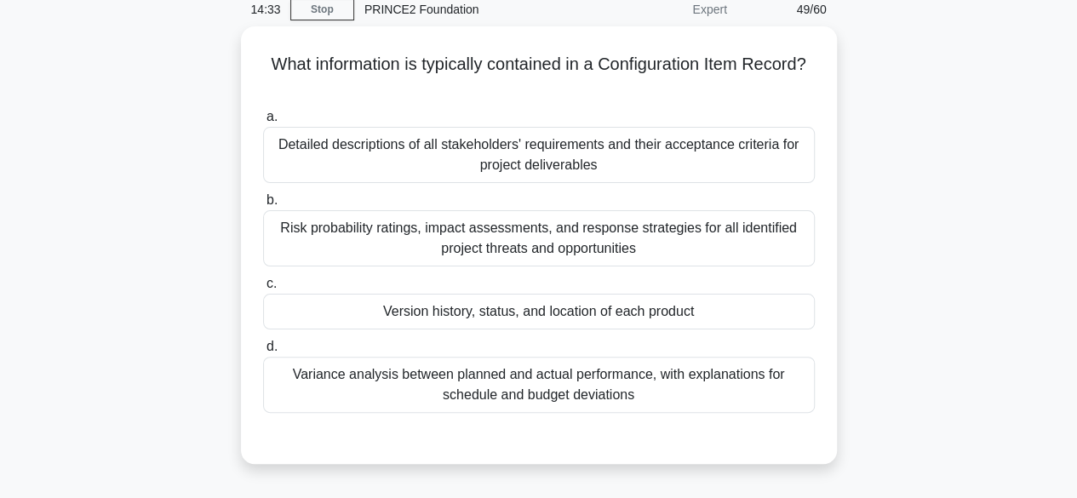
scroll to position [69, 0]
click at [343, 163] on div "Detailed descriptions of all stakeholders' requirements and their acceptance cr…" at bounding box center [539, 155] width 552 height 56
click at [263, 123] on input "a. Detailed descriptions of all stakeholders' requirements and their acceptance…" at bounding box center [263, 117] width 0 height 11
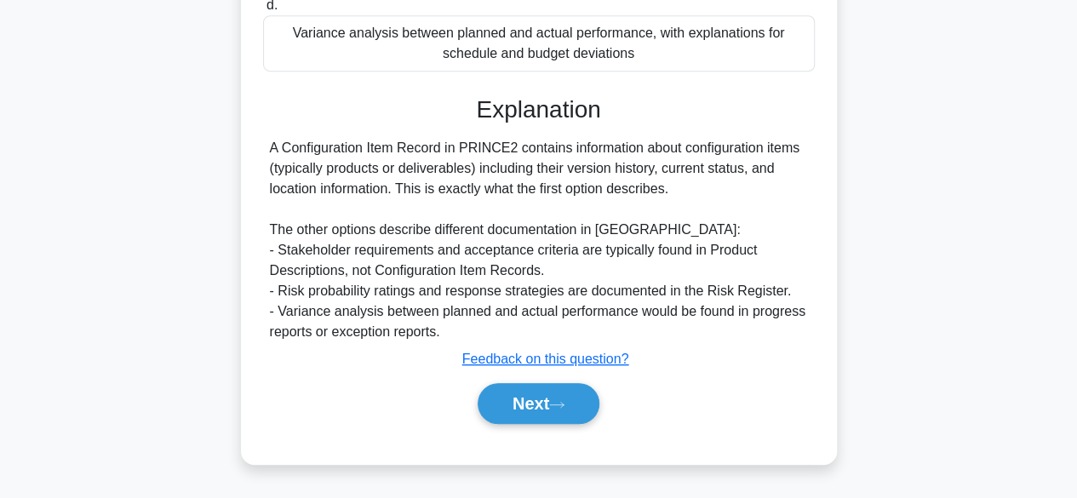
scroll to position [413, 0]
click at [529, 410] on button "Next" at bounding box center [539, 402] width 122 height 41
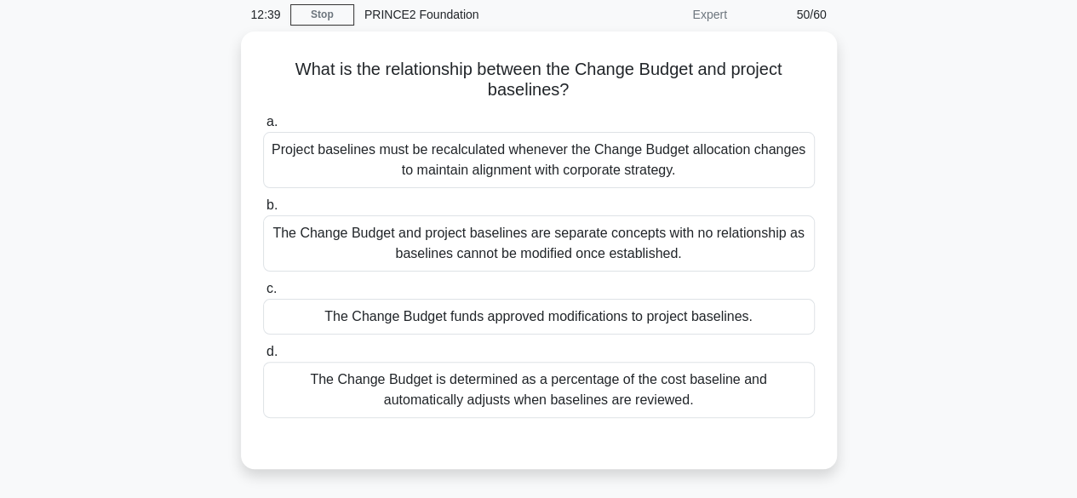
scroll to position [68, 0]
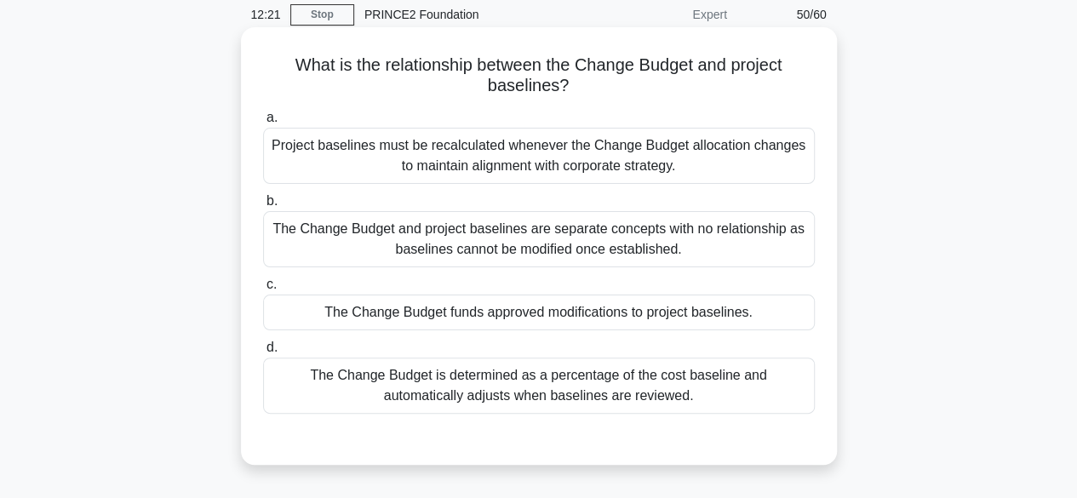
click at [311, 320] on div "The Change Budget funds approved modifications to project baselines." at bounding box center [539, 313] width 552 height 36
click at [263, 290] on input "c. The Change Budget funds approved modifications to project baselines." at bounding box center [263, 284] width 0 height 11
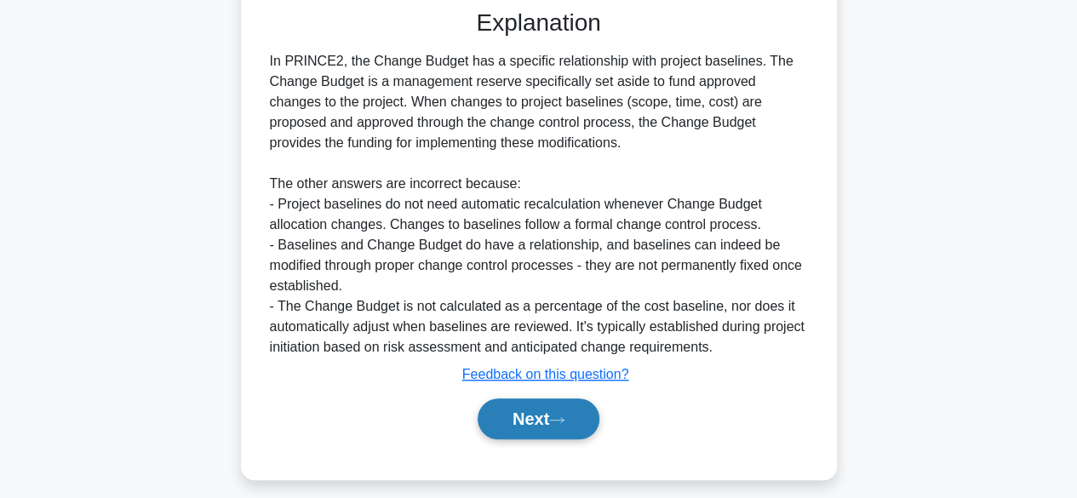
click at [537, 434] on button "Next" at bounding box center [539, 418] width 122 height 41
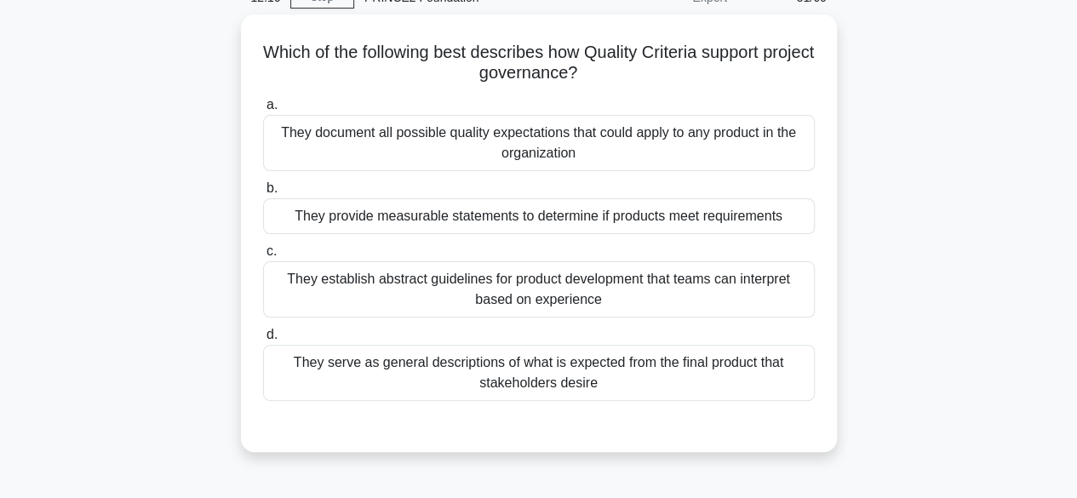
scroll to position [37, 0]
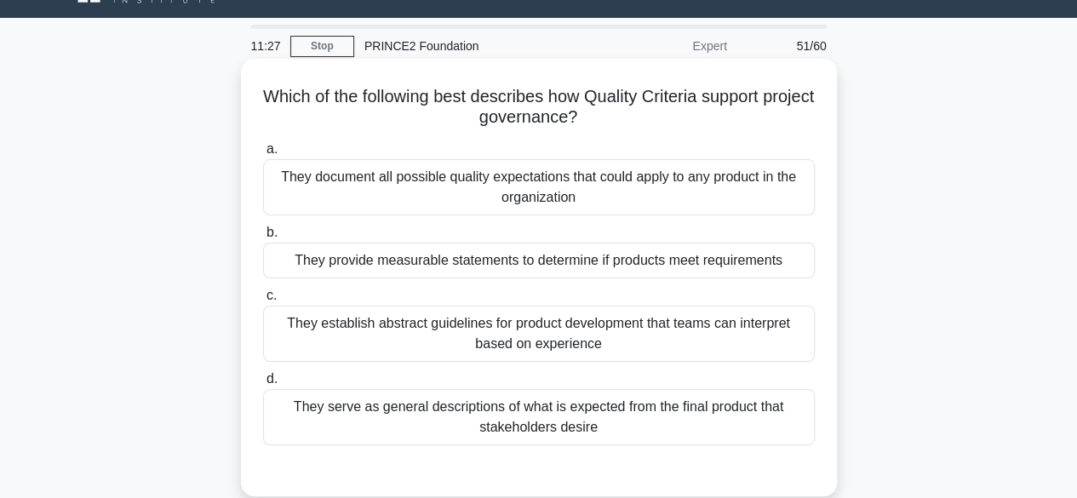
click at [341, 278] on div "They provide measurable statements to determine if products meet requirements" at bounding box center [539, 261] width 552 height 36
click at [263, 238] on input "b. They provide measurable statements to determine if products meet requirements" at bounding box center [263, 232] width 0 height 11
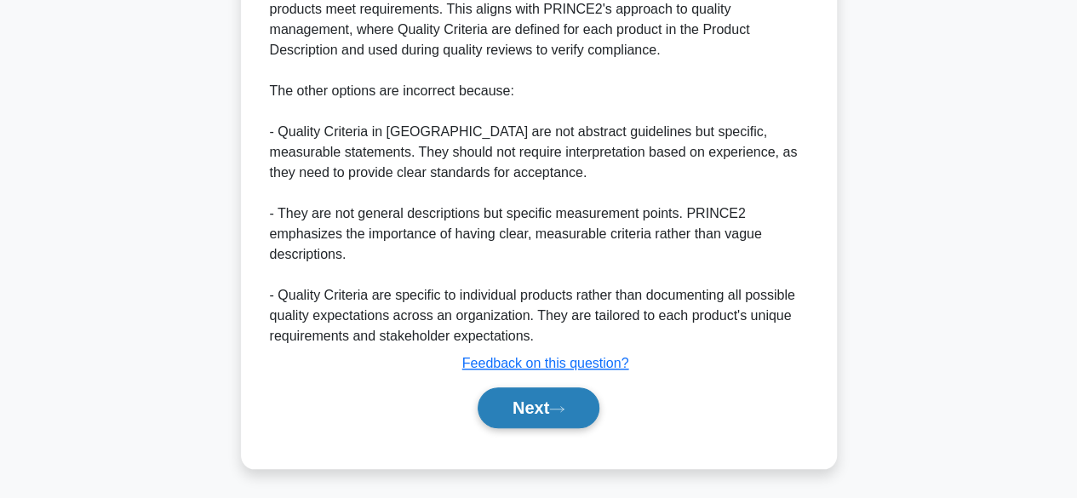
click at [528, 410] on button "Next" at bounding box center [539, 407] width 122 height 41
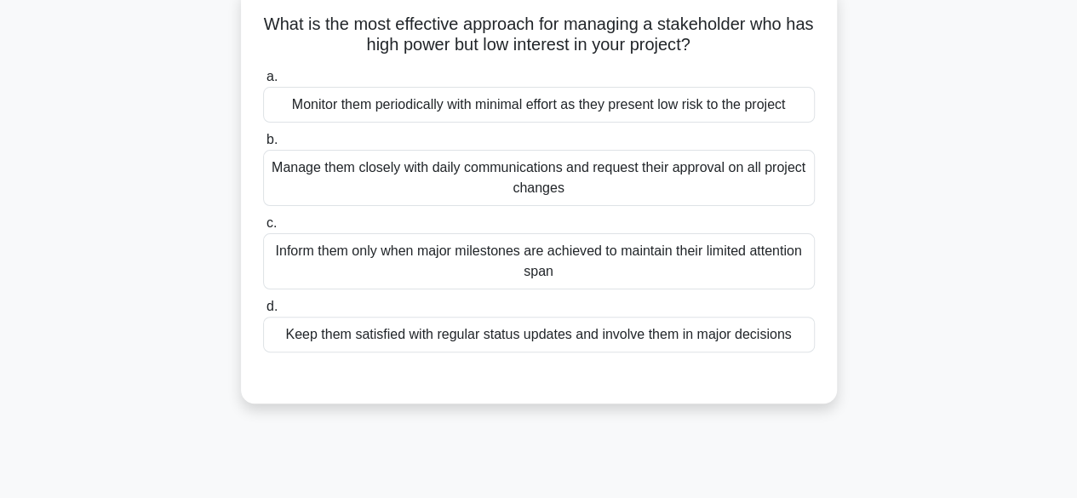
scroll to position [114, 0]
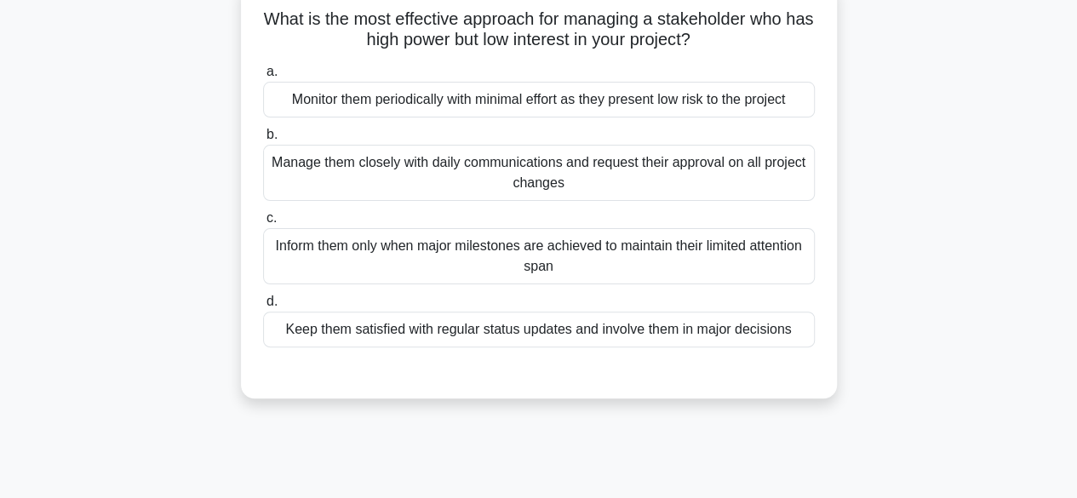
click at [290, 266] on div "Inform them only when major milestones are achieved to maintain their limited a…" at bounding box center [539, 256] width 552 height 56
click at [263, 224] on input "c. Inform them only when major milestones are achieved to maintain their limite…" at bounding box center [263, 218] width 0 height 11
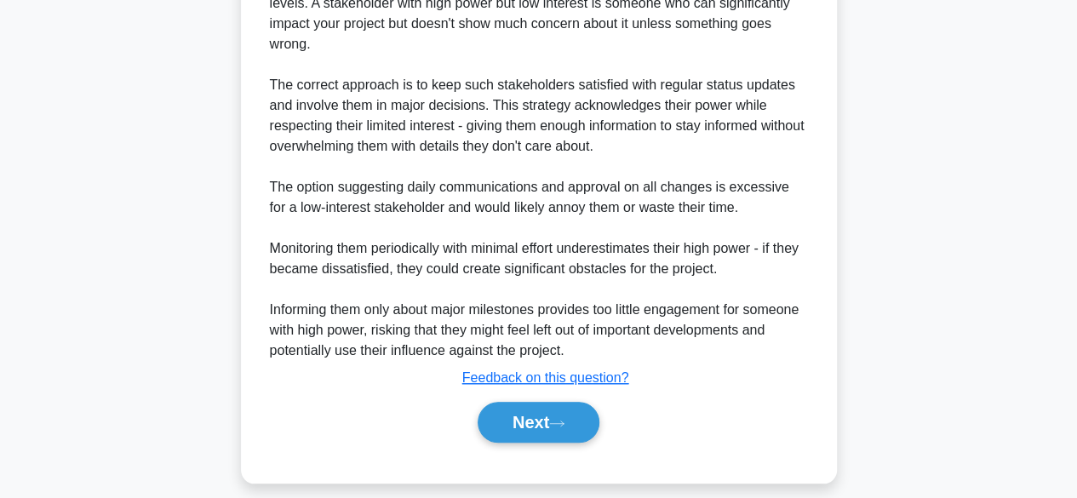
scroll to position [572, 0]
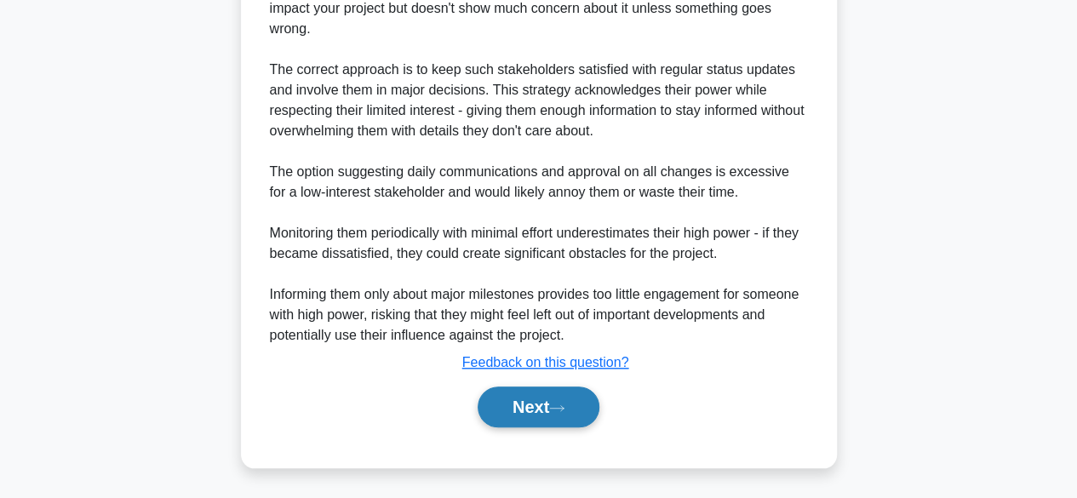
click at [521, 414] on button "Next" at bounding box center [539, 406] width 122 height 41
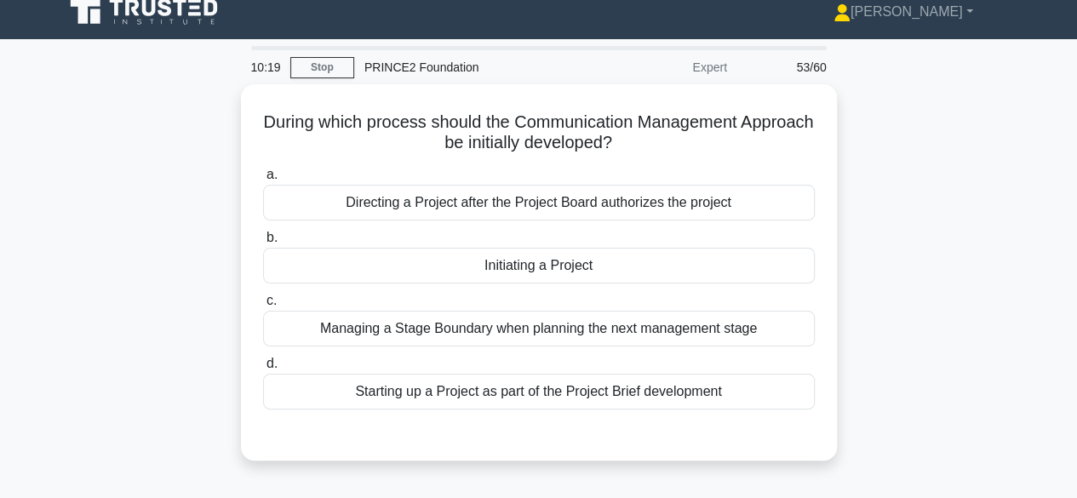
scroll to position [0, 0]
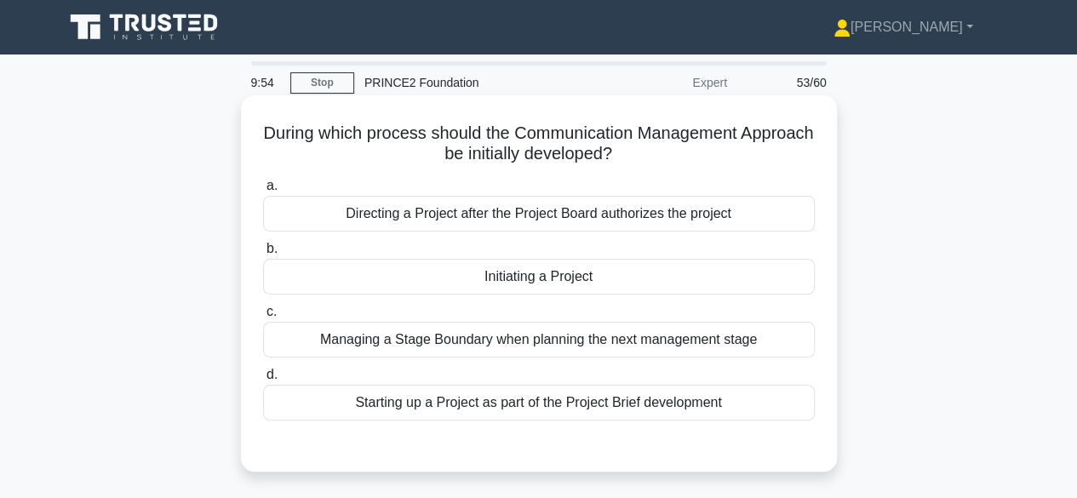
click at [417, 288] on div "Initiating a Project" at bounding box center [539, 277] width 552 height 36
click at [263, 255] on input "b. Initiating a Project" at bounding box center [263, 248] width 0 height 11
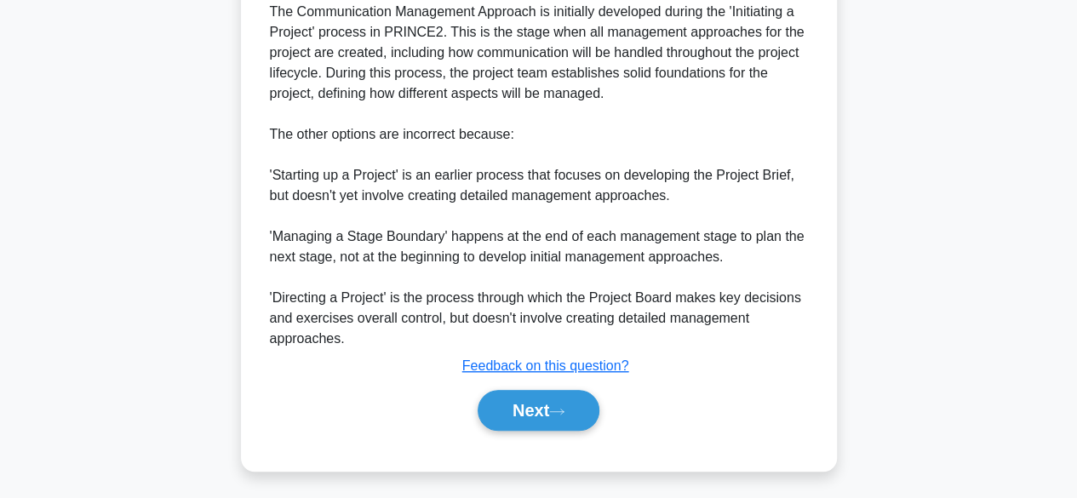
scroll to position [488, 0]
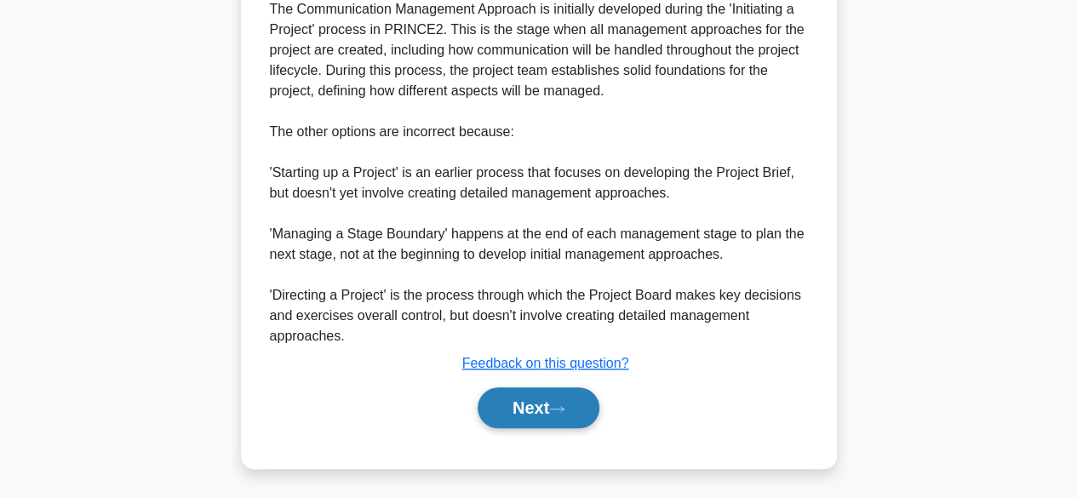
click at [524, 406] on button "Next" at bounding box center [539, 407] width 122 height 41
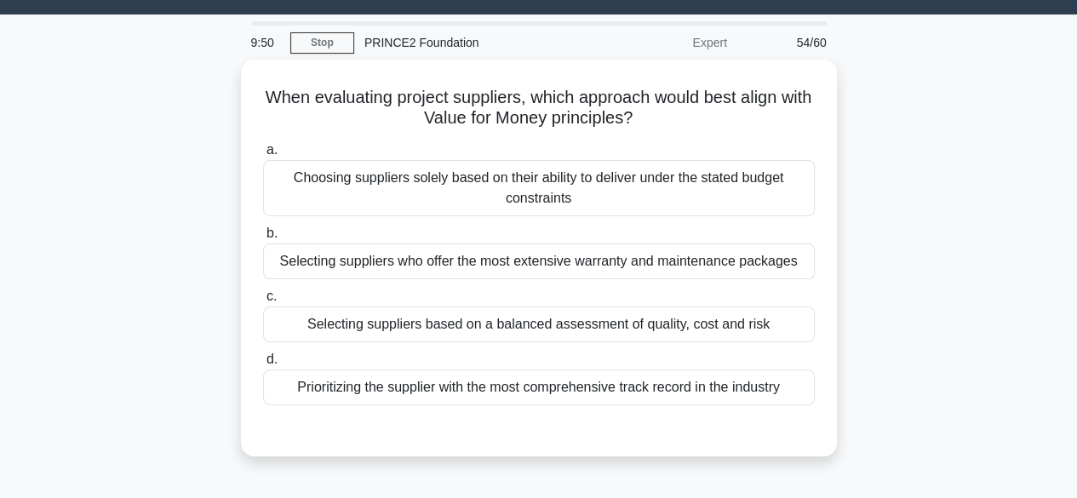
scroll to position [20, 0]
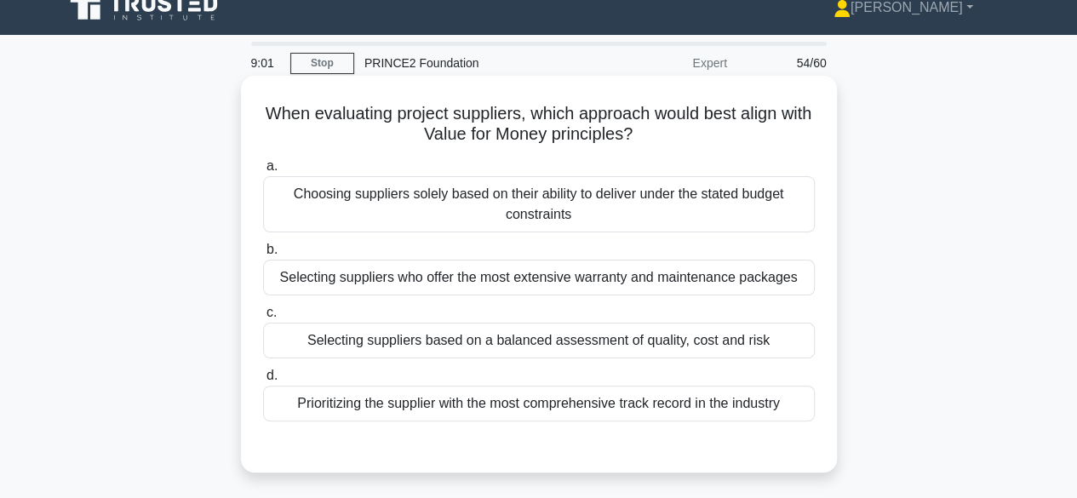
click at [749, 345] on div "Selecting suppliers based on a balanced assessment of quality, cost and risk" at bounding box center [539, 341] width 552 height 36
click at [263, 318] on input "c. Selecting suppliers based on a balanced assessment of quality, cost and risk" at bounding box center [263, 312] width 0 height 11
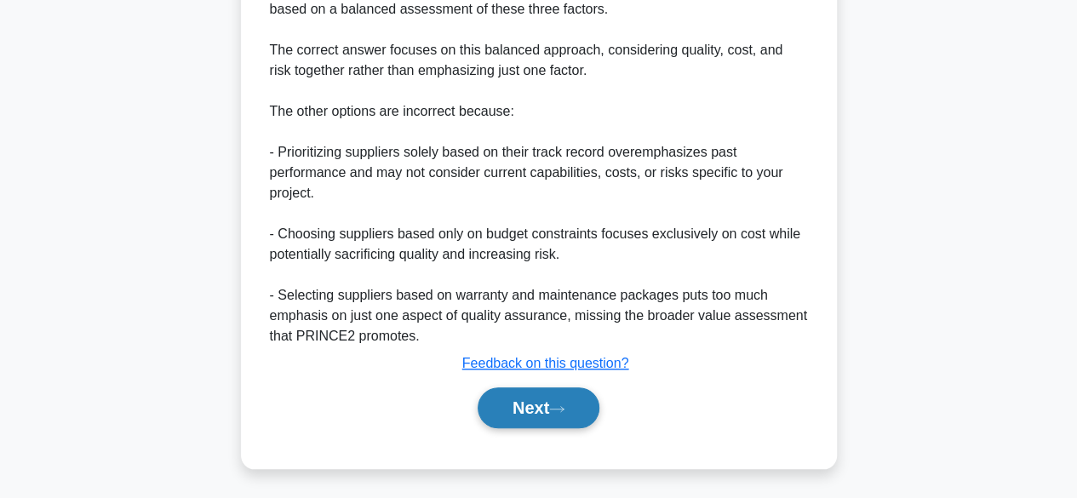
click at [545, 415] on button "Next" at bounding box center [539, 407] width 122 height 41
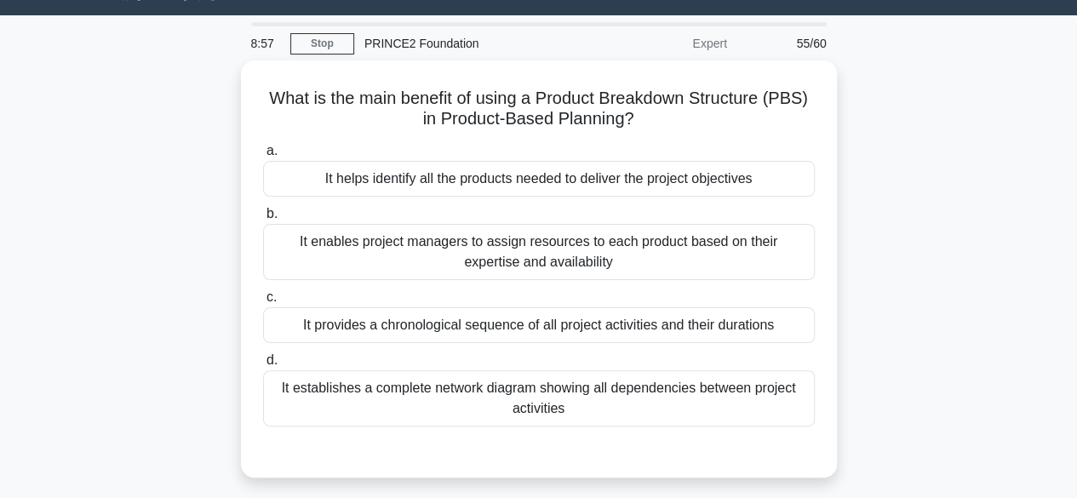
scroll to position [53, 0]
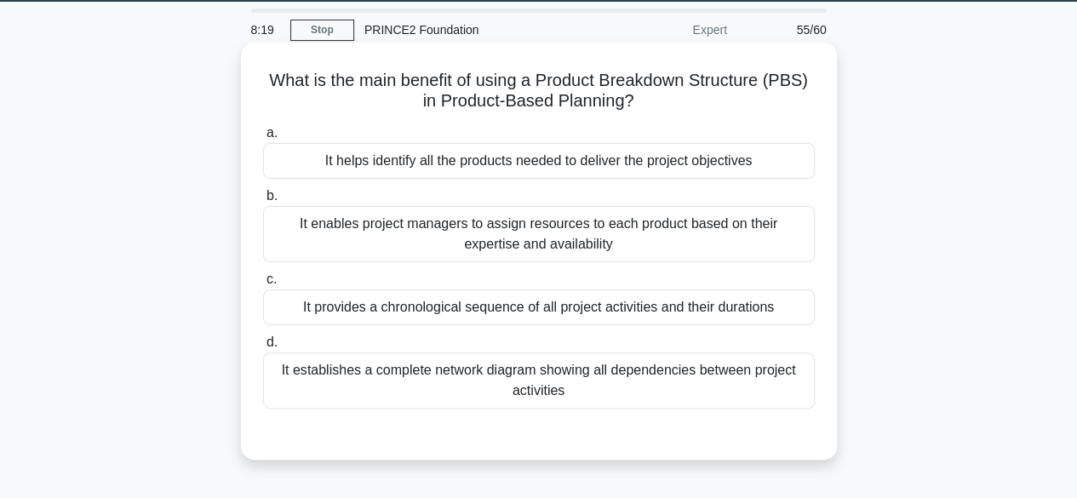
click at [776, 165] on div "It helps identify all the products needed to deliver the project objectives" at bounding box center [539, 161] width 552 height 36
click at [263, 139] on input "a. It helps identify all the products needed to deliver the project objectives" at bounding box center [263, 133] width 0 height 11
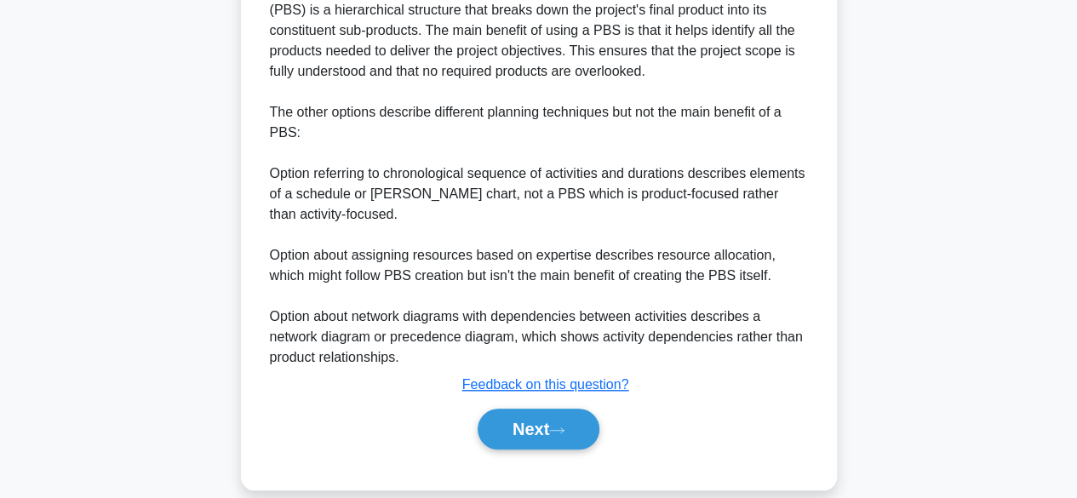
scroll to position [570, 0]
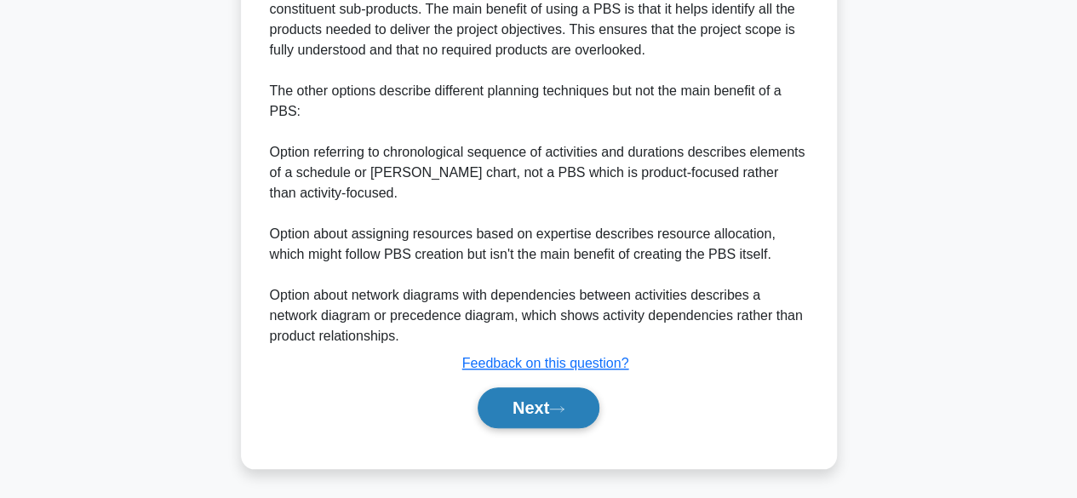
click at [559, 409] on icon at bounding box center [556, 408] width 15 height 9
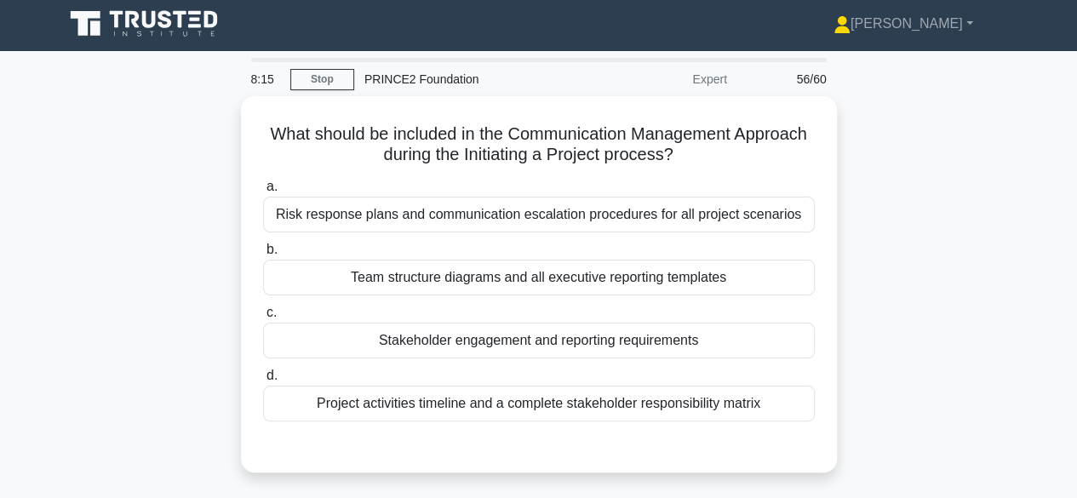
scroll to position [0, 0]
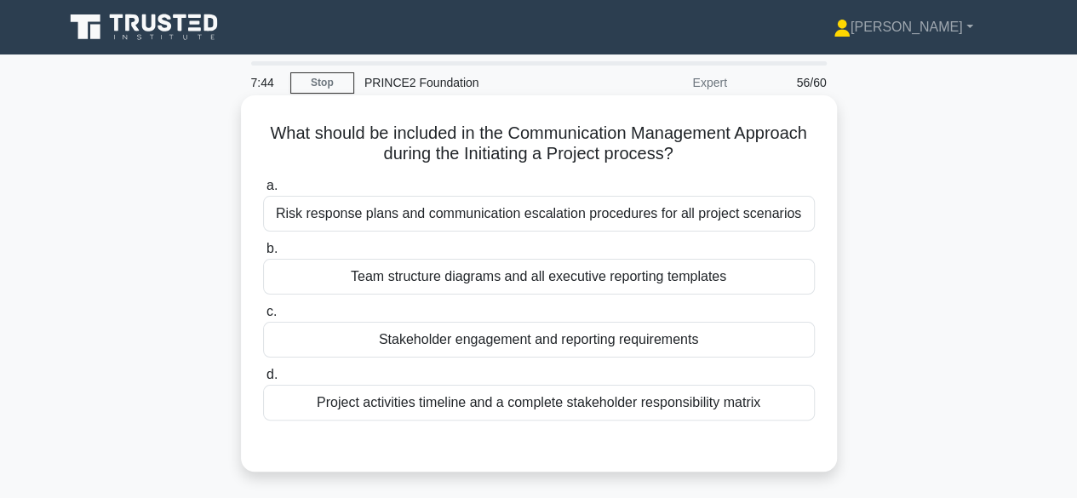
click at [749, 350] on div "Stakeholder engagement and reporting requirements" at bounding box center [539, 340] width 552 height 36
click at [263, 318] on input "c. Stakeholder engagement and reporting requirements" at bounding box center [263, 311] width 0 height 11
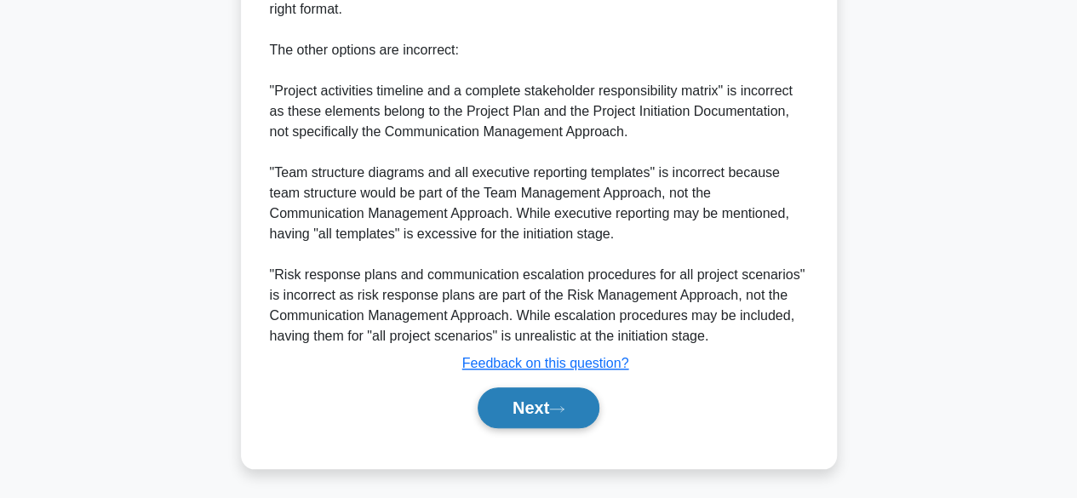
click at [569, 417] on button "Next" at bounding box center [539, 407] width 122 height 41
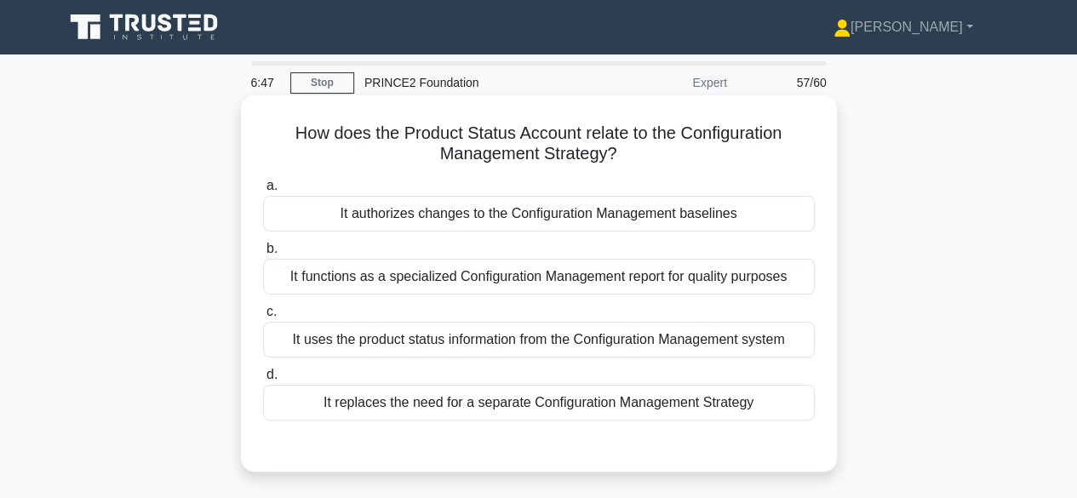
click at [793, 347] on div "It uses the product status information from the Configuration Management system" at bounding box center [539, 340] width 552 height 36
click at [263, 318] on input "c. It uses the product status information from the Configuration Management sys…" at bounding box center [263, 311] width 0 height 11
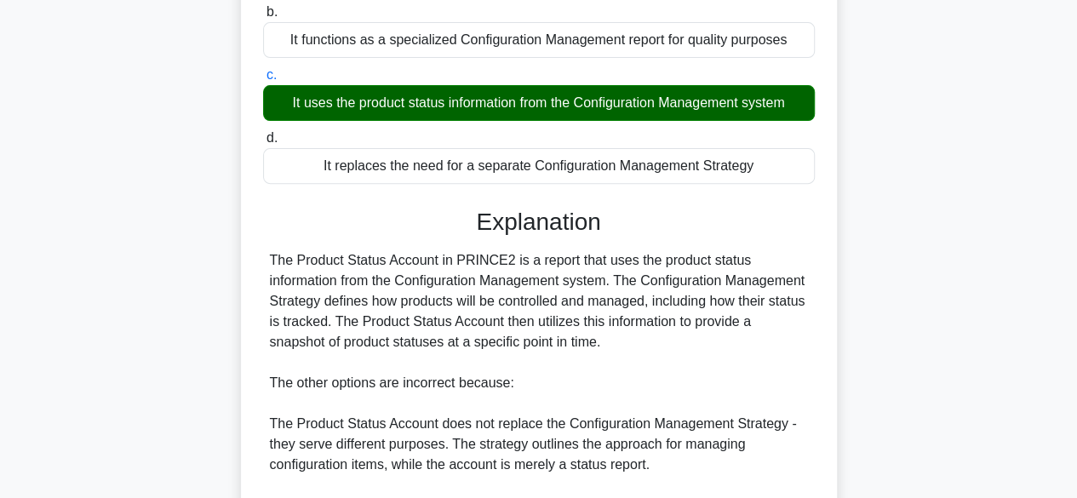
scroll to position [255, 0]
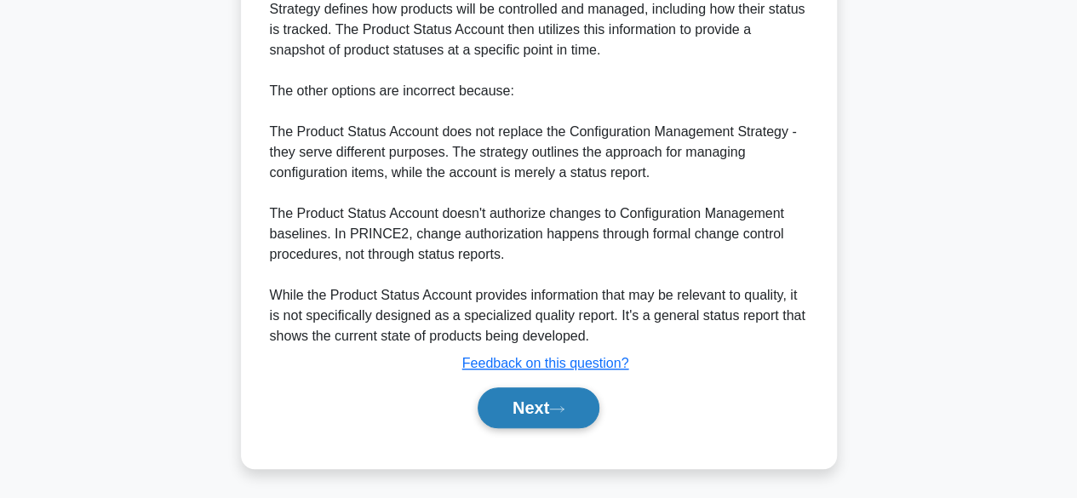
click at [565, 414] on button "Next" at bounding box center [539, 407] width 122 height 41
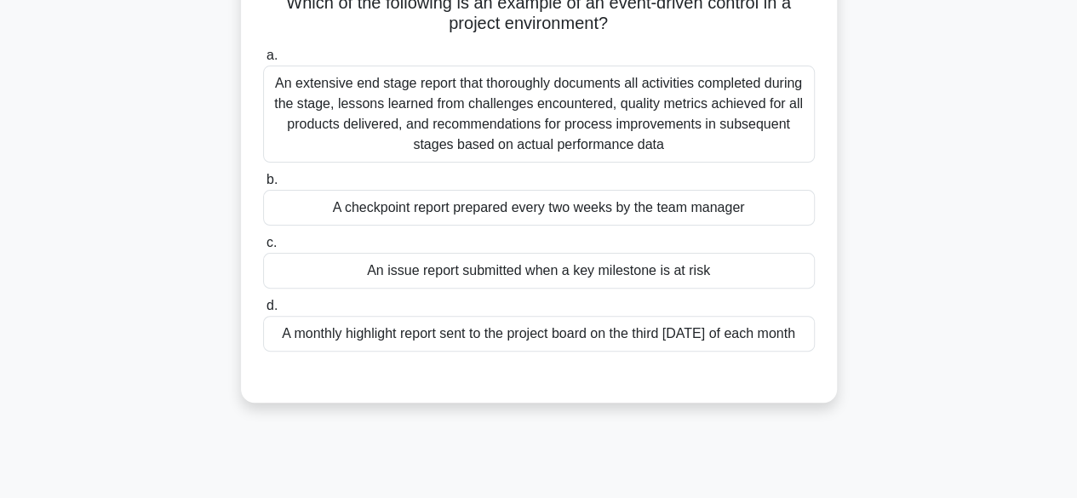
scroll to position [141, 0]
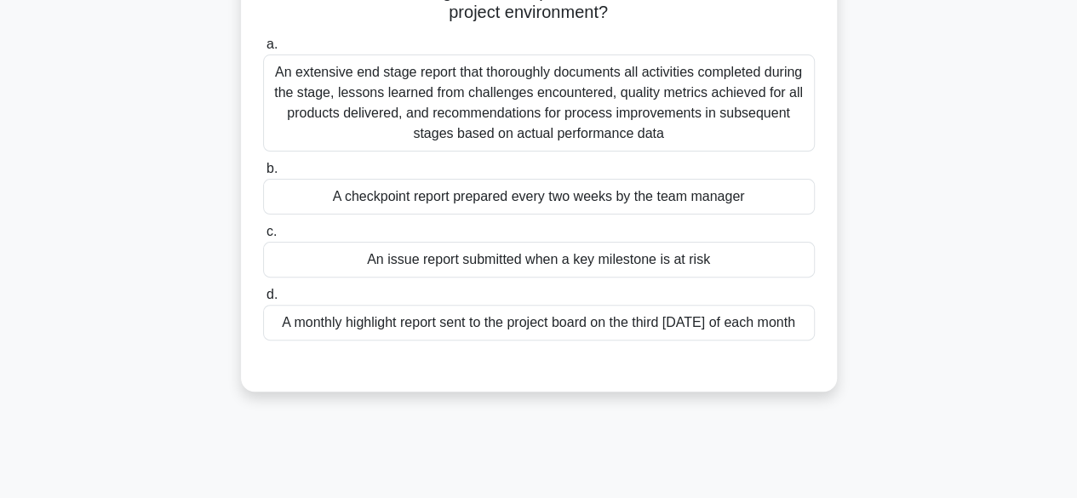
click at [775, 324] on div "A monthly highlight report sent to the project board on the third Friday of eac…" at bounding box center [539, 323] width 552 height 36
click at [263, 301] on input "d. A monthly highlight report sent to the project board on the third Friday of …" at bounding box center [263, 294] width 0 height 11
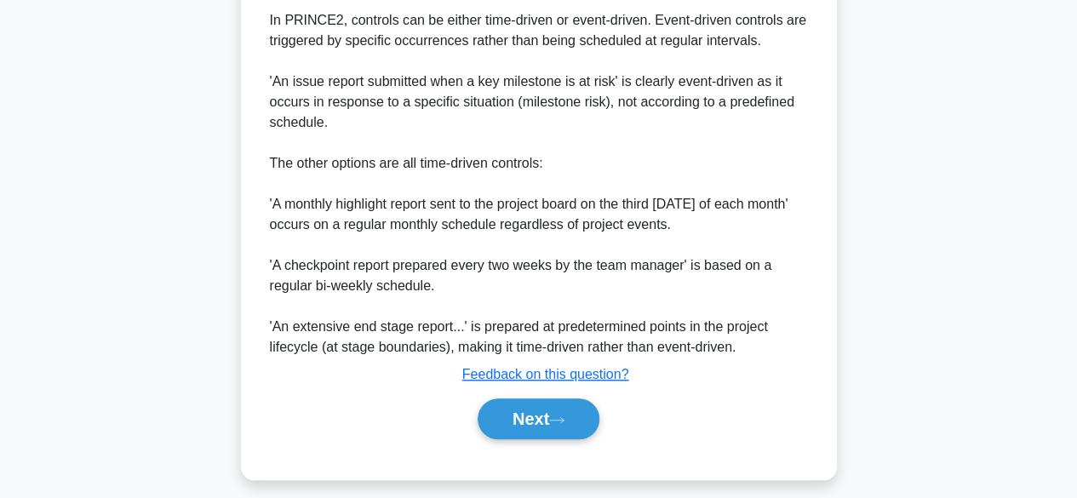
scroll to position [541, 0]
click at [534, 438] on button "Next" at bounding box center [539, 418] width 122 height 41
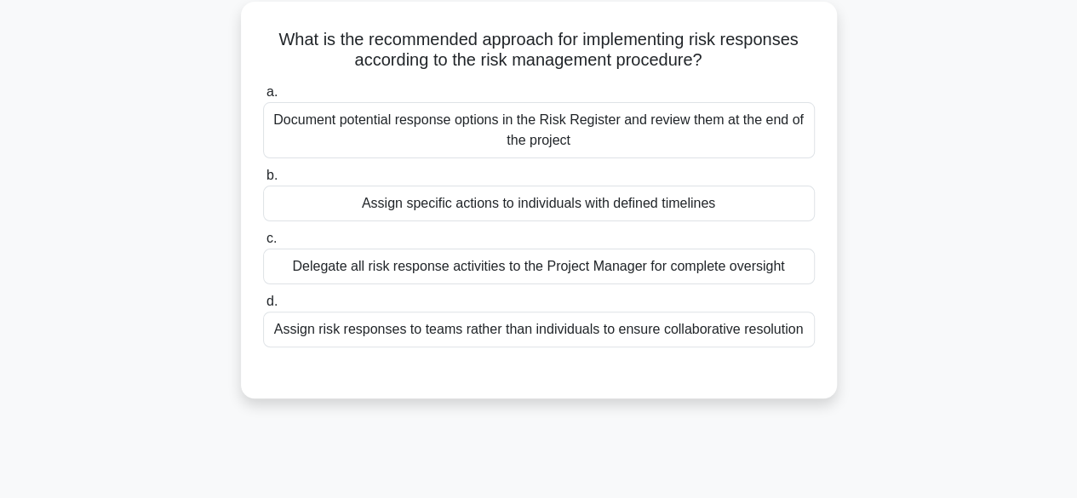
scroll to position [95, 0]
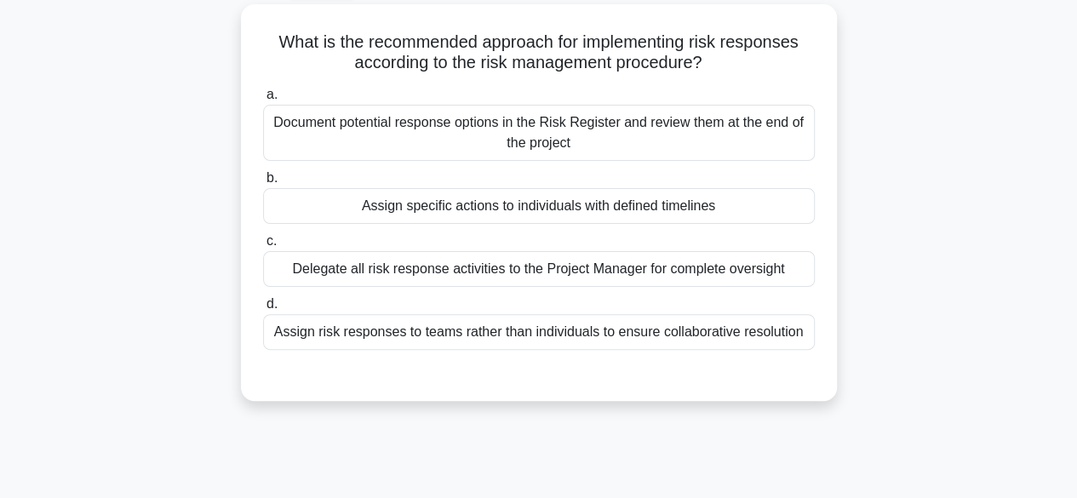
click at [906, 254] on div "What is the recommended approach for implementing risk responses according to t…" at bounding box center [539, 212] width 970 height 417
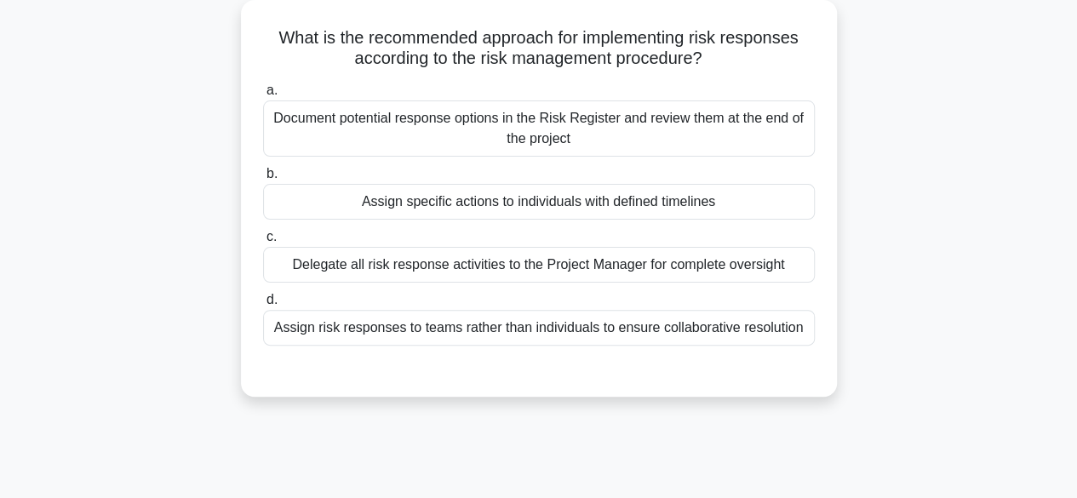
click at [756, 209] on div "Assign specific actions to individuals with defined timelines" at bounding box center [539, 202] width 552 height 36
click at [263, 180] on input "b. Assign specific actions to individuals with defined timelines" at bounding box center [263, 174] width 0 height 11
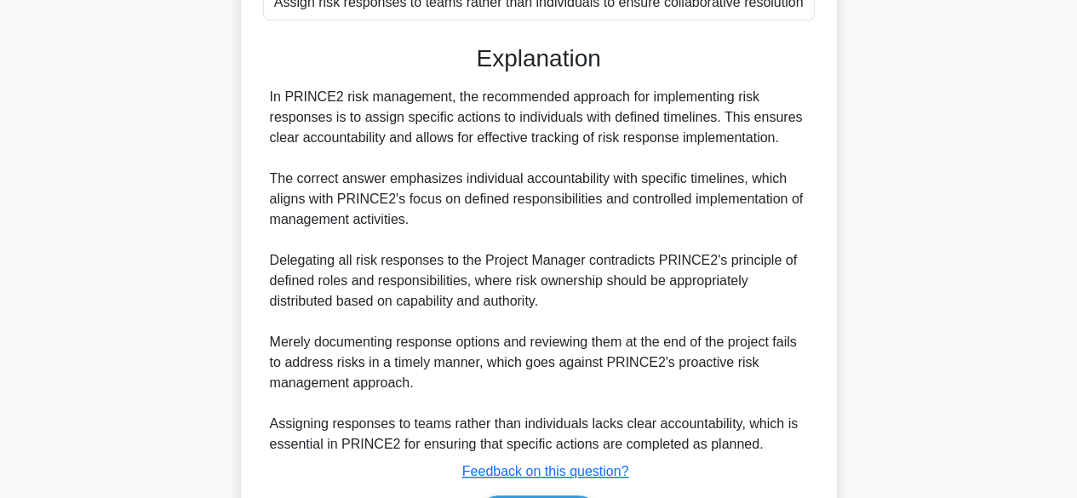
scroll to position [463, 0]
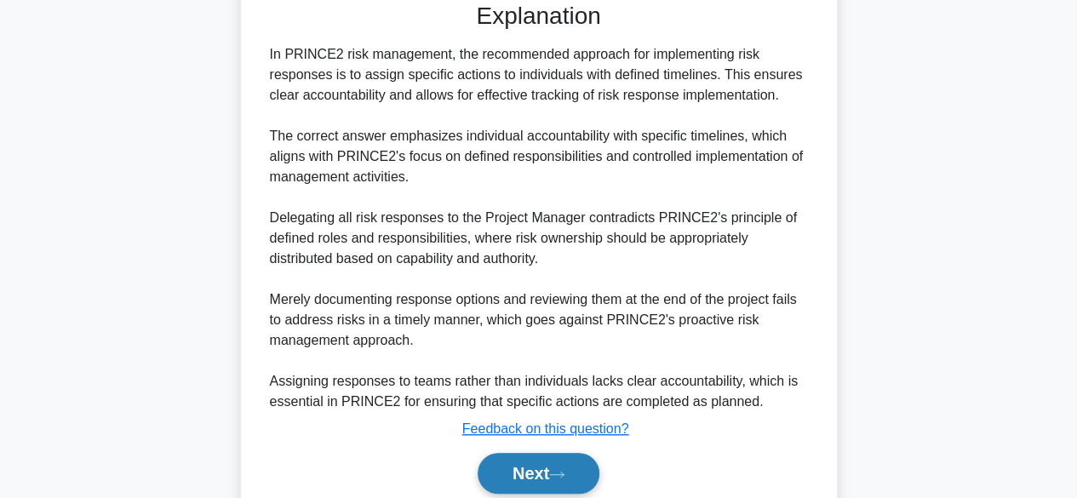
click at [562, 474] on icon at bounding box center [556, 474] width 15 height 9
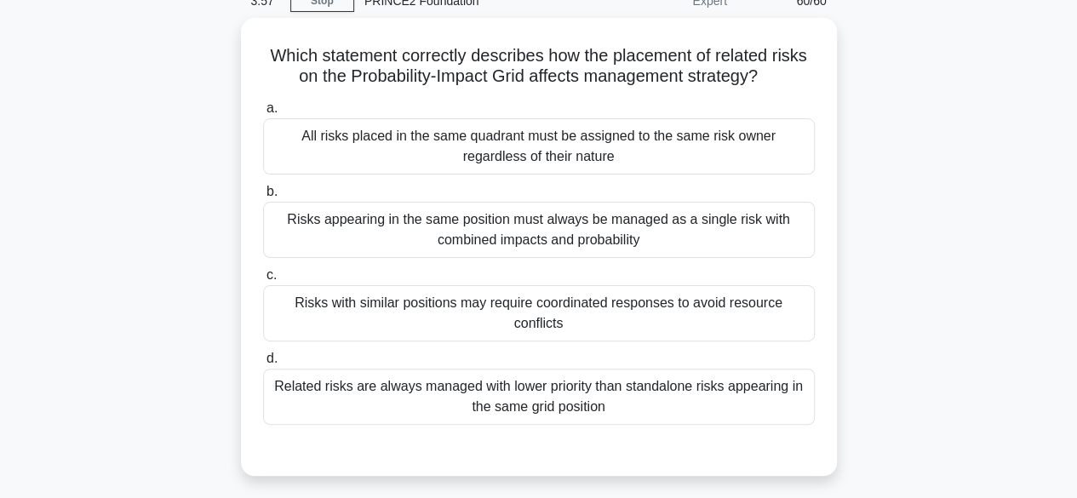
scroll to position [77, 0]
click at [790, 304] on div "Risks with similar positions may require coordinated responses to avoid resourc…" at bounding box center [539, 313] width 552 height 56
click at [263, 281] on input "c. Risks with similar positions may require coordinated responses to avoid reso…" at bounding box center [263, 275] width 0 height 11
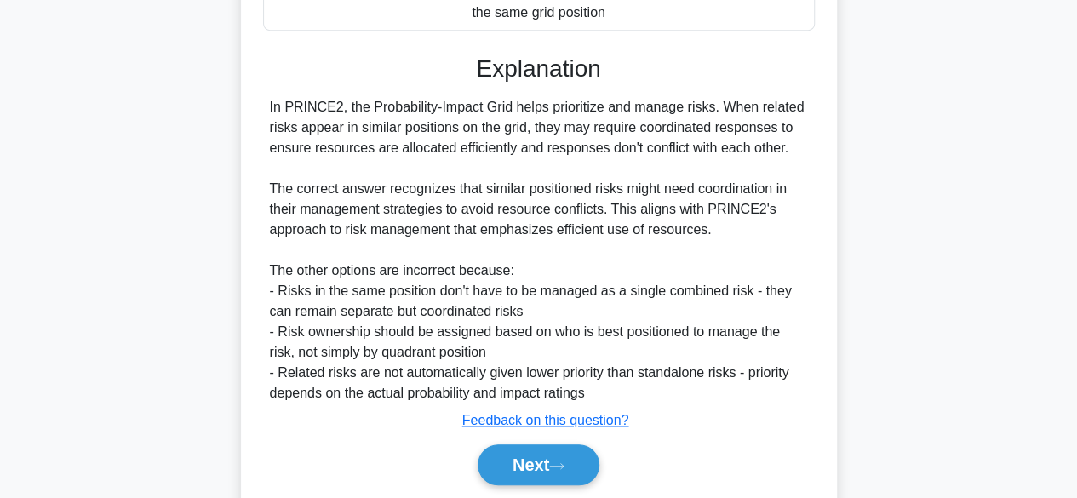
scroll to position [472, 0]
click at [564, 468] on icon at bounding box center [556, 465] width 15 height 9
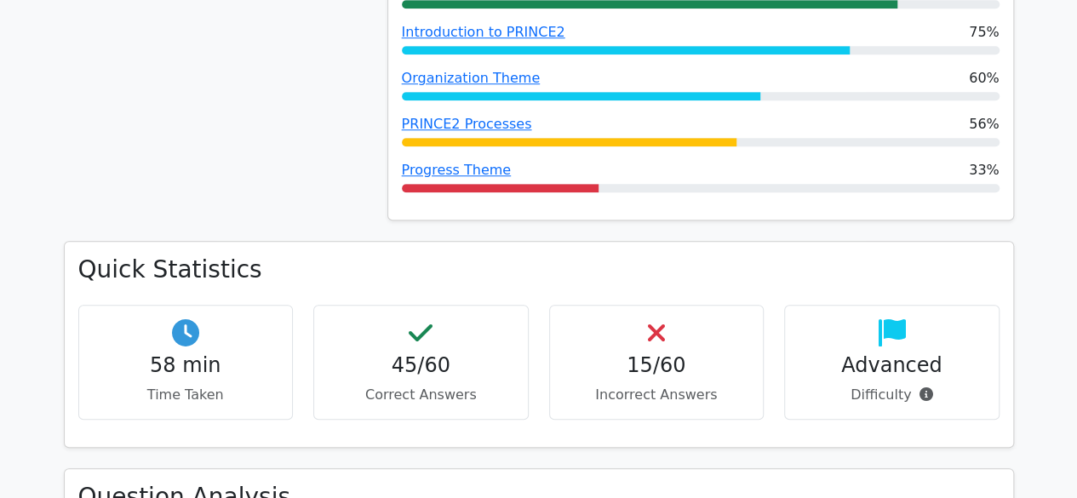
scroll to position [569, 0]
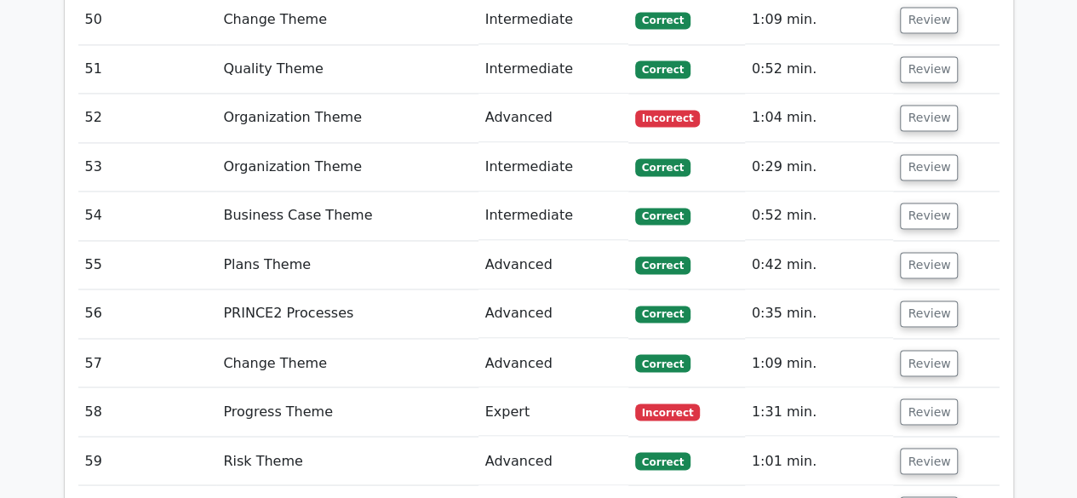
scroll to position [4851, 0]
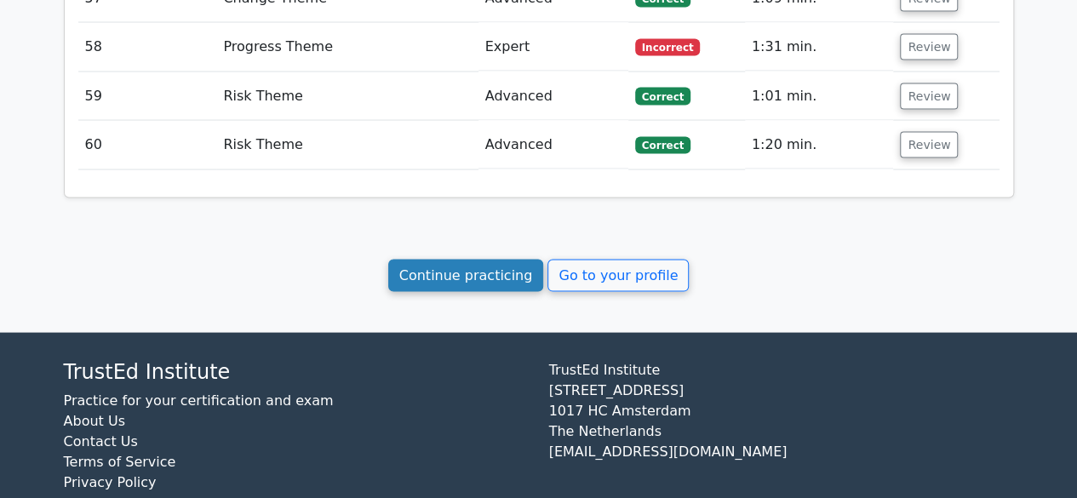
click at [437, 260] on link "Continue practicing" at bounding box center [466, 276] width 156 height 32
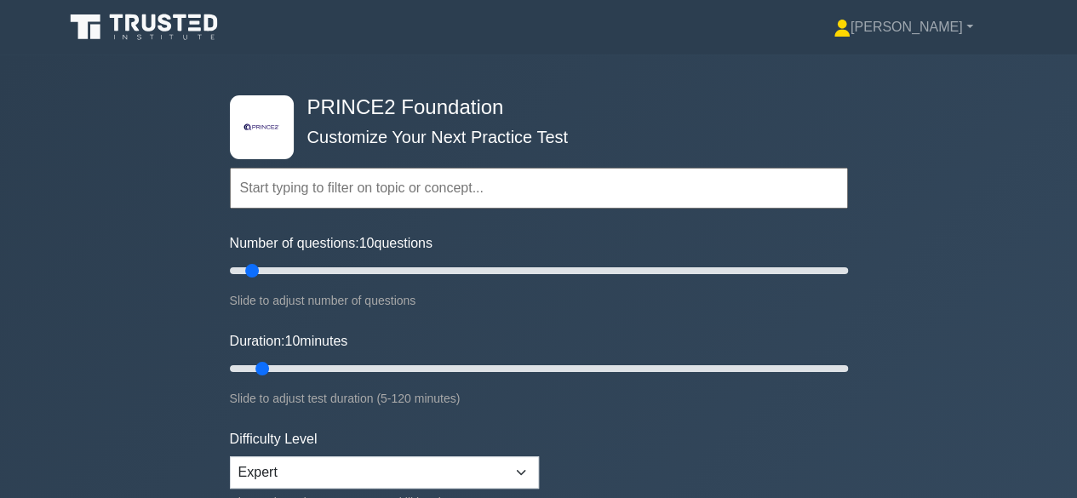
click at [268, 197] on input "text" at bounding box center [539, 188] width 618 height 41
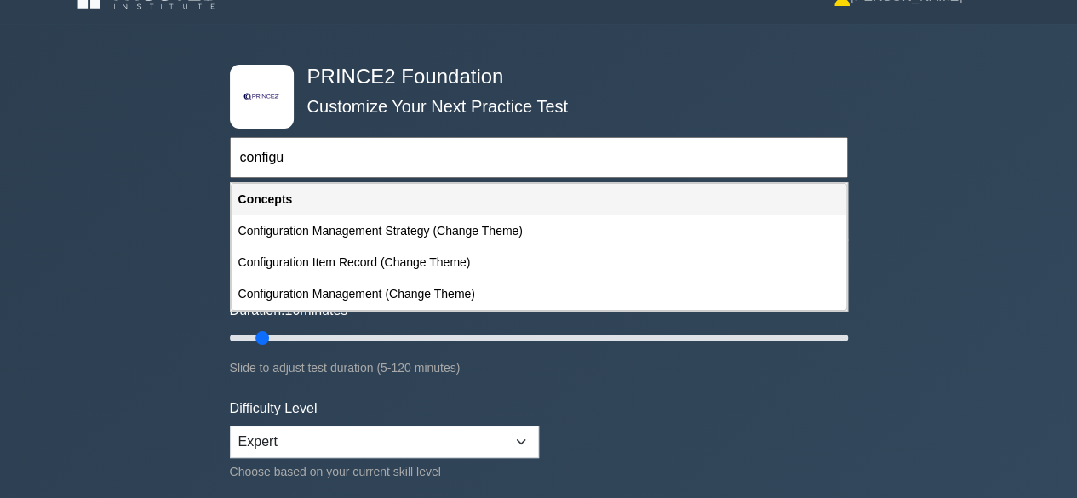
scroll to position [50, 0]
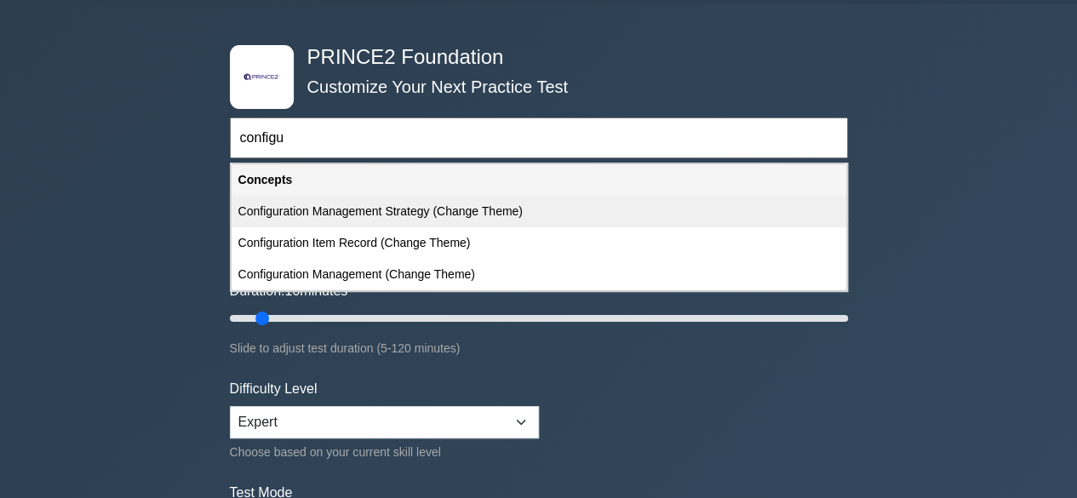
click at [477, 211] on div "Configuration Management Strategy (Change Theme)" at bounding box center [539, 211] width 615 height 31
type input "Configuration Management Strategy (Change Theme)"
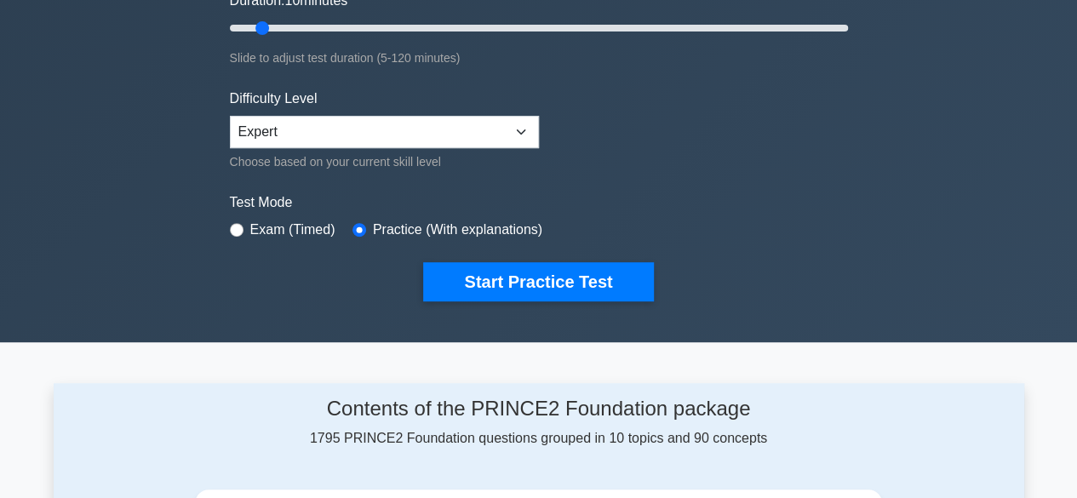
scroll to position [335, 0]
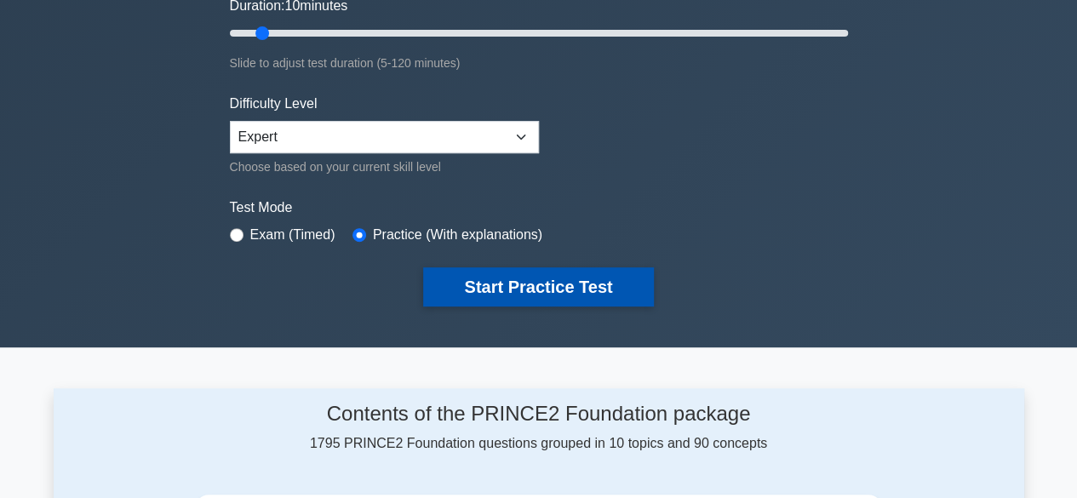
click at [538, 282] on button "Start Practice Test" at bounding box center [538, 286] width 230 height 39
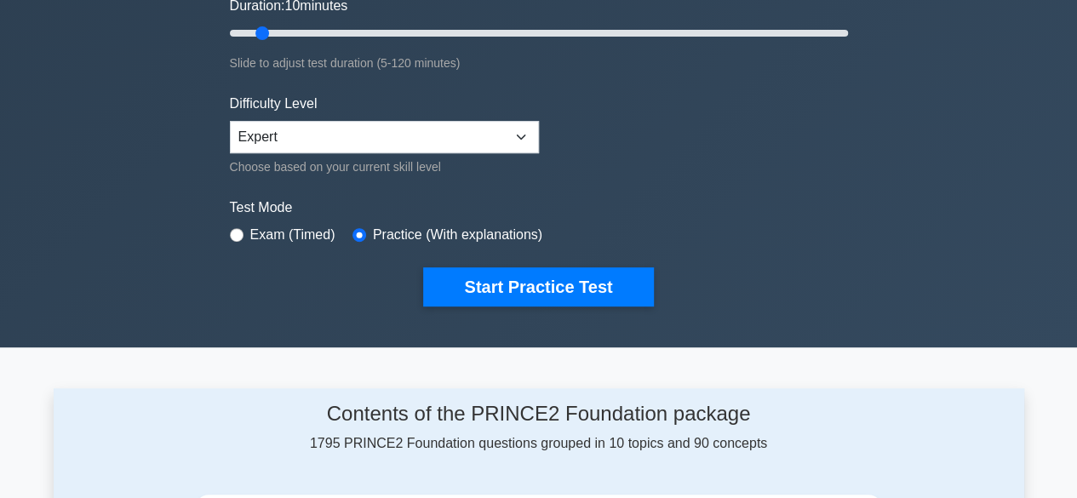
type input "Configuration Management Strategy (Change Theme)"
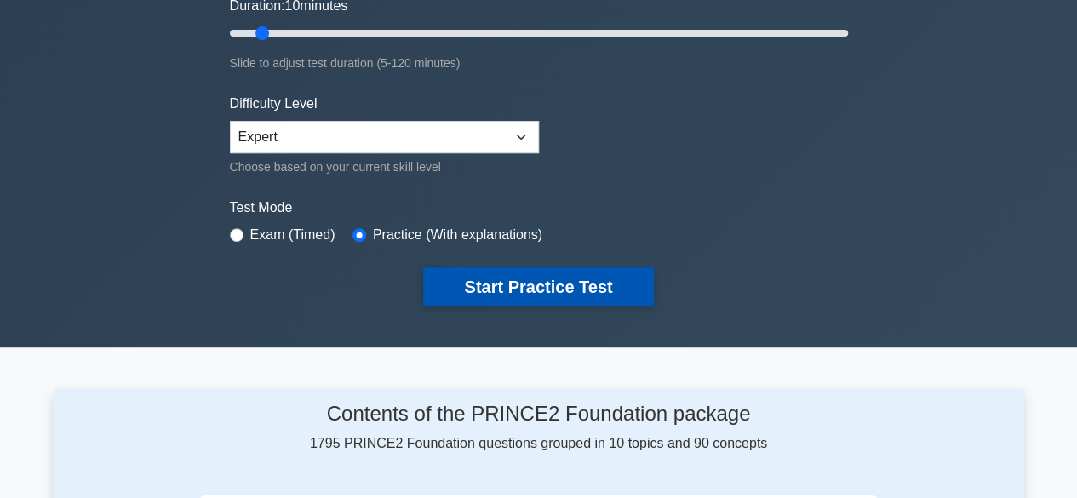
click at [579, 267] on button "Start Practice Test" at bounding box center [538, 286] width 230 height 39
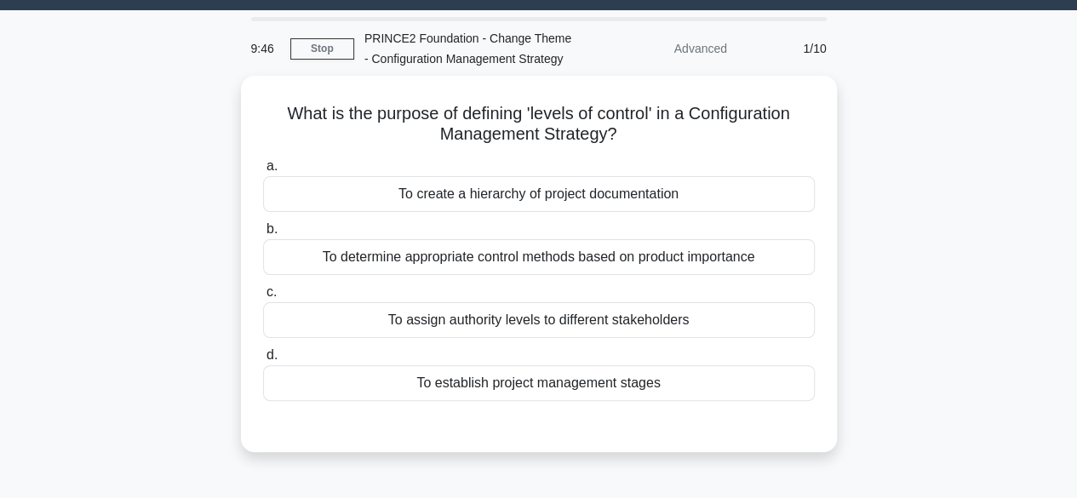
scroll to position [42, 0]
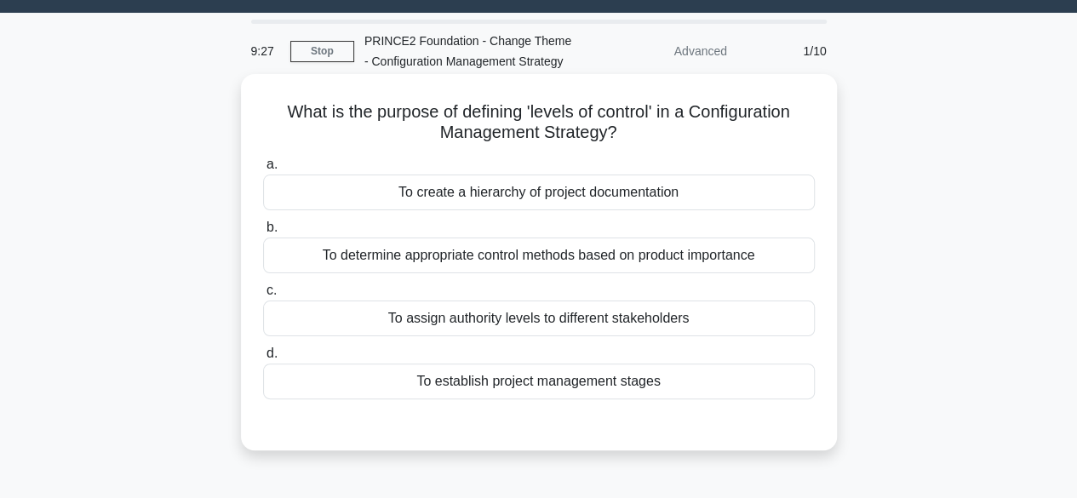
click at [561, 321] on div "To assign authority levels to different stakeholders" at bounding box center [539, 319] width 552 height 36
click at [263, 296] on input "c. To assign authority levels to different stakeholders" at bounding box center [263, 290] width 0 height 11
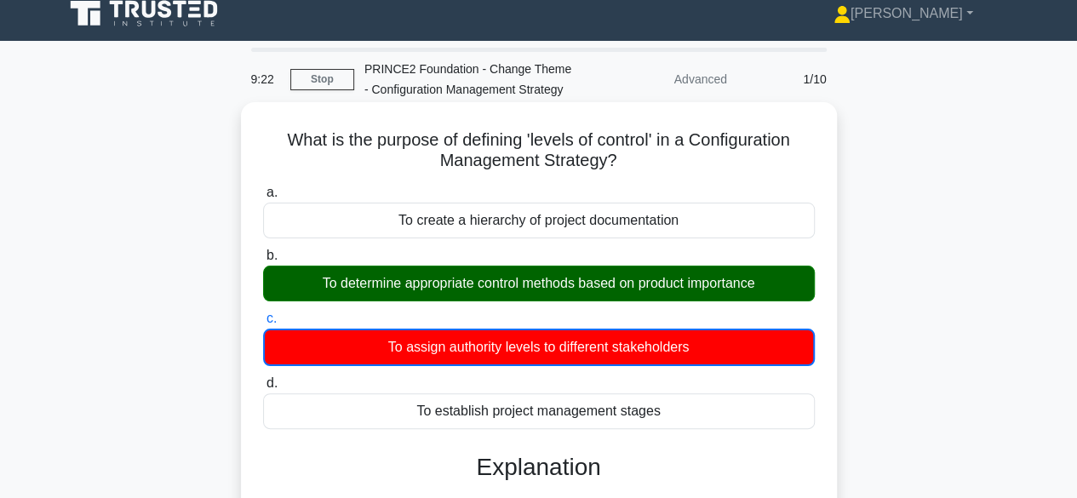
scroll to position [0, 0]
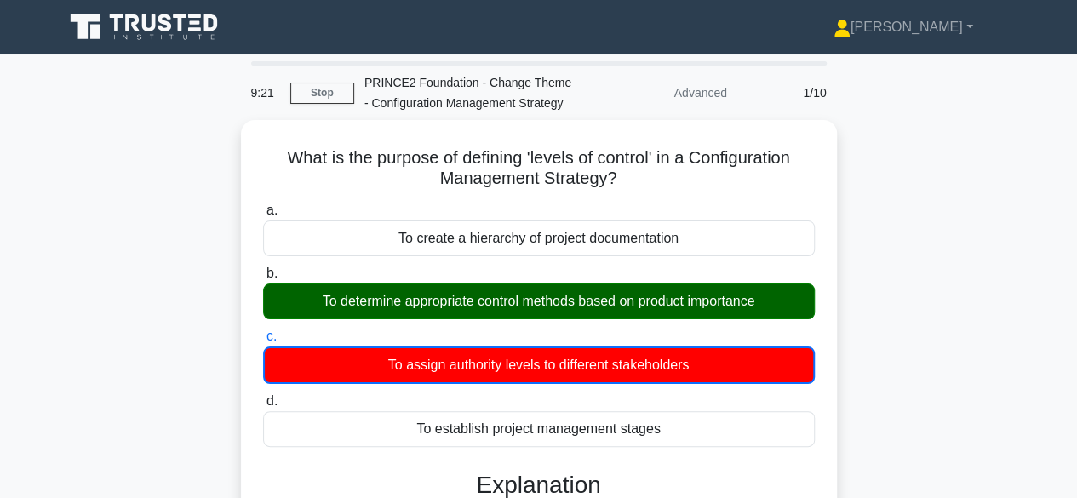
drag, startPoint x: 332, startPoint y: 78, endPoint x: 332, endPoint y: 89, distance: 10.2
click at [332, 89] on div "9:19 Stop PRINCE2 Foundation - Change Theme - Configuration Management Strategy…" at bounding box center [539, 93] width 596 height 54
click at [332, 89] on link "Stop" at bounding box center [322, 93] width 64 height 21
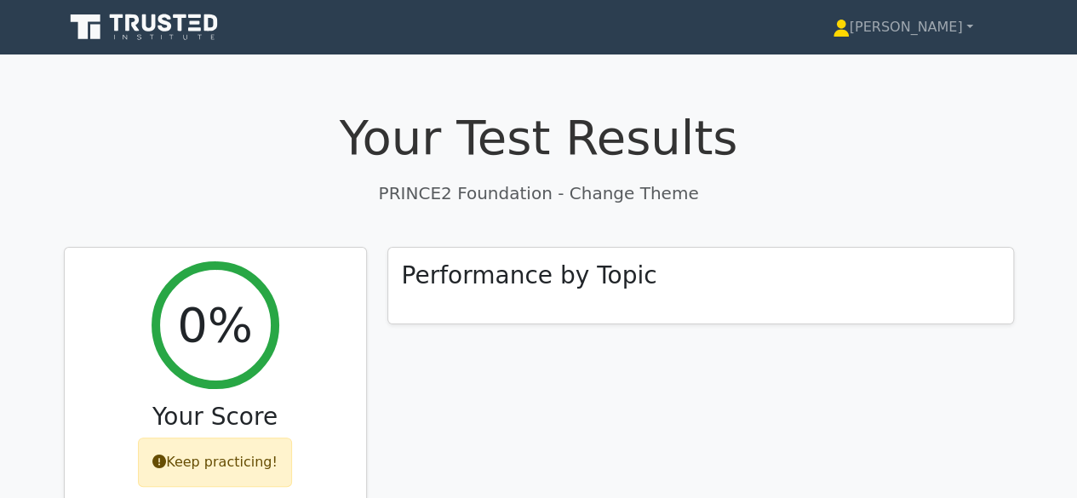
click at [514, 265] on h3 "Performance by Topic" at bounding box center [529, 271] width 255 height 29
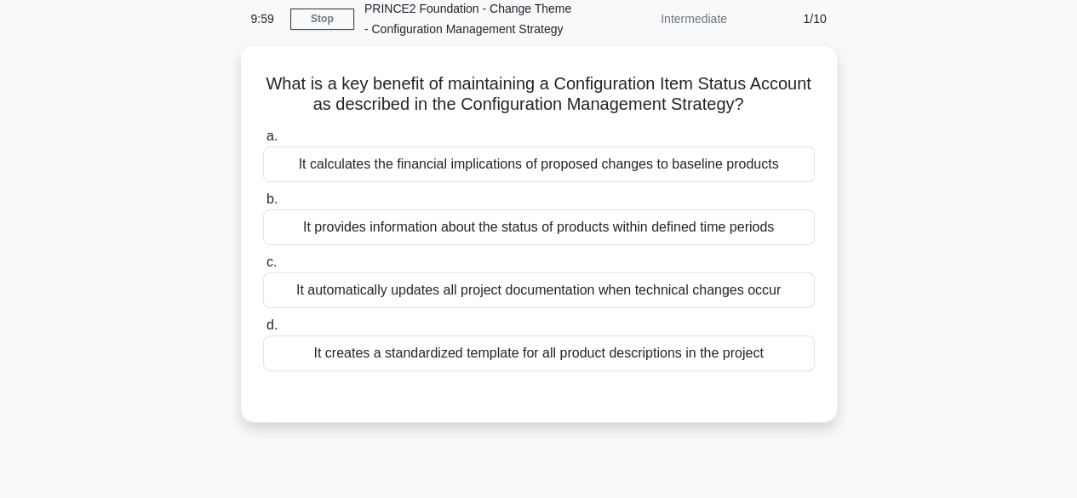
scroll to position [83, 0]
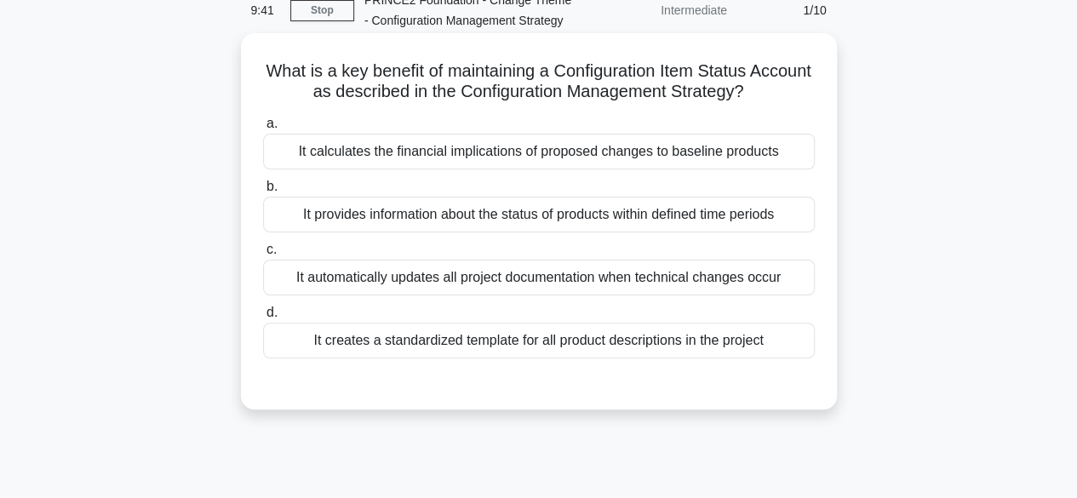
click at [519, 215] on div "It provides information about the status of products within defined time periods" at bounding box center [539, 215] width 552 height 36
click at [263, 192] on input "b. It provides information about the status of products within defined time per…" at bounding box center [263, 186] width 0 height 11
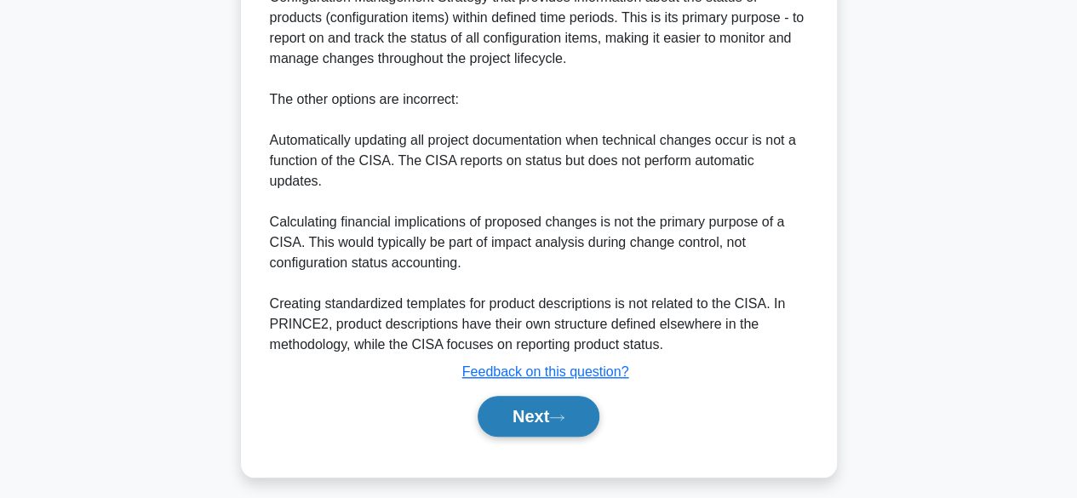
scroll to position [541, 0]
click at [528, 409] on button "Next" at bounding box center [539, 415] width 122 height 41
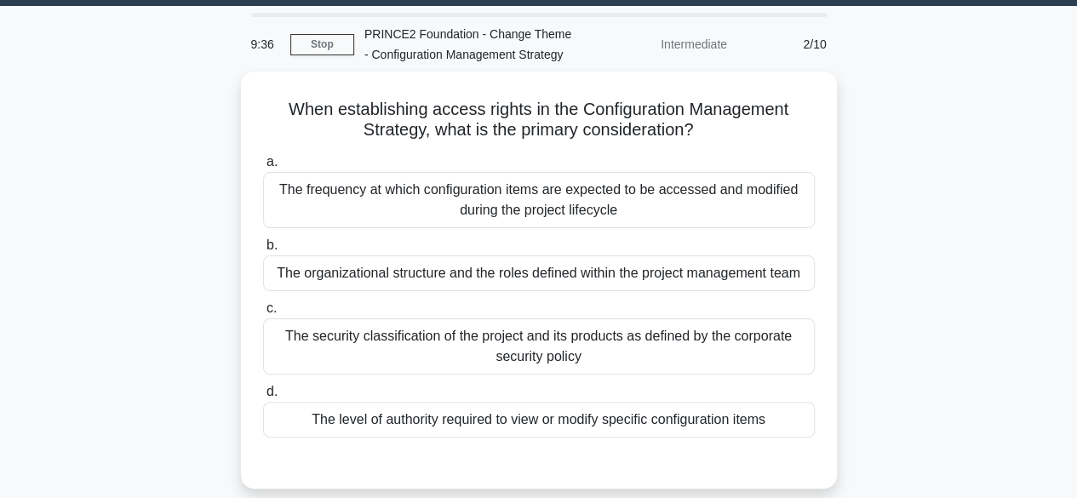
scroll to position [48, 0]
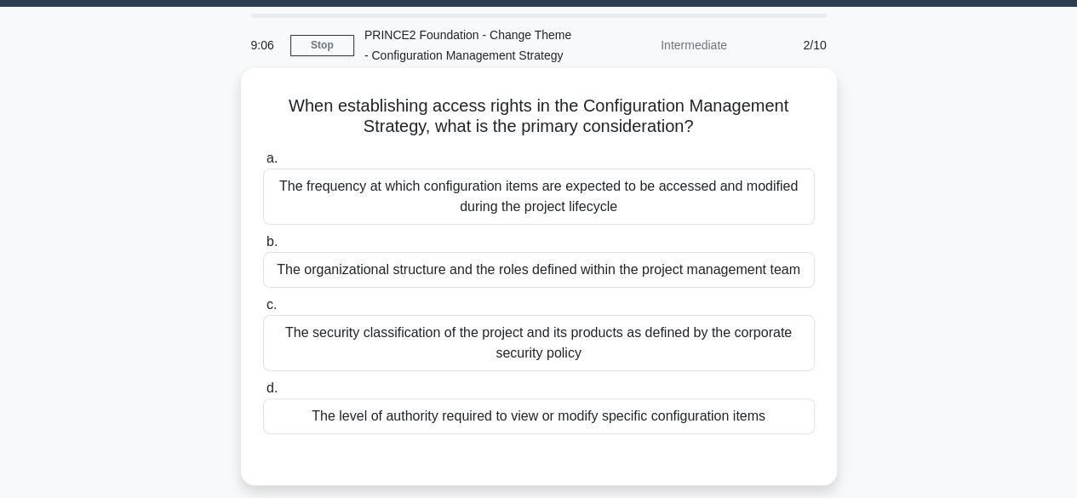
click at [576, 420] on div "The level of authority required to view or modify specific configuration items" at bounding box center [539, 416] width 552 height 36
click at [263, 394] on input "d. The level of authority required to view or modify specific configuration ite…" at bounding box center [263, 388] width 0 height 11
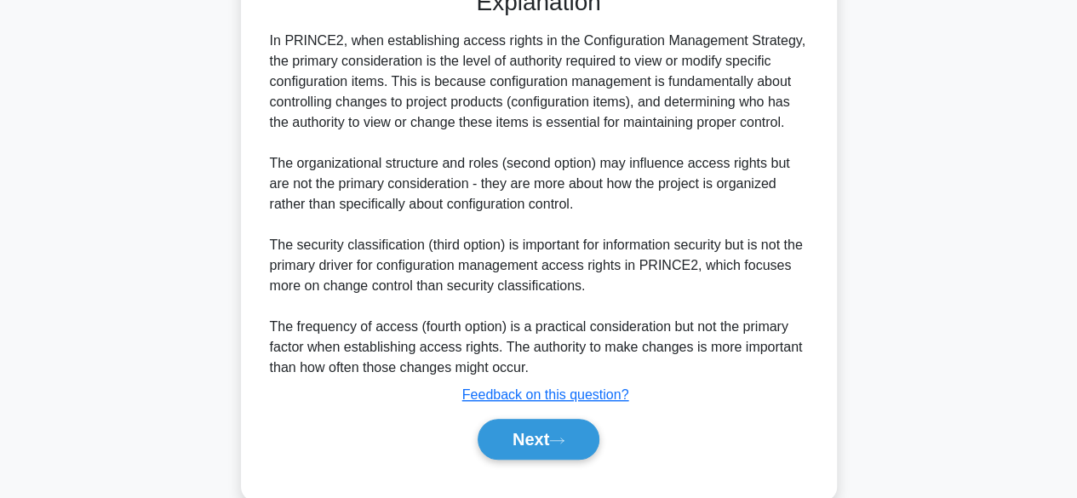
scroll to position [549, 0]
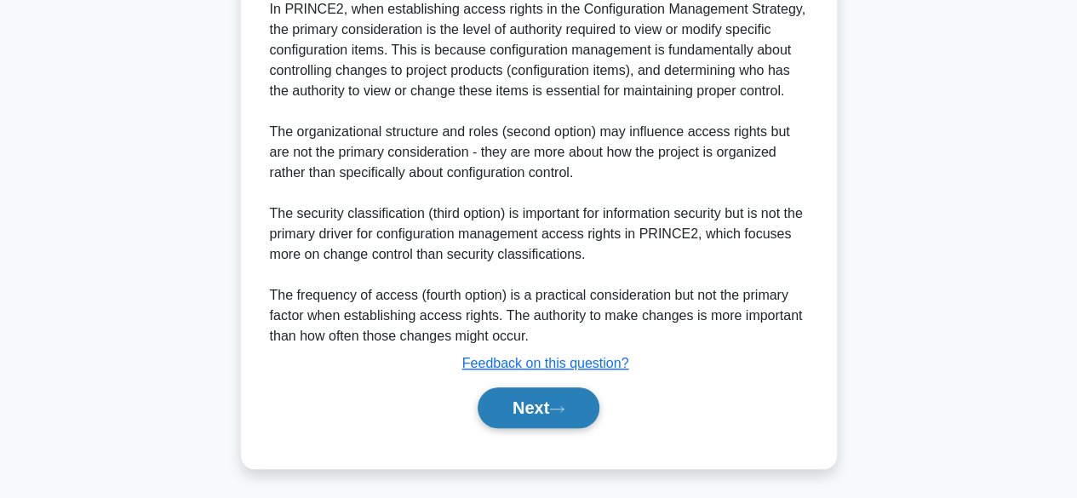
click at [562, 401] on button "Next" at bounding box center [539, 407] width 122 height 41
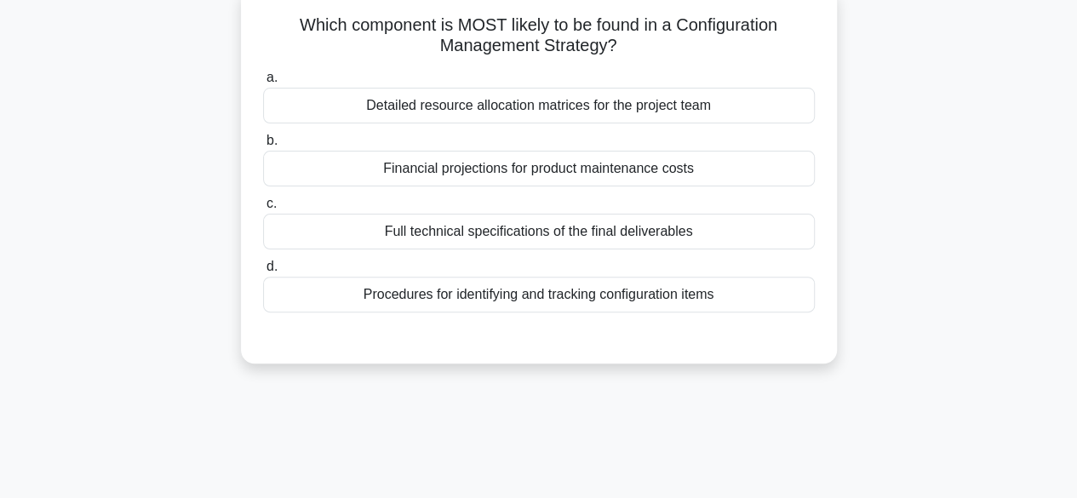
scroll to position [0, 0]
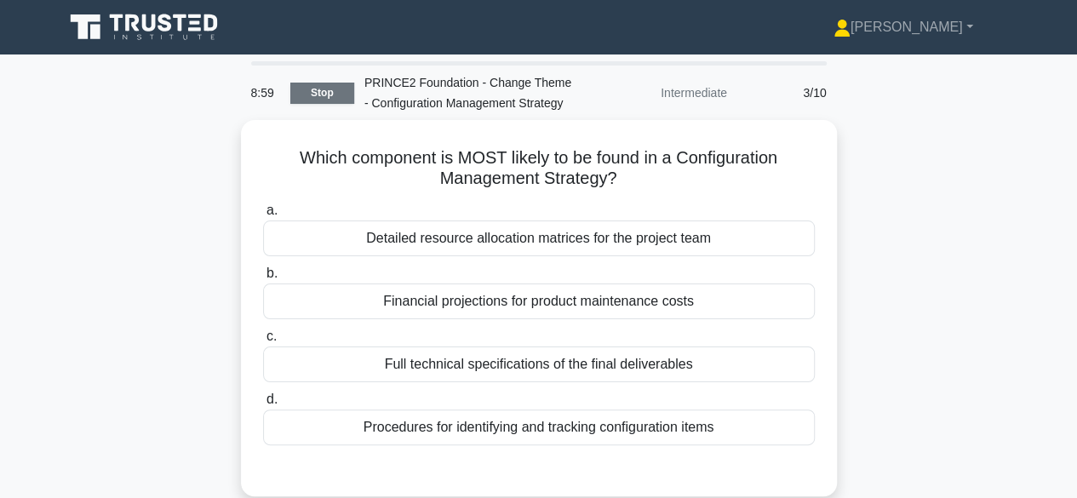
click at [321, 93] on link "Stop" at bounding box center [322, 93] width 64 height 21
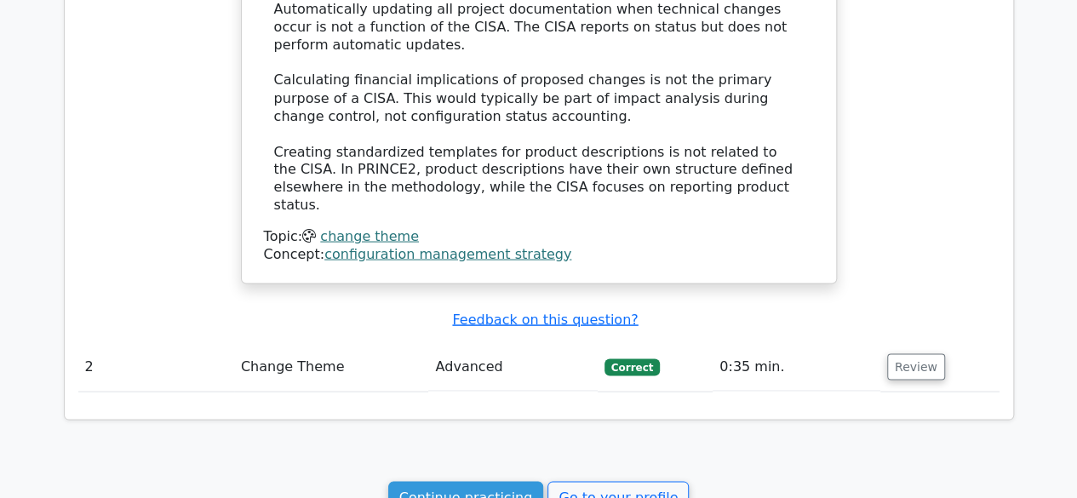
scroll to position [1524, 0]
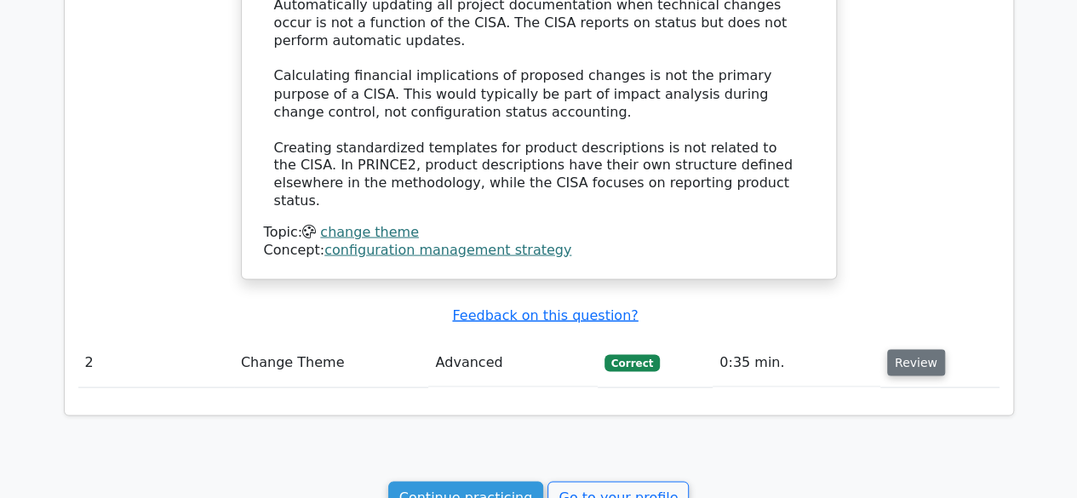
click at [913, 349] on button "Review" at bounding box center [916, 362] width 58 height 26
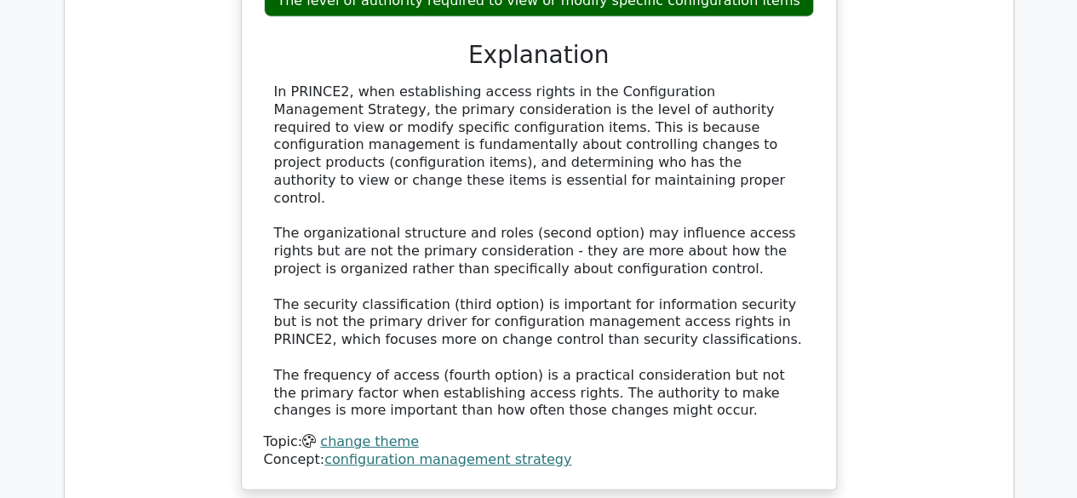
scroll to position [2252, 0]
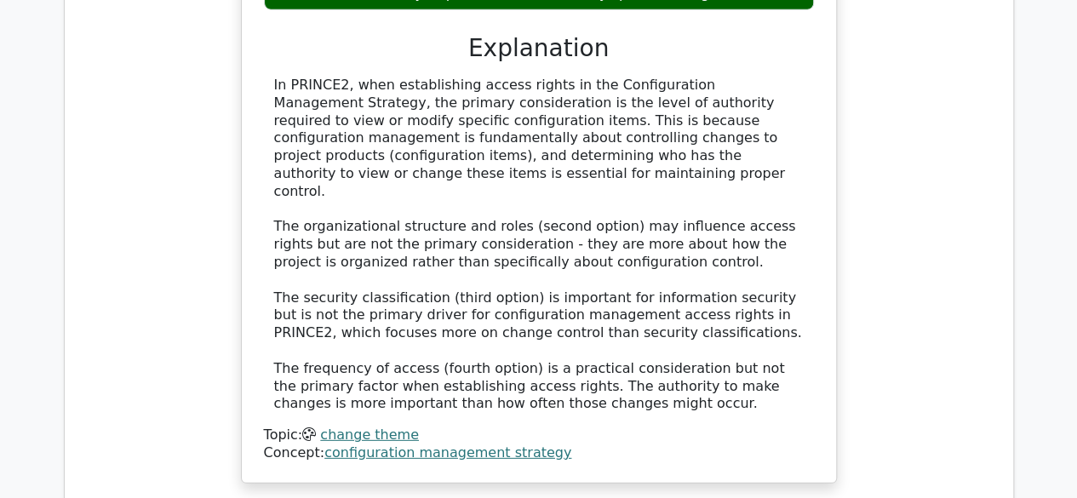
click at [409, 444] on link "configuration management strategy" at bounding box center [447, 452] width 247 height 16
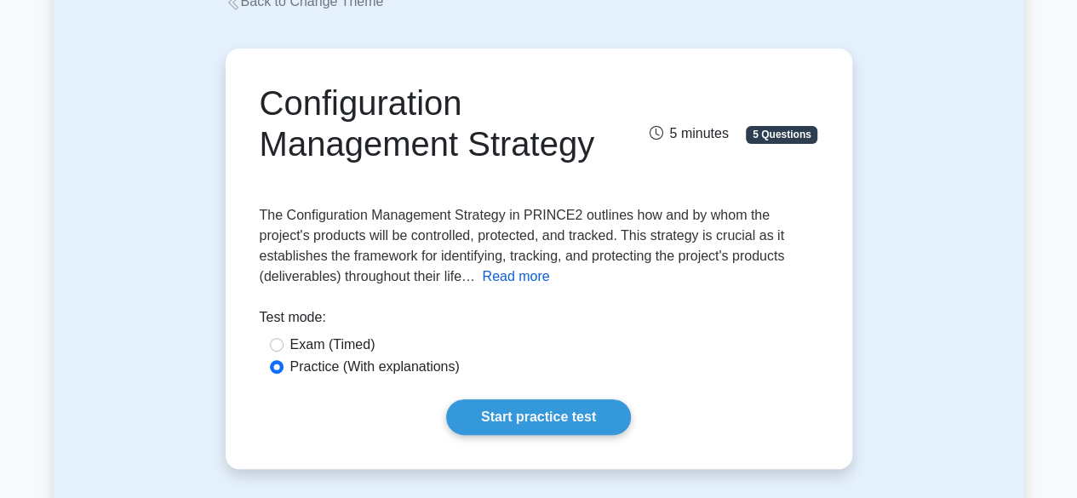
scroll to position [129, 0]
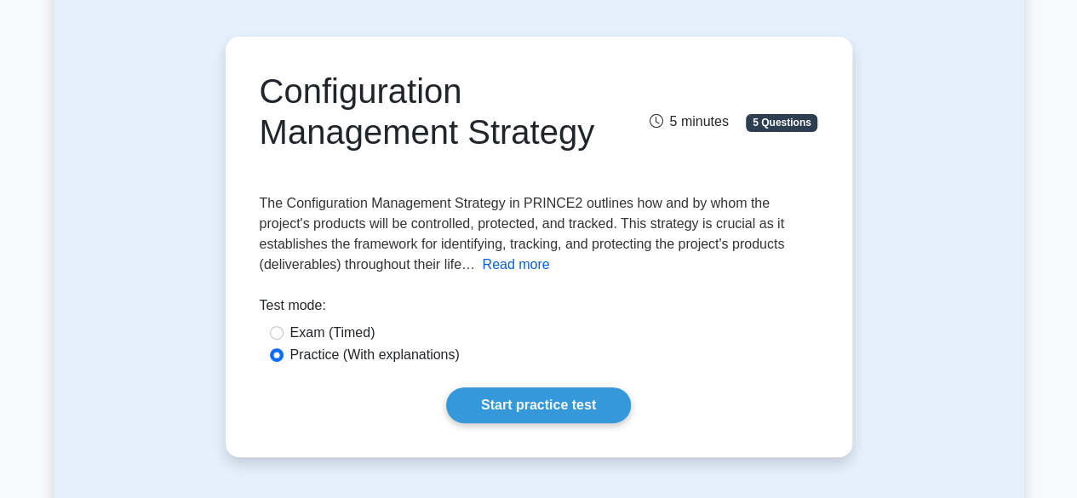
click at [505, 272] on button "Read more" at bounding box center [515, 265] width 67 height 20
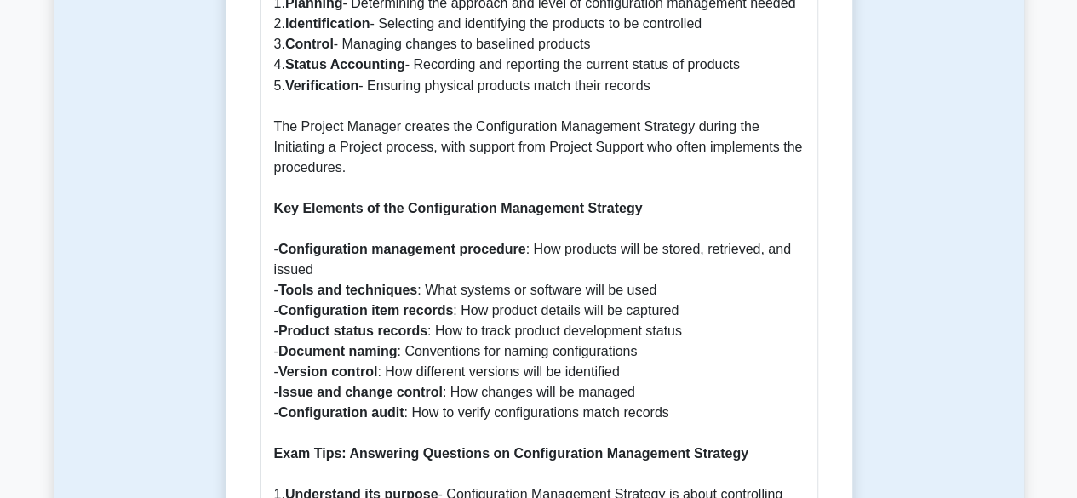
scroll to position [1531, 0]
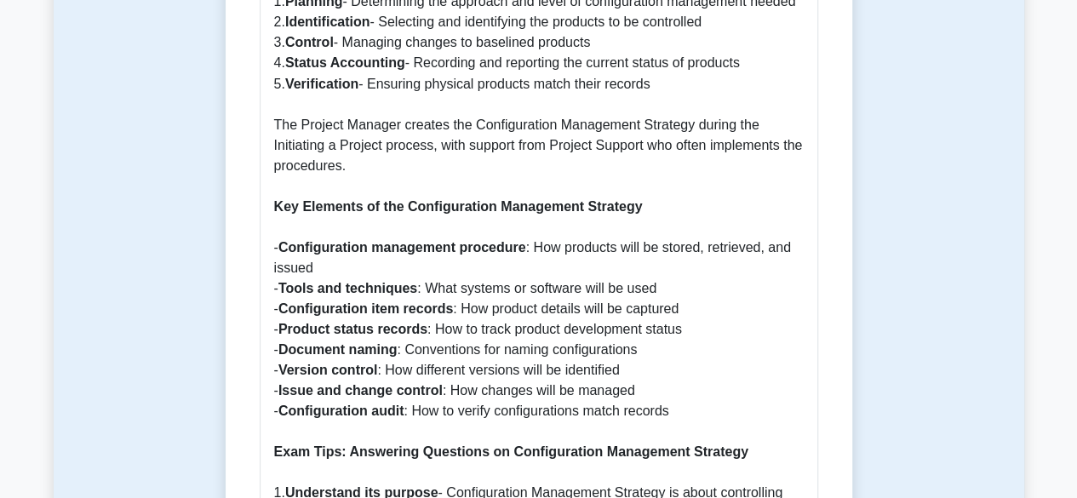
click at [507, 152] on p "Introduction to Configuration Management Strategy in PRINCE2 The Configuration …" at bounding box center [538, 277] width 529 height 2002
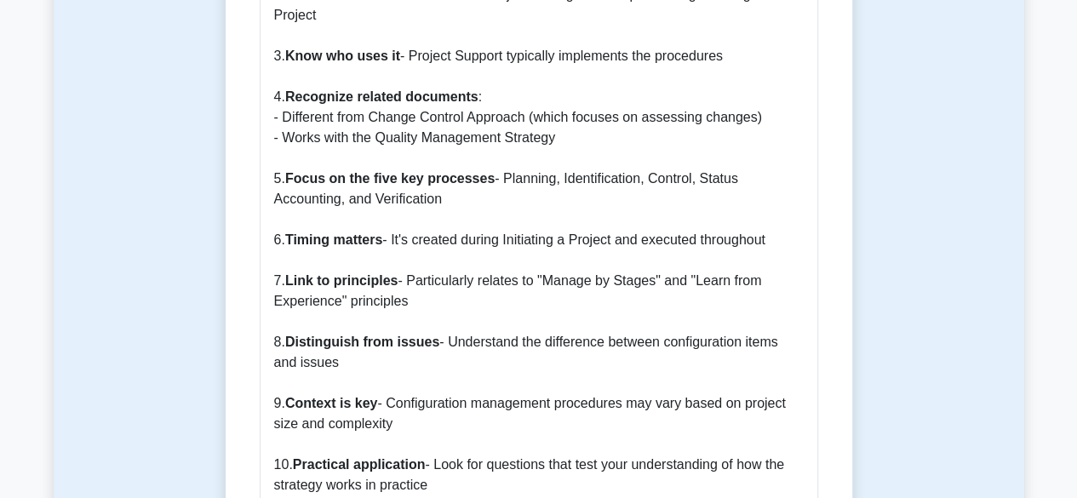
scroll to position [2089, 0]
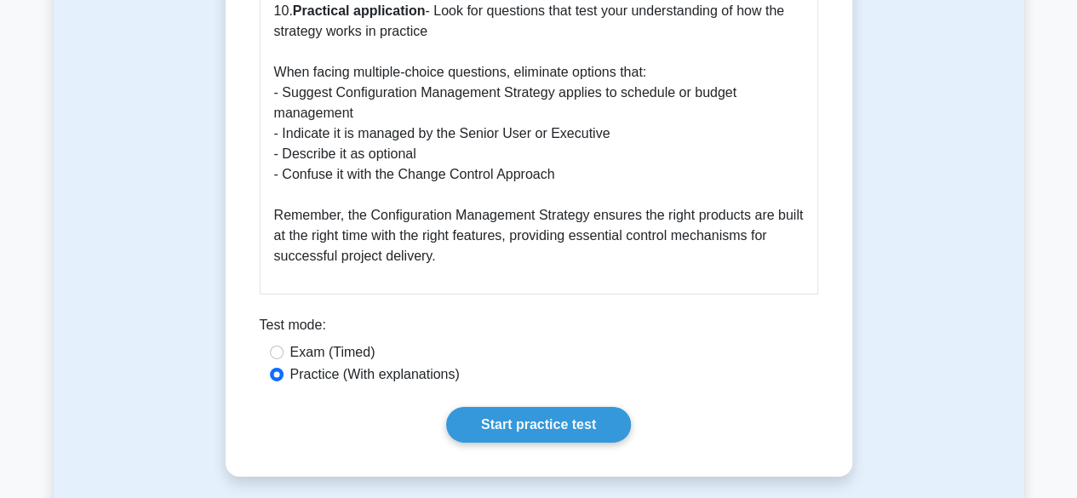
scroll to position [2549, 0]
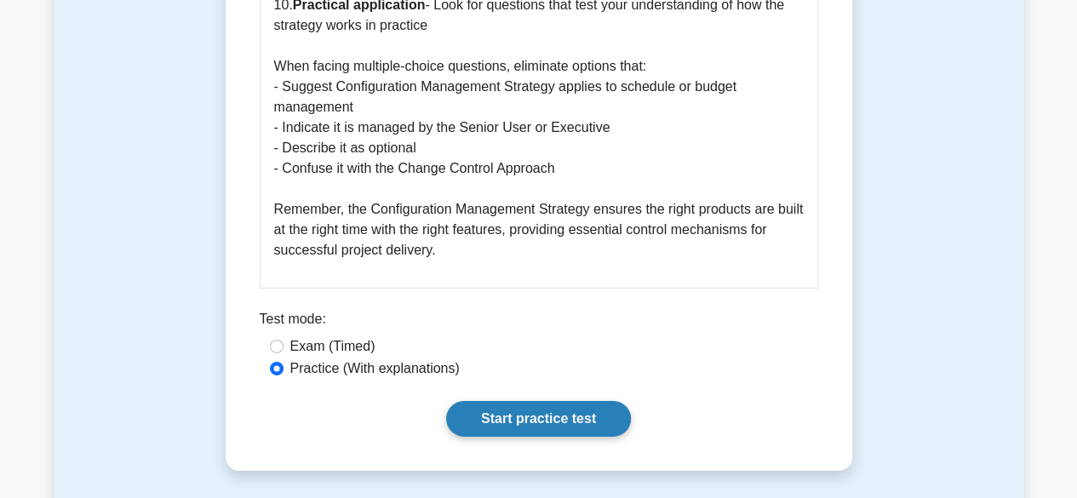
click at [575, 432] on link "Start practice test" at bounding box center [538, 419] width 185 height 36
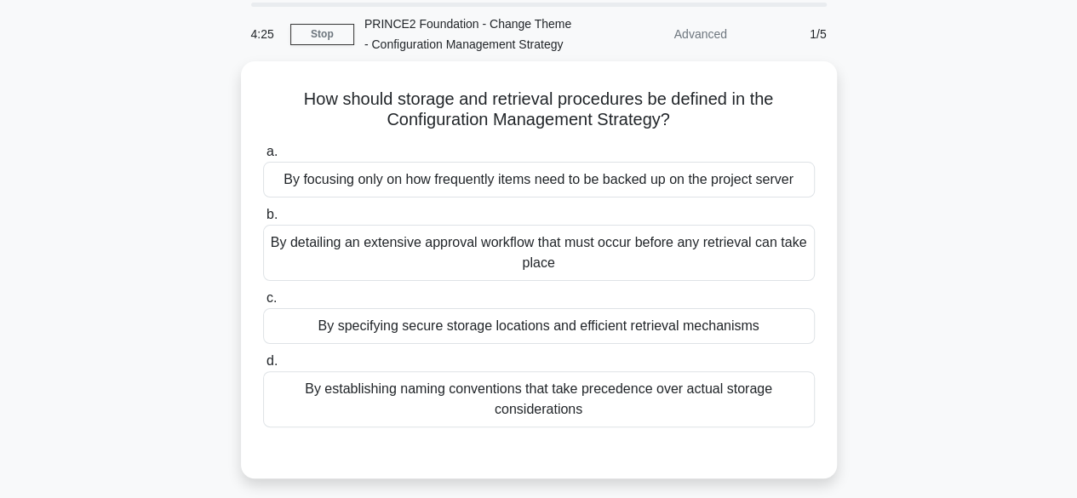
scroll to position [83, 0]
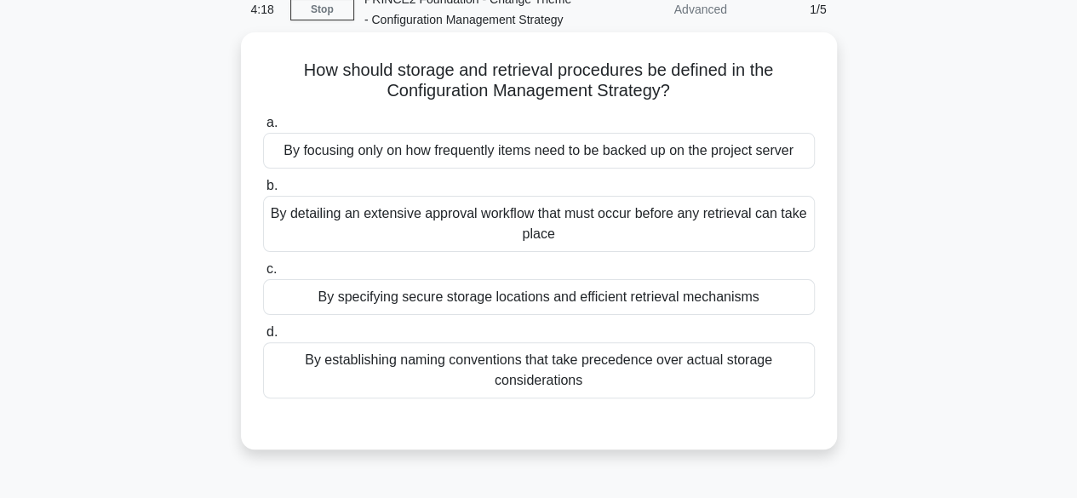
click at [753, 304] on div "By specifying secure storage locations and efficient retrieval mechanisms" at bounding box center [539, 297] width 552 height 36
click at [263, 275] on input "c. By specifying secure storage locations and efficient retrieval mechanisms" at bounding box center [263, 269] width 0 height 11
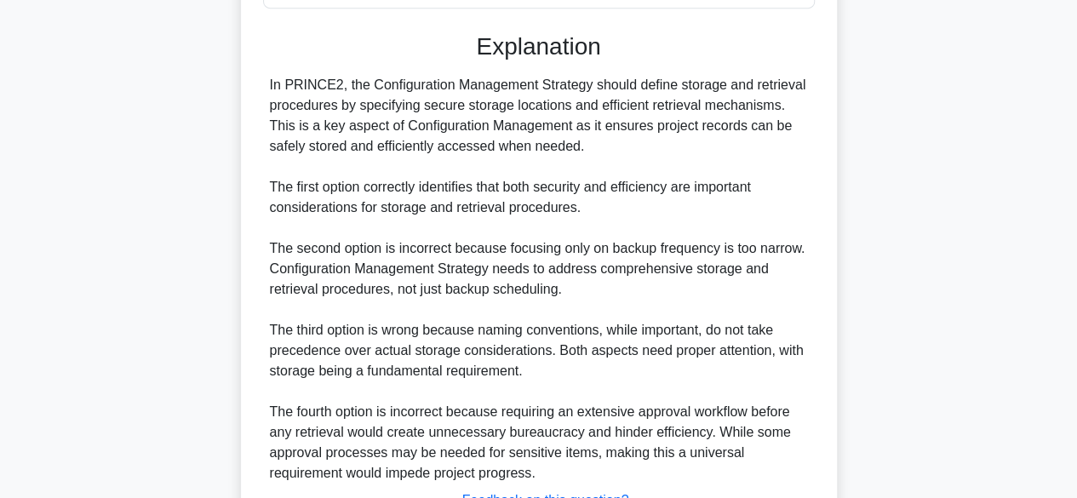
scroll to position [484, 0]
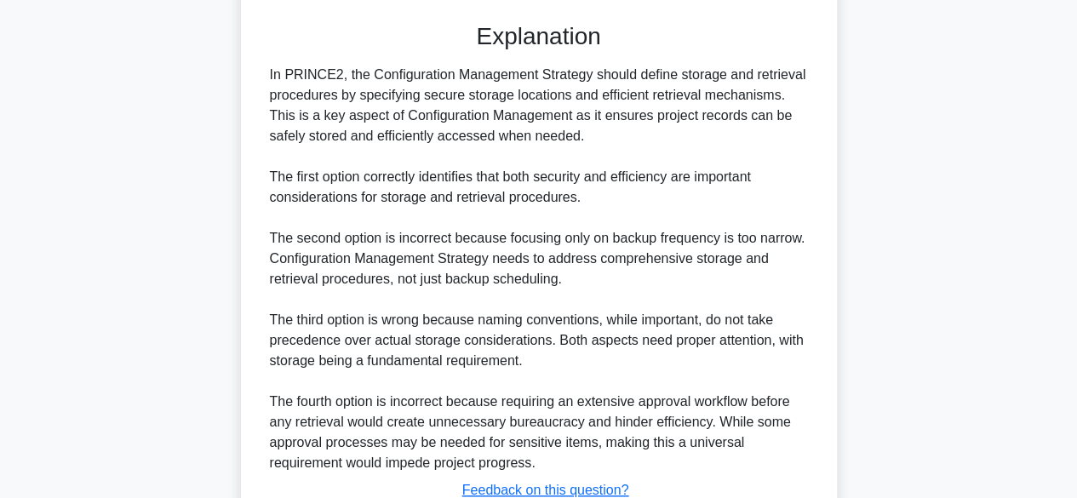
click at [764, 448] on div "In PRINCE2, the Configuration Management Strategy should define storage and ret…" at bounding box center [539, 269] width 538 height 409
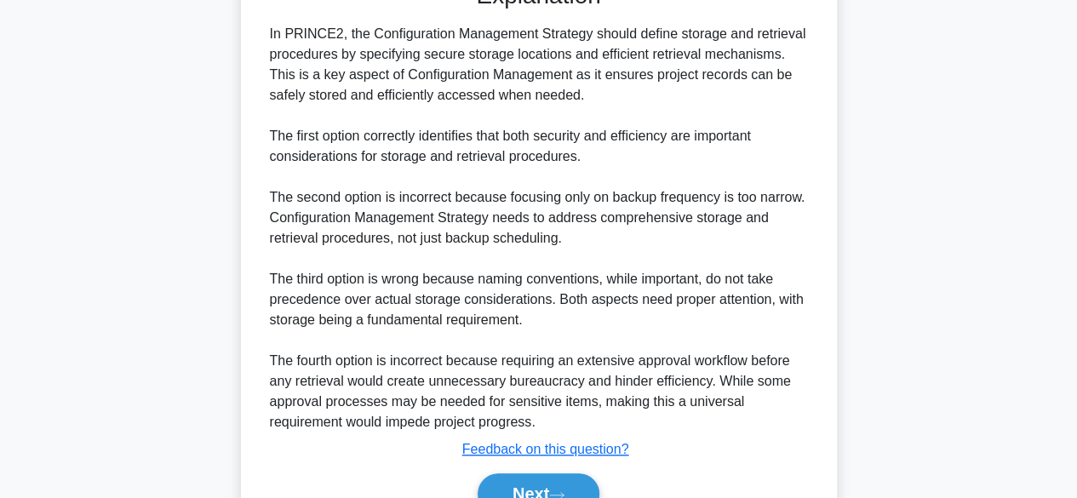
scroll to position [525, 0]
click at [572, 487] on button "Next" at bounding box center [539, 492] width 122 height 41
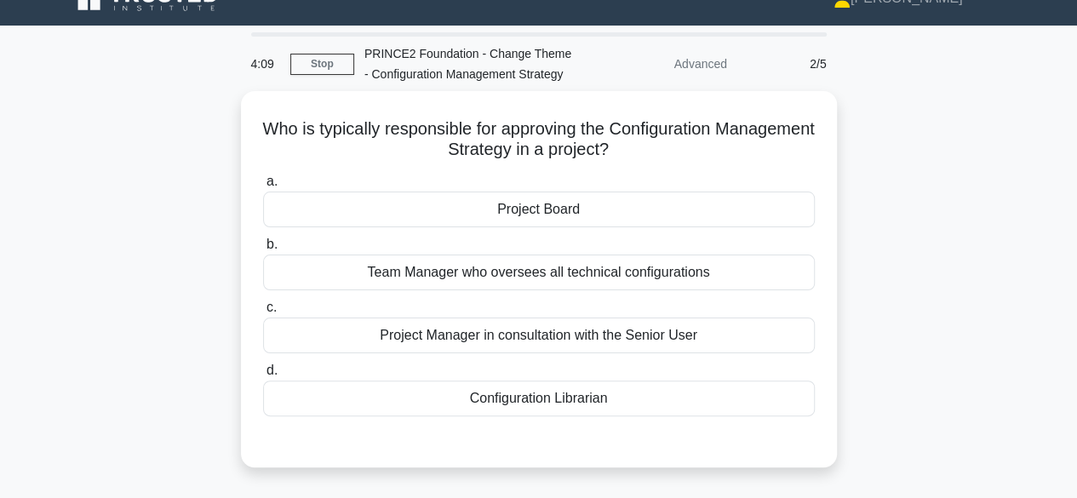
scroll to position [0, 0]
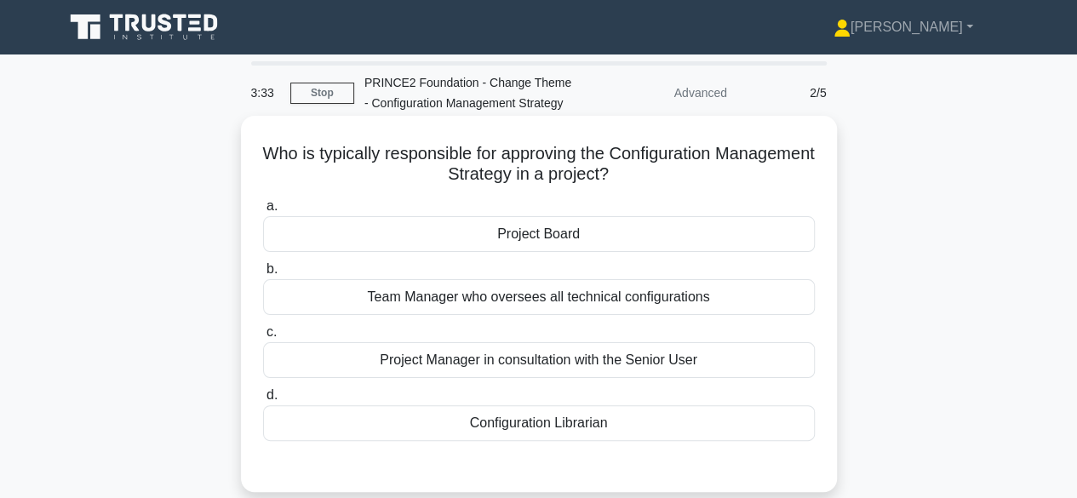
click at [655, 358] on div "Project Manager in consultation with the Senior User" at bounding box center [539, 360] width 552 height 36
click at [263, 338] on input "c. Project Manager in consultation with the Senior User" at bounding box center [263, 332] width 0 height 11
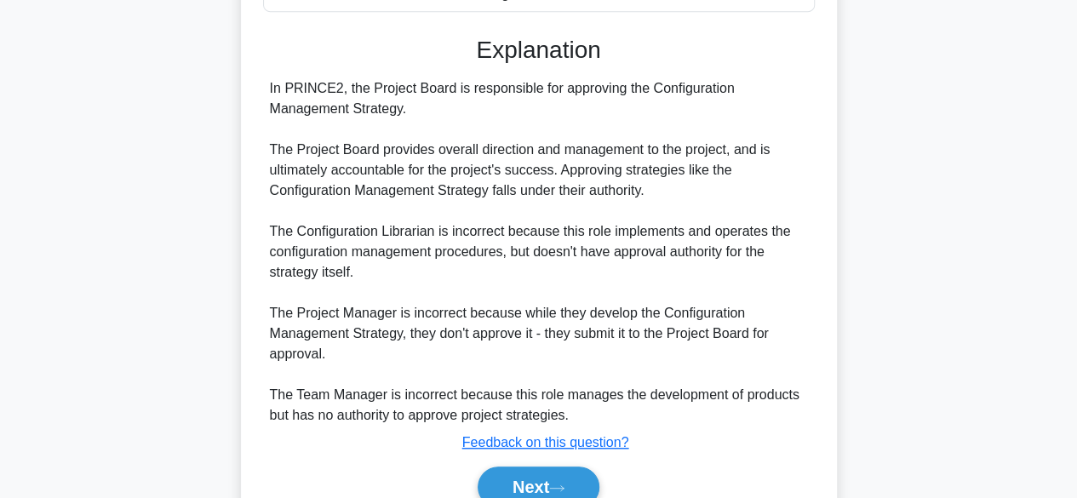
scroll to position [511, 0]
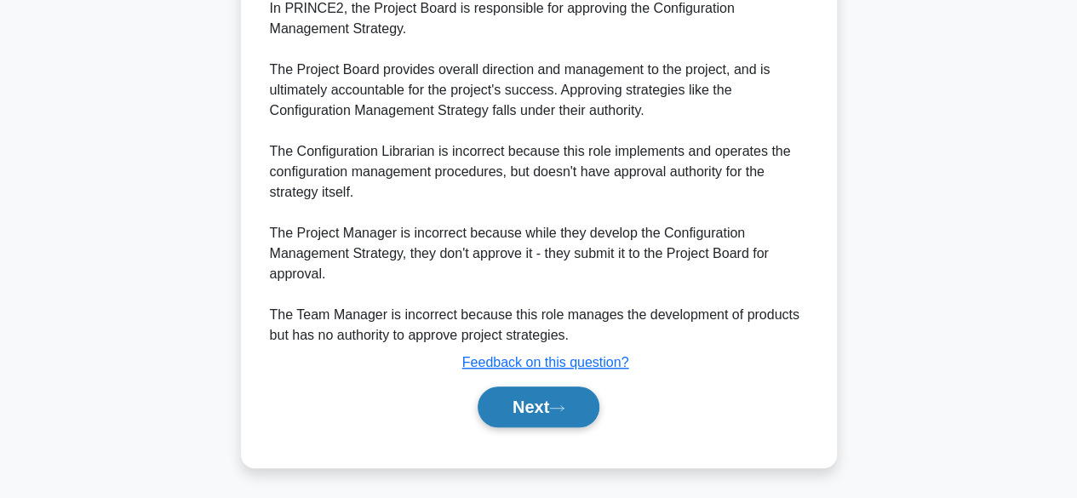
click at [564, 419] on button "Next" at bounding box center [539, 406] width 122 height 41
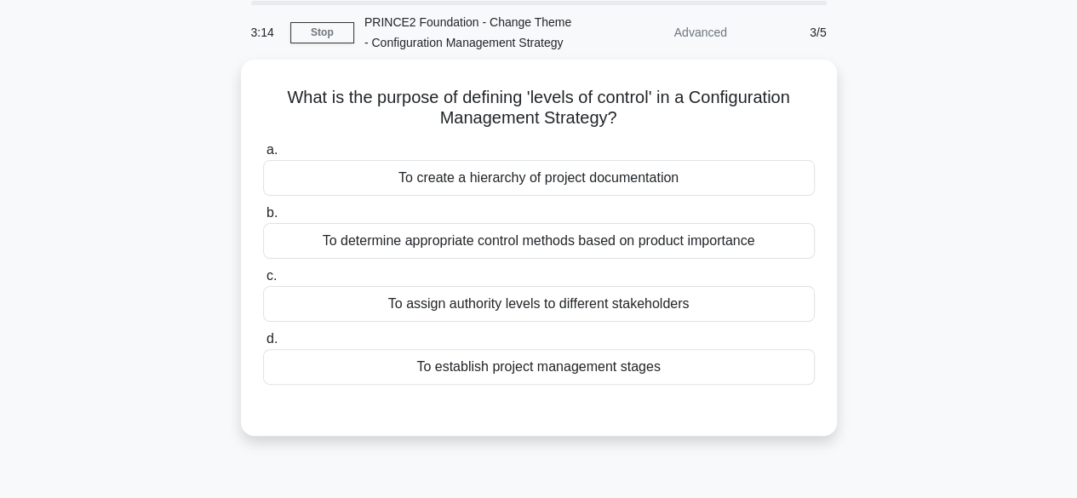
scroll to position [63, 0]
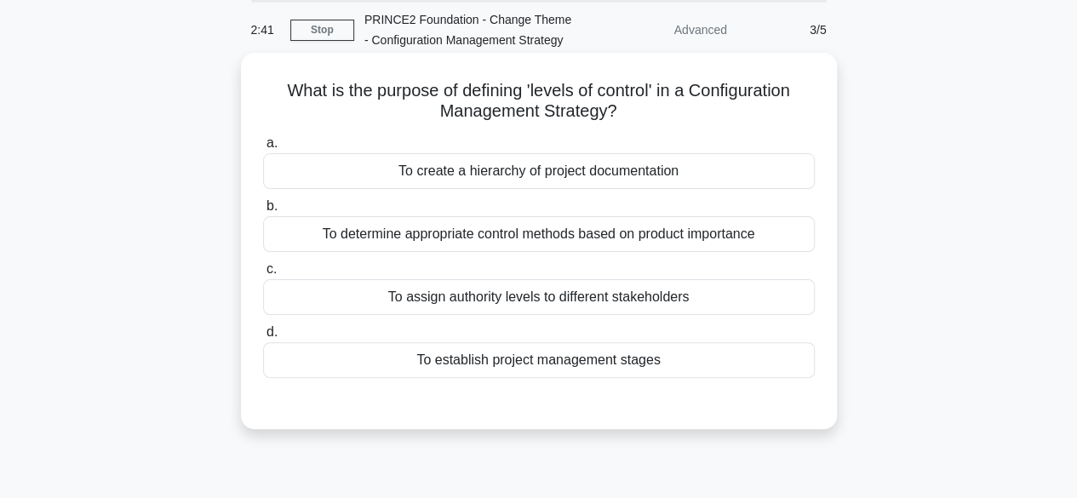
click at [754, 292] on div "To assign authority levels to different stakeholders" at bounding box center [539, 297] width 552 height 36
click at [263, 275] on input "c. To assign authority levels to different stakeholders" at bounding box center [263, 269] width 0 height 11
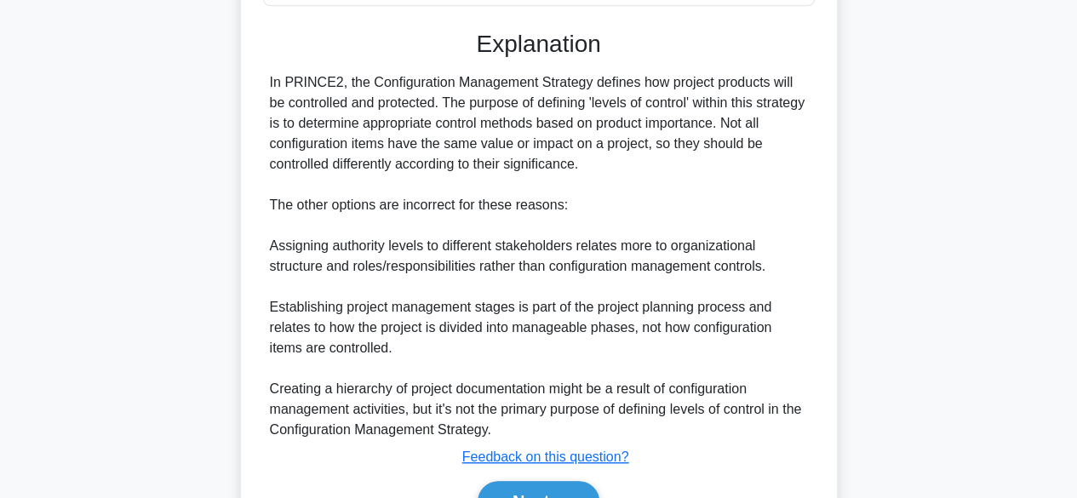
scroll to position [531, 0]
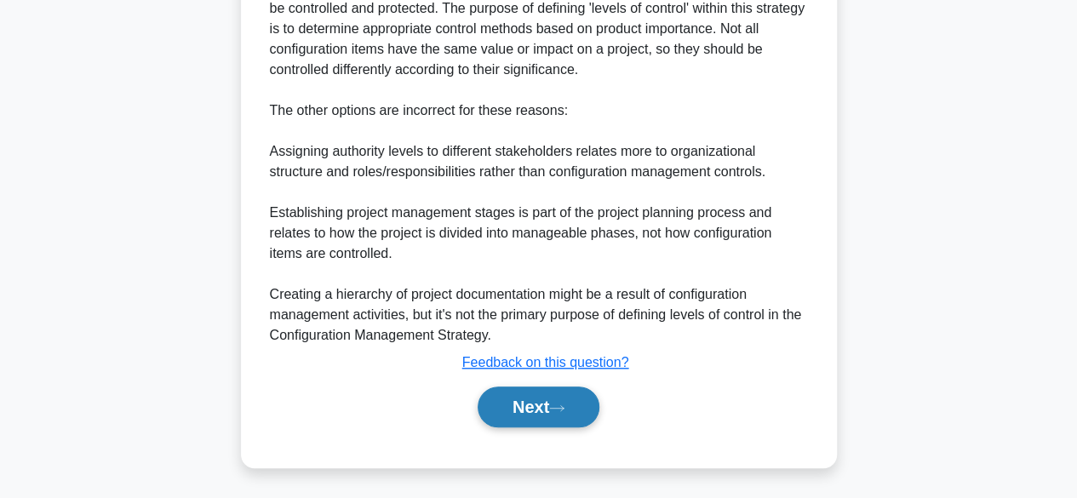
click at [560, 404] on icon at bounding box center [556, 408] width 15 height 9
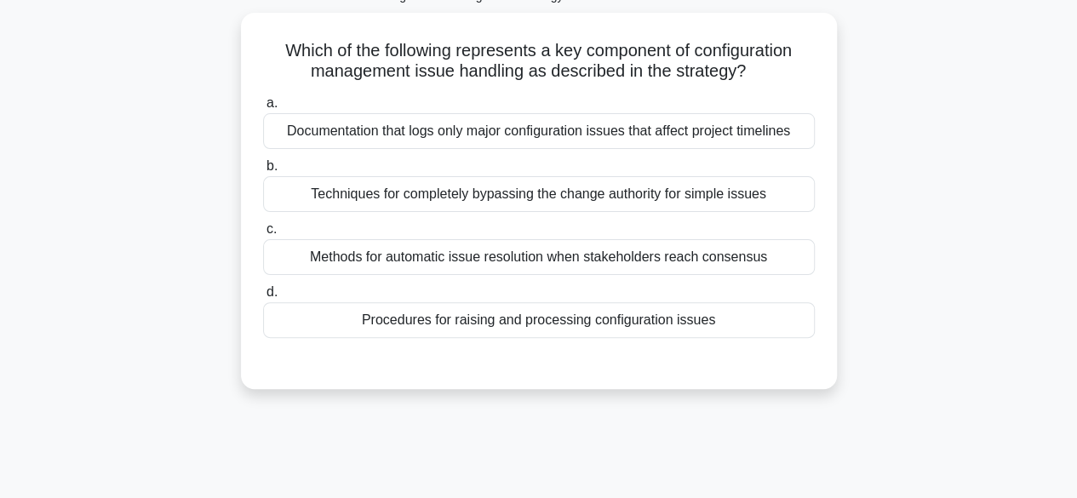
scroll to position [54, 0]
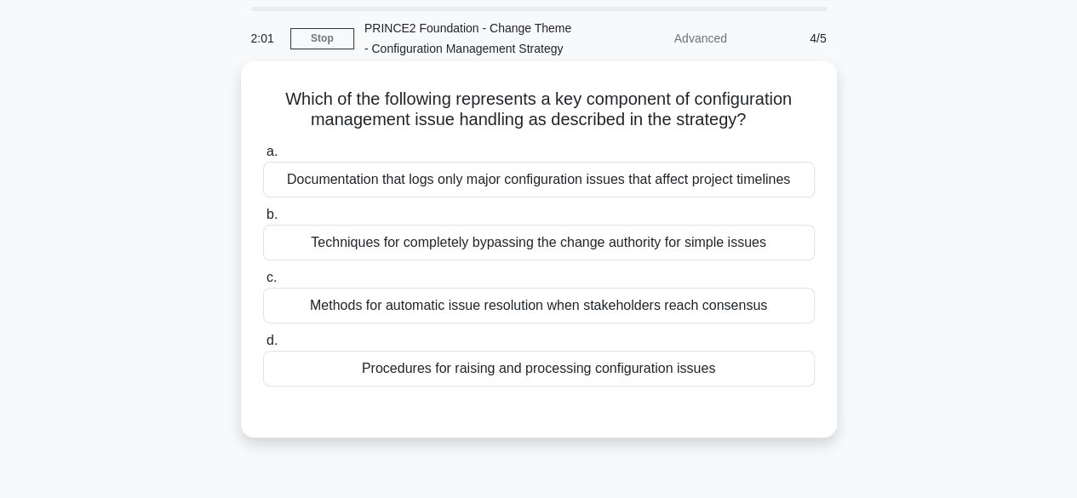
click at [743, 378] on div "Procedures for raising and processing configuration issues" at bounding box center [539, 369] width 552 height 36
click at [263, 346] on input "d. Procedures for raising and processing configuration issues" at bounding box center [263, 340] width 0 height 11
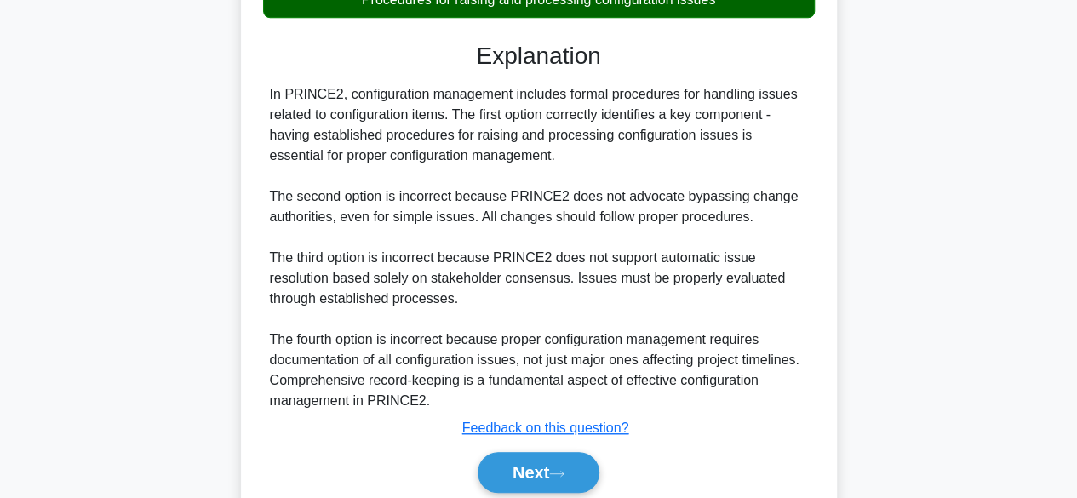
scroll to position [488, 0]
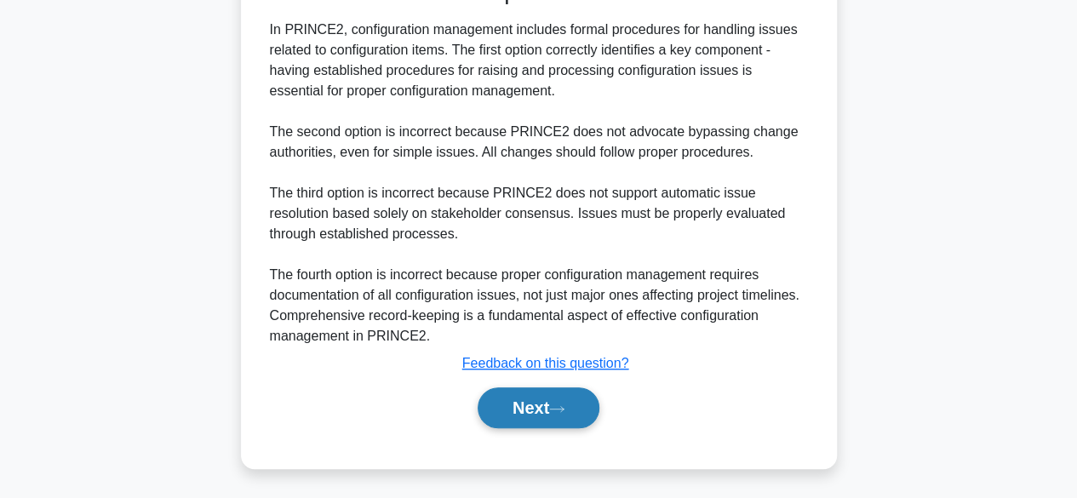
click at [564, 409] on icon at bounding box center [557, 408] width 14 height 5
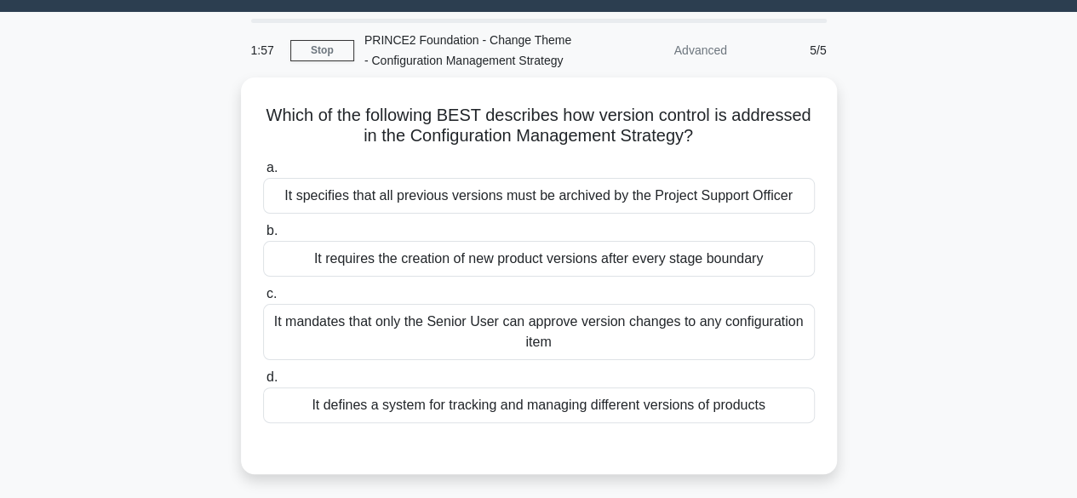
scroll to position [31, 0]
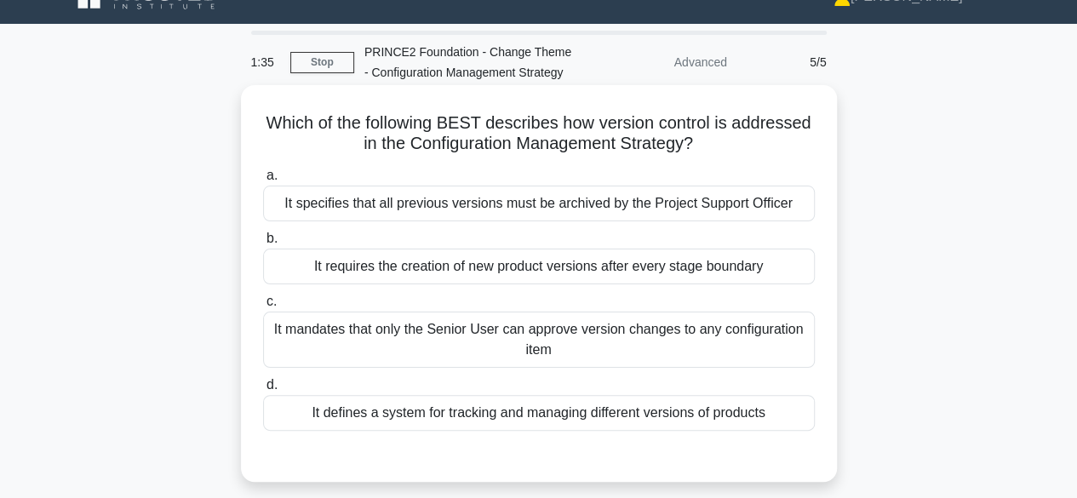
click at [711, 431] on div "It defines a system for tracking and managing different versions of products" at bounding box center [539, 413] width 552 height 36
click at [263, 391] on input "d. It defines a system for tracking and managing different versions of products" at bounding box center [263, 385] width 0 height 11
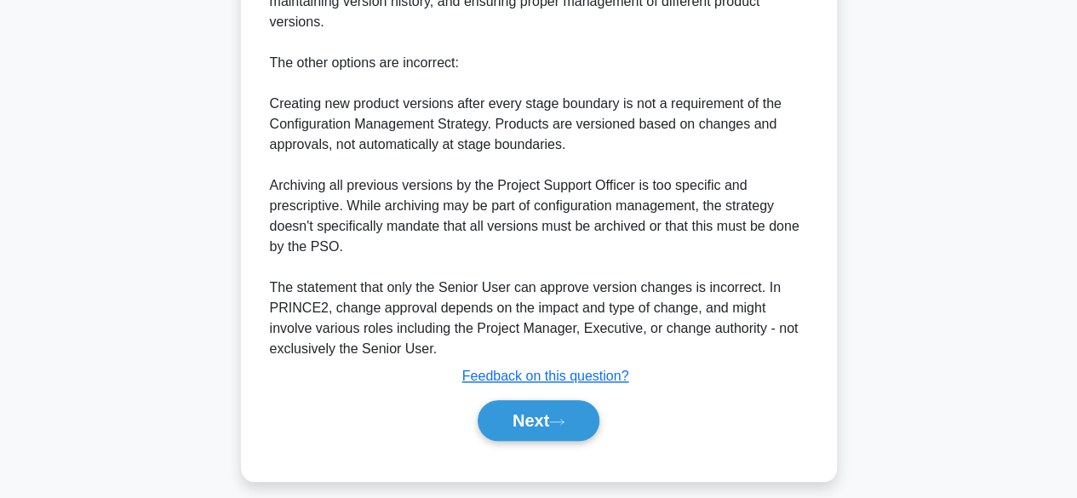
scroll to position [713, 0]
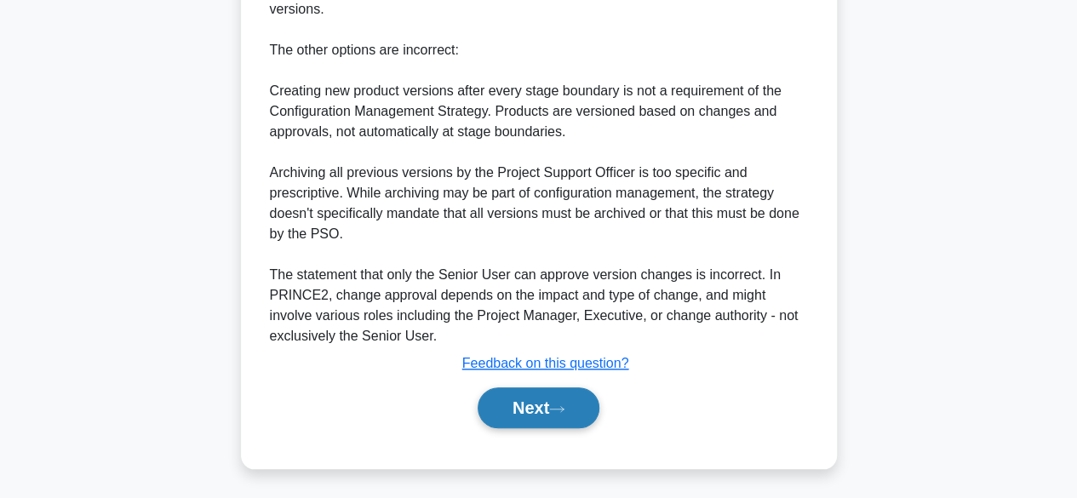
click at [579, 404] on button "Next" at bounding box center [539, 407] width 122 height 41
click at [580, 405] on button "Next" at bounding box center [539, 407] width 122 height 41
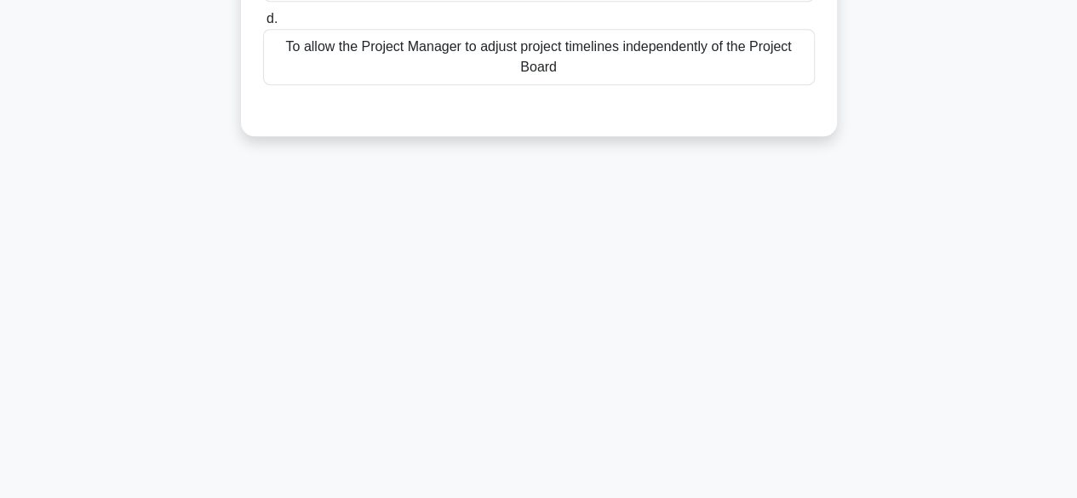
scroll to position [421, 0]
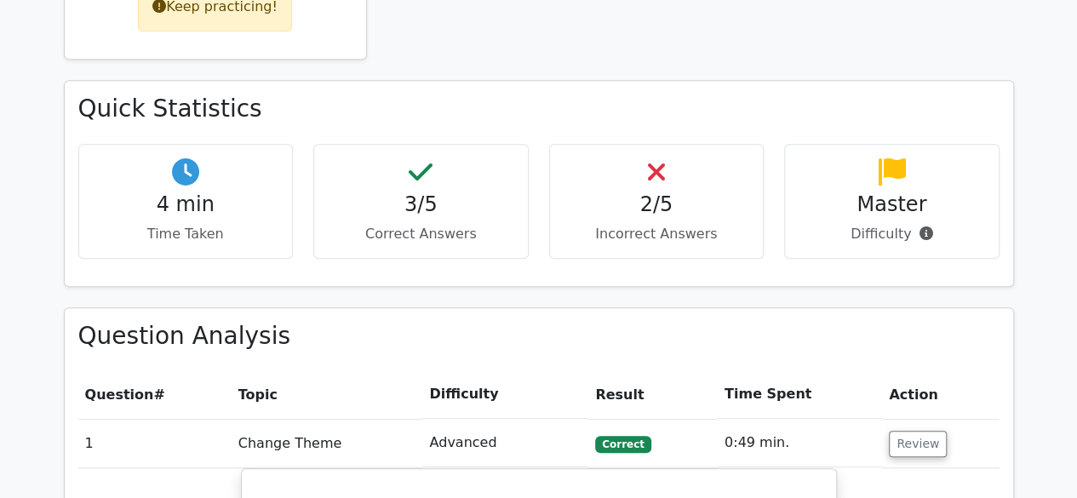
scroll to position [456, 0]
